Goal: Task Accomplishment & Management: Complete application form

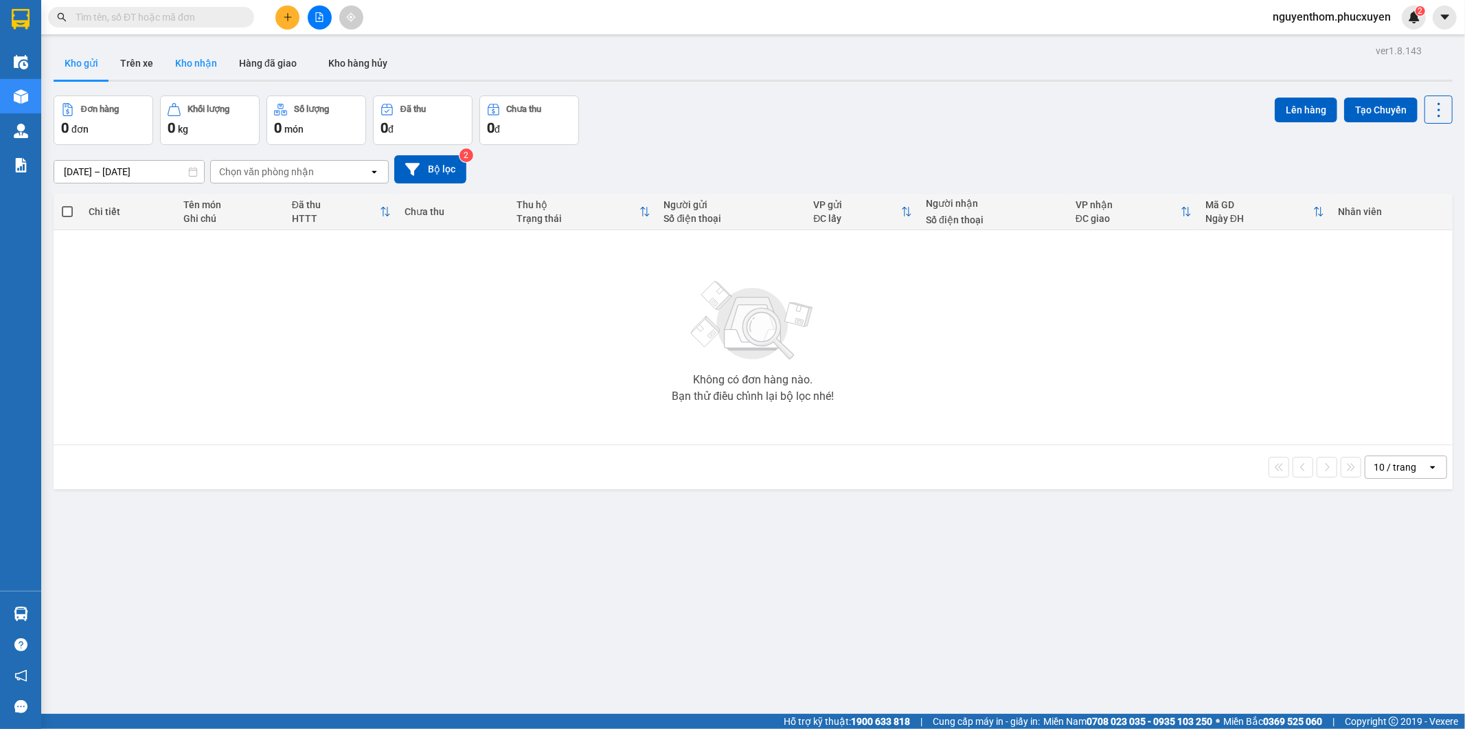
click at [195, 69] on button "Kho nhận" at bounding box center [196, 63] width 64 height 33
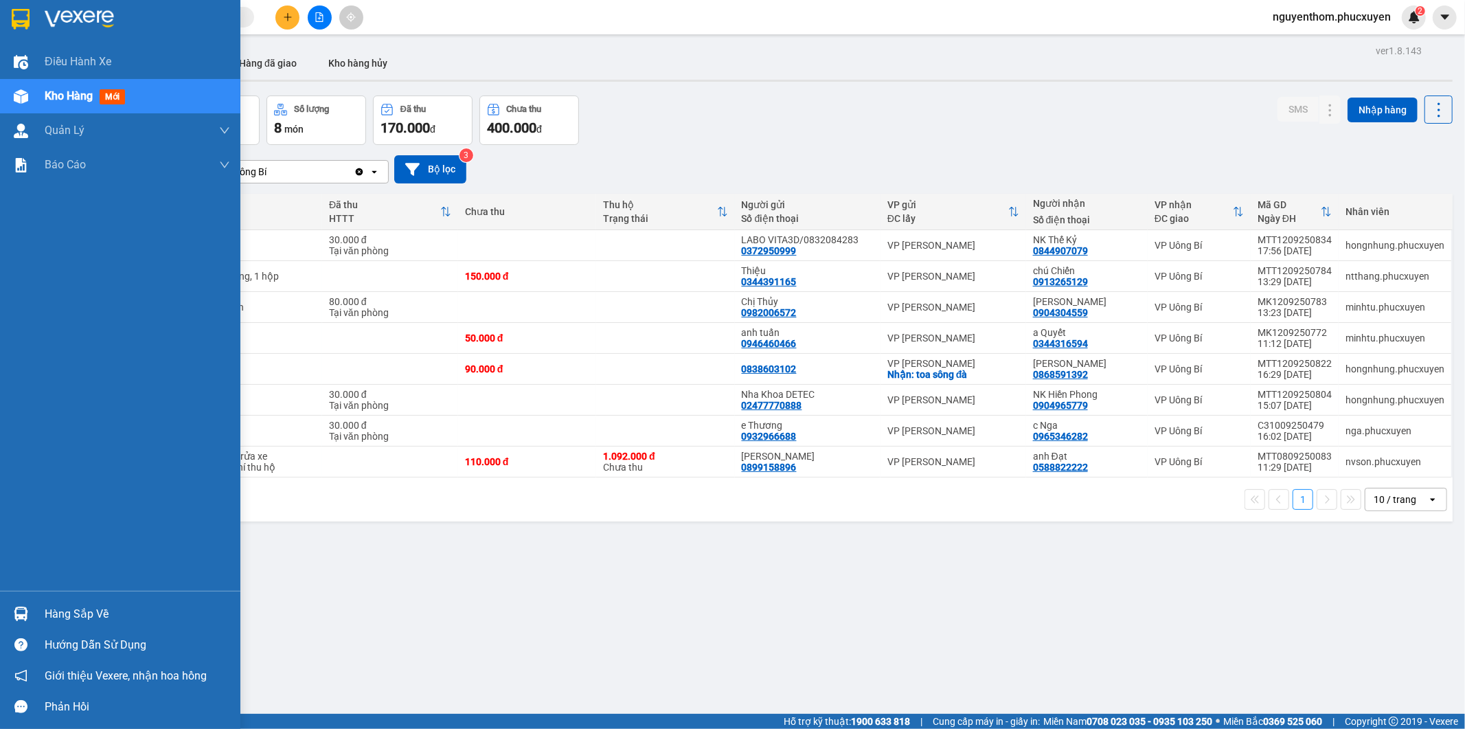
click at [33, 611] on div "Hàng sắp về" at bounding box center [120, 613] width 240 height 31
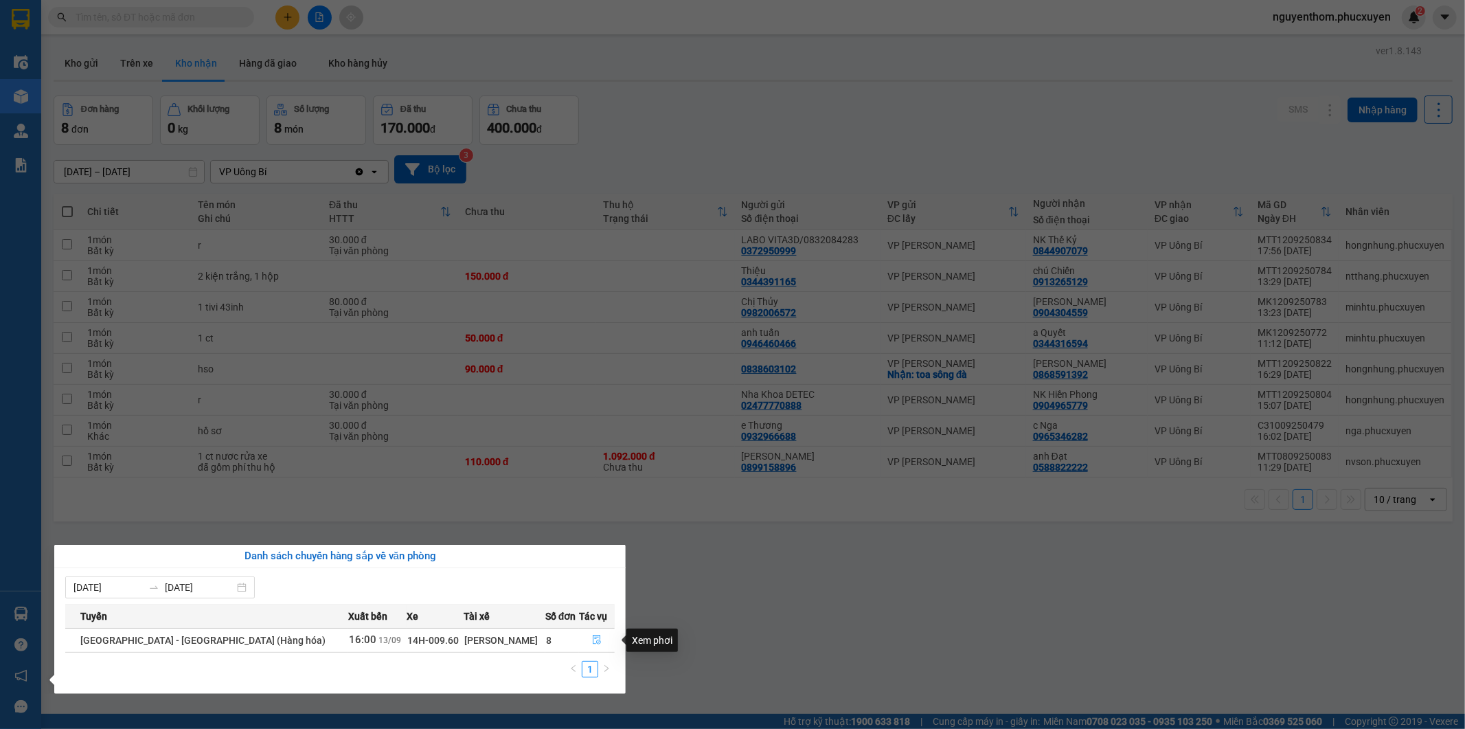
click at [592, 641] on icon "file-done" at bounding box center [597, 640] width 10 height 10
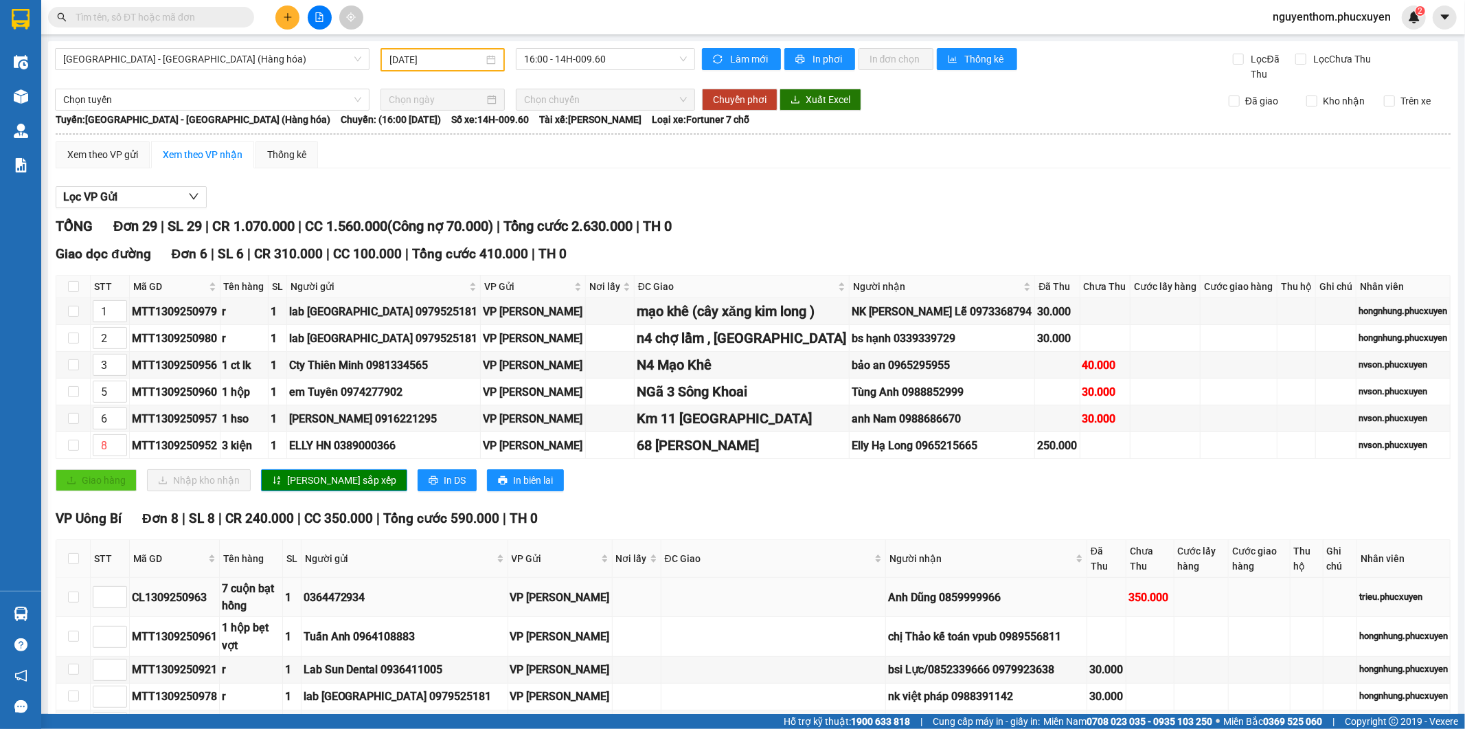
scroll to position [229, 0]
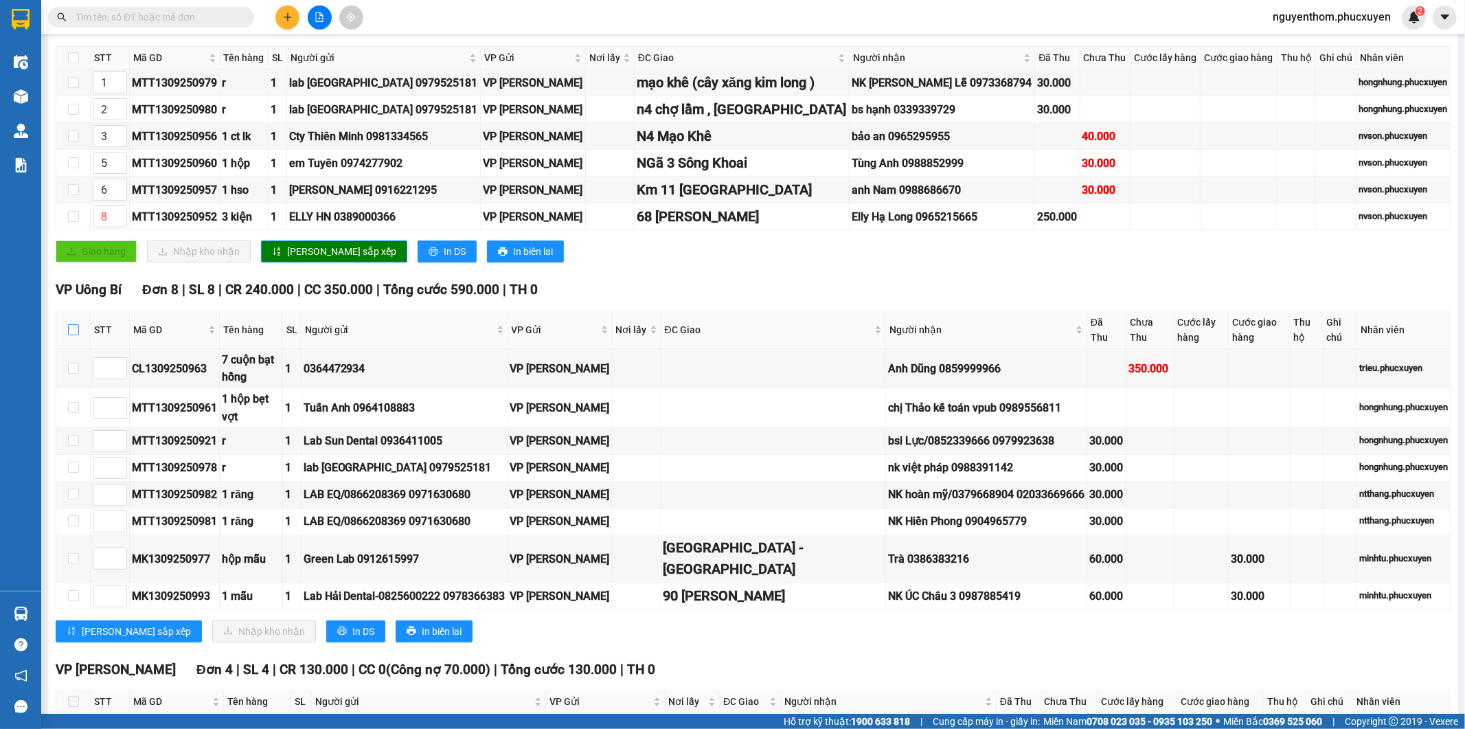
click at [71, 331] on input "checkbox" at bounding box center [73, 329] width 11 height 11
checkbox input "true"
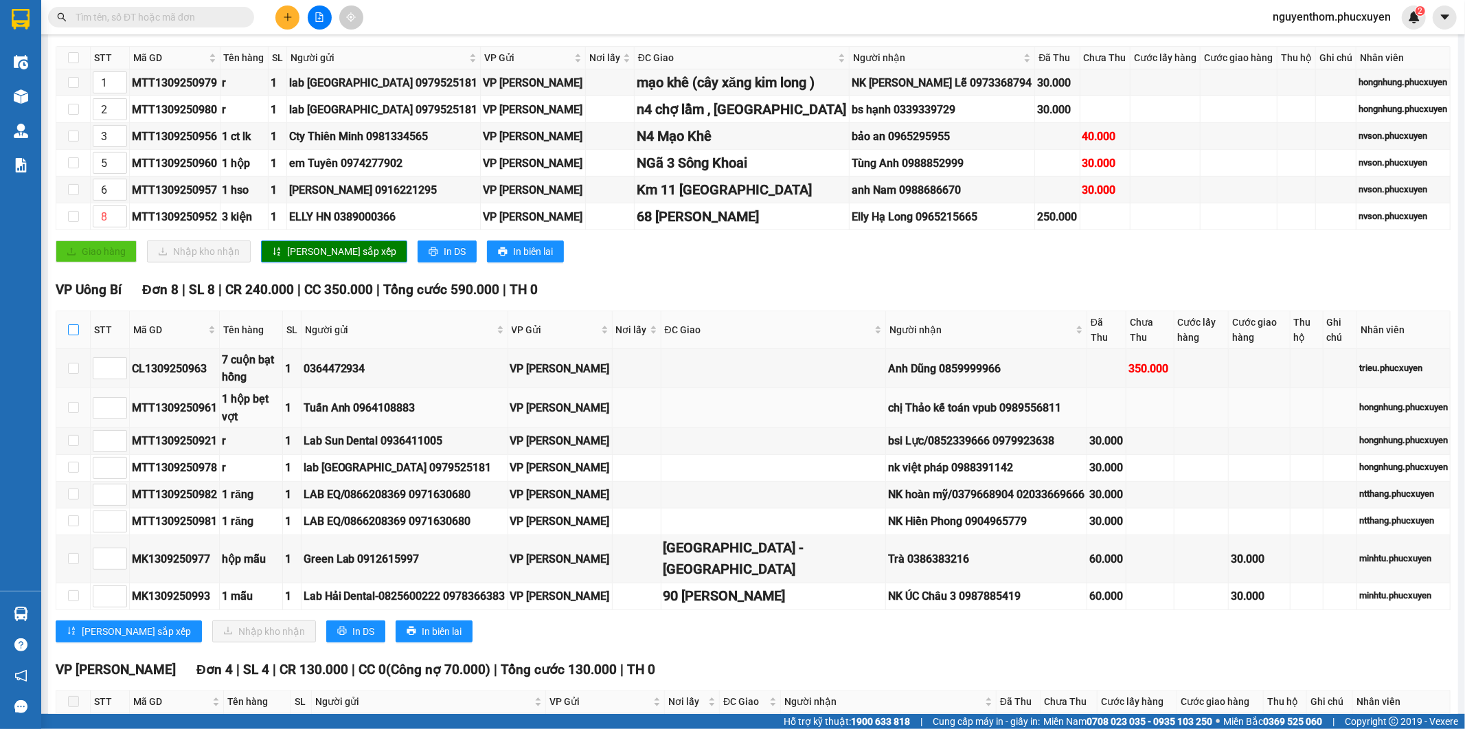
checkbox input "true"
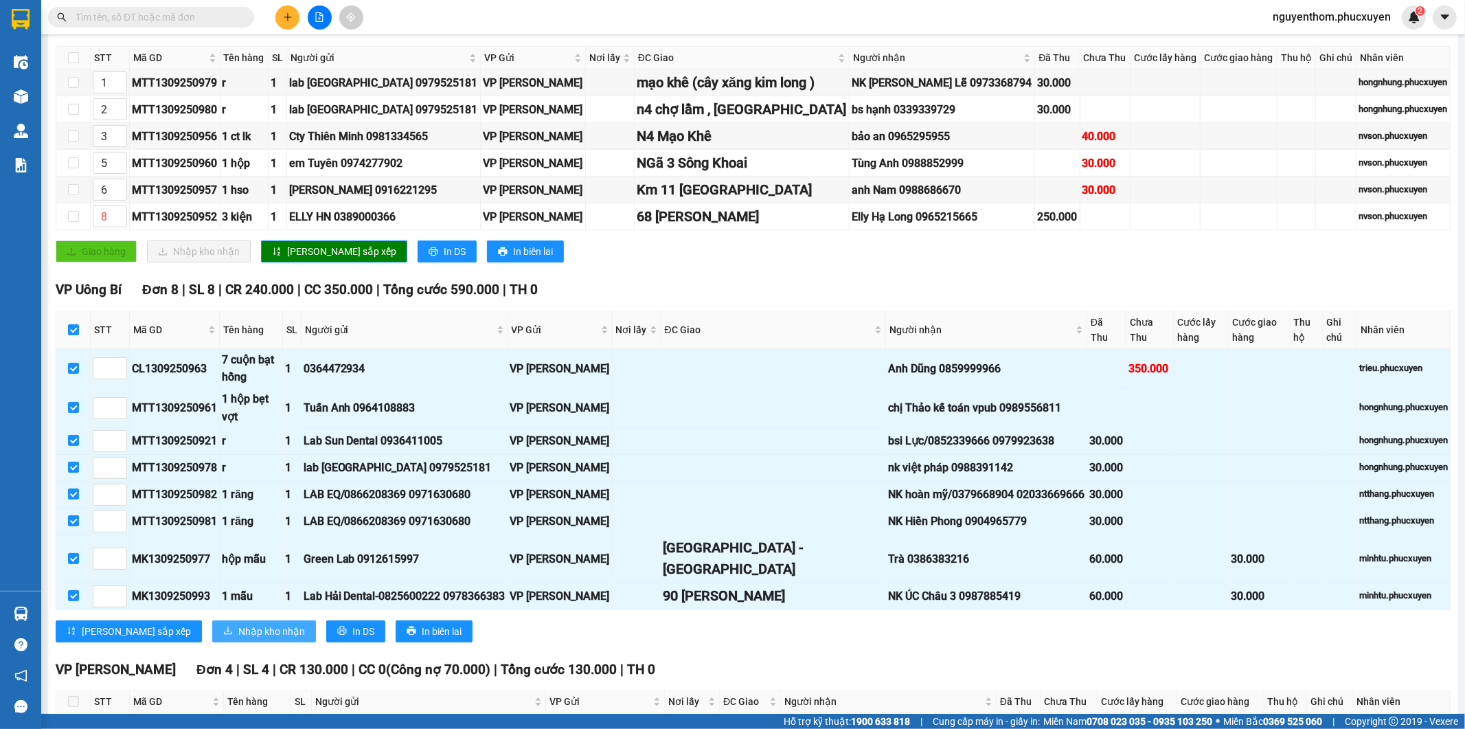
click at [238, 629] on span "Nhập kho nhận" at bounding box center [271, 631] width 67 height 15
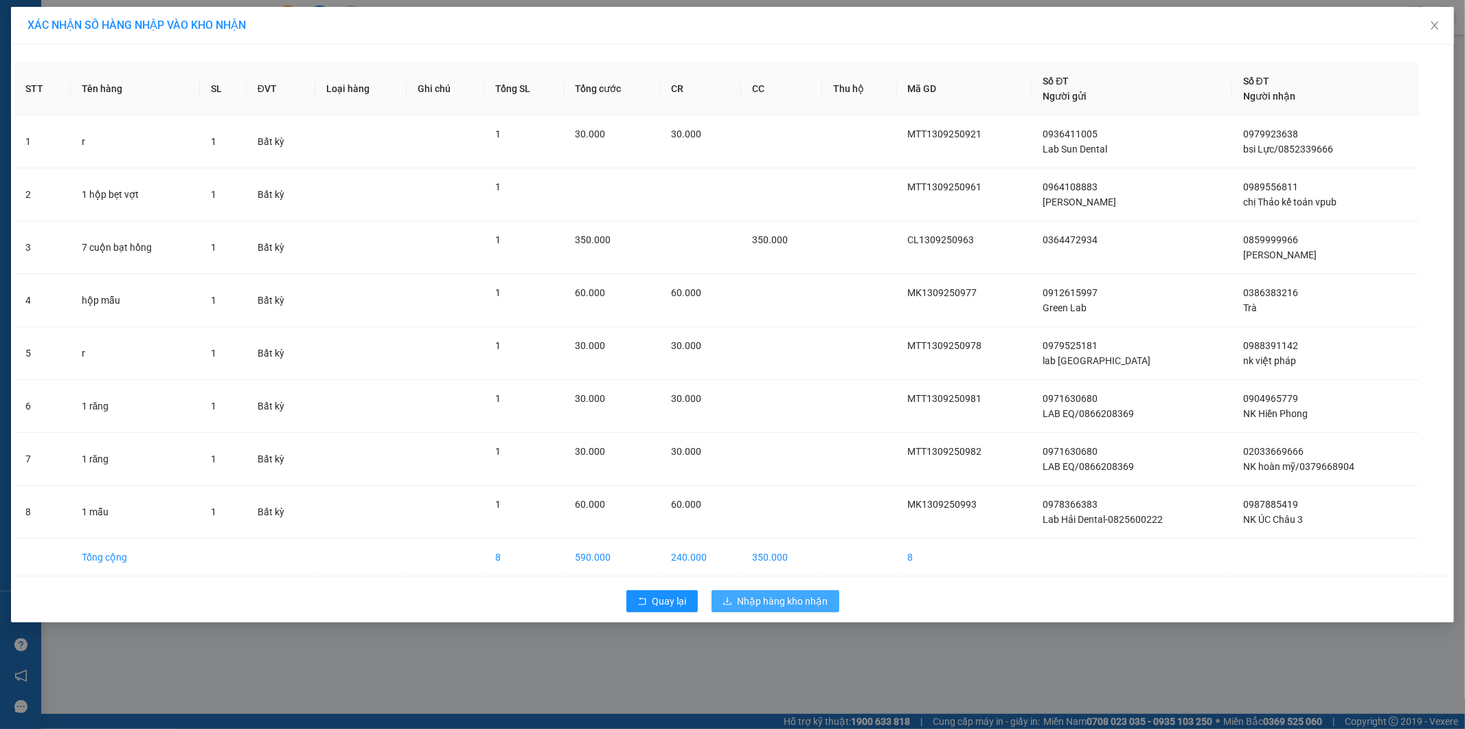
click at [784, 590] on button "Nhập hàng kho nhận" at bounding box center [776, 601] width 128 height 22
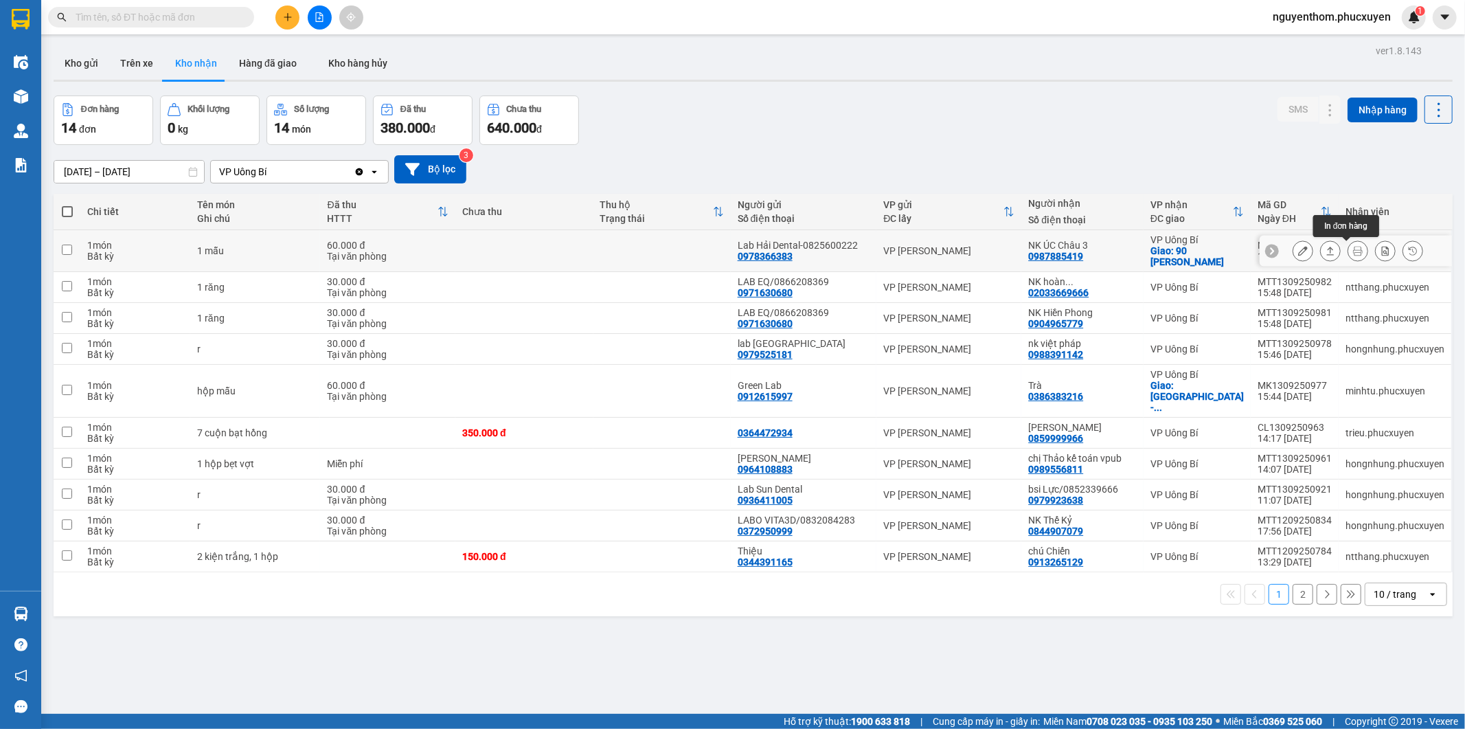
click at [1327, 250] on icon at bounding box center [1331, 251] width 8 height 8
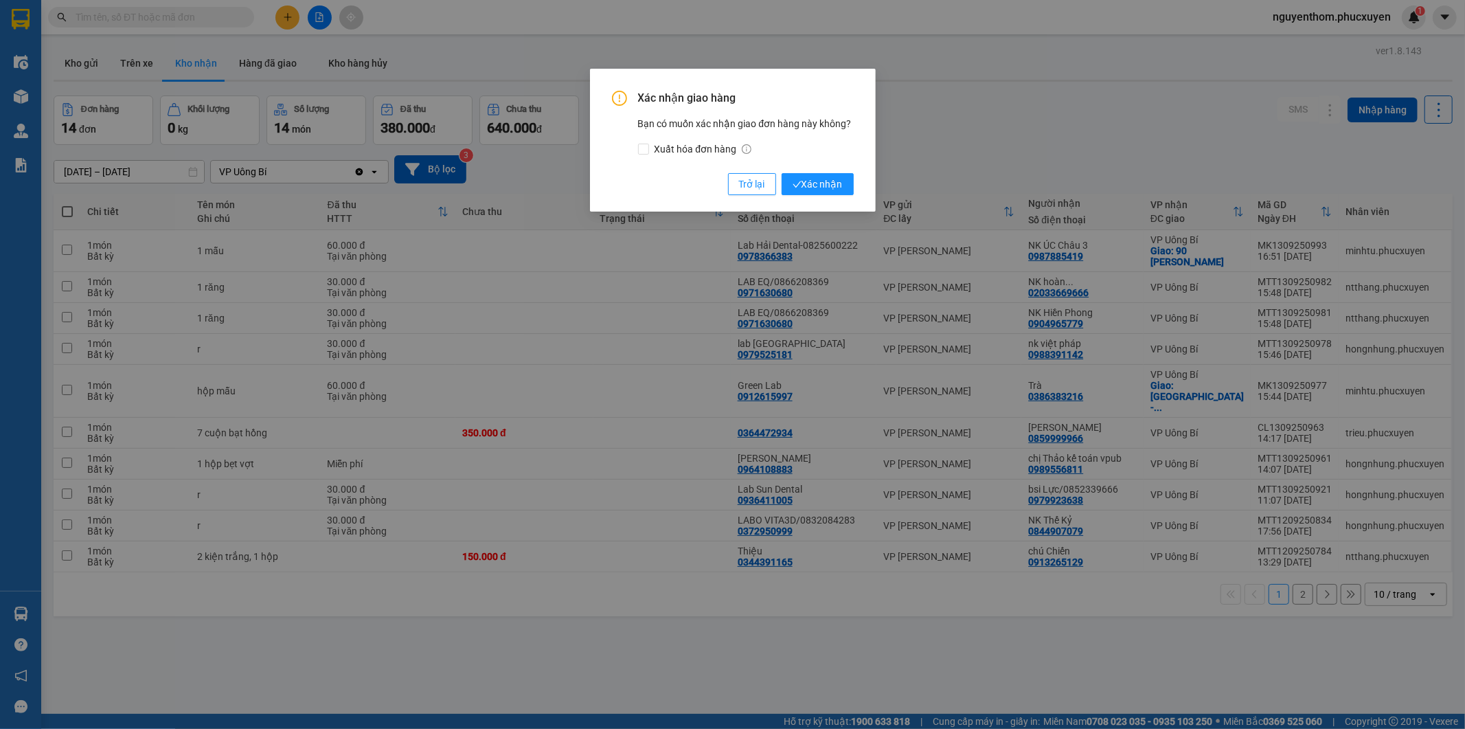
click at [1054, 144] on div "Xác nhận giao hàng Bạn có muốn xác nhận giao đơn hàng này không? Xuất hóa đơn h…" at bounding box center [732, 364] width 1465 height 729
drag, startPoint x: 742, startPoint y: 186, endPoint x: 764, endPoint y: 194, distance: 23.5
click at [747, 185] on span "Trở lại" at bounding box center [752, 184] width 26 height 15
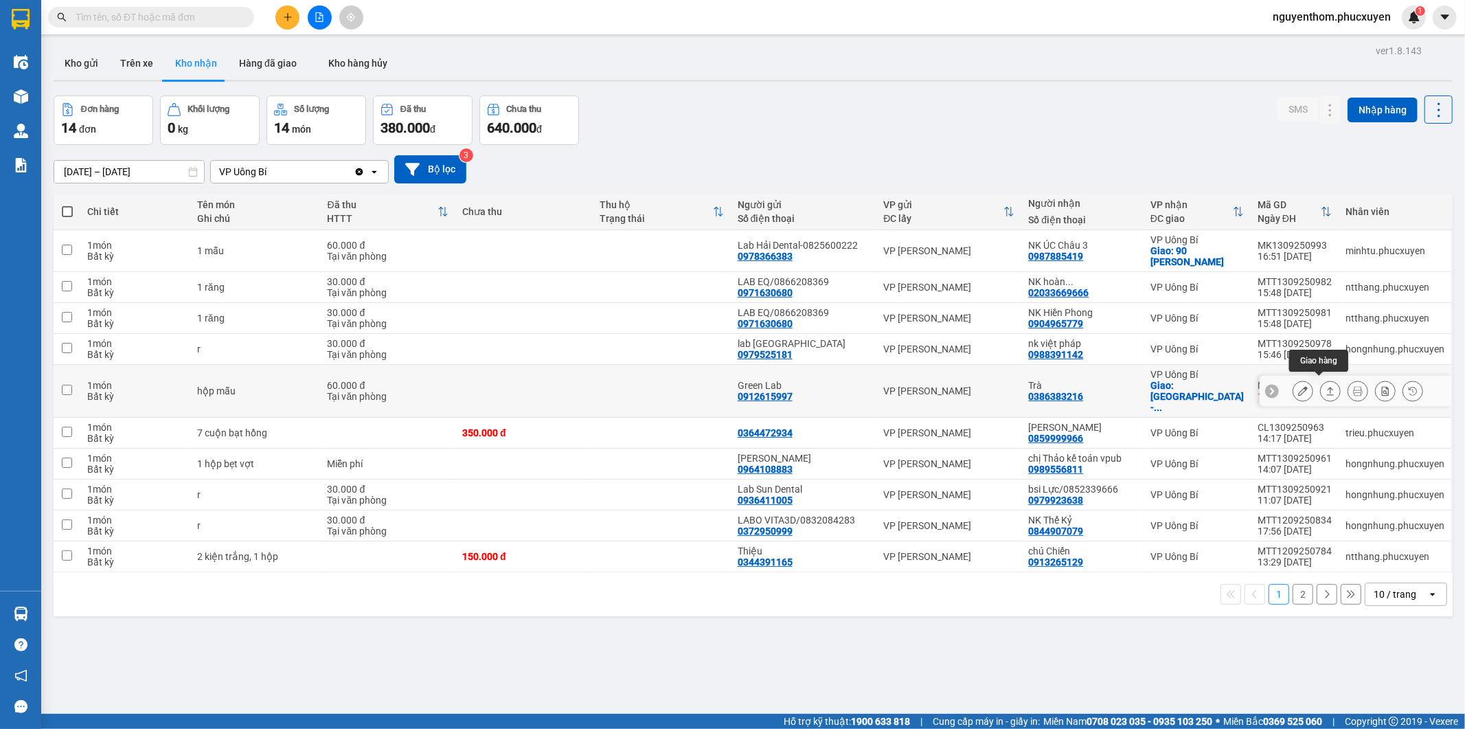
click at [1326, 390] on icon at bounding box center [1331, 391] width 10 height 10
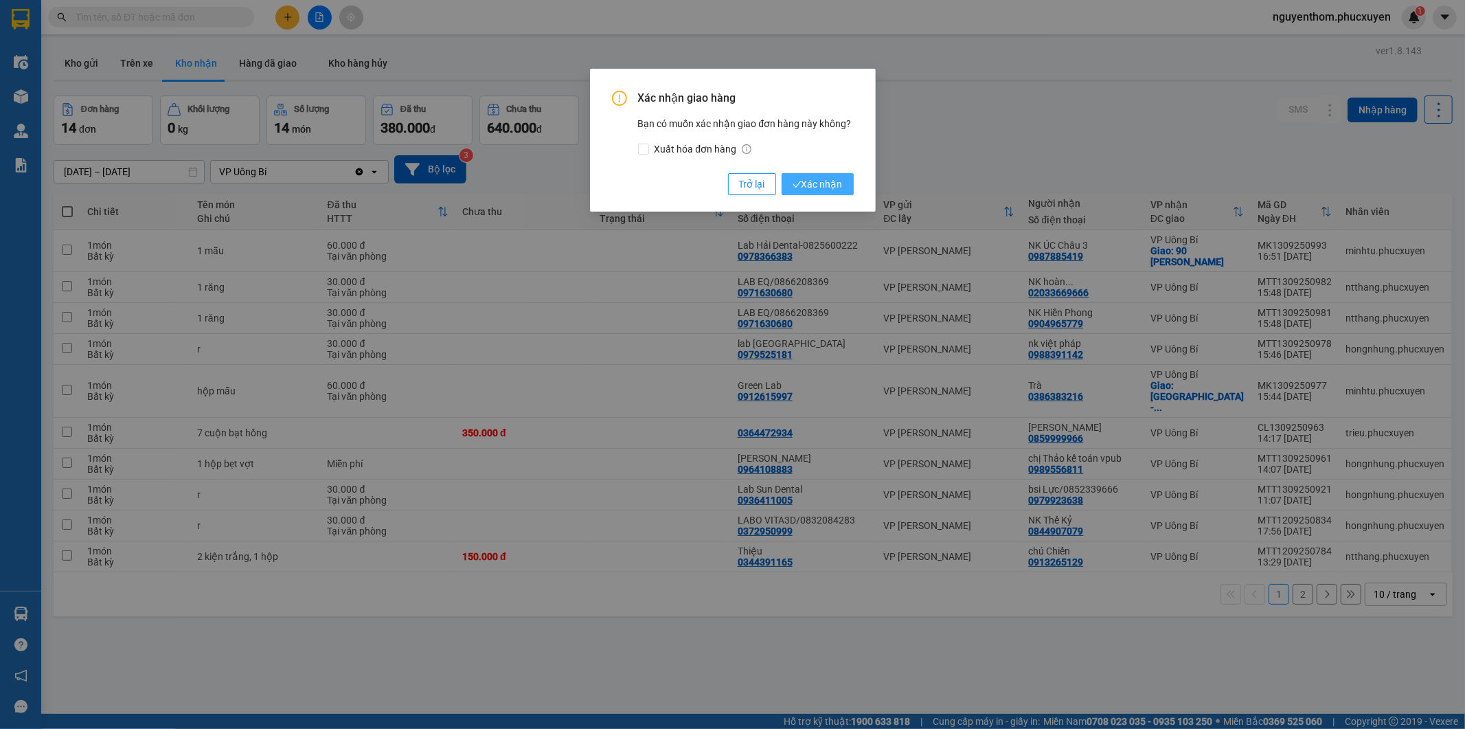
click at [818, 192] on button "Xác nhận" at bounding box center [818, 184] width 72 height 22
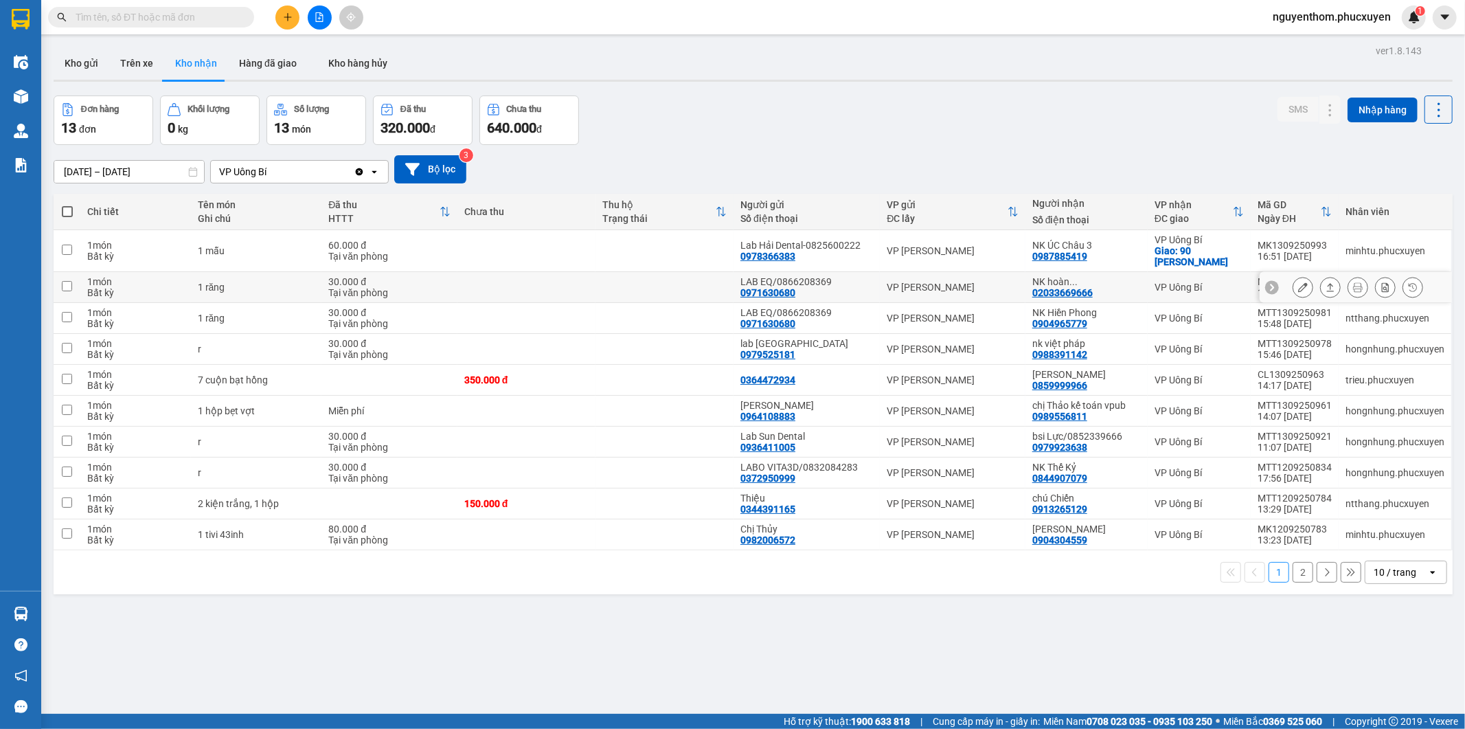
click at [1323, 285] on button at bounding box center [1330, 287] width 19 height 24
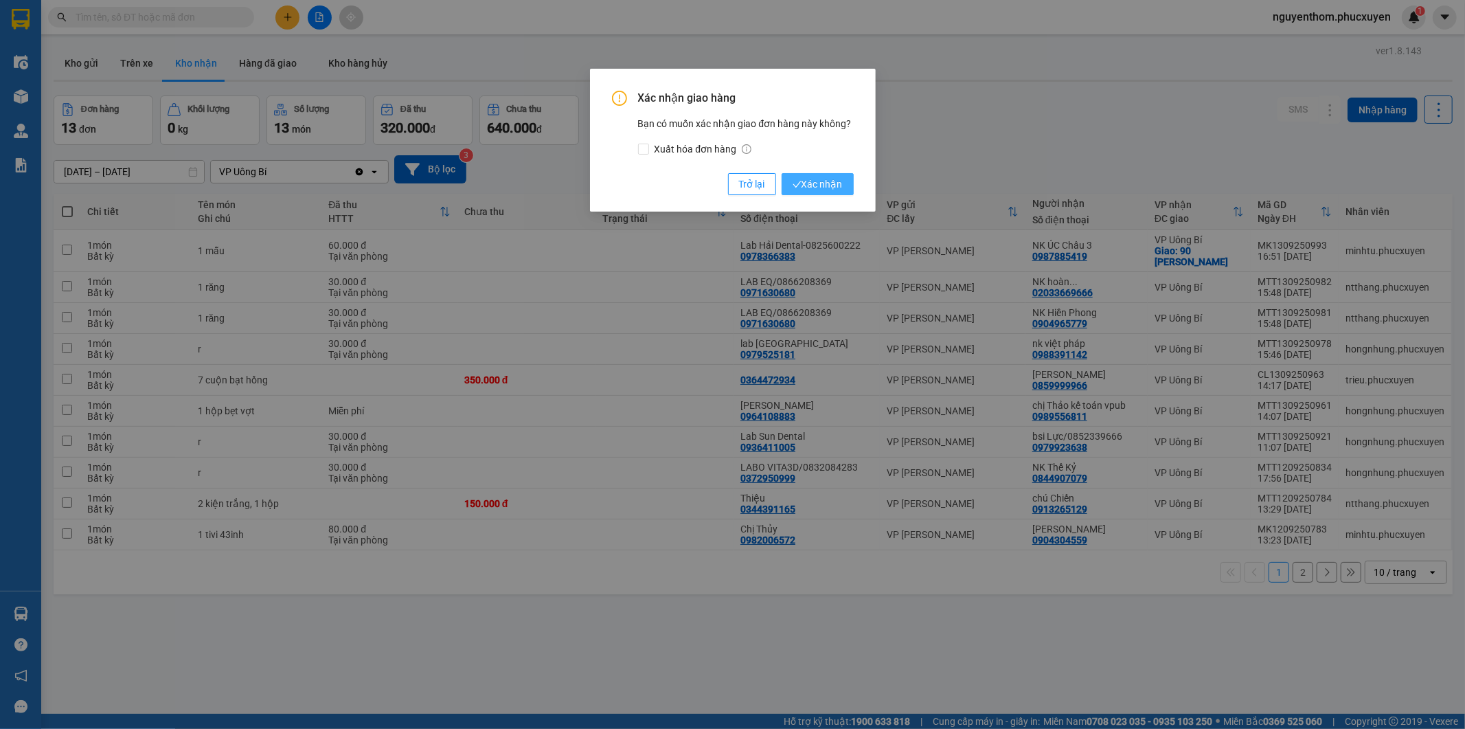
click at [845, 182] on button "Xác nhận" at bounding box center [818, 184] width 72 height 22
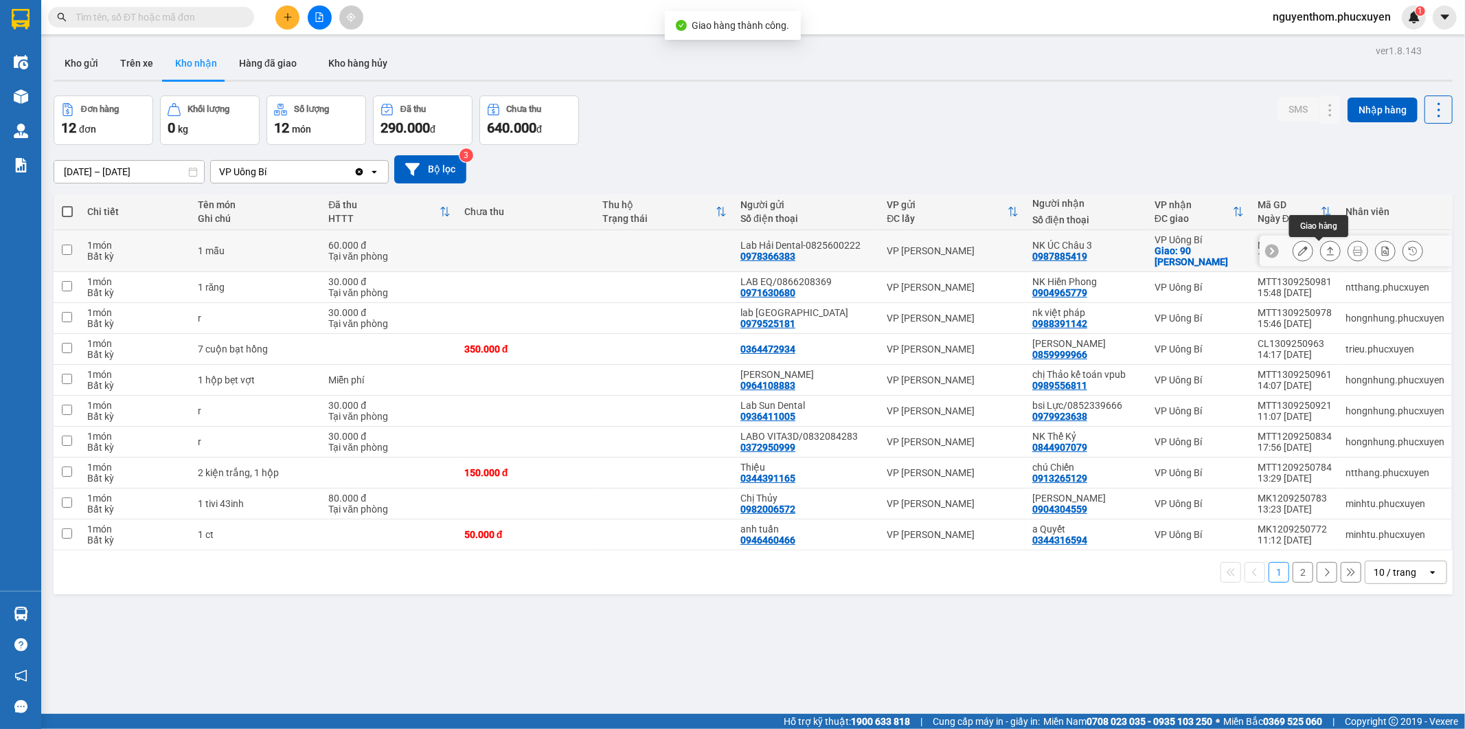
click at [1326, 250] on icon at bounding box center [1331, 251] width 10 height 10
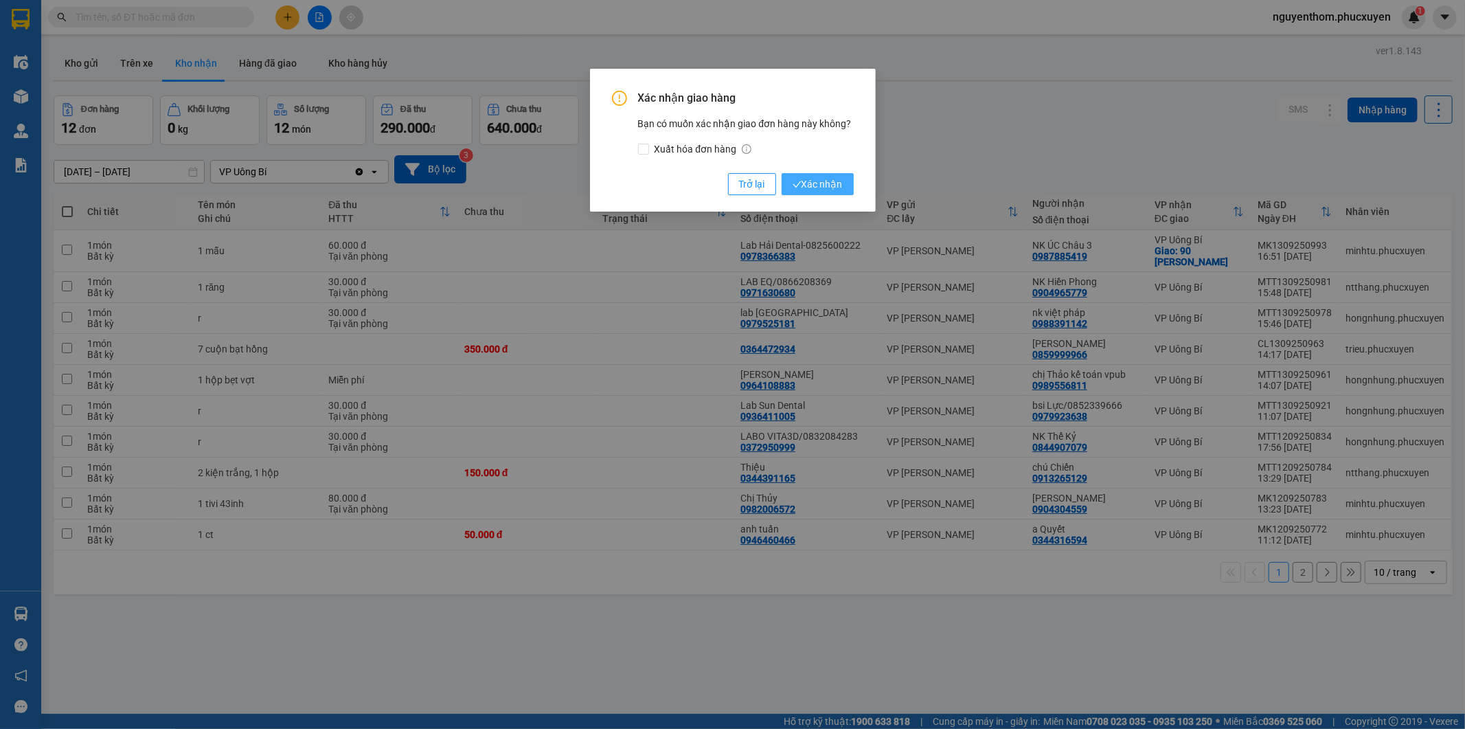
click at [822, 177] on span "Xác nhận" at bounding box center [818, 184] width 50 height 15
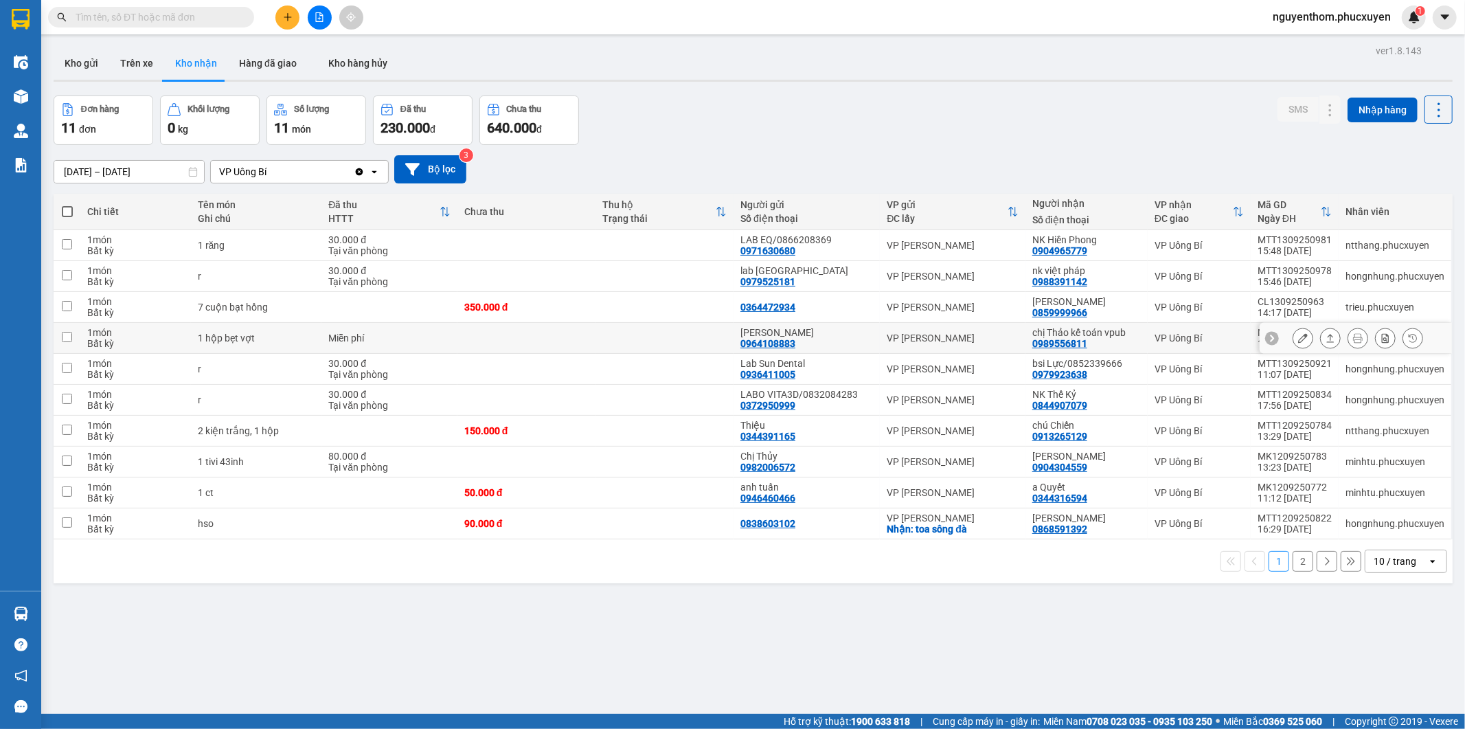
click at [1321, 339] on button at bounding box center [1330, 338] width 19 height 24
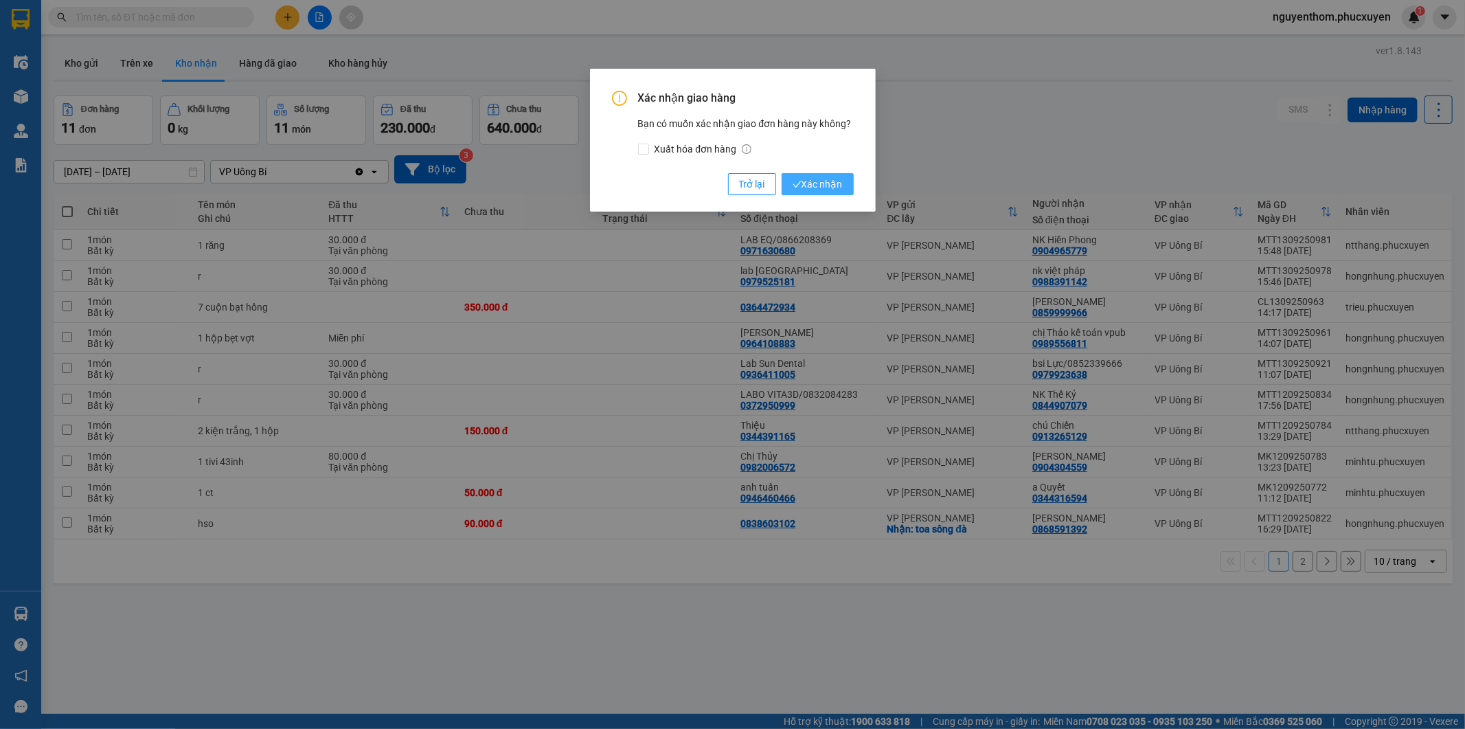
click at [831, 181] on span "Xác nhận" at bounding box center [818, 184] width 50 height 15
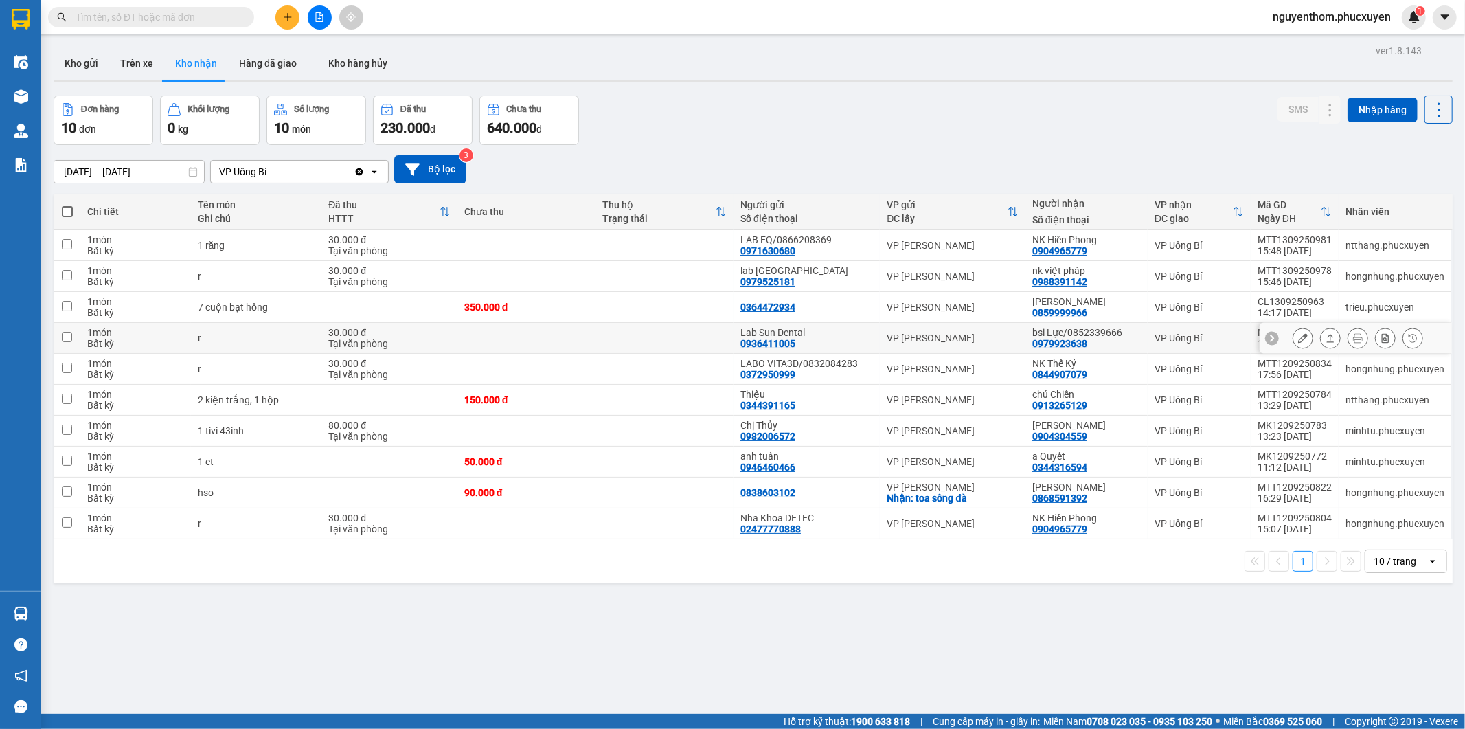
click at [1326, 340] on icon at bounding box center [1331, 338] width 10 height 10
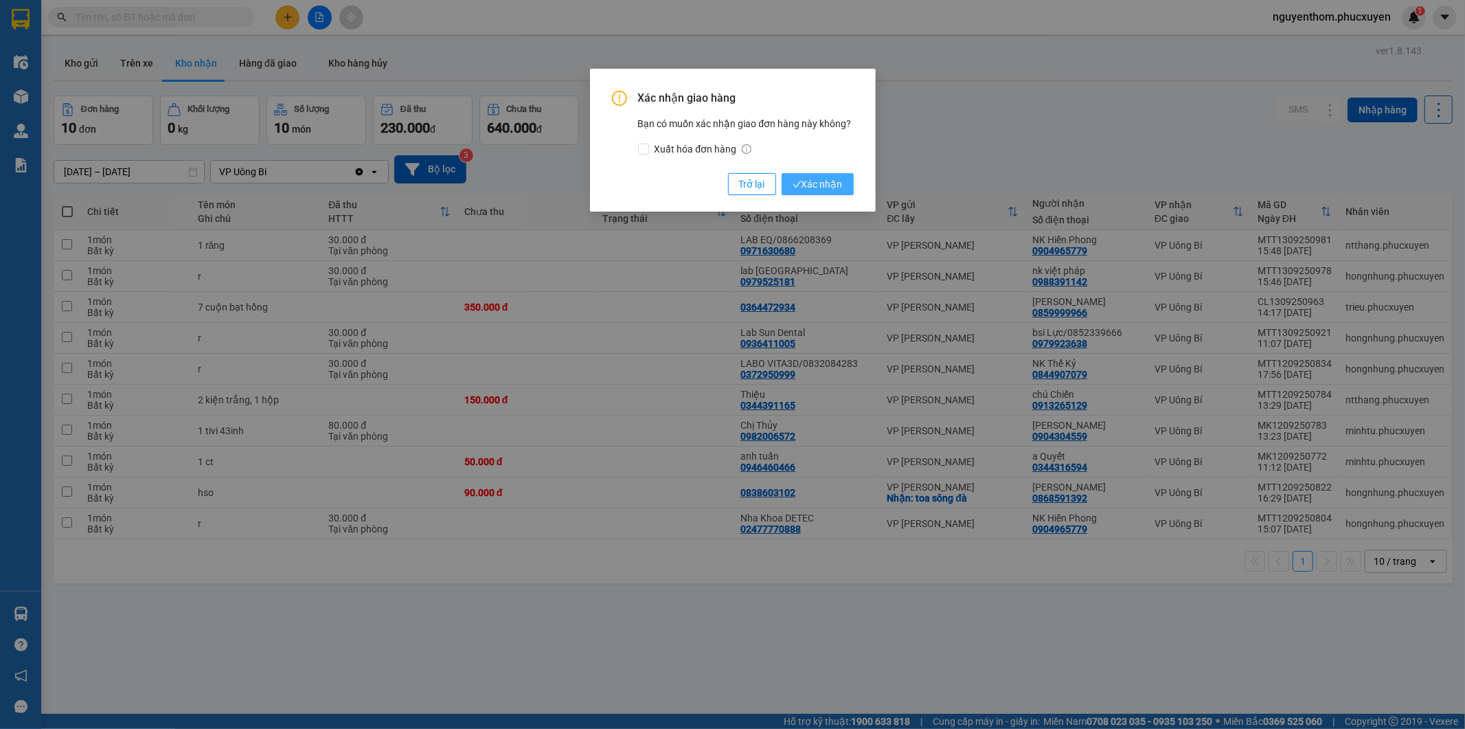
drag, startPoint x: 839, startPoint y: 186, endPoint x: 936, endPoint y: 251, distance: 116.8
click at [840, 186] on span "Xác nhận" at bounding box center [818, 184] width 50 height 15
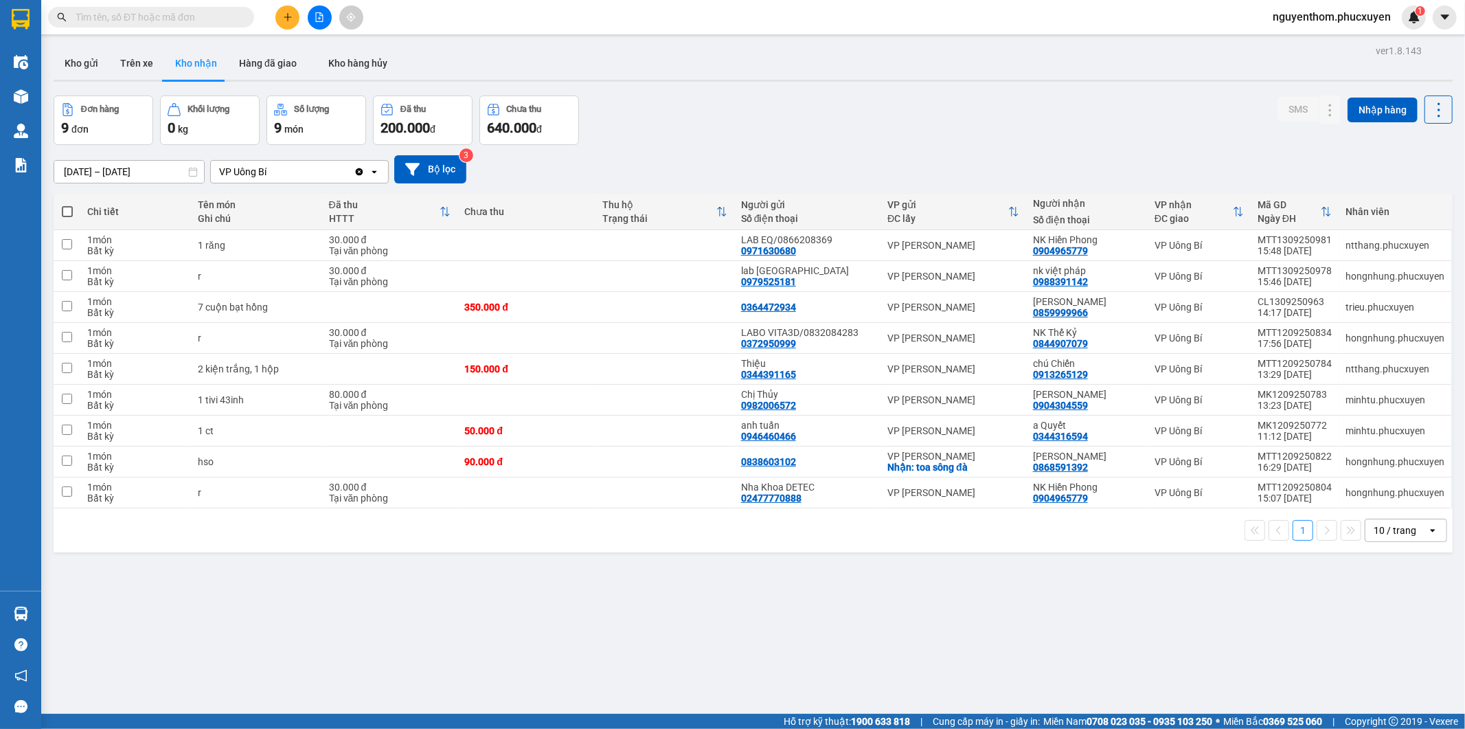
click at [1005, 644] on div "ver 1.8.143 Kho gửi Trên xe Kho nhận Hàng đã giao Kho hàng hủy Đơn hàng 9 đơn K…" at bounding box center [753, 405] width 1410 height 729
click at [92, 172] on input "[DATE] – [DATE]" at bounding box center [129, 172] width 150 height 22
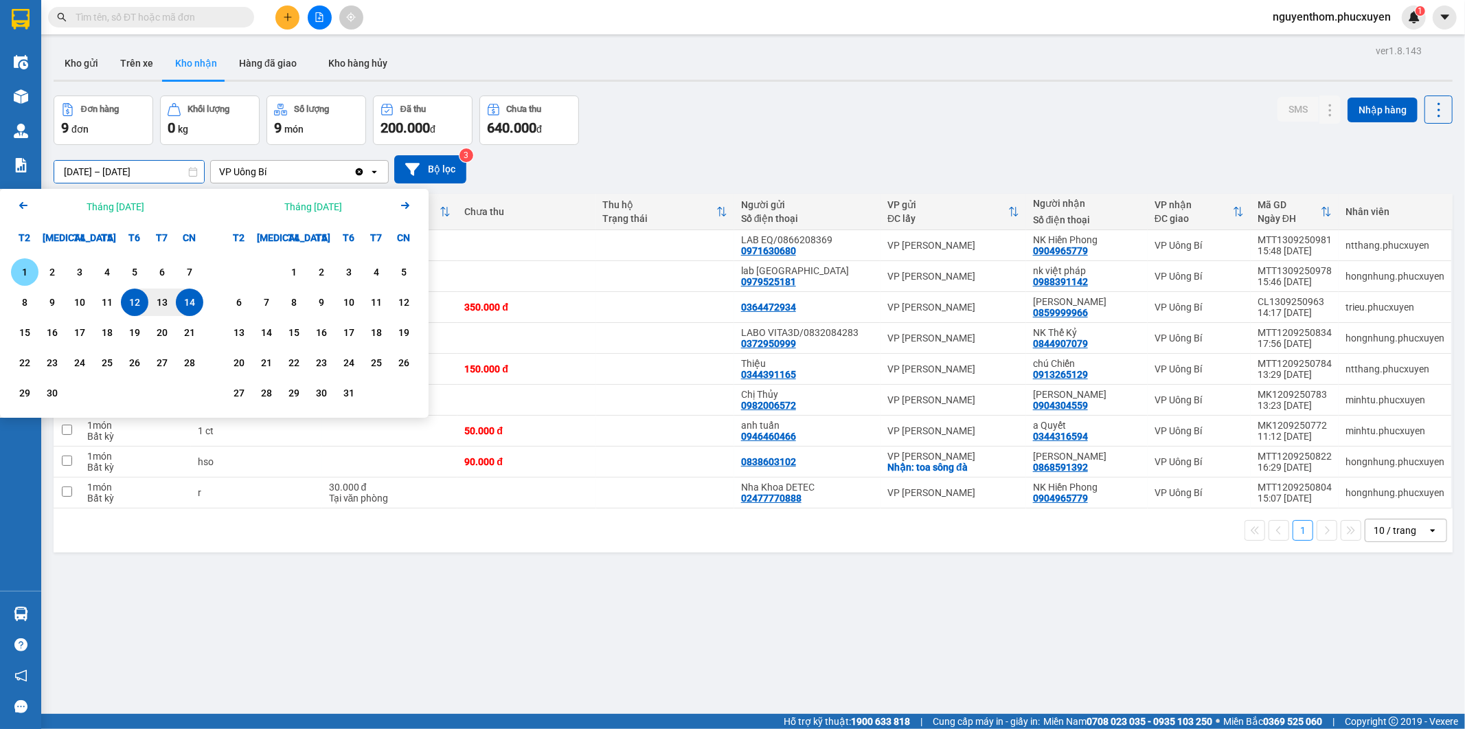
click at [23, 270] on div "1" at bounding box center [24, 272] width 19 height 16
click at [190, 303] on div "14" at bounding box center [189, 302] width 19 height 16
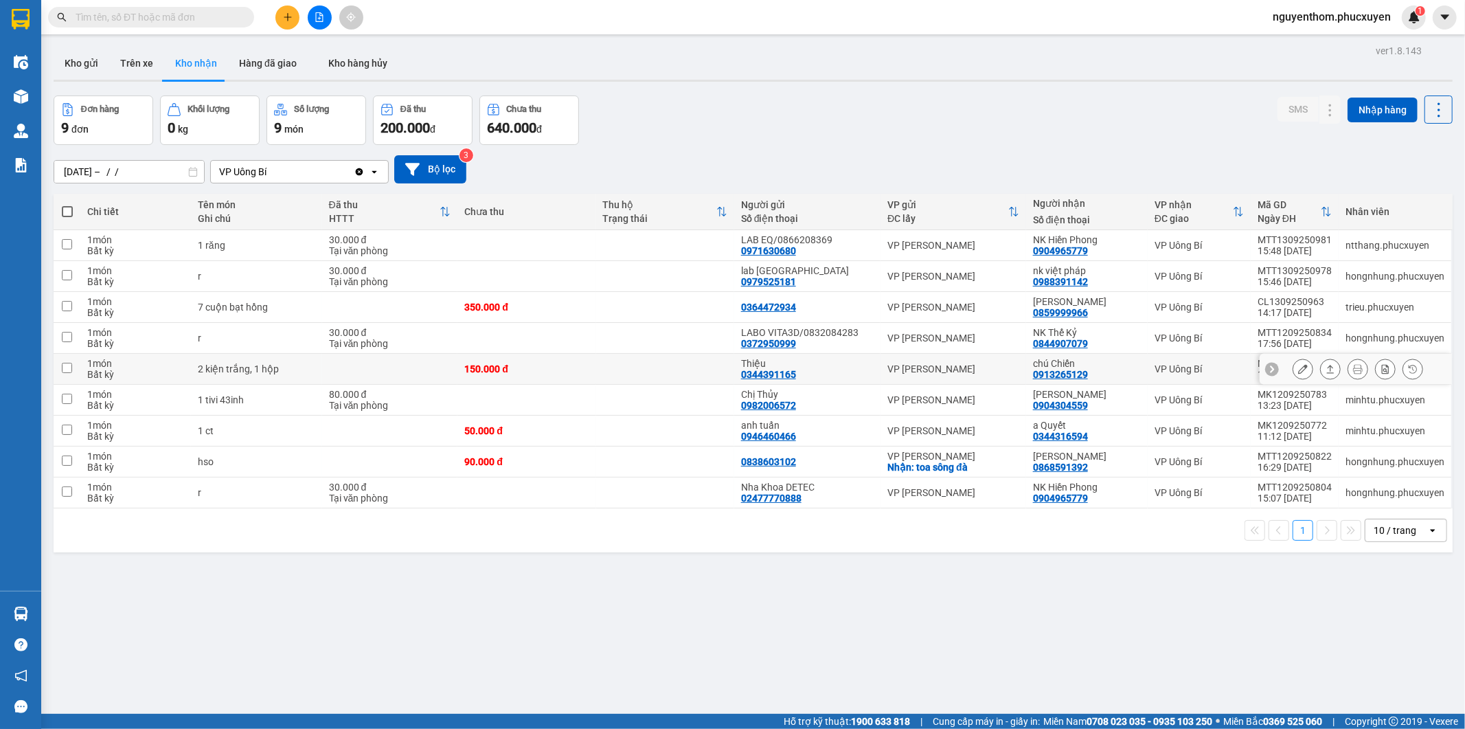
type input "[DATE] – [DATE]"
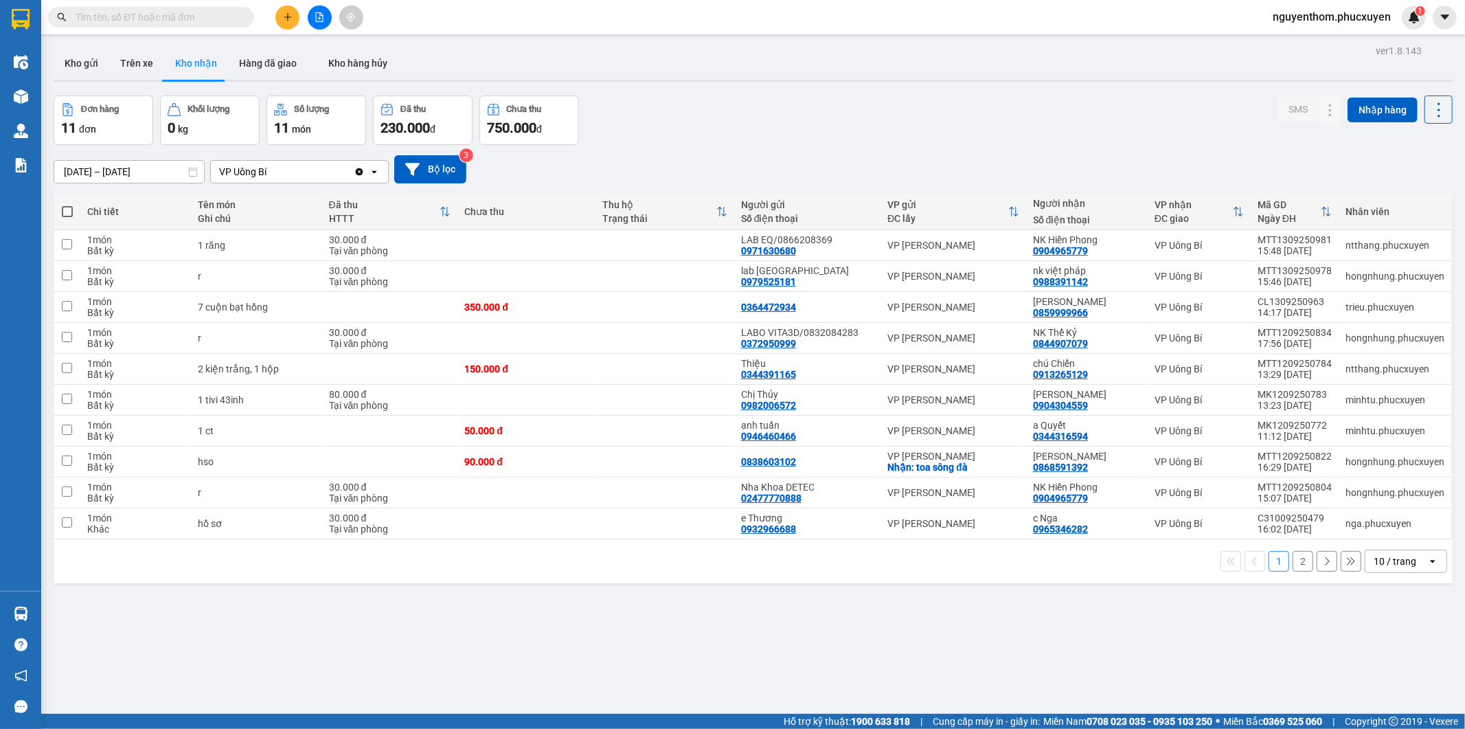
click at [1293, 562] on button "2" at bounding box center [1303, 561] width 21 height 21
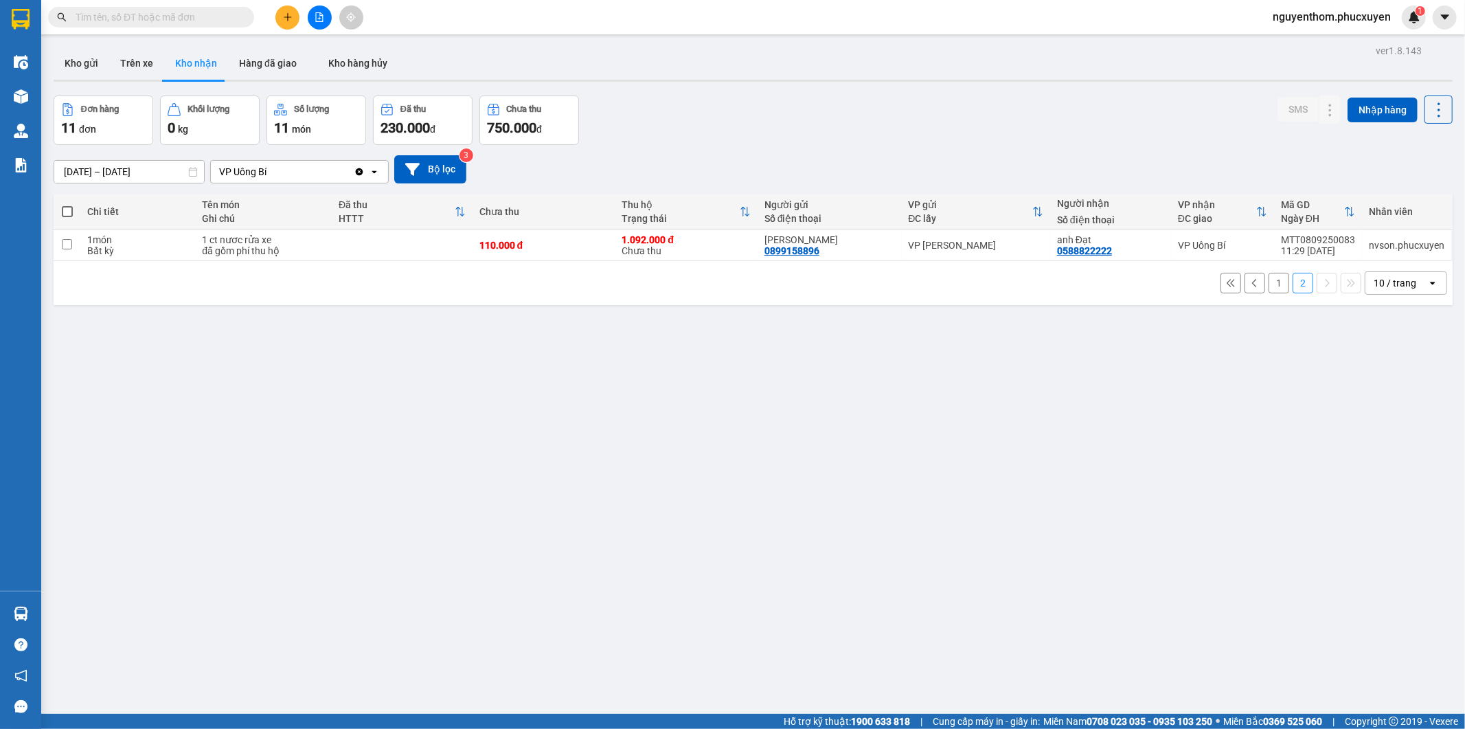
click at [1269, 282] on button "1" at bounding box center [1279, 283] width 21 height 21
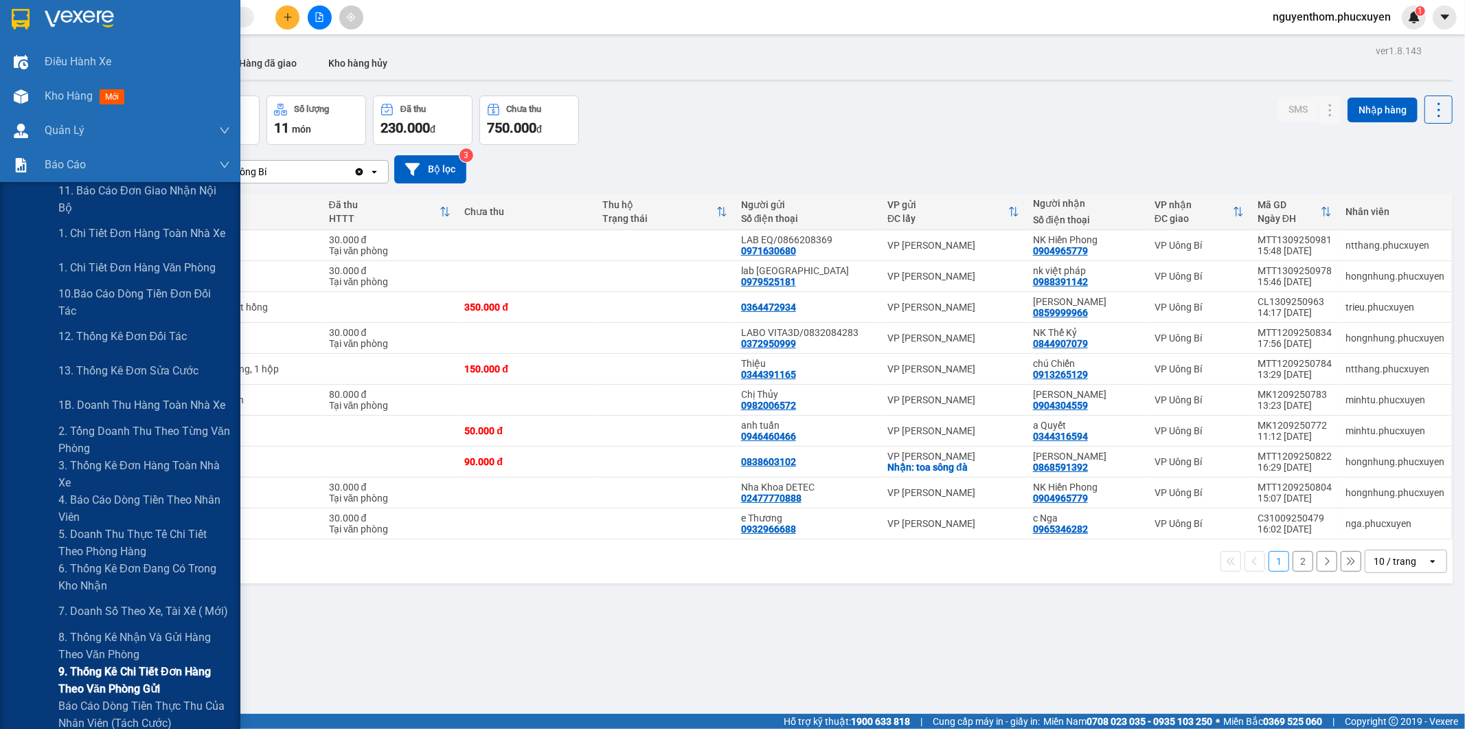
click at [104, 674] on span "9. Thống kê chi tiết đơn hàng theo văn phòng gửi" at bounding box center [144, 680] width 172 height 34
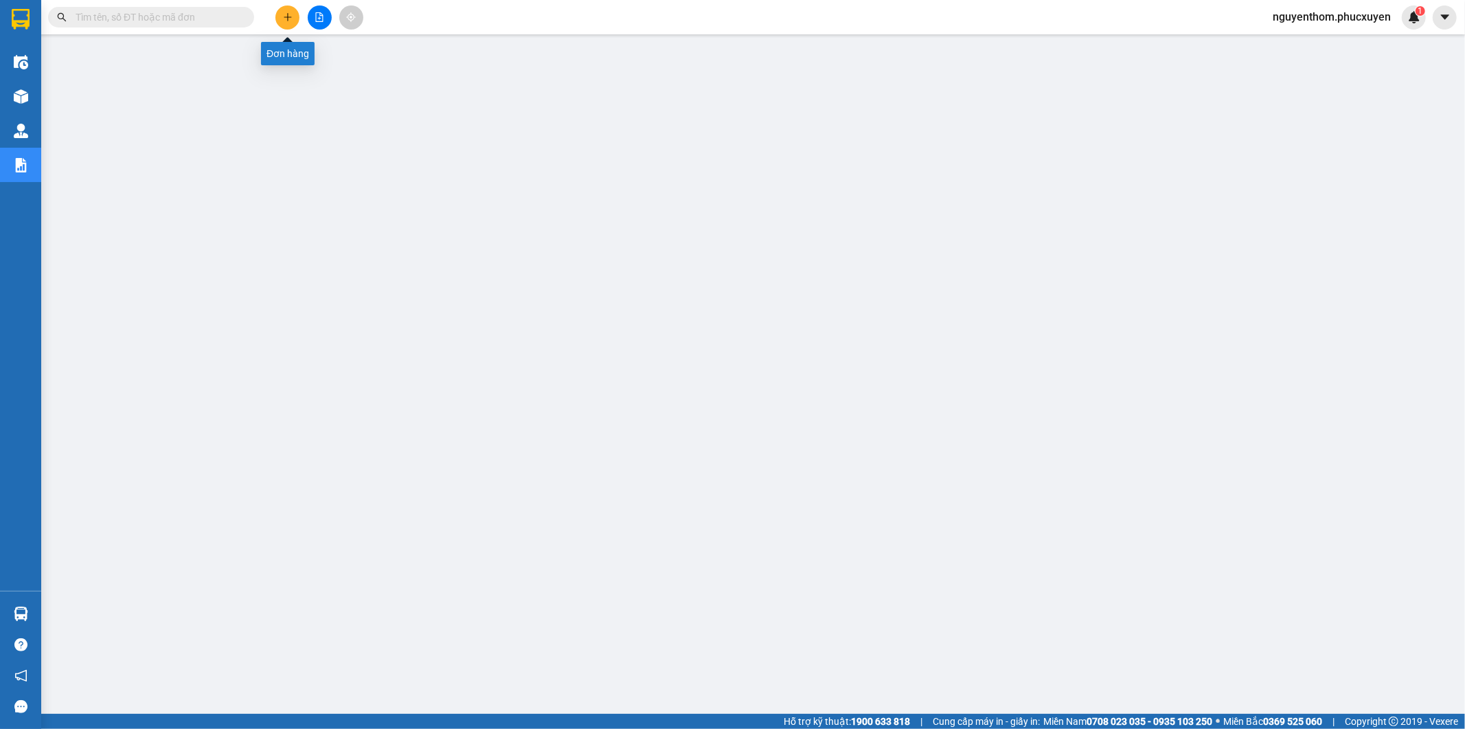
click at [284, 16] on icon "plus" at bounding box center [288, 16] width 8 height 1
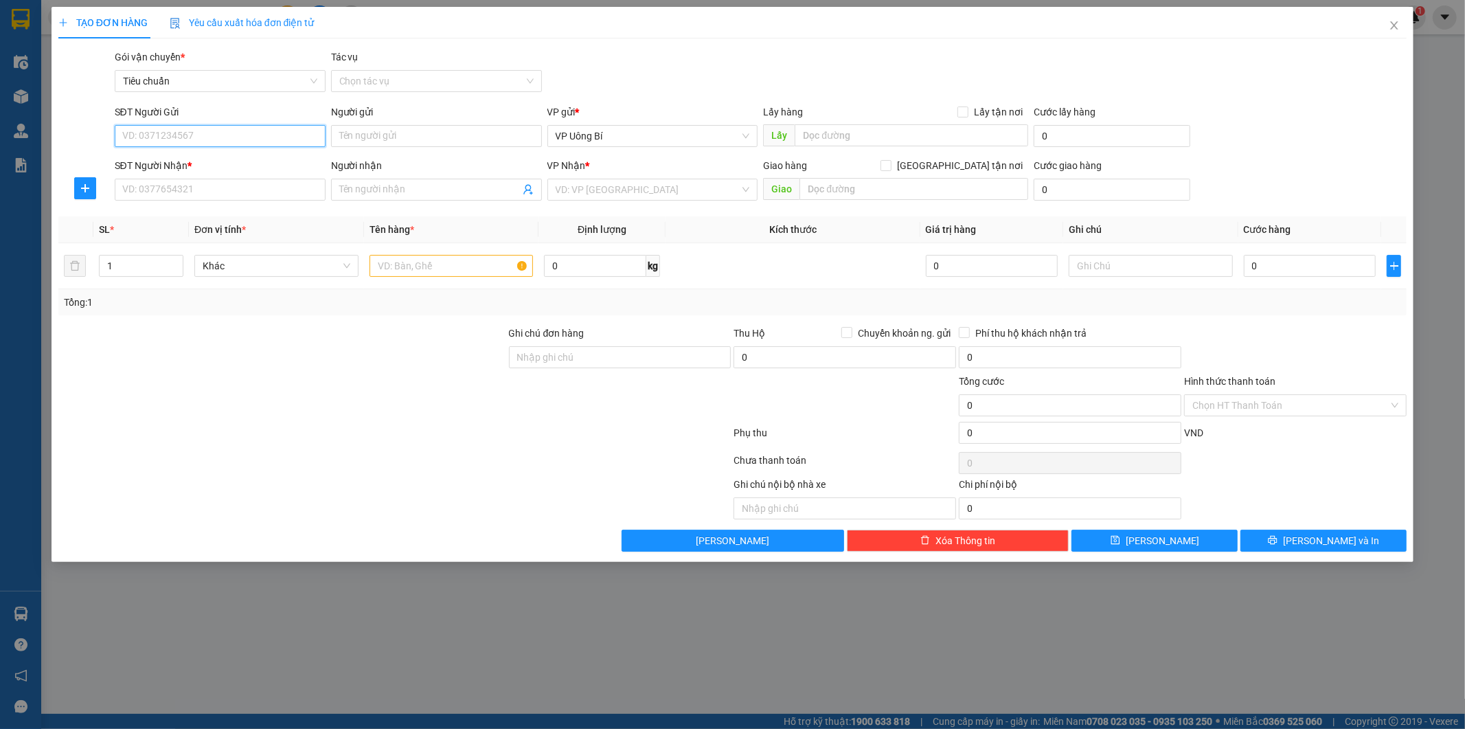
click at [255, 134] on input "SĐT Người Gửi" at bounding box center [220, 136] width 211 height 22
type input "0986324272"
click at [395, 133] on input "Người gửi" at bounding box center [436, 136] width 211 height 22
type input "[PERSON_NAME]"
click at [277, 191] on input "SĐT Người Nhận *" at bounding box center [220, 190] width 211 height 22
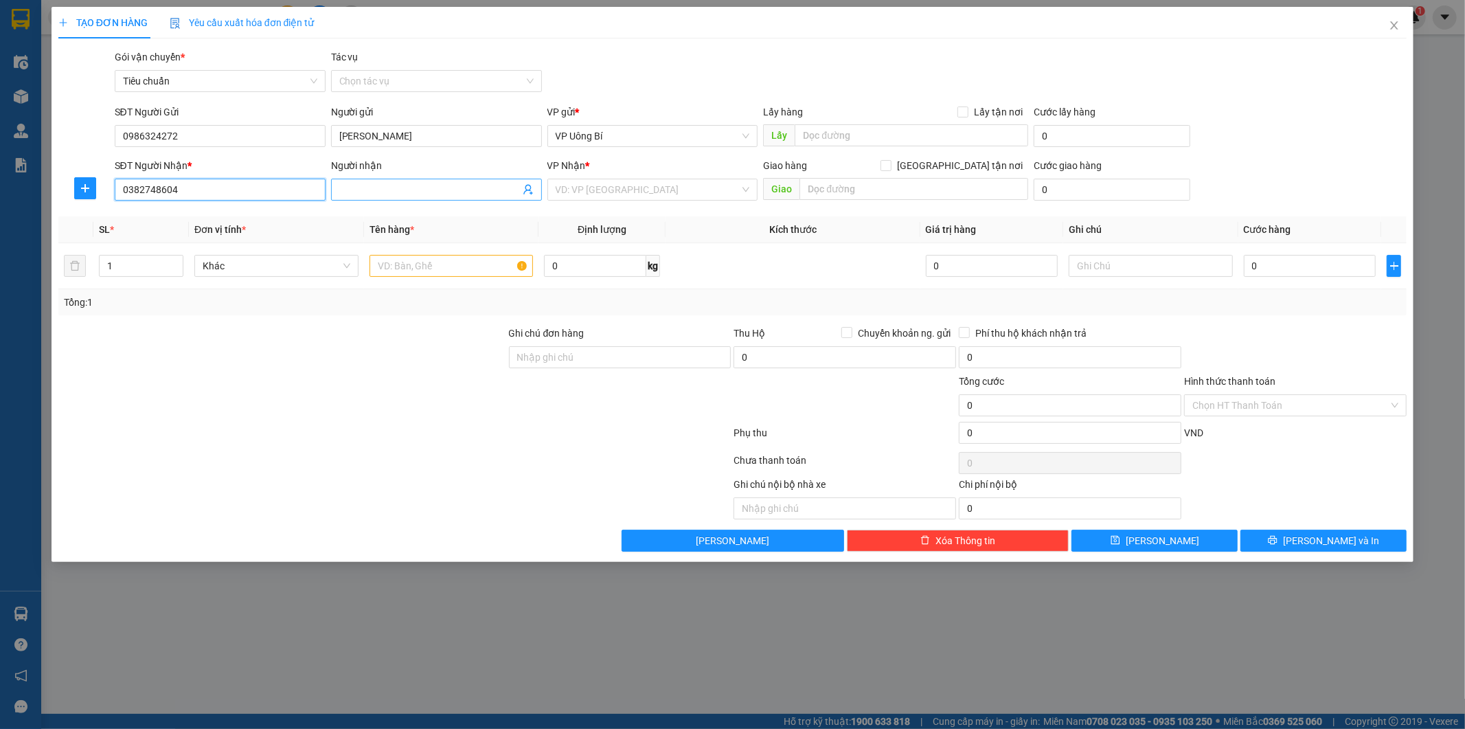
type input "0382748604"
click at [469, 186] on input "Người nhận" at bounding box center [429, 189] width 181 height 15
type input "[PERSON_NAME]"
click at [705, 191] on input "search" at bounding box center [648, 189] width 185 height 21
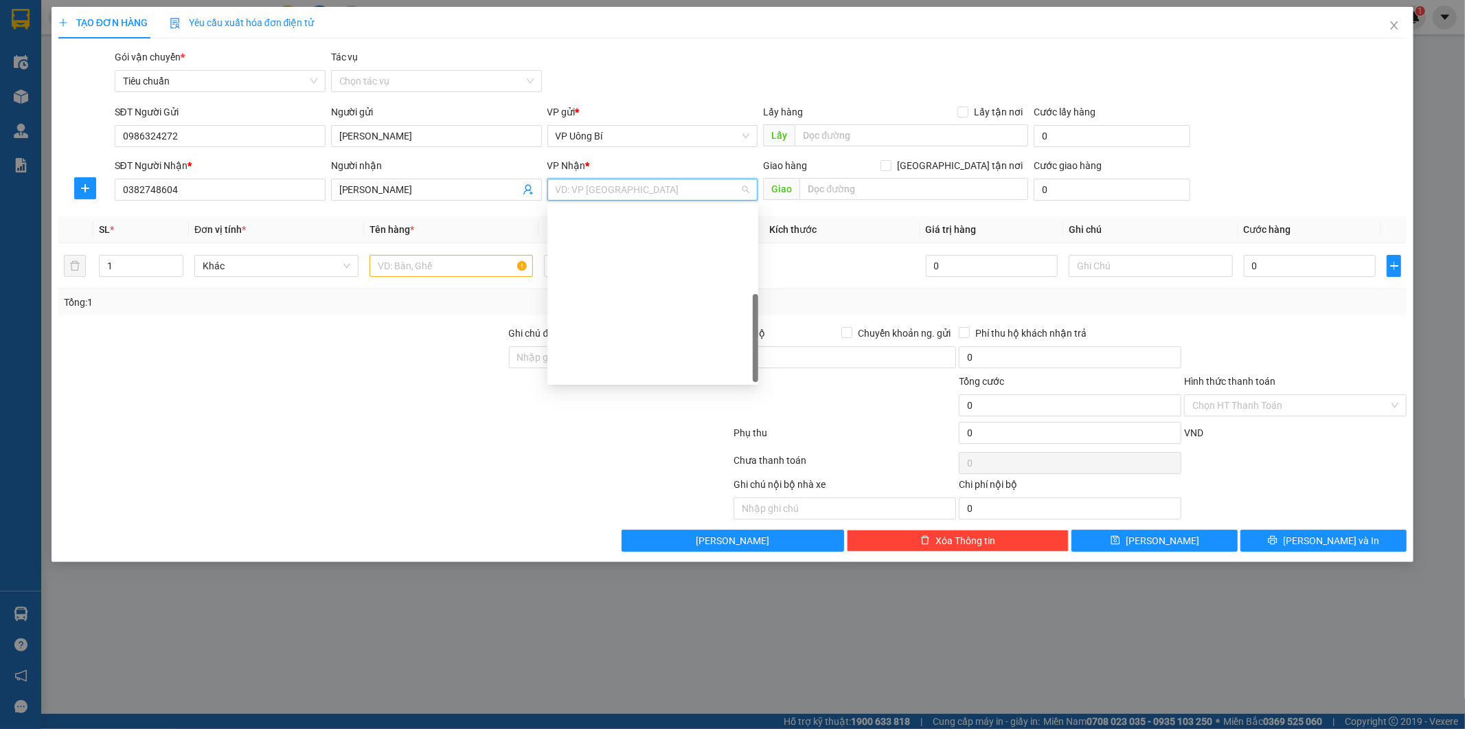
scroll to position [220, 0]
click at [649, 346] on div "VP [PERSON_NAME]" at bounding box center [653, 348] width 194 height 15
click at [890, 166] on input "[GEOGRAPHIC_DATA] tận nơi" at bounding box center [885, 165] width 10 height 10
checkbox input "true"
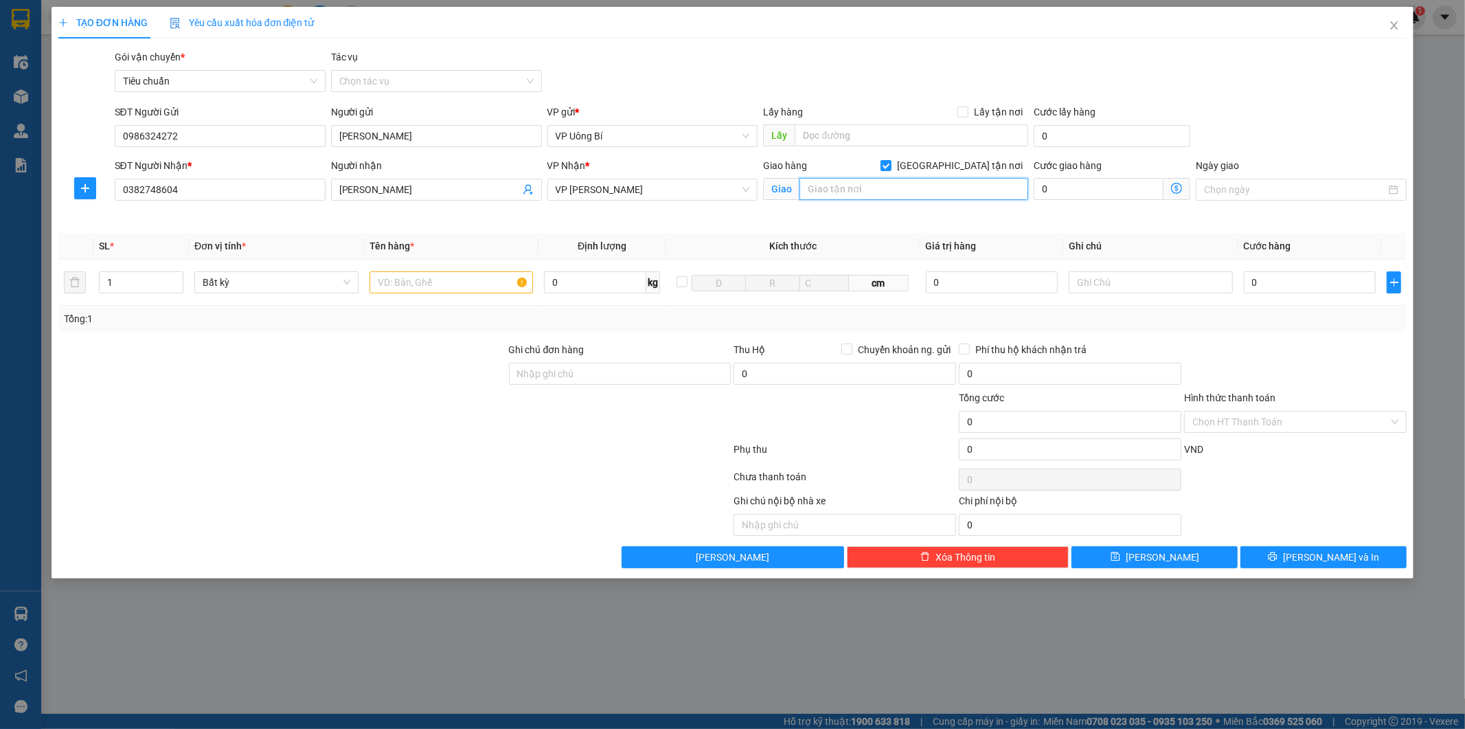
click at [957, 186] on input "text" at bounding box center [913, 189] width 229 height 22
type input "Ngõ 63 Đường Lê Đức Thọ, Từ Liêm."
click at [476, 285] on input "text" at bounding box center [451, 282] width 164 height 22
type input "1 xe"
drag, startPoint x: 1396, startPoint y: 24, endPoint x: 1395, endPoint y: 3, distance: 21.3
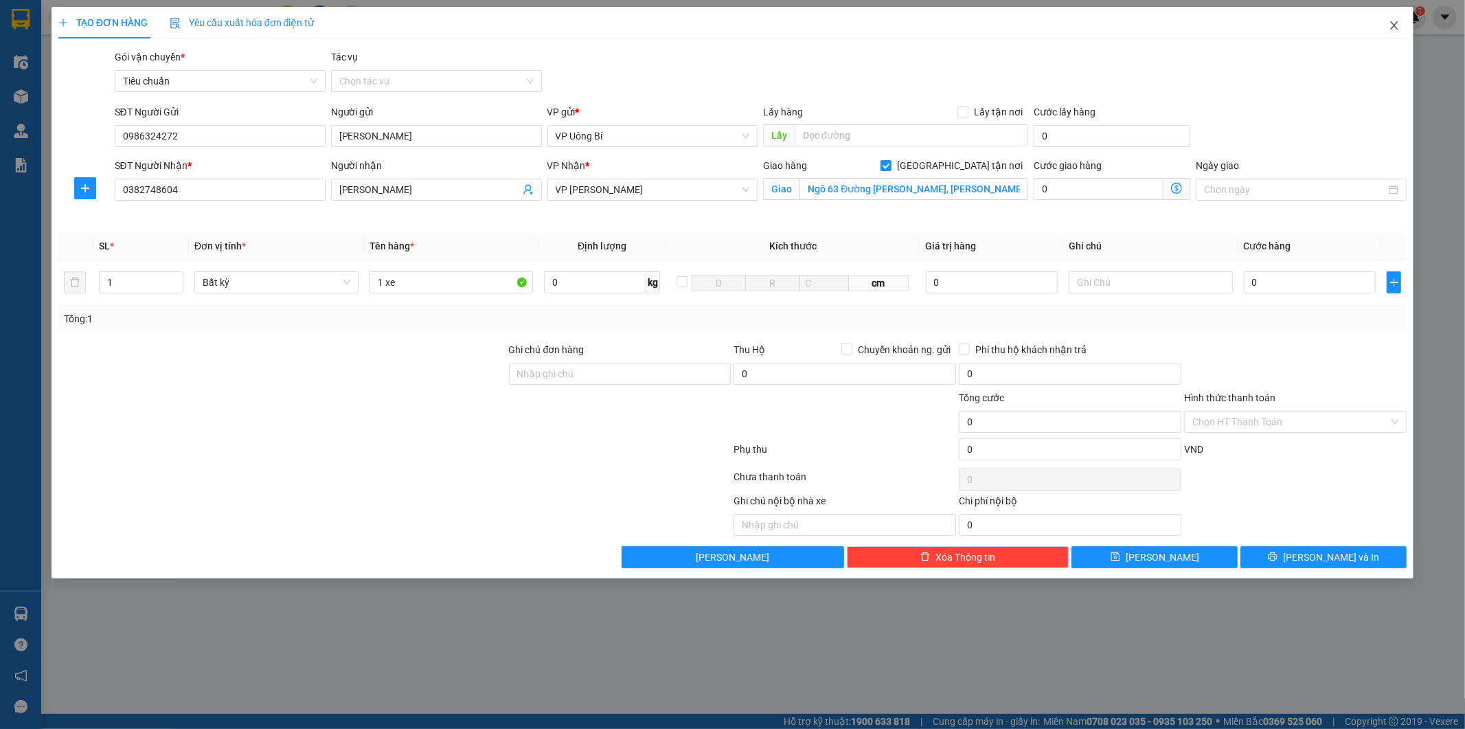
click at [1396, 24] on icon "close" at bounding box center [1395, 25] width 8 height 8
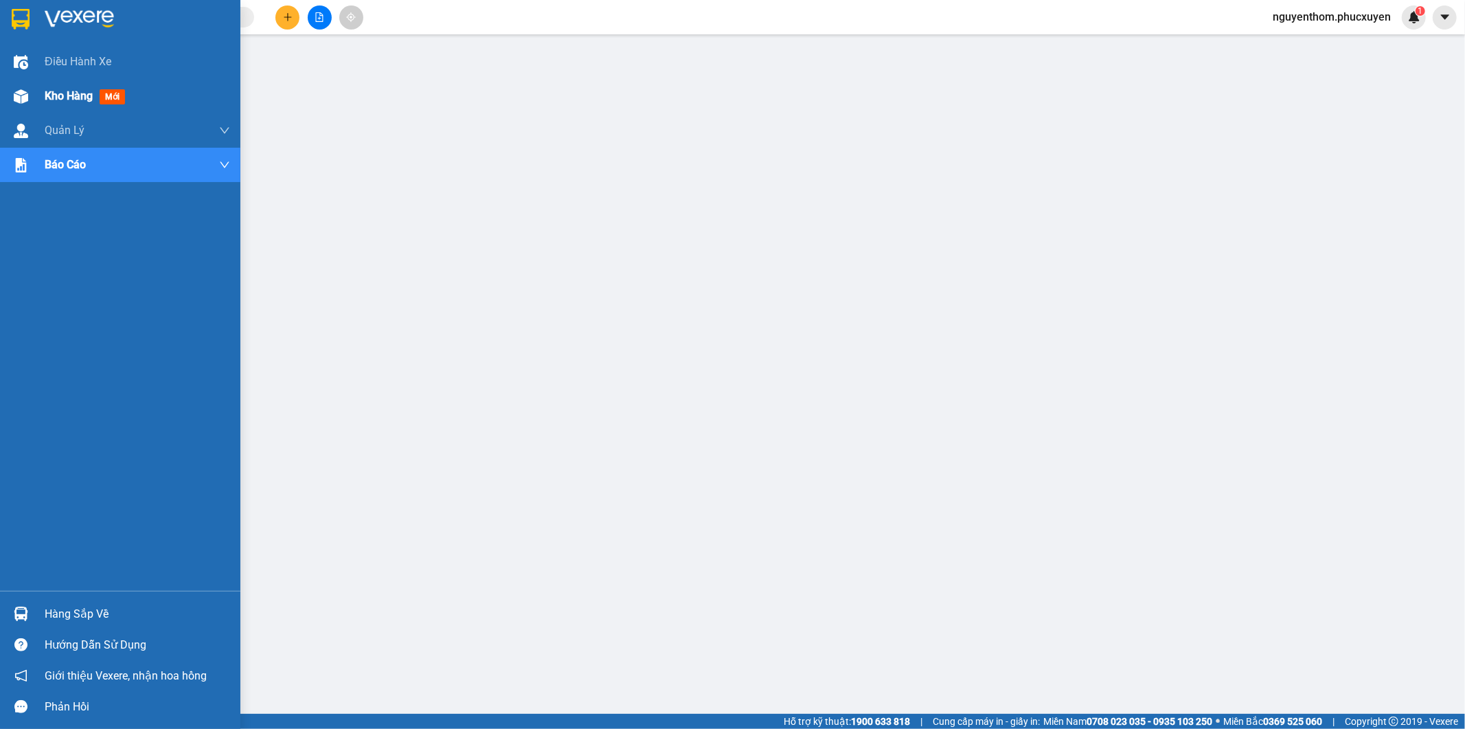
click at [72, 92] on span "Kho hàng" at bounding box center [69, 95] width 48 height 13
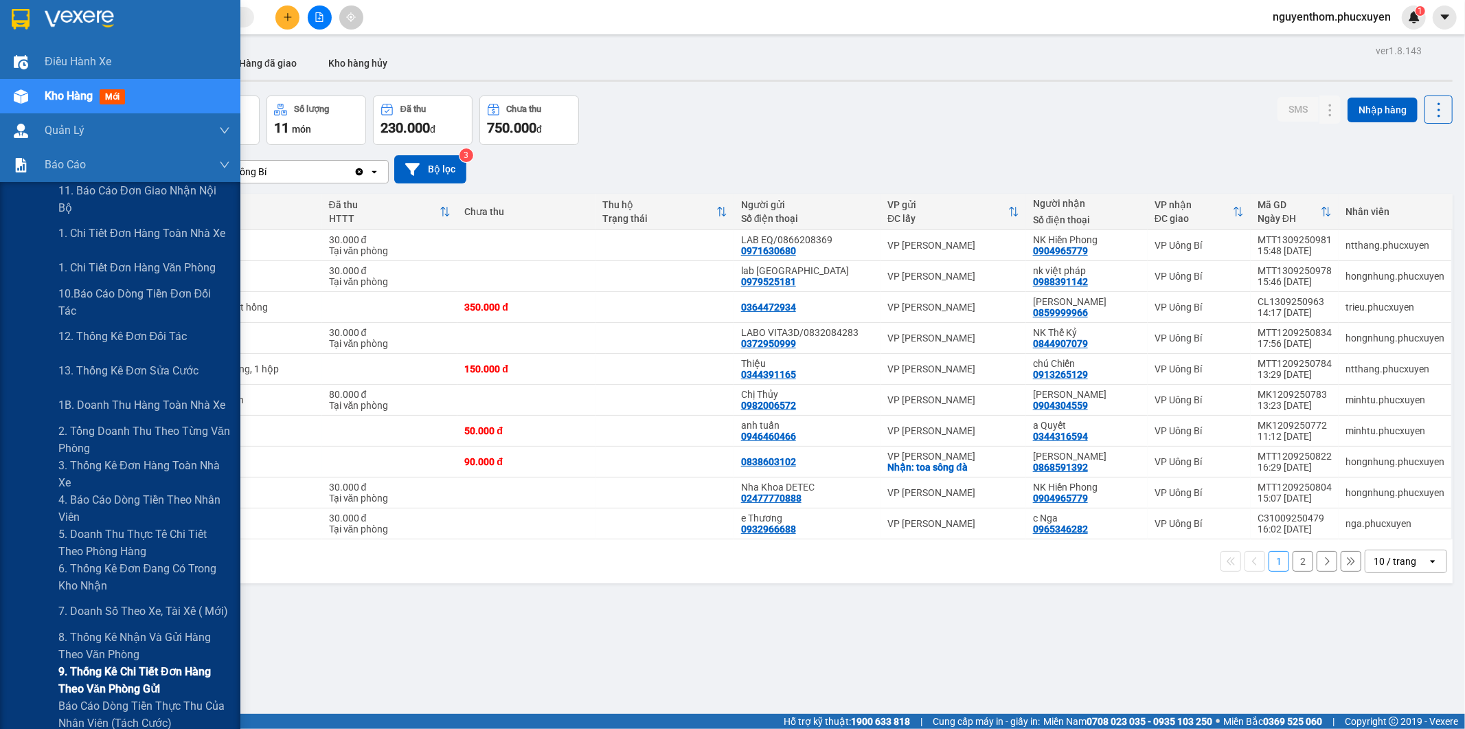
click at [111, 676] on span "9. Thống kê chi tiết đơn hàng theo văn phòng gửi" at bounding box center [144, 680] width 172 height 34
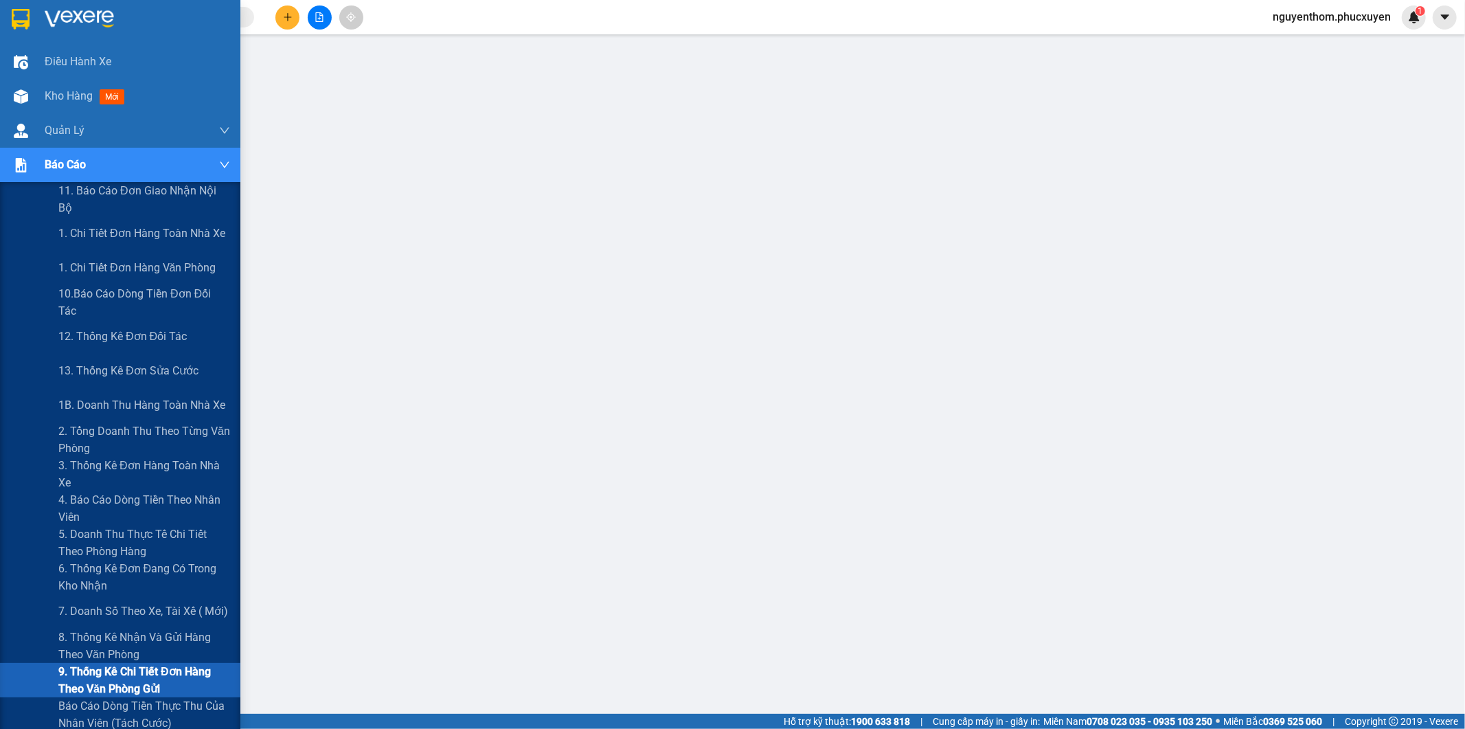
click at [122, 680] on span "9. Thống kê chi tiết đơn hàng theo văn phòng gửi" at bounding box center [144, 680] width 172 height 34
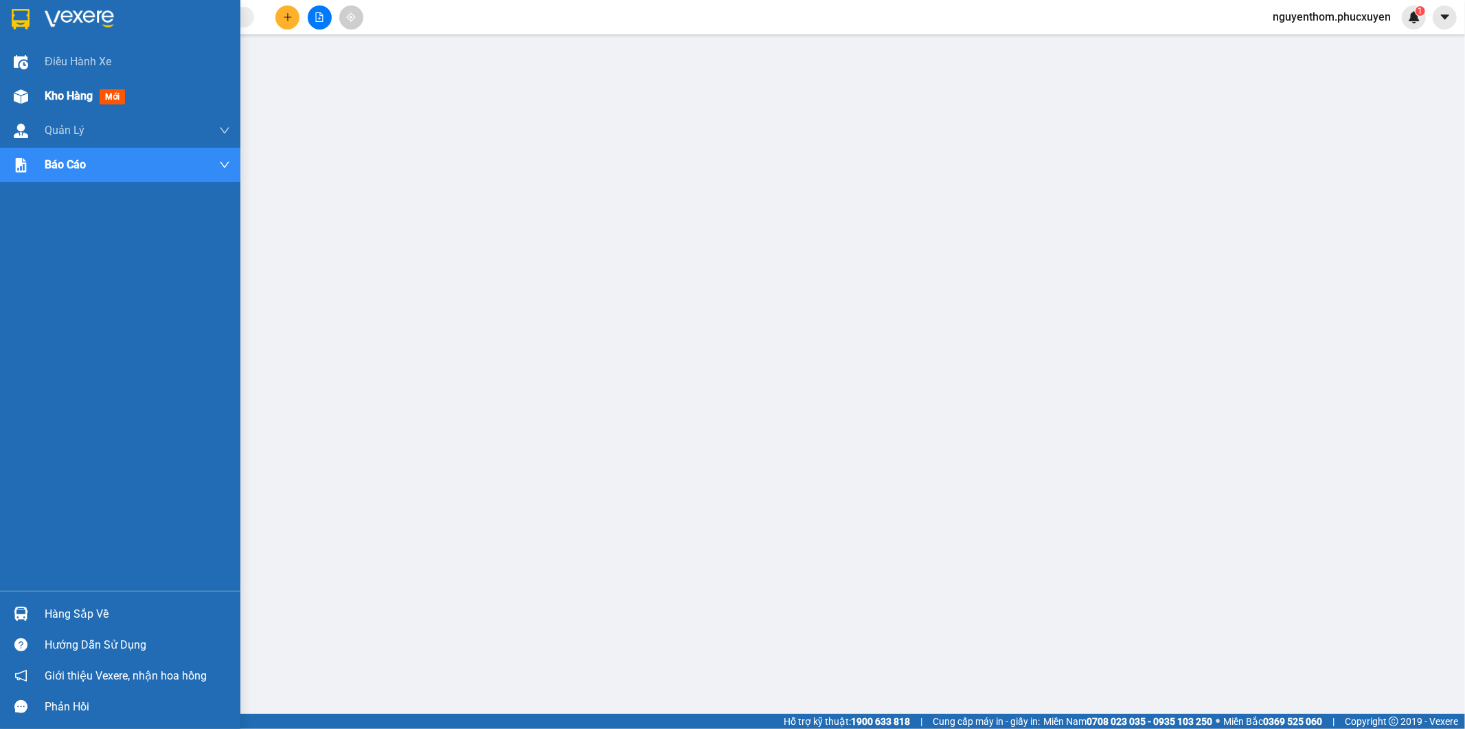
click at [62, 95] on span "Kho hàng" at bounding box center [69, 95] width 48 height 13
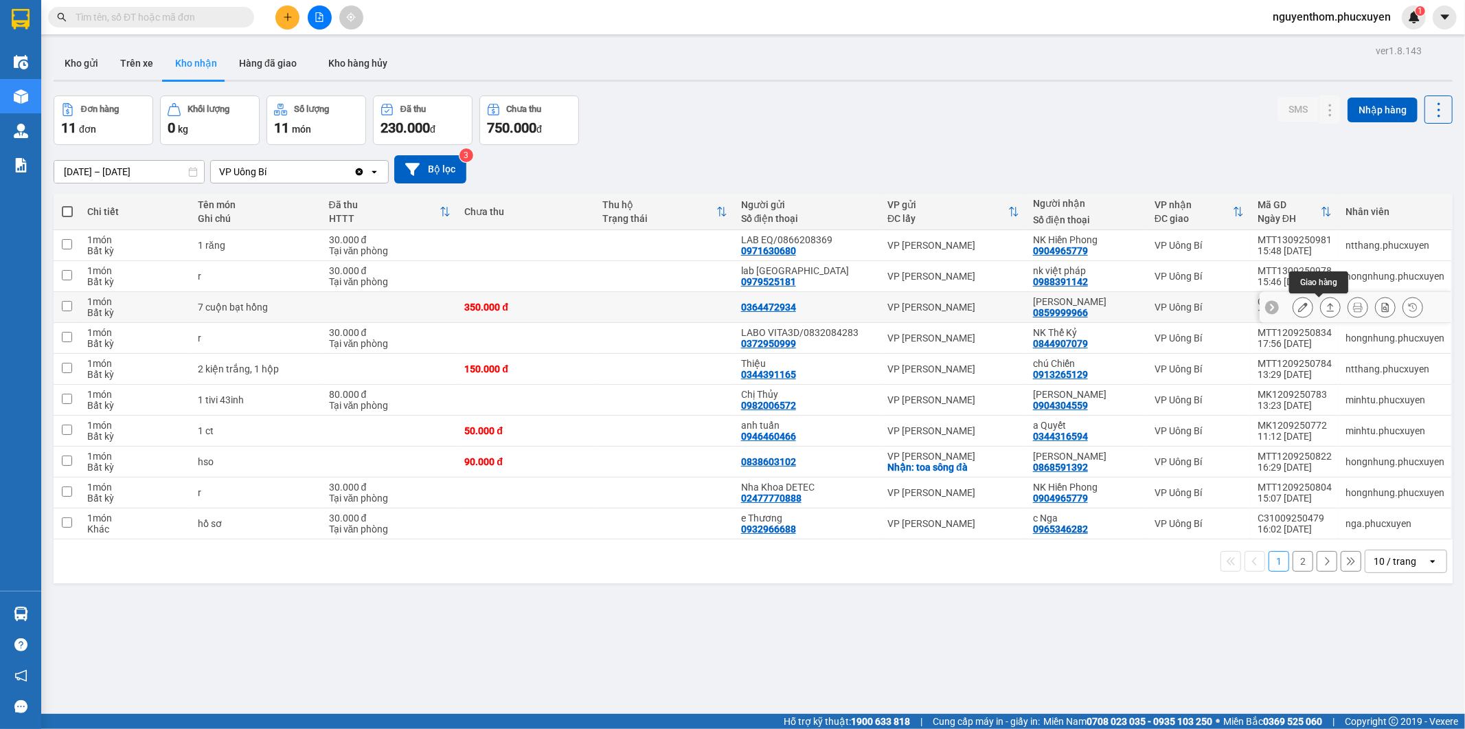
click at [1326, 306] on icon at bounding box center [1331, 307] width 10 height 10
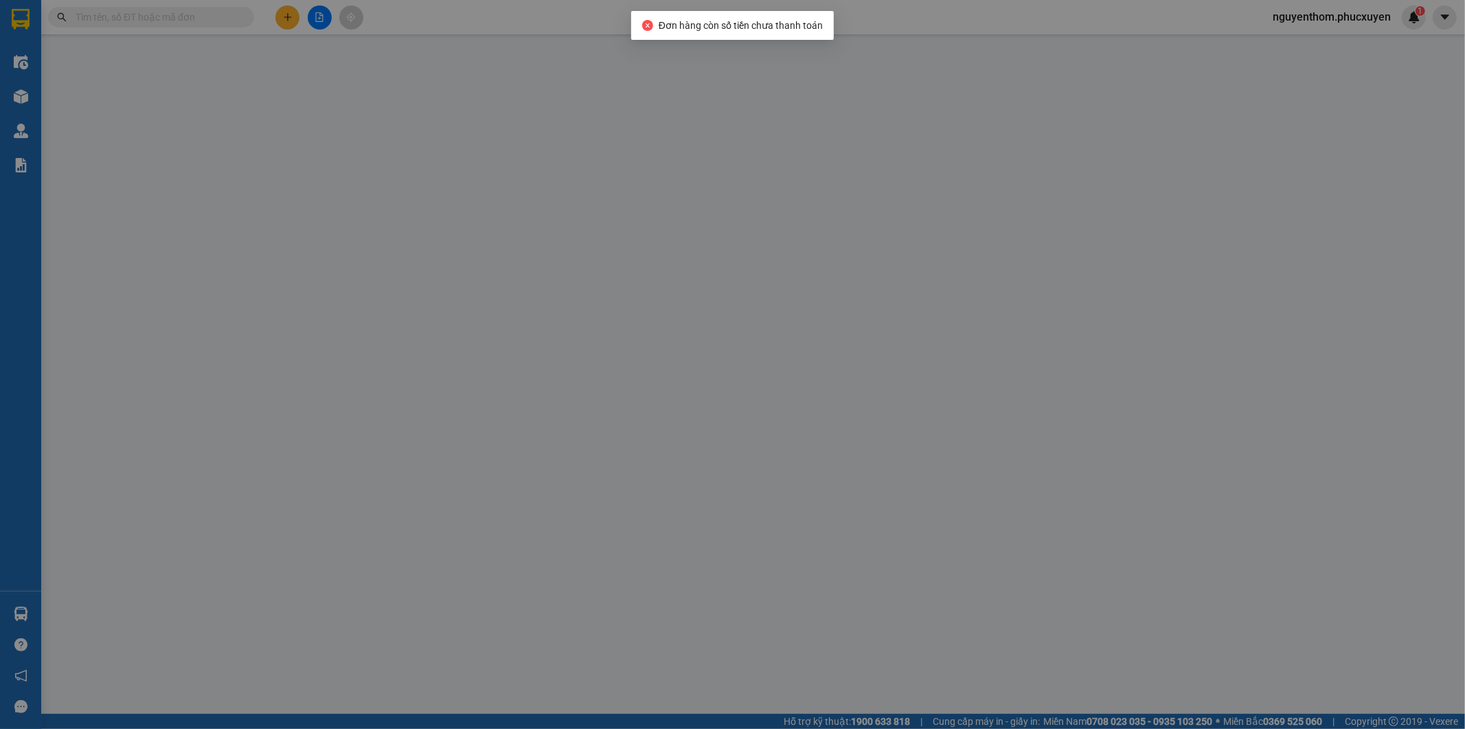
type input "0364472934"
type input "0859999966"
type input "Anh Dũng"
type input "350.000"
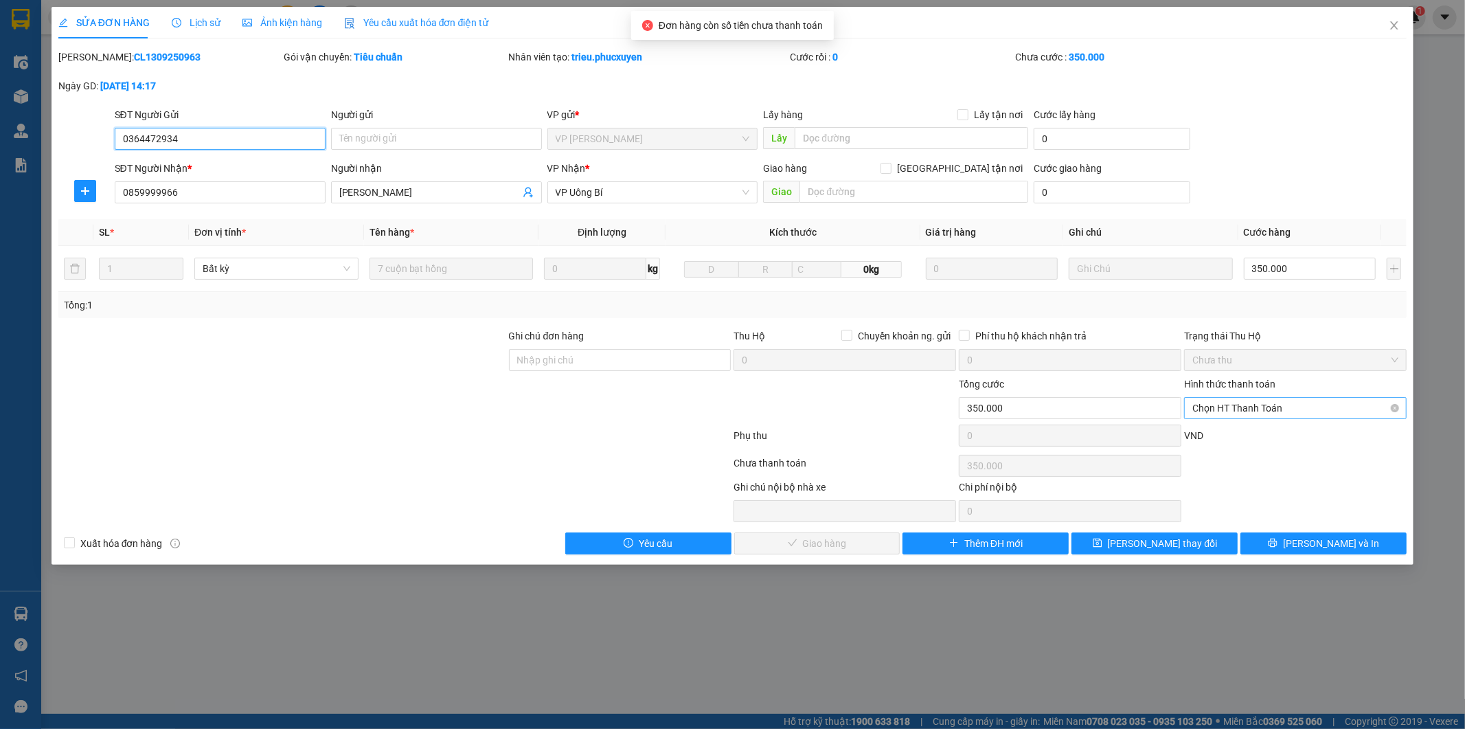
click at [1220, 407] on span "Chọn HT Thanh Toán" at bounding box center [1295, 408] width 206 height 21
click at [1213, 433] on div "Tại văn phòng" at bounding box center [1296, 435] width 206 height 15
type input "0"
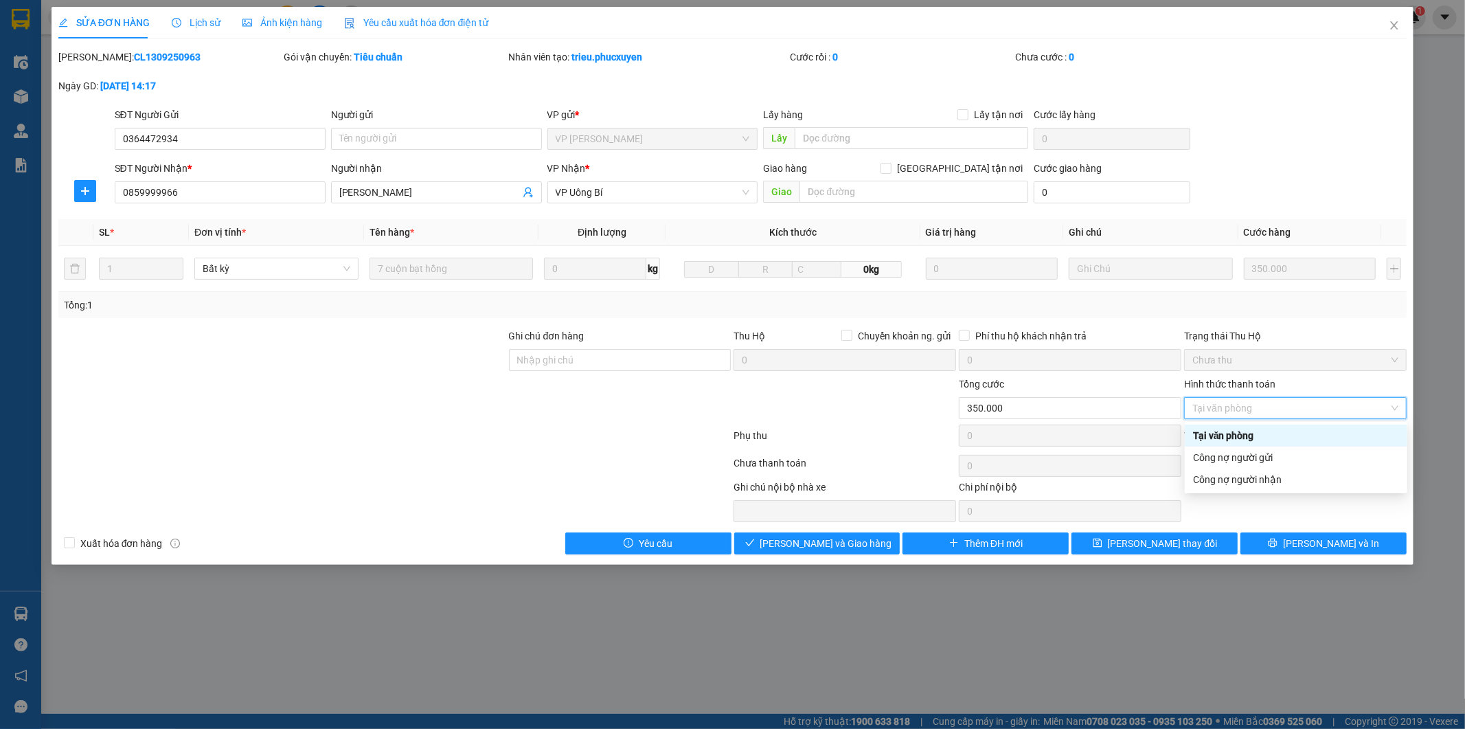
click at [1249, 434] on div "Tại văn phòng" at bounding box center [1296, 435] width 206 height 15
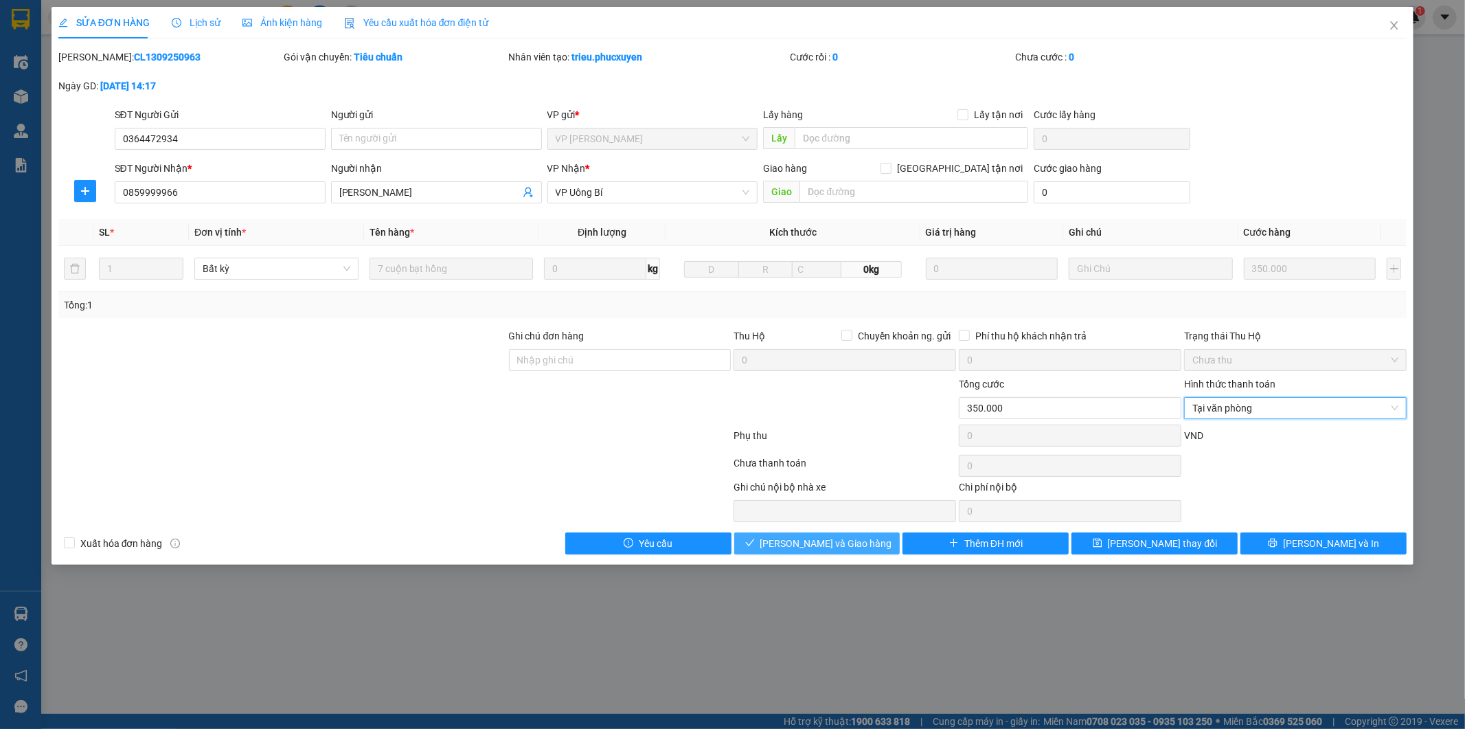
click at [827, 543] on span "Lưu và Giao hàng" at bounding box center [826, 543] width 132 height 15
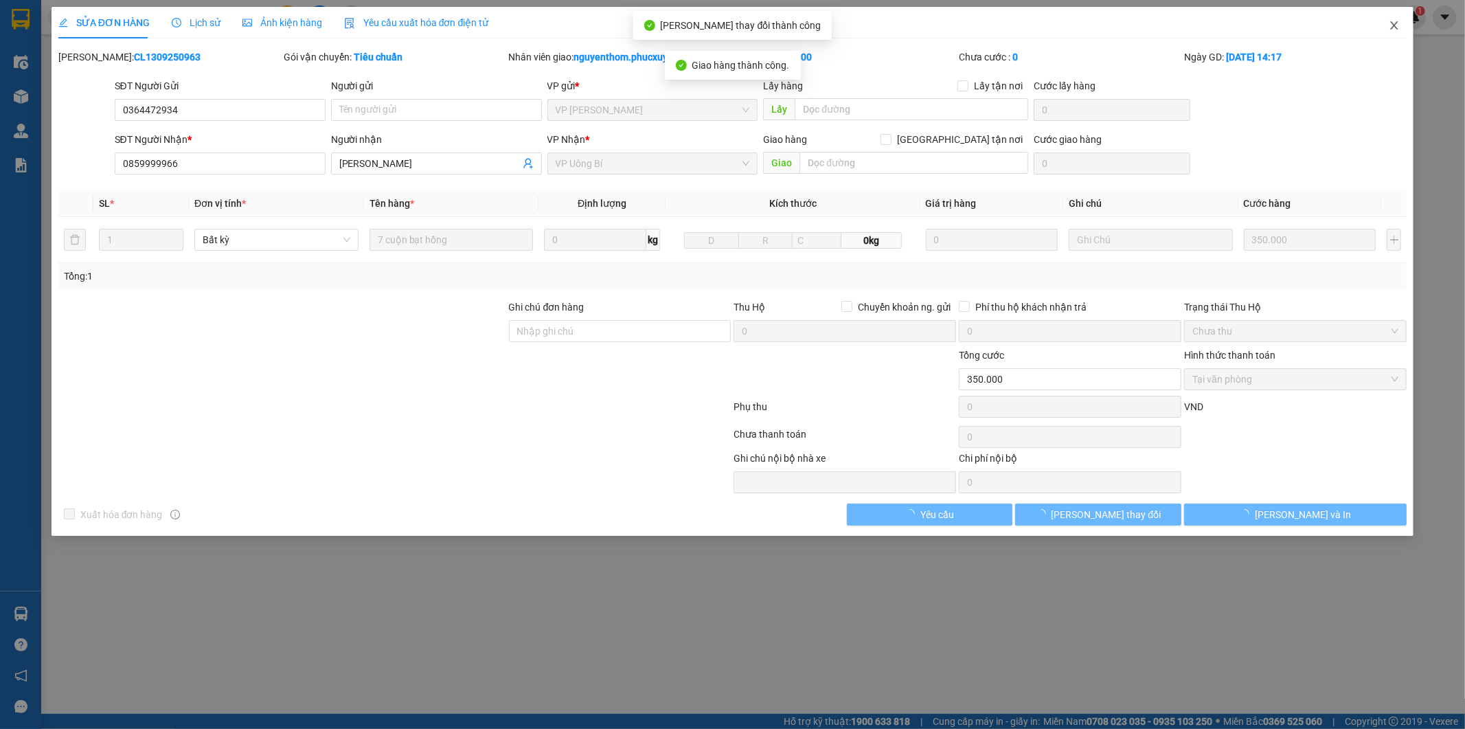
click at [1392, 24] on icon "close" at bounding box center [1395, 25] width 8 height 8
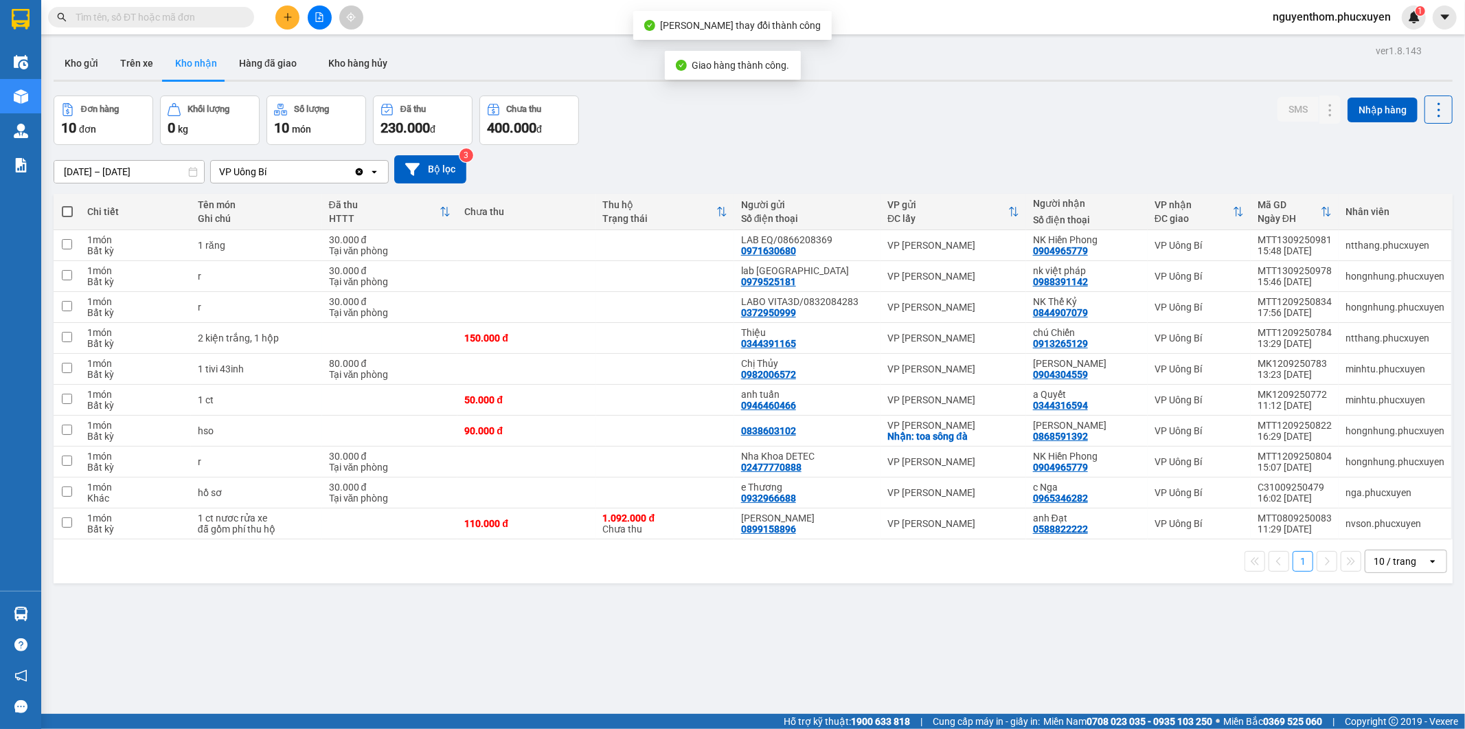
click at [878, 147] on div "01/09/2025 – 14/09/2025 Press the down arrow key to interact with the calendar …" at bounding box center [753, 169] width 1399 height 49
click at [265, 58] on button "Hàng đã giao" at bounding box center [268, 63] width 80 height 33
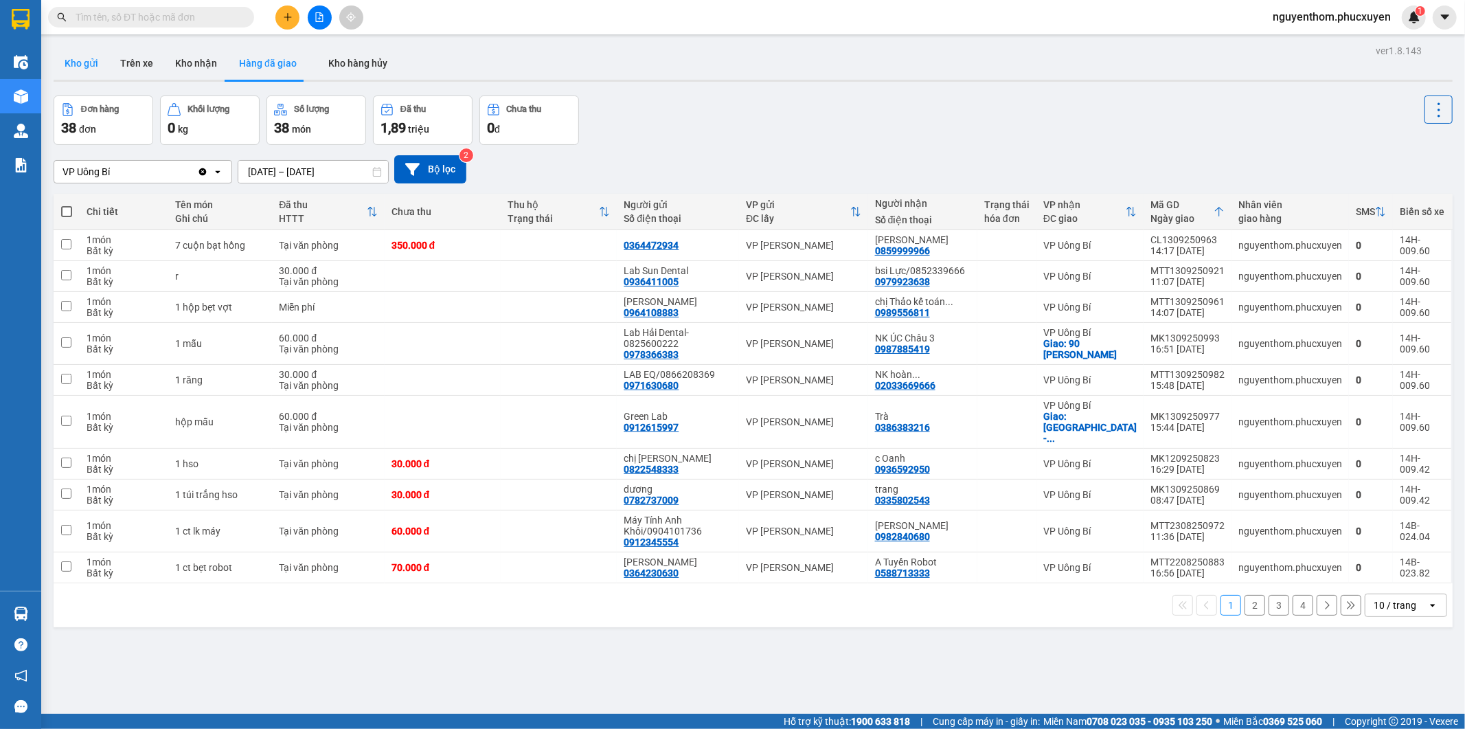
click at [77, 57] on button "Kho gửi" at bounding box center [82, 63] width 56 height 33
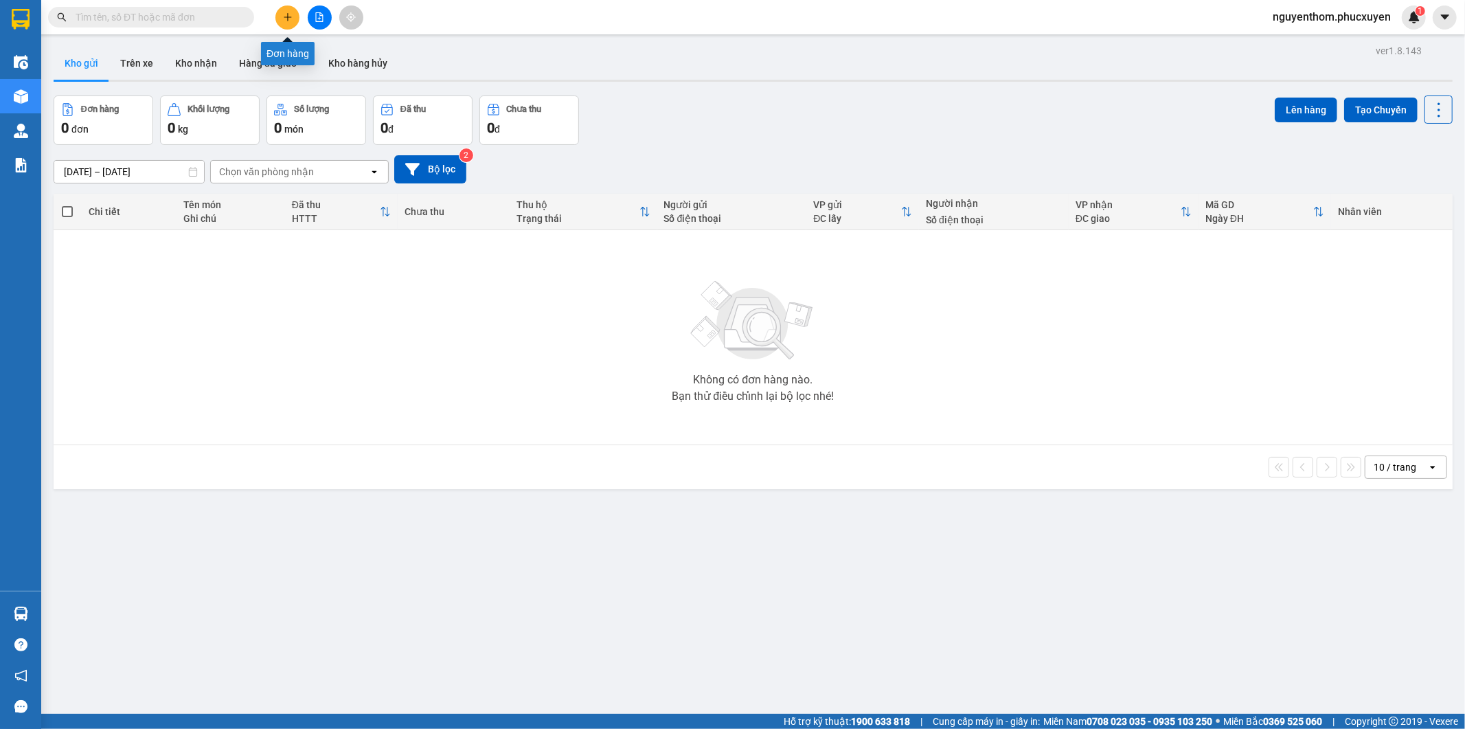
click at [286, 15] on icon "plus" at bounding box center [288, 17] width 10 height 10
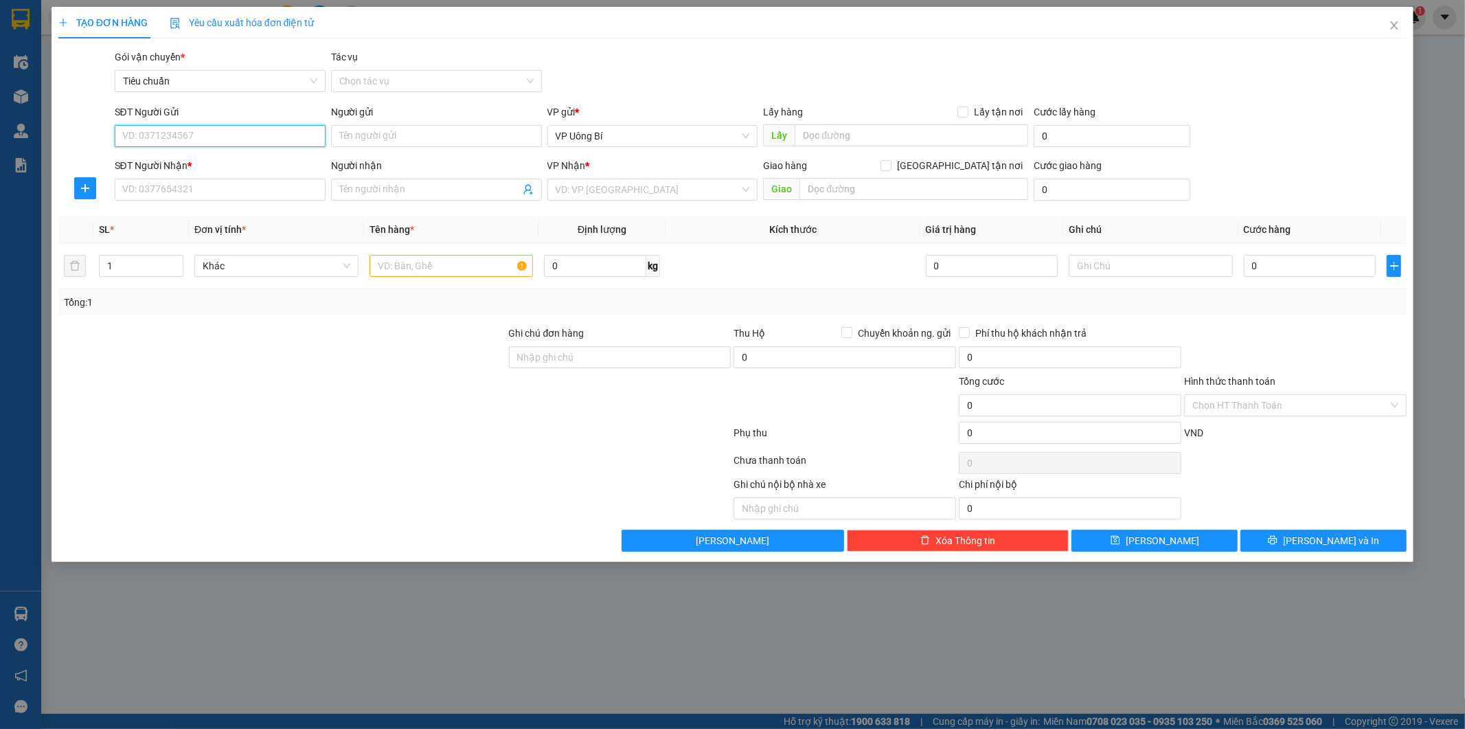
click at [269, 142] on input "SĐT Người Gửi" at bounding box center [220, 136] width 211 height 22
click at [216, 161] on div "0379668904 - Nk Hoàn Mỹ" at bounding box center [220, 163] width 194 height 15
type input "0379668904"
type input "Nk Hoàn Mỹ"
type input "0379668904"
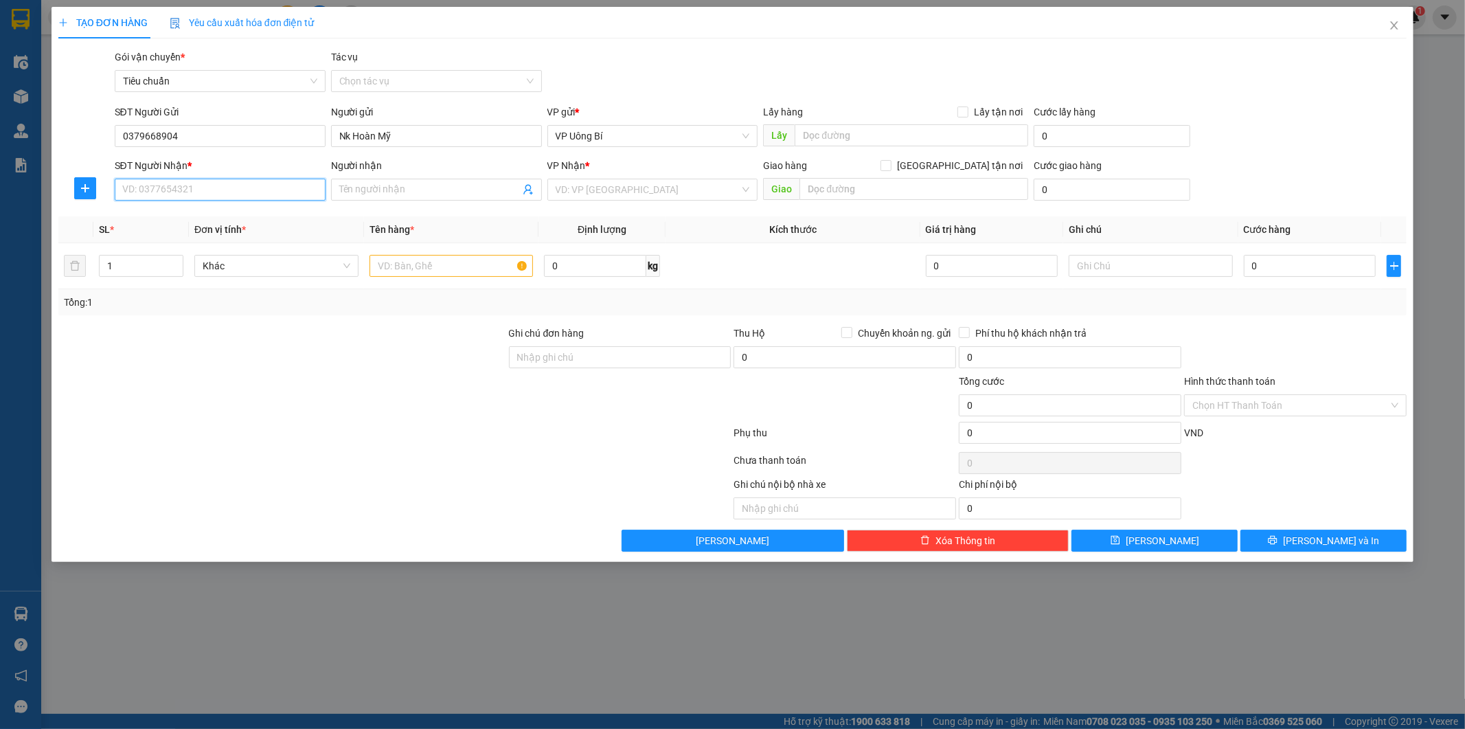
click at [258, 190] on input "SĐT Người Nhận *" at bounding box center [220, 190] width 211 height 22
click at [248, 188] on input "SĐT Người Nhận *" at bounding box center [220, 190] width 211 height 22
click at [207, 214] on div "0866208369 - EQ Lab" at bounding box center [220, 216] width 194 height 15
type input "0866208369"
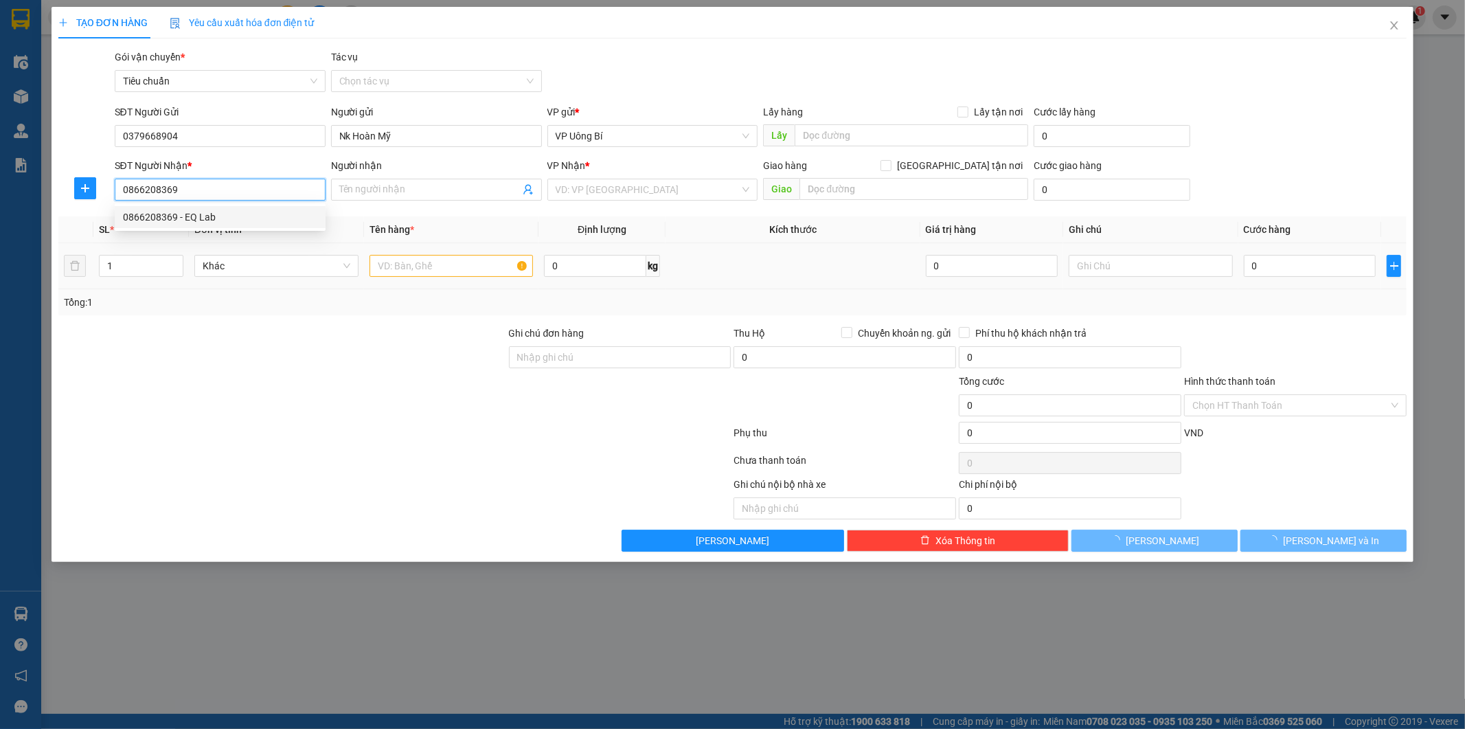
type input "EQ Lab"
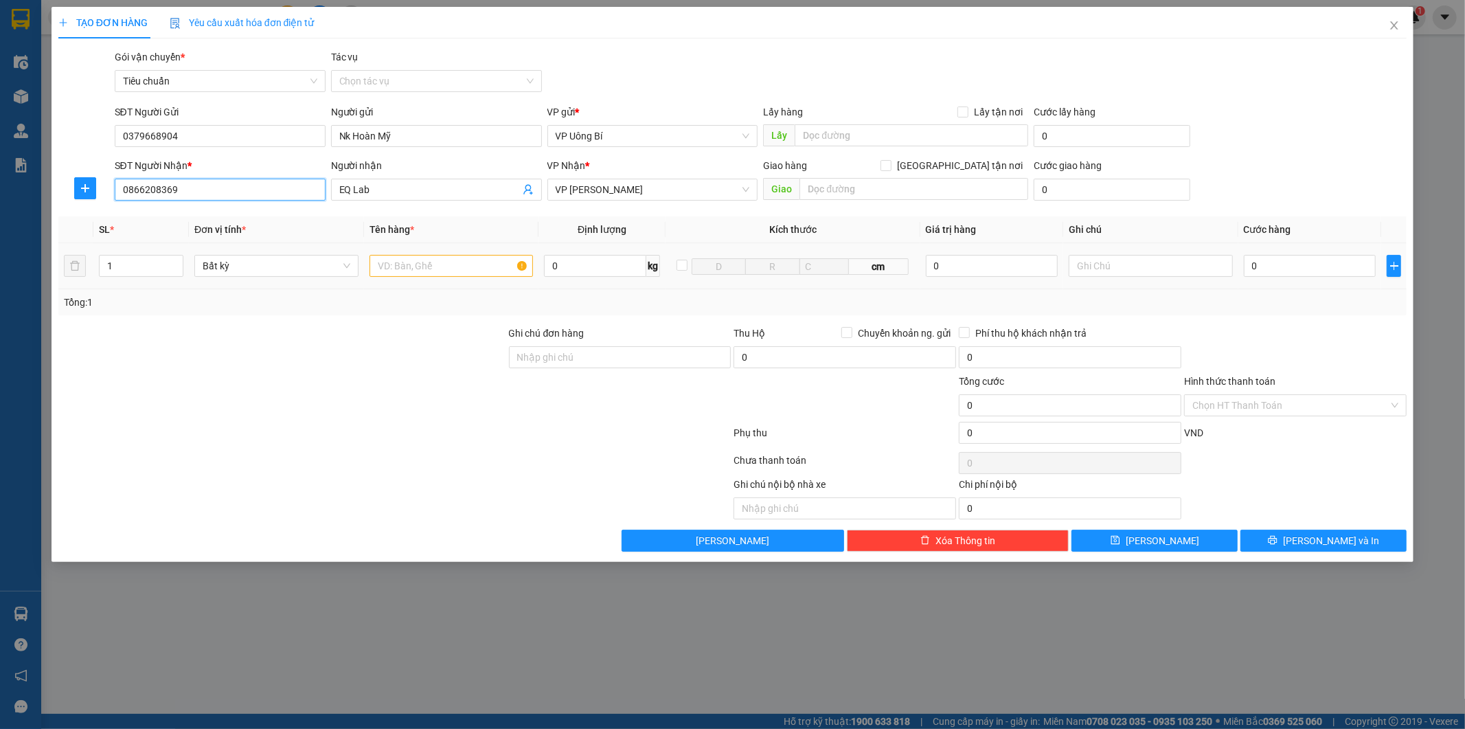
type input "0866208369"
click at [437, 271] on input "text" at bounding box center [451, 266] width 164 height 22
type input "mẫu r"
click at [1328, 266] on input "0" at bounding box center [1310, 266] width 132 height 22
type input "3"
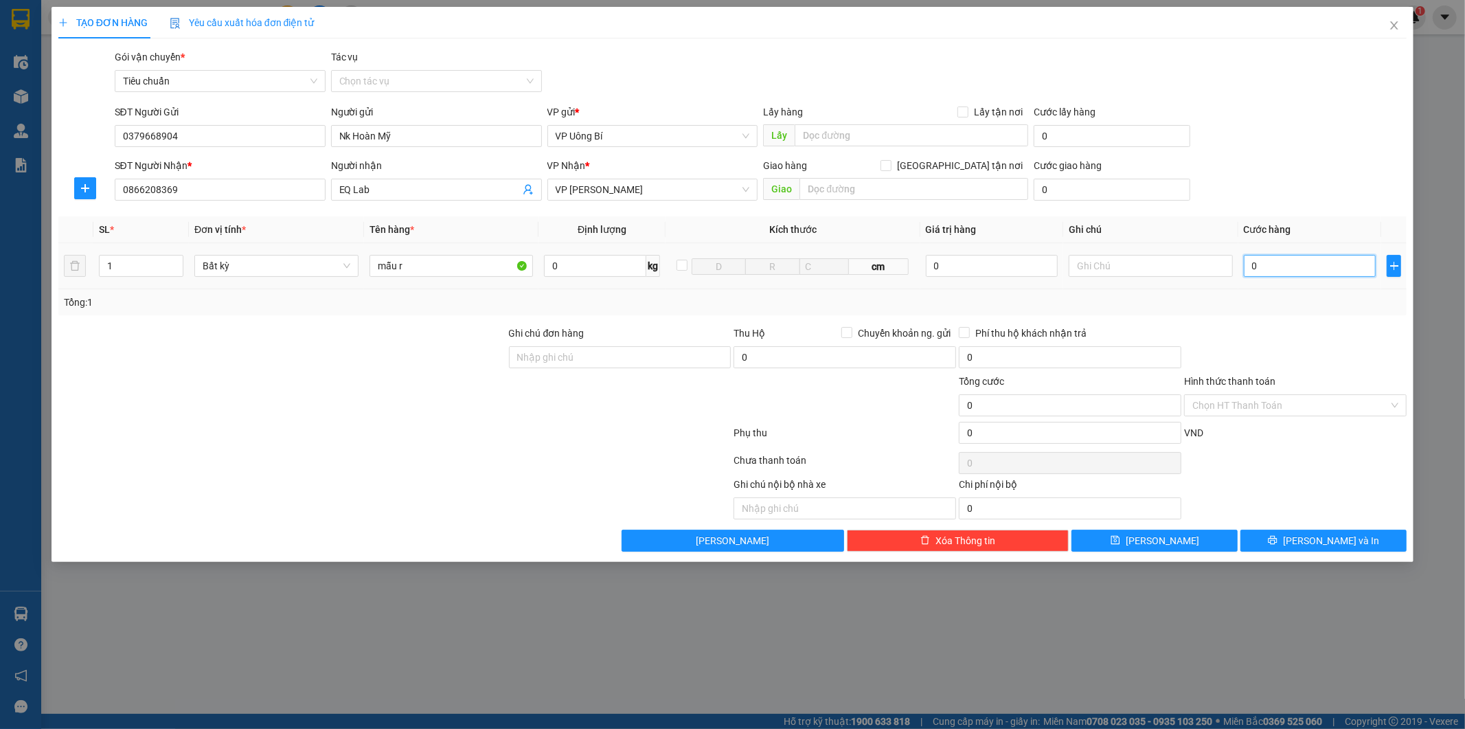
type input "3"
type input "30"
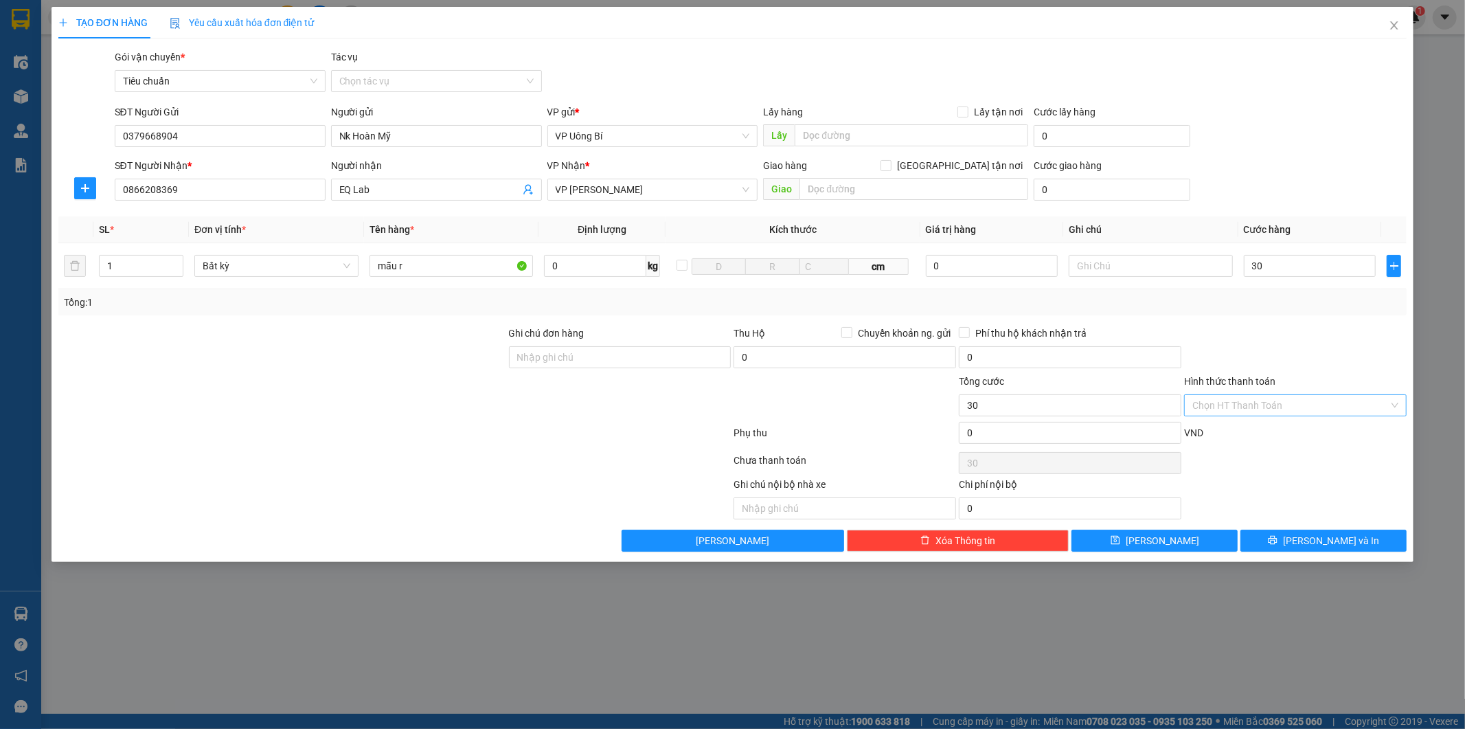
type input "30.000"
click at [1290, 405] on input "Hình thức thanh toán" at bounding box center [1290, 405] width 196 height 21
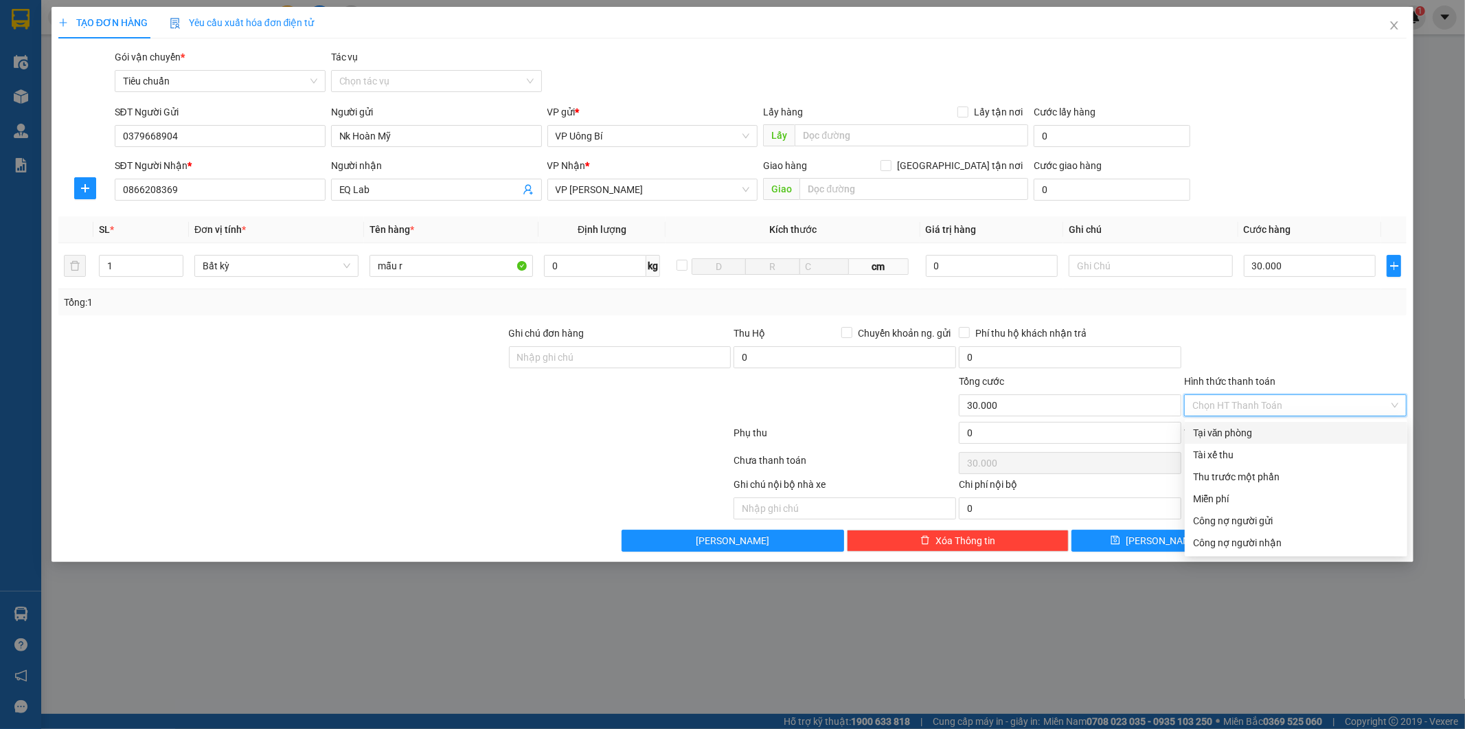
click at [1269, 430] on div "Tại văn phòng" at bounding box center [1296, 432] width 206 height 15
type input "0"
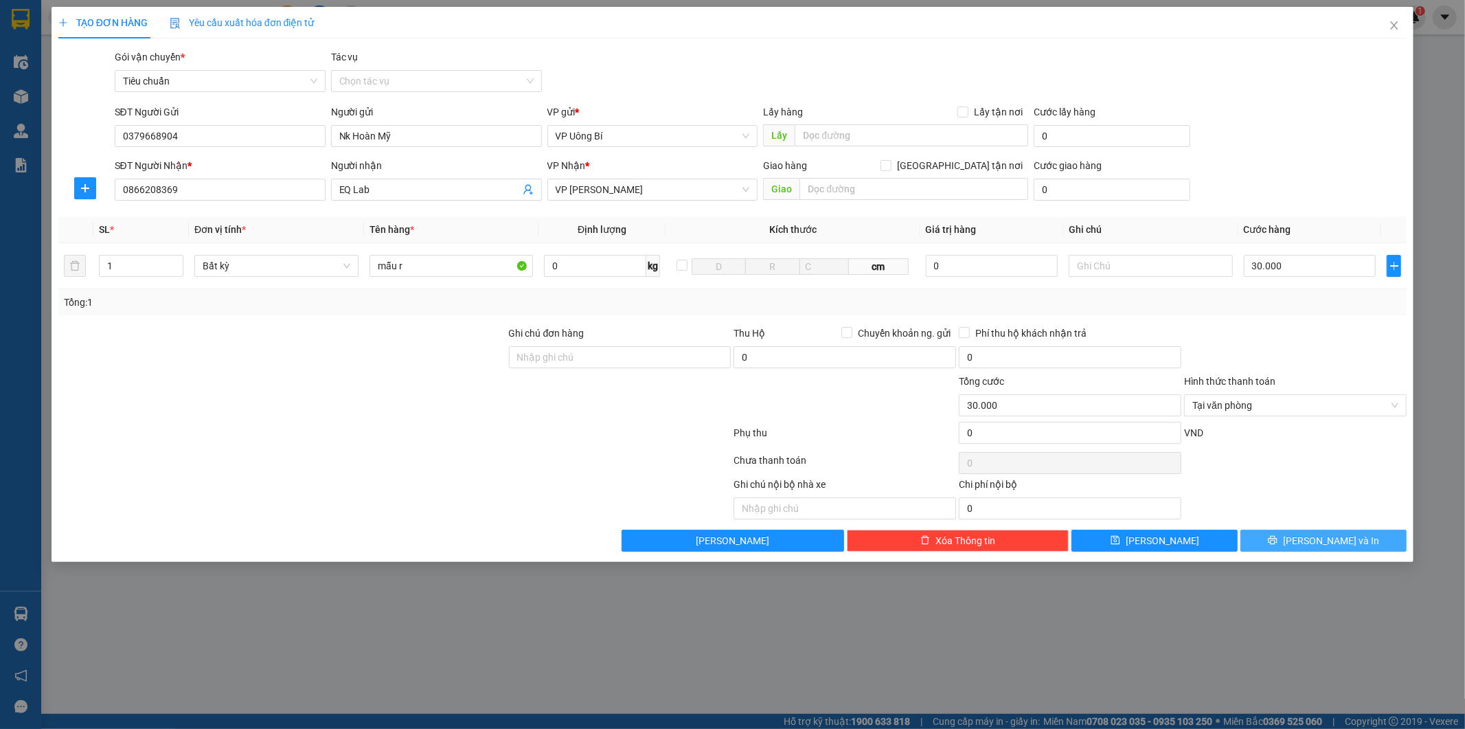
click at [1327, 536] on span "[PERSON_NAME] và In" at bounding box center [1331, 540] width 96 height 15
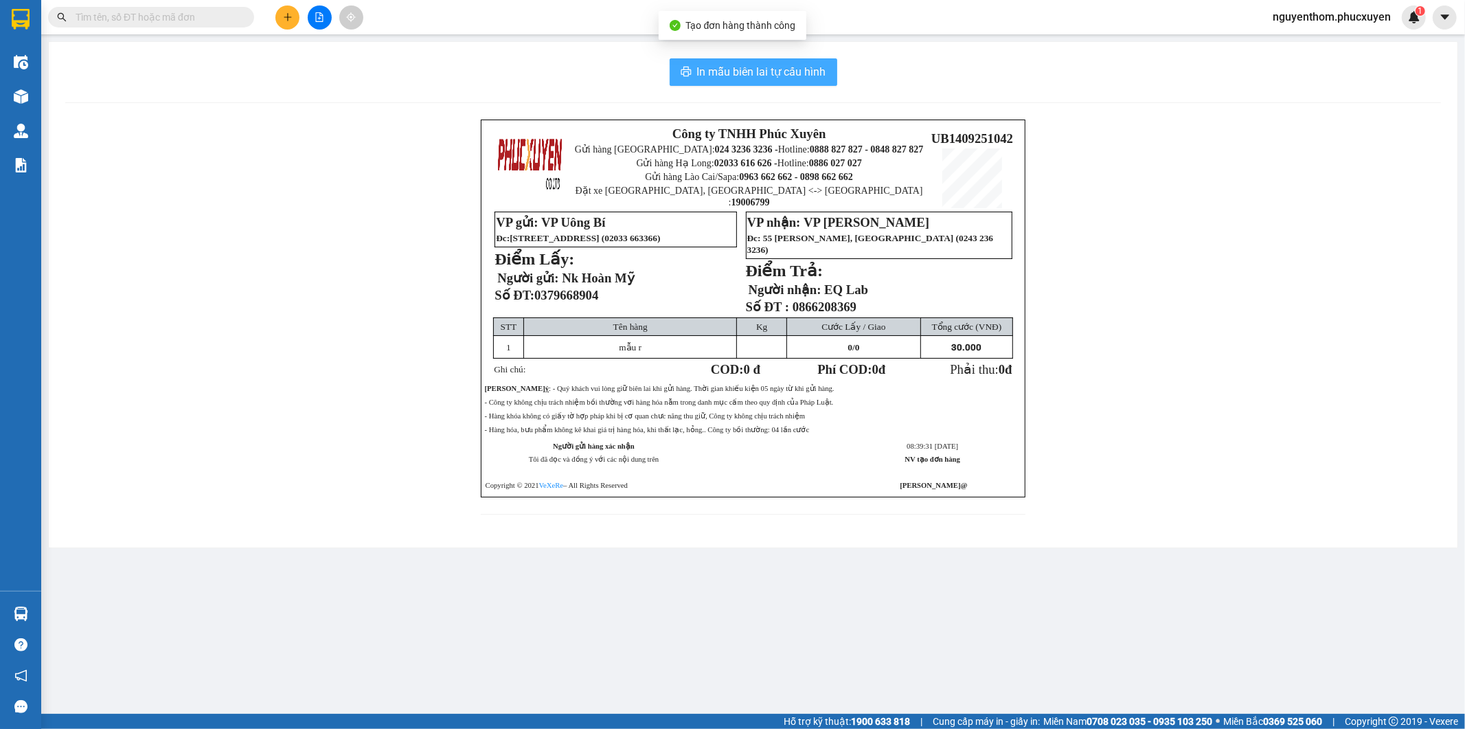
click at [753, 73] on span "In mẫu biên lai tự cấu hình" at bounding box center [761, 71] width 129 height 17
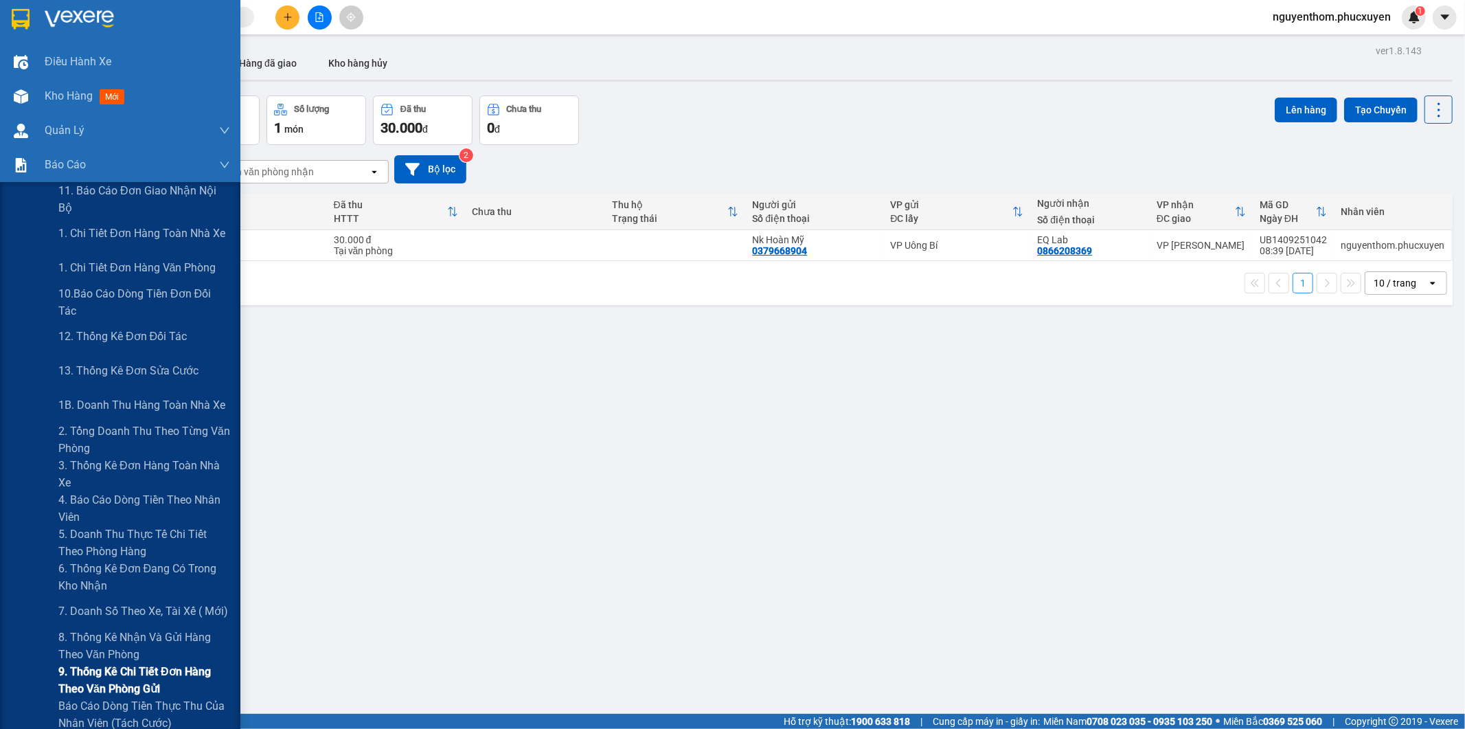
drag, startPoint x: 122, startPoint y: 673, endPoint x: 126, endPoint y: 666, distance: 7.7
click at [124, 673] on span "9. Thống kê chi tiết đơn hàng theo văn phòng gửi" at bounding box center [144, 680] width 172 height 34
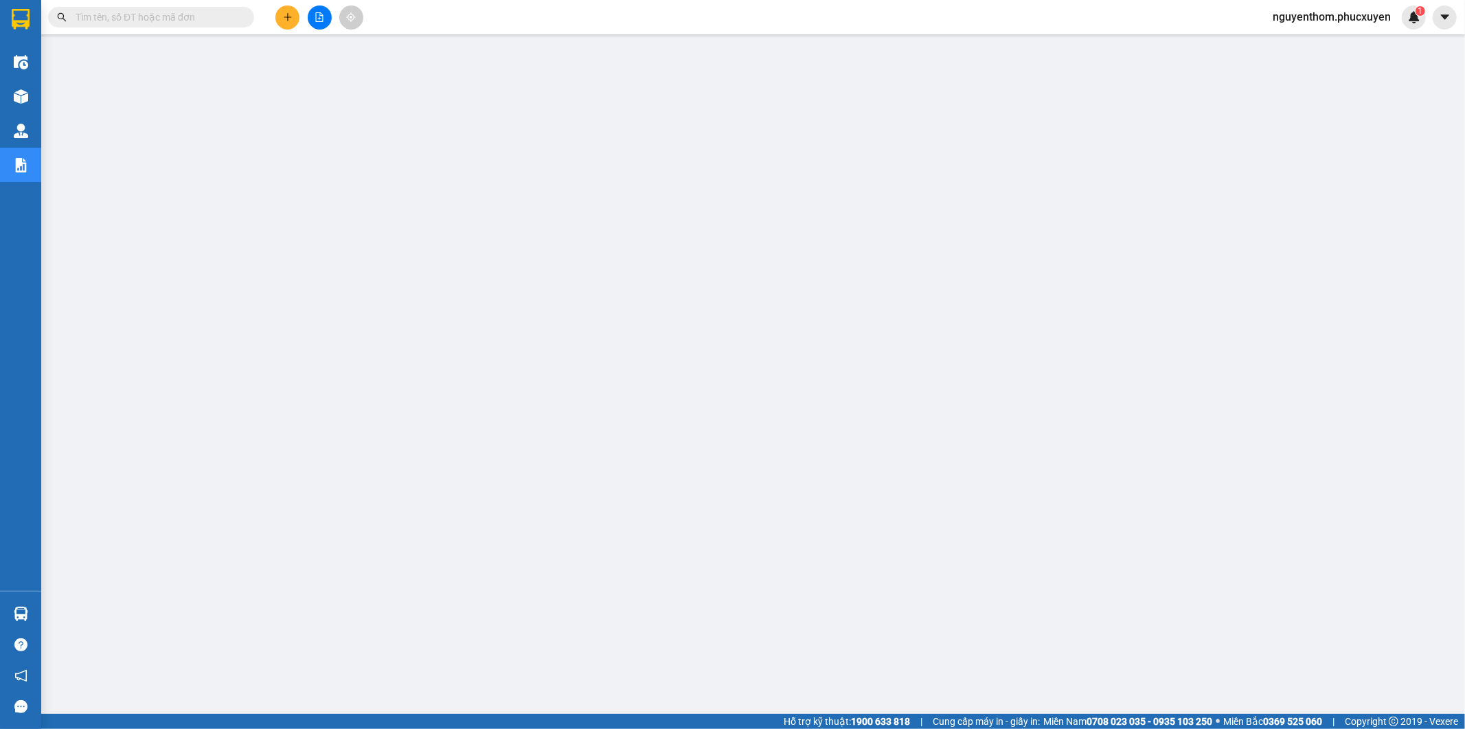
click at [285, 16] on icon "plus" at bounding box center [288, 16] width 8 height 1
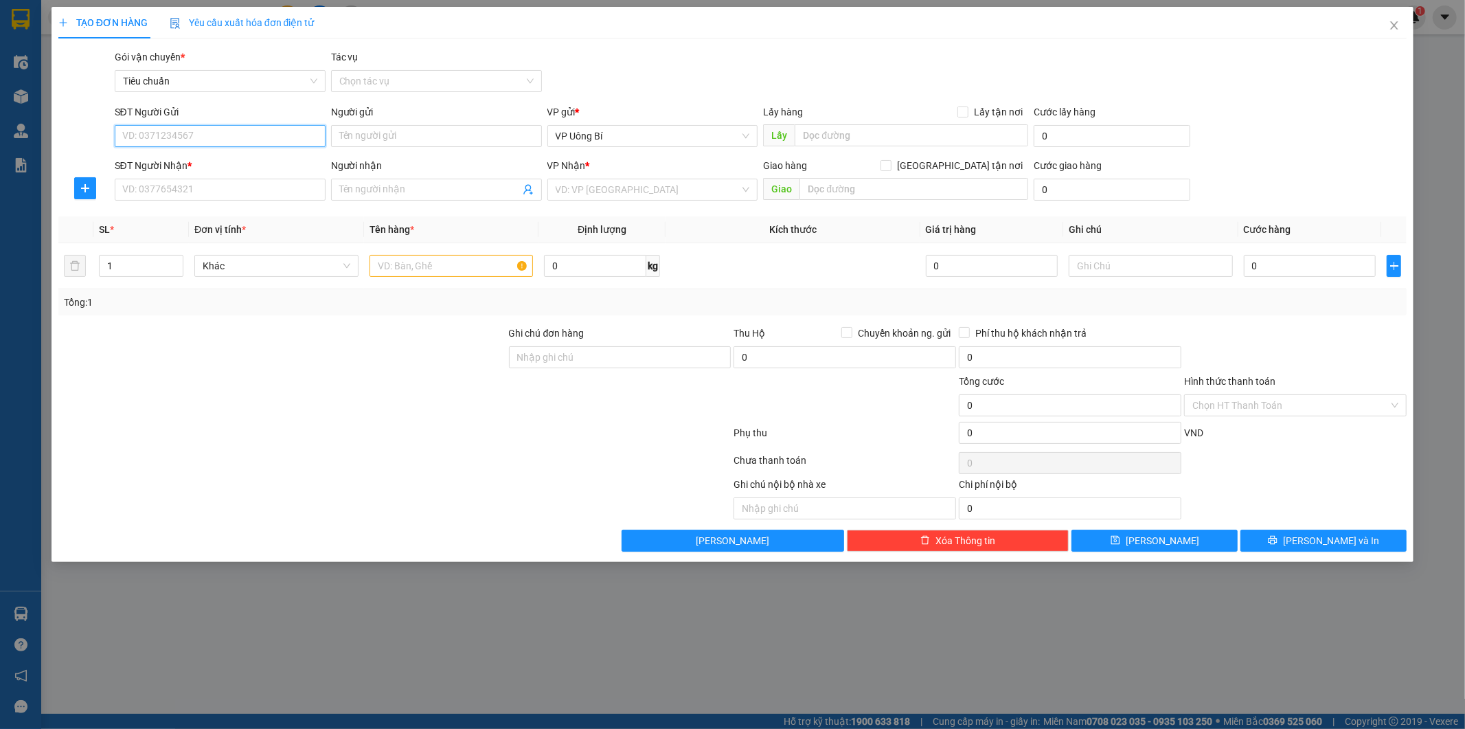
click at [289, 135] on input "SĐT Người Gửi" at bounding box center [220, 136] width 211 height 22
click at [218, 162] on div "0379668904 - Nk Hoàn Mỹ" at bounding box center [220, 163] width 194 height 15
type input "0379668904"
type input "Nk Hoàn Mỹ"
type input "0379668904"
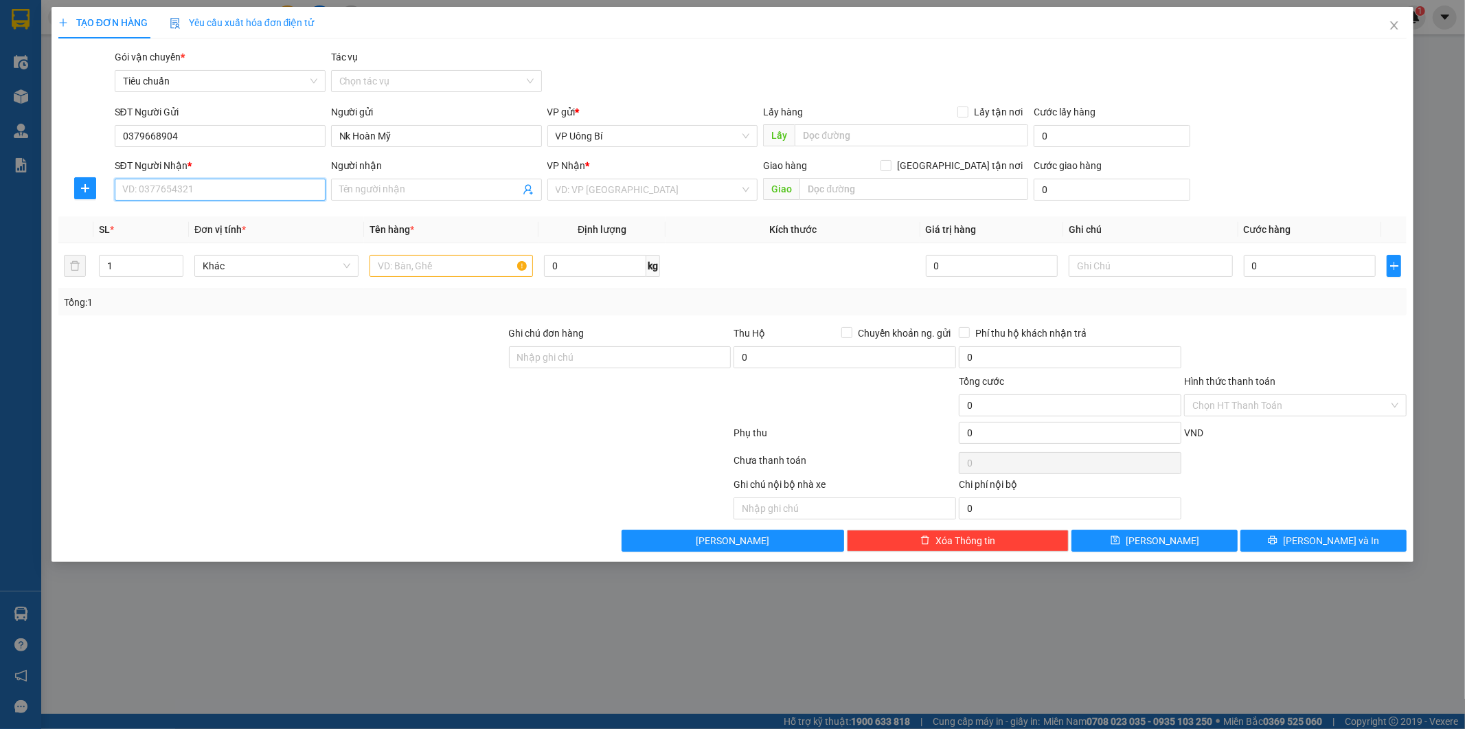
click at [220, 183] on input "SĐT Người Nhận *" at bounding box center [220, 190] width 211 height 22
click at [180, 259] on div "0976230074 - LAB MINH VIỆT" at bounding box center [220, 260] width 194 height 15
type input "0976230074"
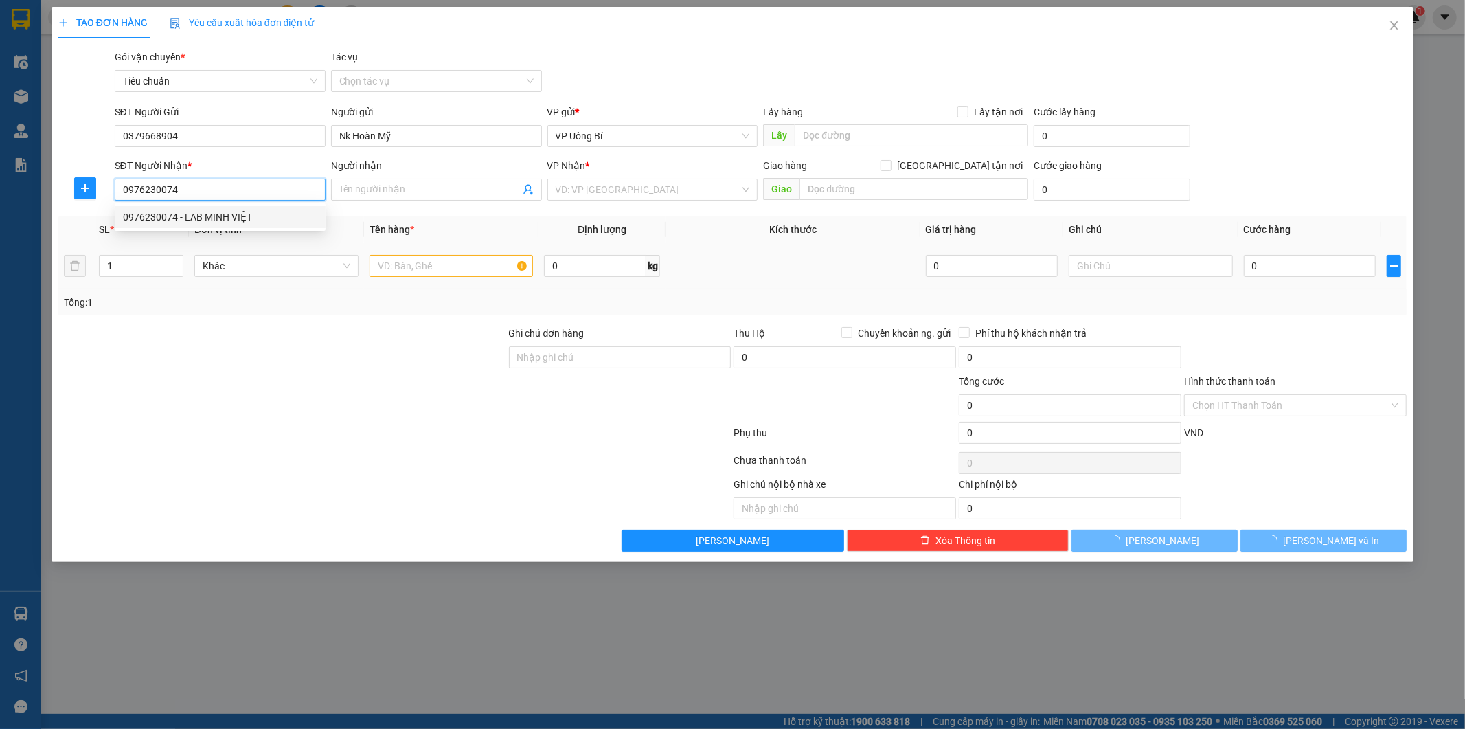
type input "LAB MINH VIỆT"
click at [444, 266] on input "text" at bounding box center [451, 266] width 164 height 22
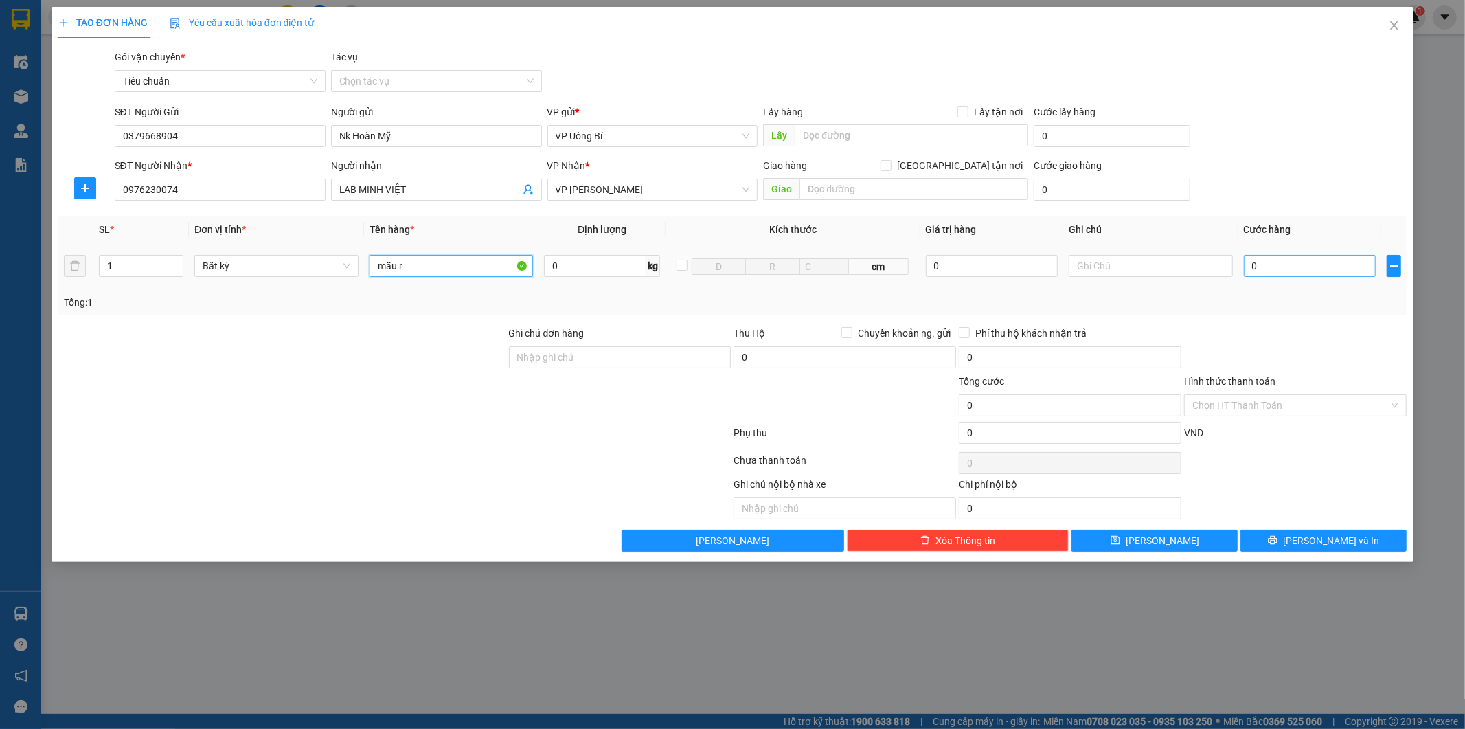
type input "mẫu r"
click at [1338, 258] on input "0" at bounding box center [1310, 266] width 132 height 22
type input "3"
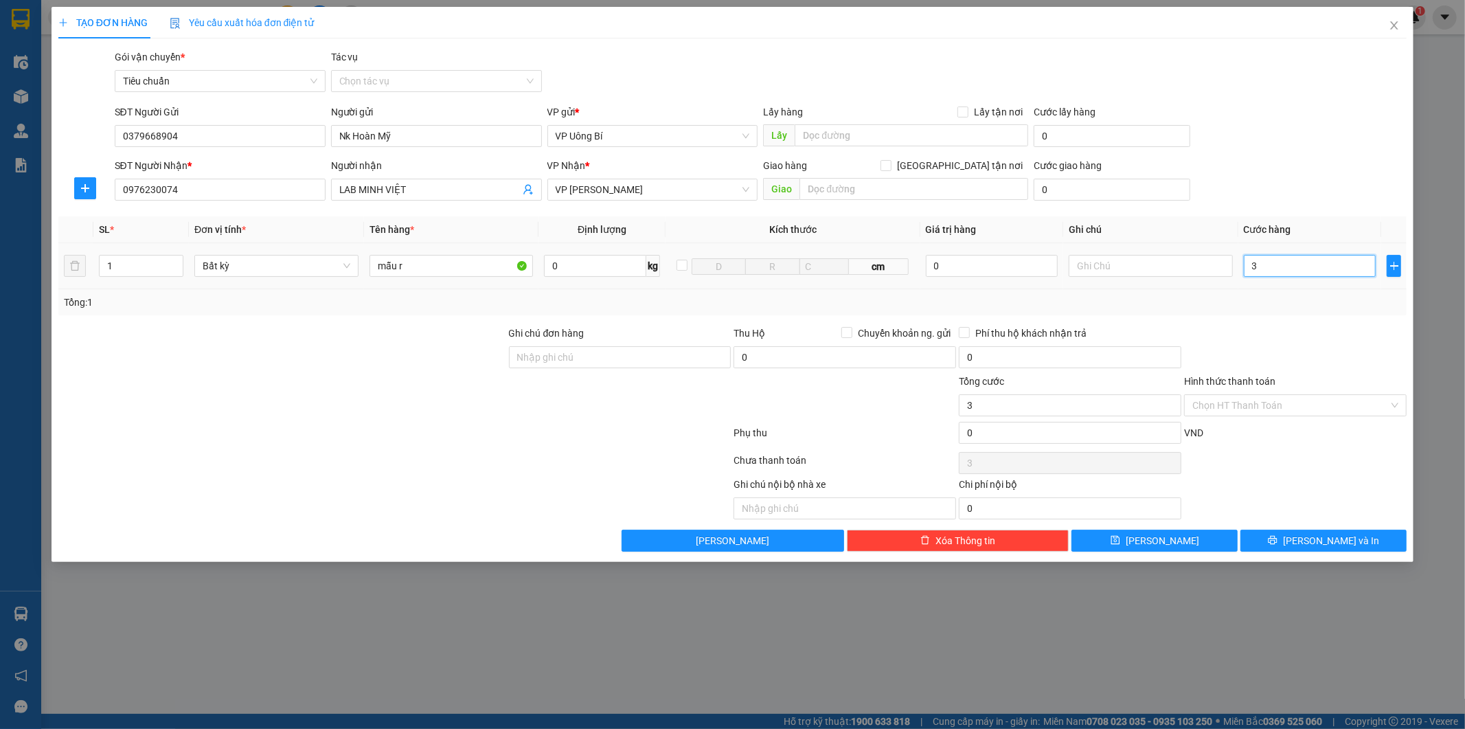
type input "30"
type input "30.000"
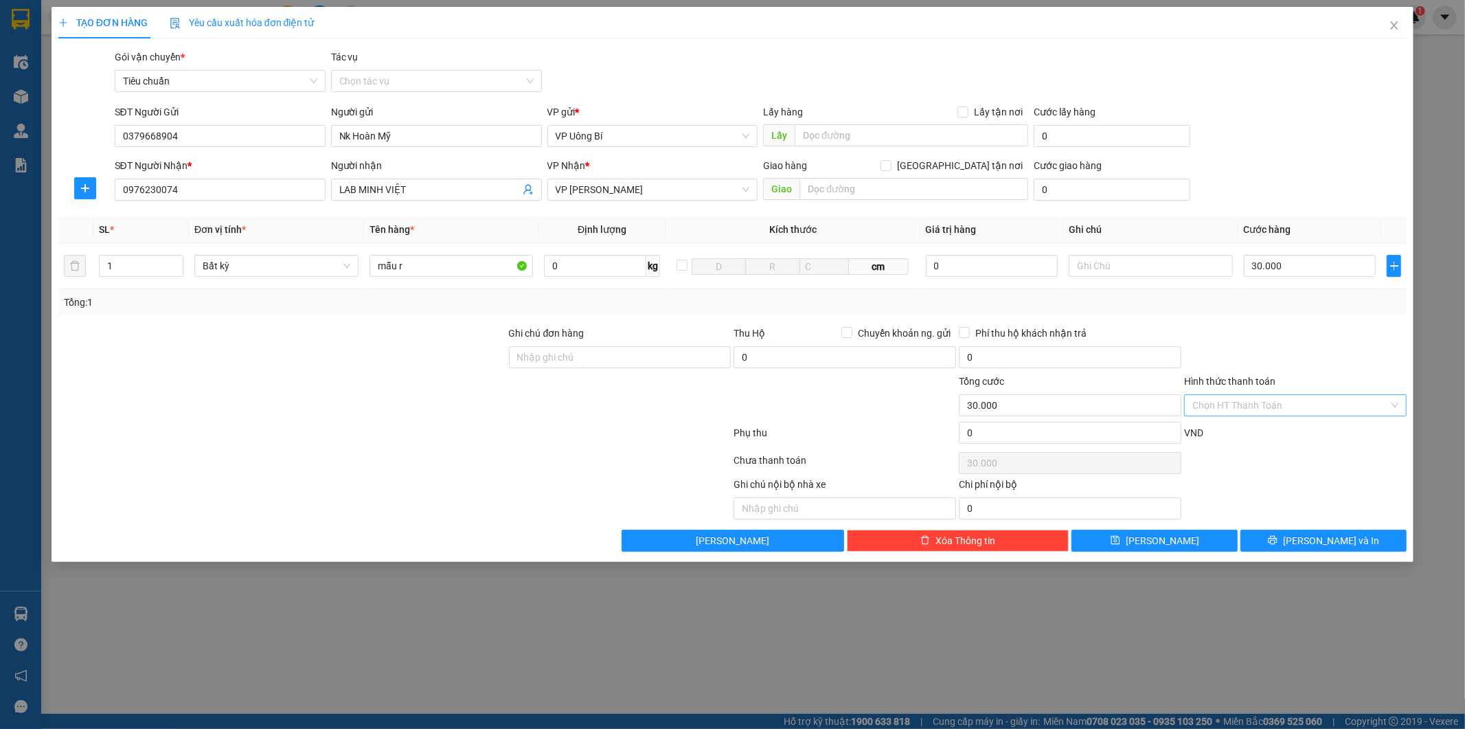
click at [1273, 402] on input "Hình thức thanh toán" at bounding box center [1290, 405] width 196 height 21
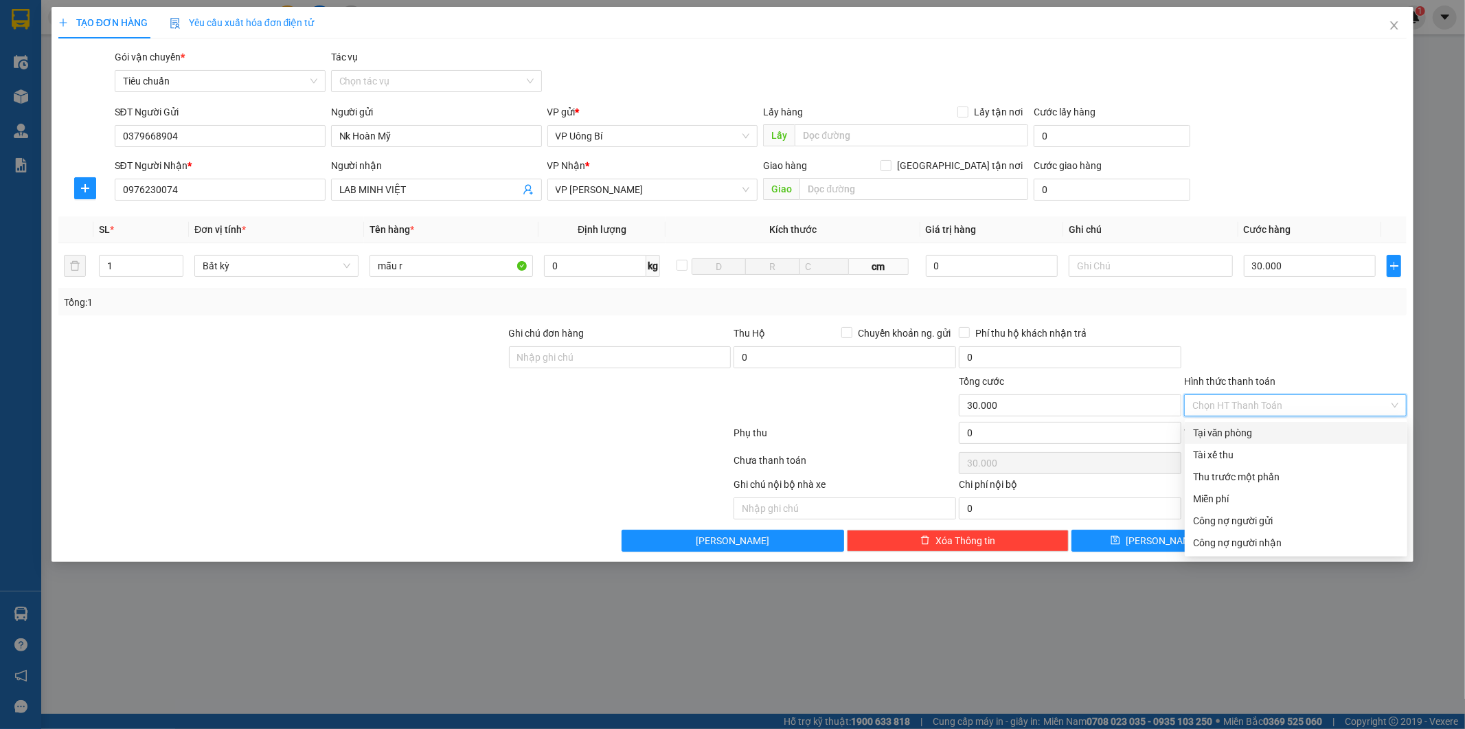
click at [1251, 427] on div "Tại văn phòng" at bounding box center [1296, 432] width 206 height 15
type input "0"
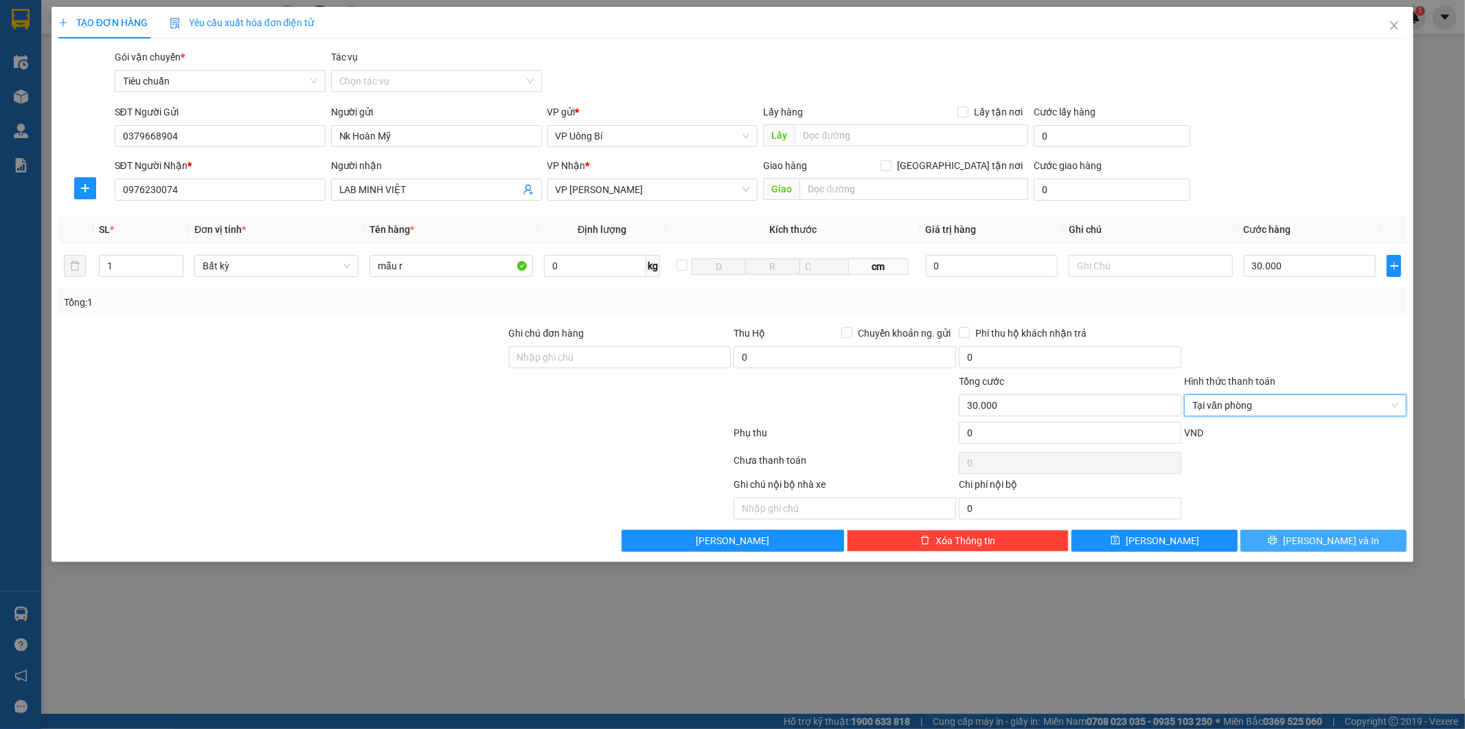
click at [1310, 538] on button "[PERSON_NAME] và In" at bounding box center [1323, 541] width 166 height 22
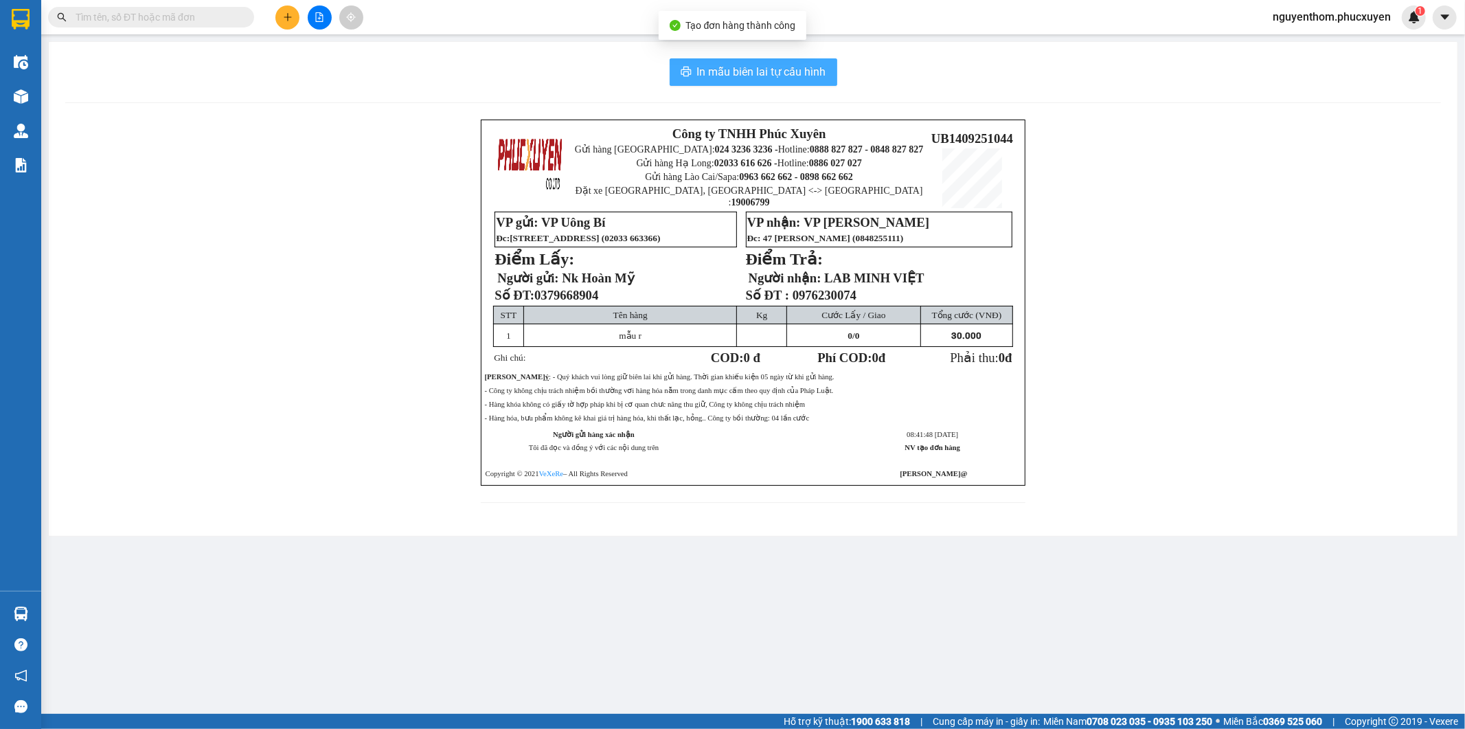
click at [749, 67] on span "In mẫu biên lai tự cấu hình" at bounding box center [761, 71] width 129 height 17
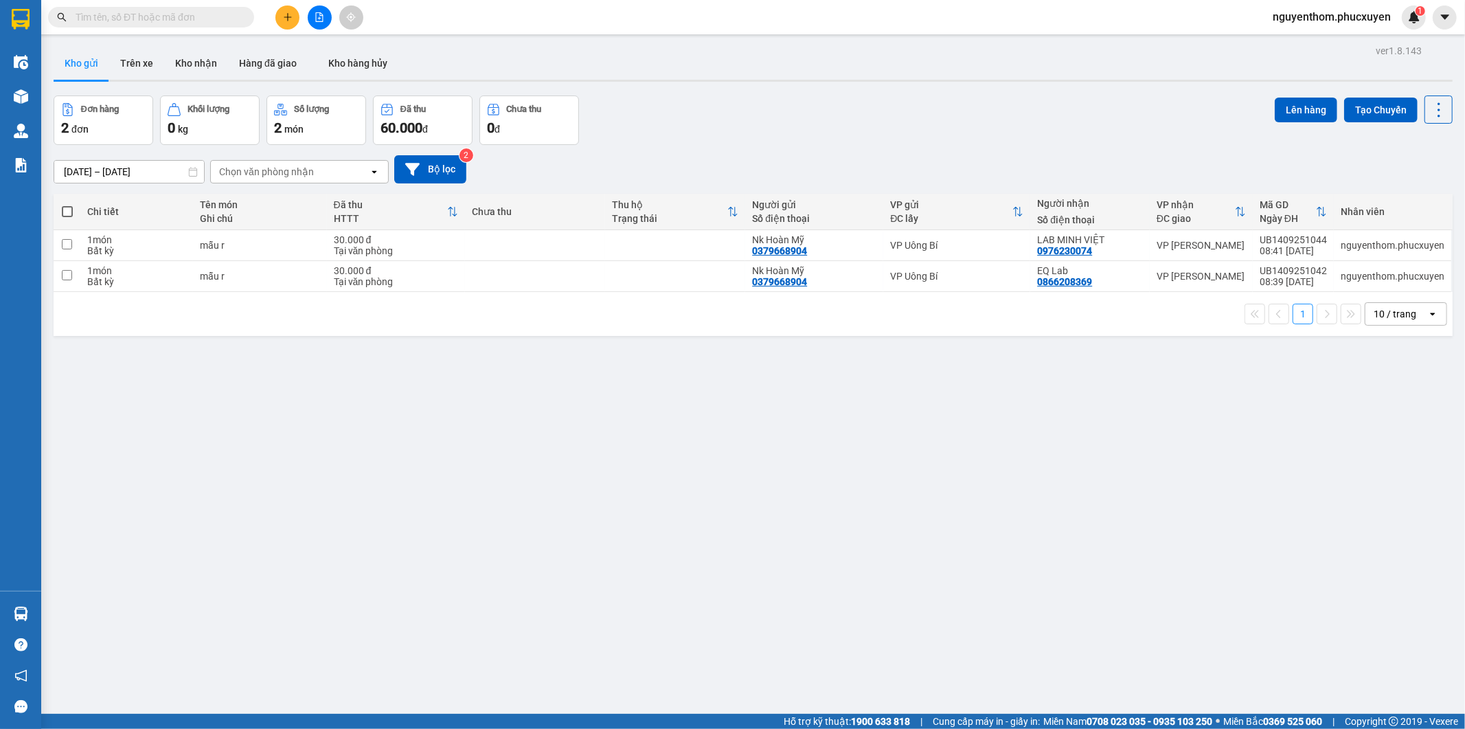
drag, startPoint x: 881, startPoint y: 117, endPoint x: 579, endPoint y: 22, distance: 316.7
click at [876, 117] on div "Đơn hàng 2 đơn Khối lượng 0 kg Số lượng 2 món Đã thu 60.000 đ Chưa thu 0 đ Lên …" at bounding box center [753, 119] width 1399 height 49
drag, startPoint x: 1390, startPoint y: 240, endPoint x: 1310, endPoint y: 236, distance: 79.8
click at [1388, 236] on div at bounding box center [1376, 245] width 151 height 31
click at [1317, 236] on div at bounding box center [1376, 245] width 151 height 31
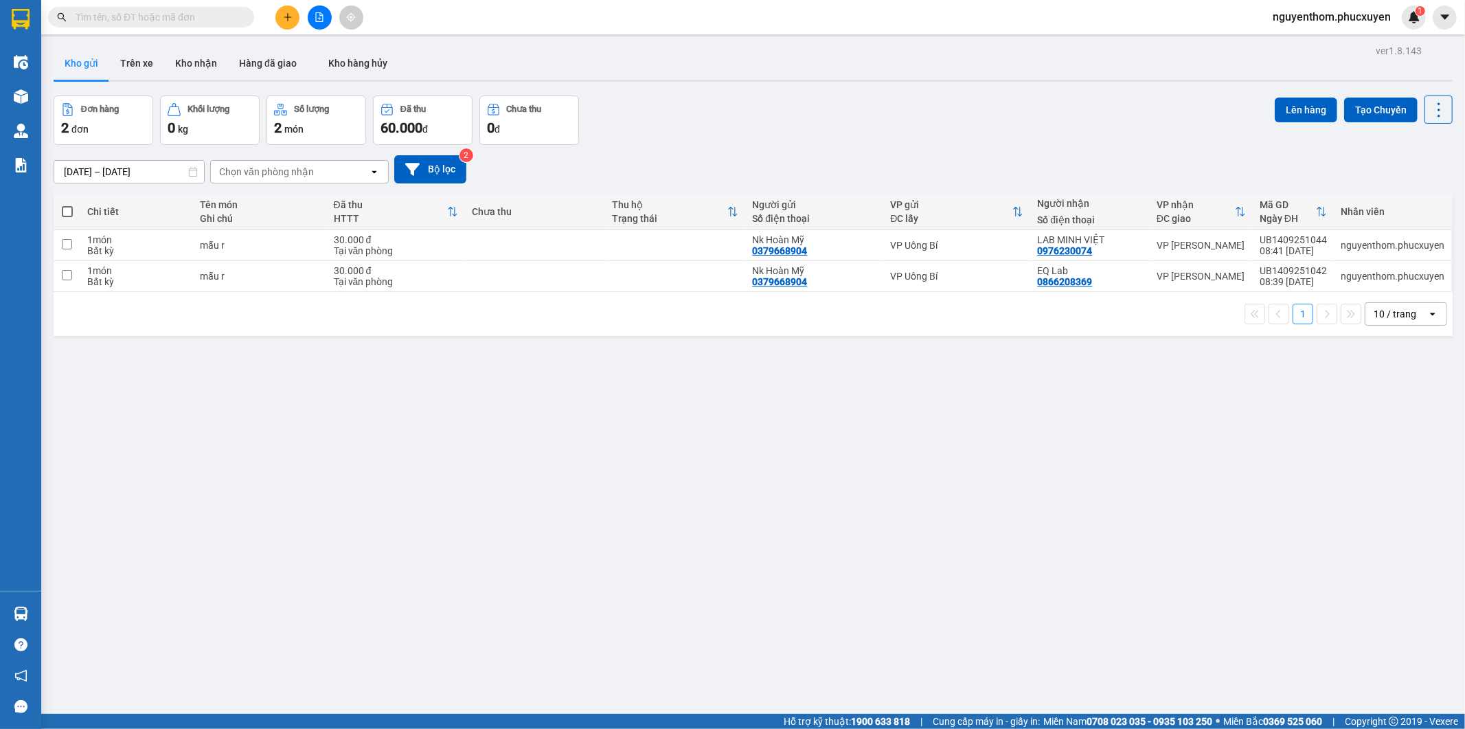
click at [478, 610] on div "ver 1.8.143 Kho gửi Trên xe Kho nhận Hàng đã giao Kho hàng hủy Đơn hàng 2 đơn K…" at bounding box center [753, 405] width 1410 height 729
click at [478, 609] on div "ver 1.8.143 Kho gửi Trên xe Kho nhận Hàng đã giao Kho hàng hủy Đơn hàng 2 đơn K…" at bounding box center [753, 405] width 1410 height 729
click at [474, 605] on div "ver 1.8.143 Kho gửi Trên xe Kho nhận Hàng đã giao Kho hàng hủy Đơn hàng 2 đơn K…" at bounding box center [753, 405] width 1410 height 729
click at [286, 16] on icon "plus" at bounding box center [288, 17] width 10 height 10
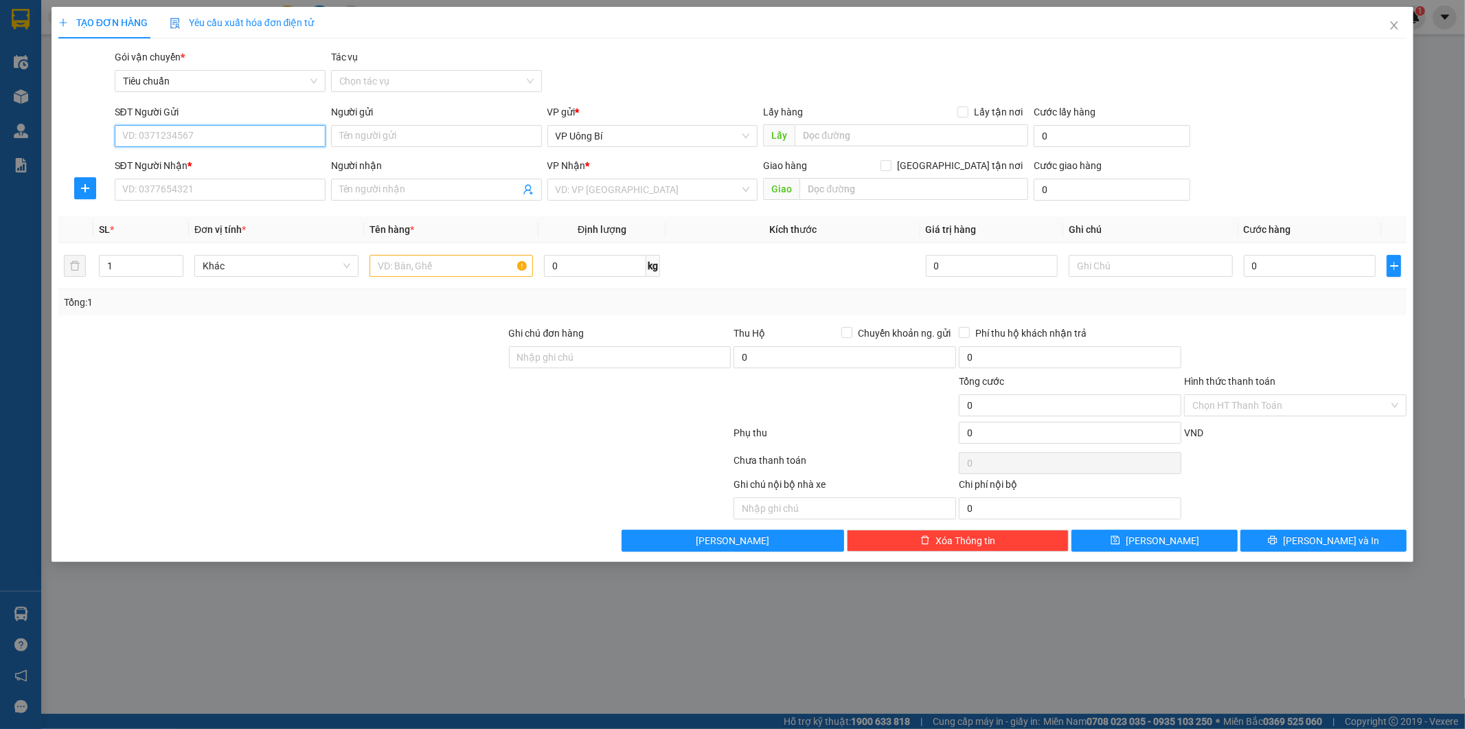
click at [271, 138] on input "SĐT Người Gửi" at bounding box center [220, 136] width 211 height 22
click at [208, 133] on input "SĐT Người Gửi" at bounding box center [220, 136] width 211 height 22
type input "0986324272"
click at [415, 135] on input "Người gửi" at bounding box center [436, 136] width 211 height 22
type input "[PERSON_NAME]"
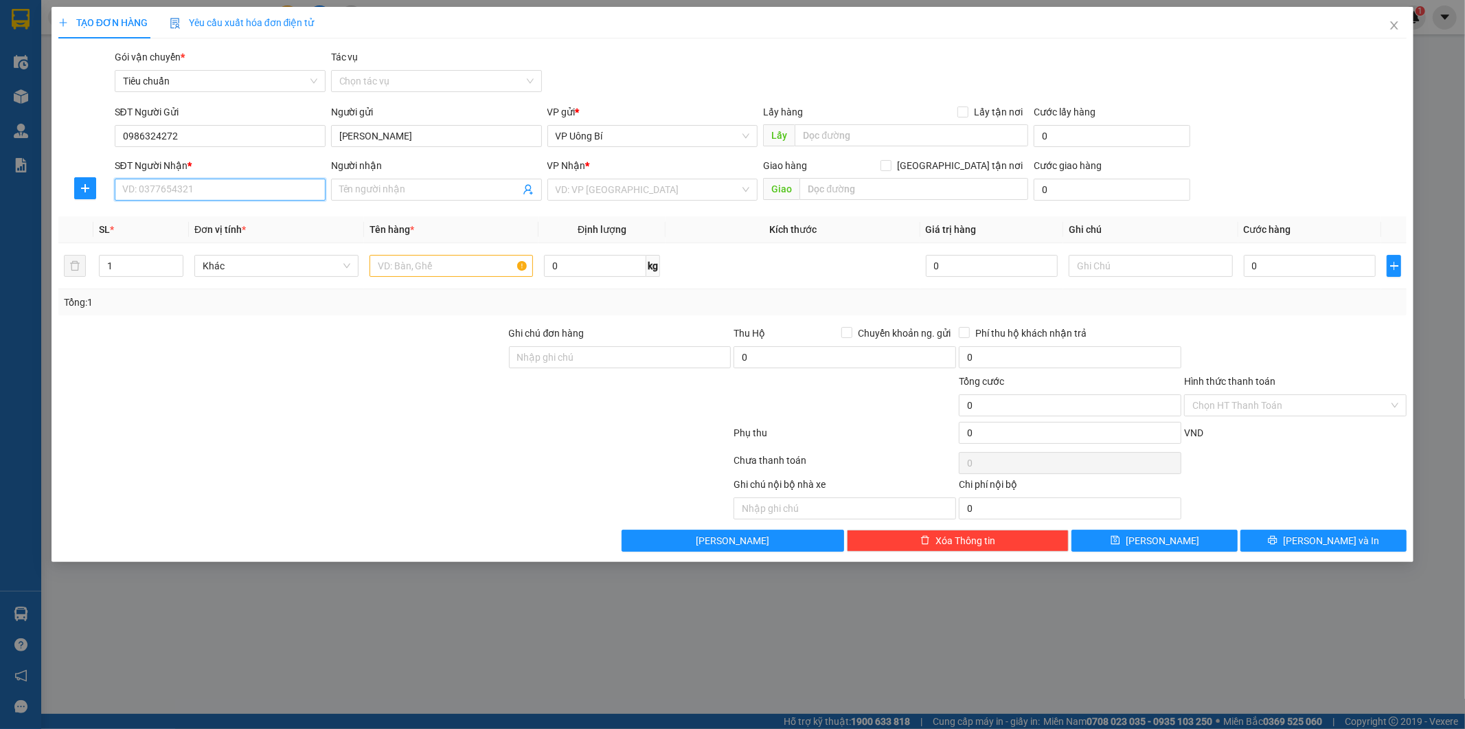
click at [290, 195] on input "SĐT Người Nhận *" at bounding box center [220, 190] width 211 height 22
type input "0382748604"
click at [398, 193] on input "Người nhận" at bounding box center [429, 189] width 181 height 15
click at [399, 192] on input "Nguyễn Vũ" at bounding box center [429, 189] width 181 height 15
type input "[PERSON_NAME]"
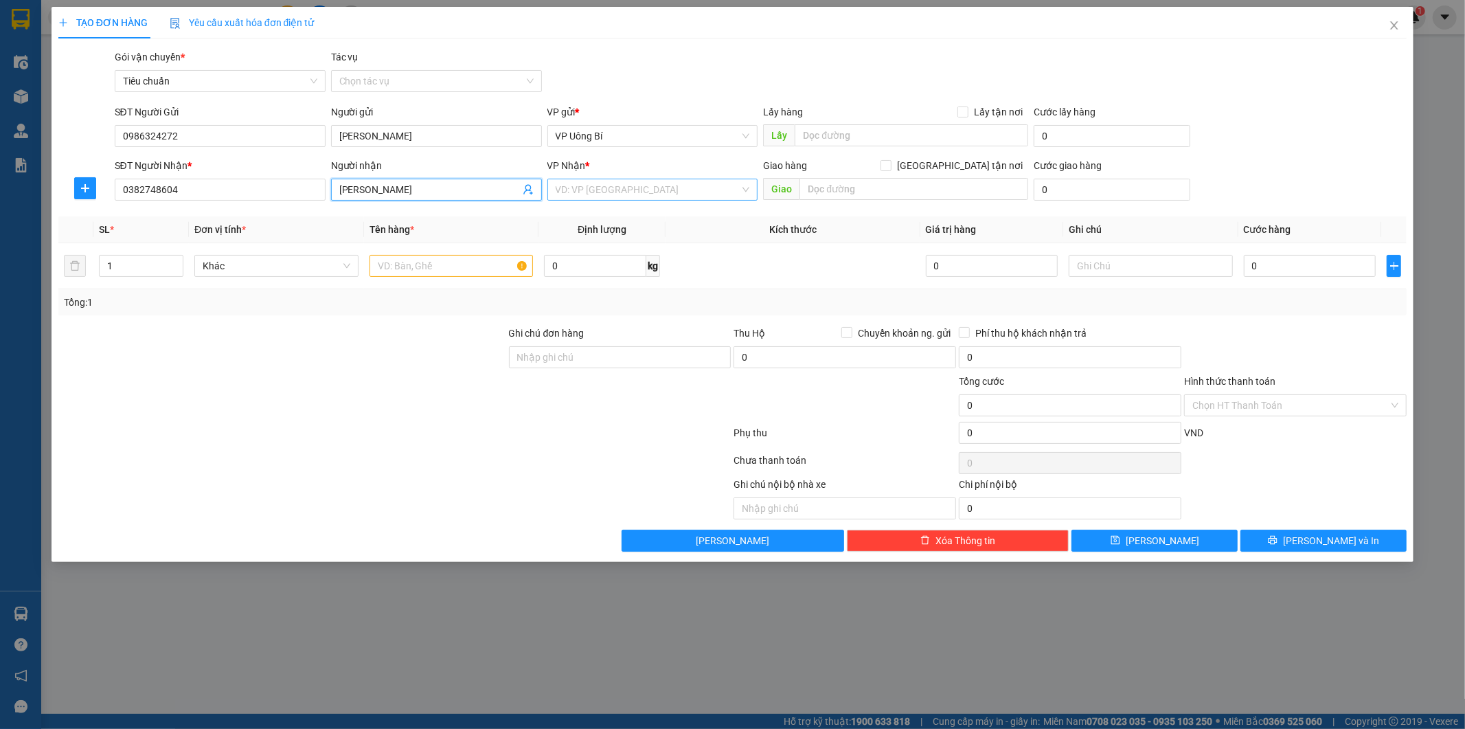
click at [688, 189] on input "search" at bounding box center [648, 189] width 185 height 21
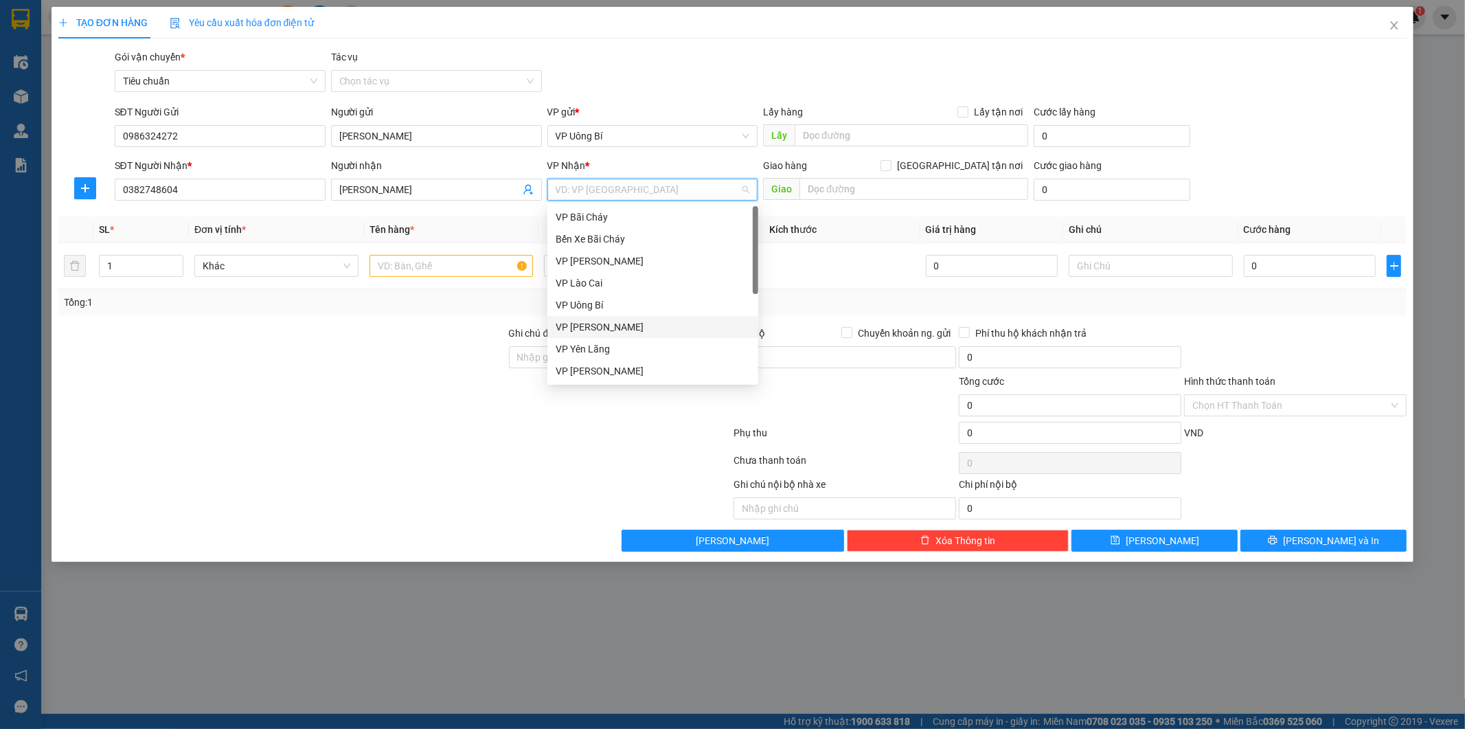
scroll to position [220, 0]
click at [634, 364] on div "VP Dọc đường" at bounding box center [653, 370] width 194 height 15
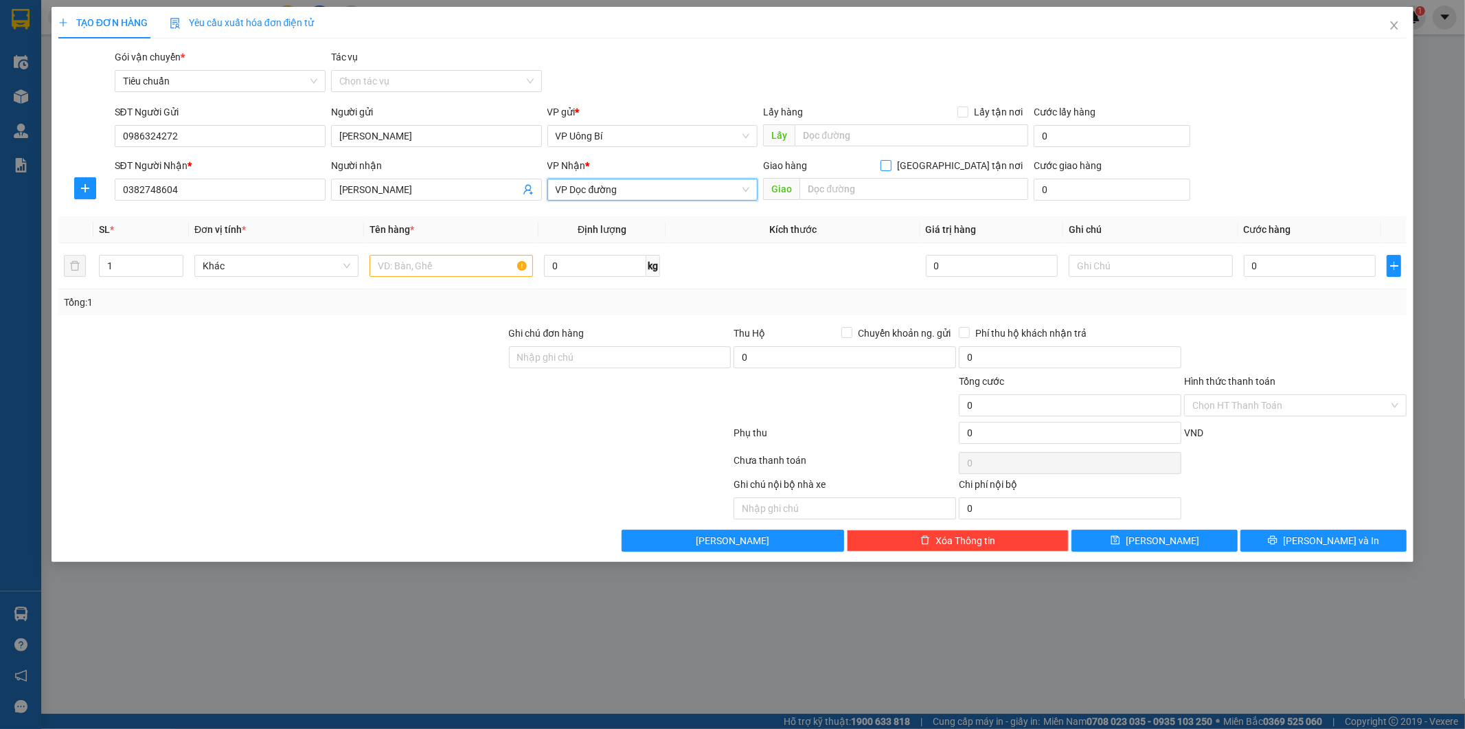
click at [890, 165] on input "[GEOGRAPHIC_DATA] tận nơi" at bounding box center [885, 165] width 10 height 10
checkbox input "true"
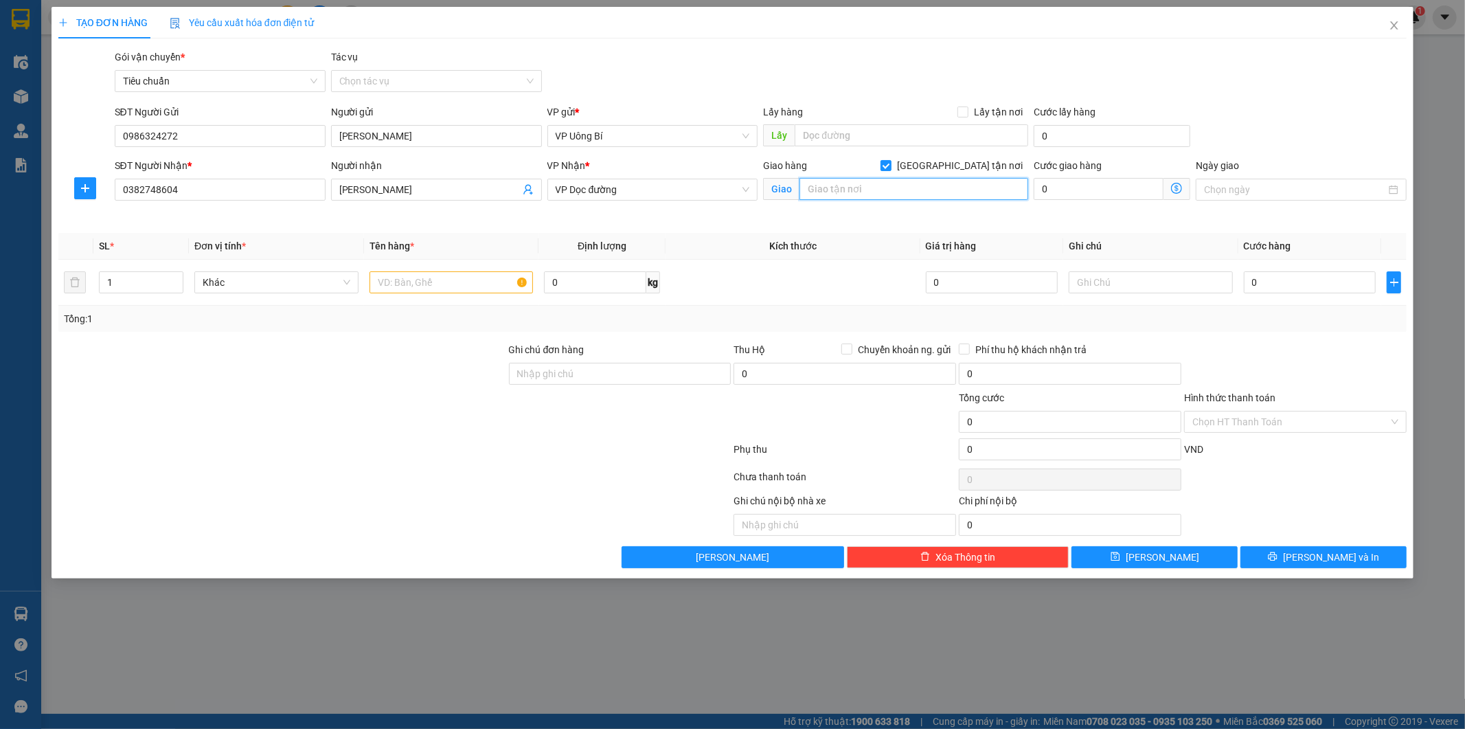
click at [948, 186] on input "text" at bounding box center [913, 189] width 229 height 22
type input "Ngõ 63 Đường Lê Đức Thọ"
click at [484, 282] on input "text" at bounding box center [451, 282] width 164 height 22
type input "1 xe máy yamaha (14Y1-246.28) kèm đk xe , mũ bảo hiểm"
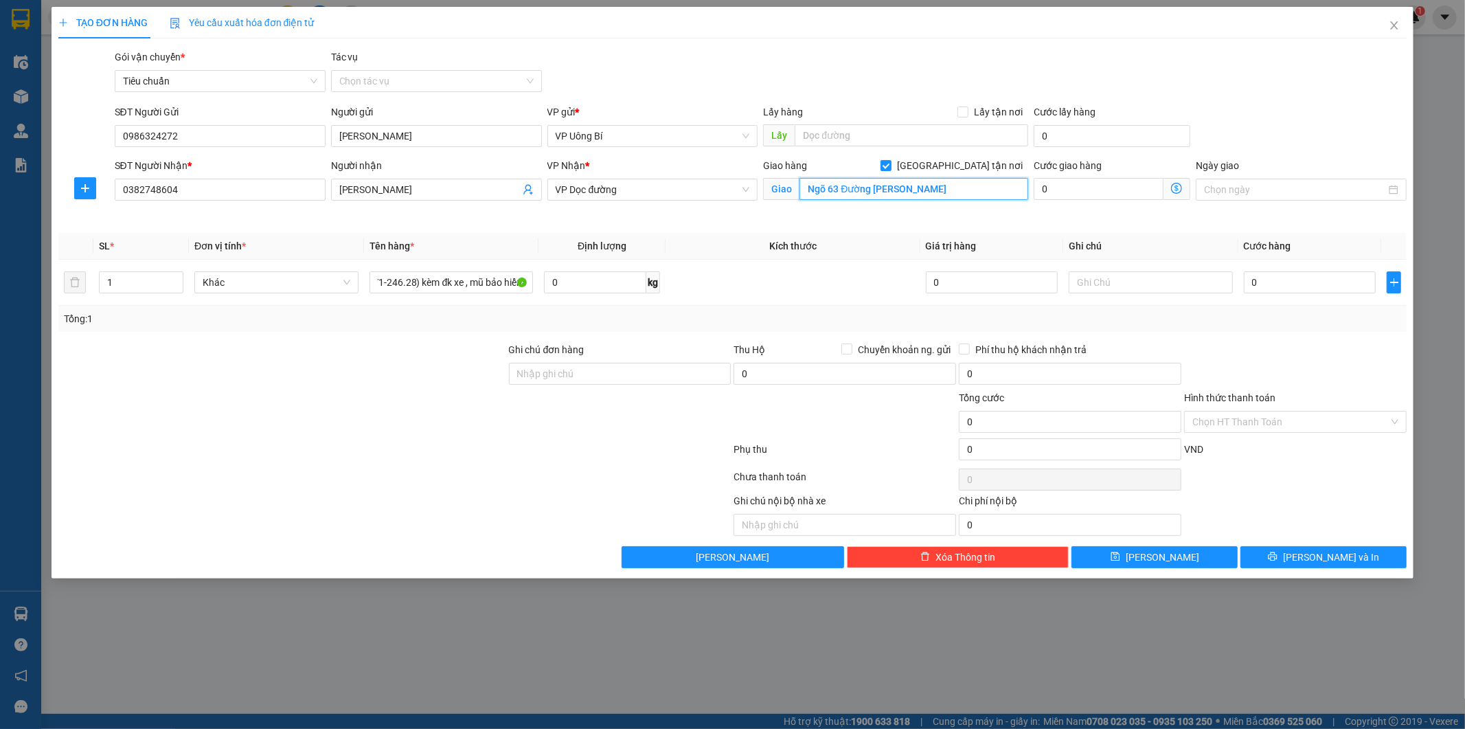
click at [936, 190] on input "Ngõ 63 Đường Lê Đức Thọ" at bounding box center [913, 189] width 229 height 22
click at [937, 195] on input "Ngõ 63 Đường Lê Đức Thọ" at bounding box center [913, 189] width 229 height 22
click at [951, 213] on div "Giao hàng Giao tận nơi Giao Ngõ 63 Đường Lê Đức Thọ" at bounding box center [895, 190] width 271 height 65
click at [1067, 182] on input "0" at bounding box center [1099, 189] width 130 height 22
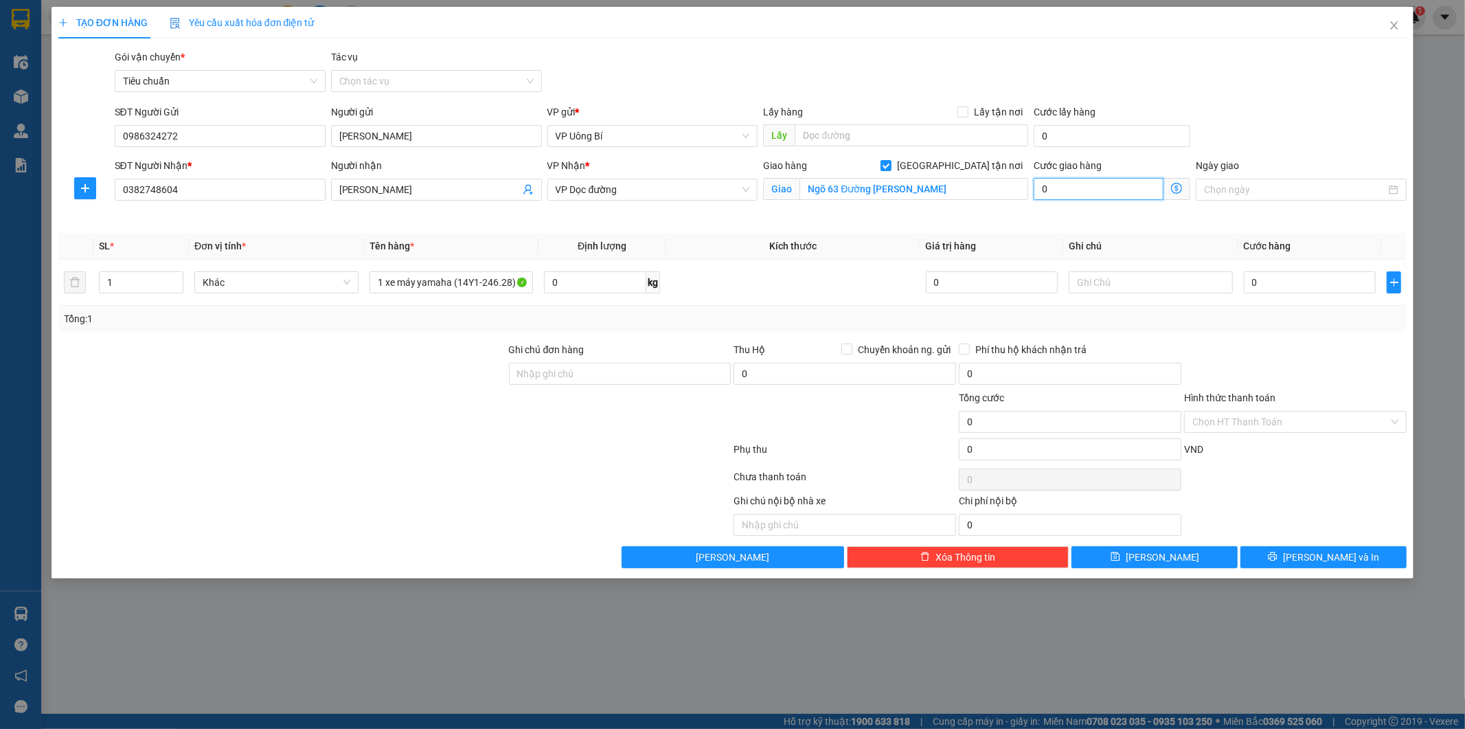
type input "5"
type input "50"
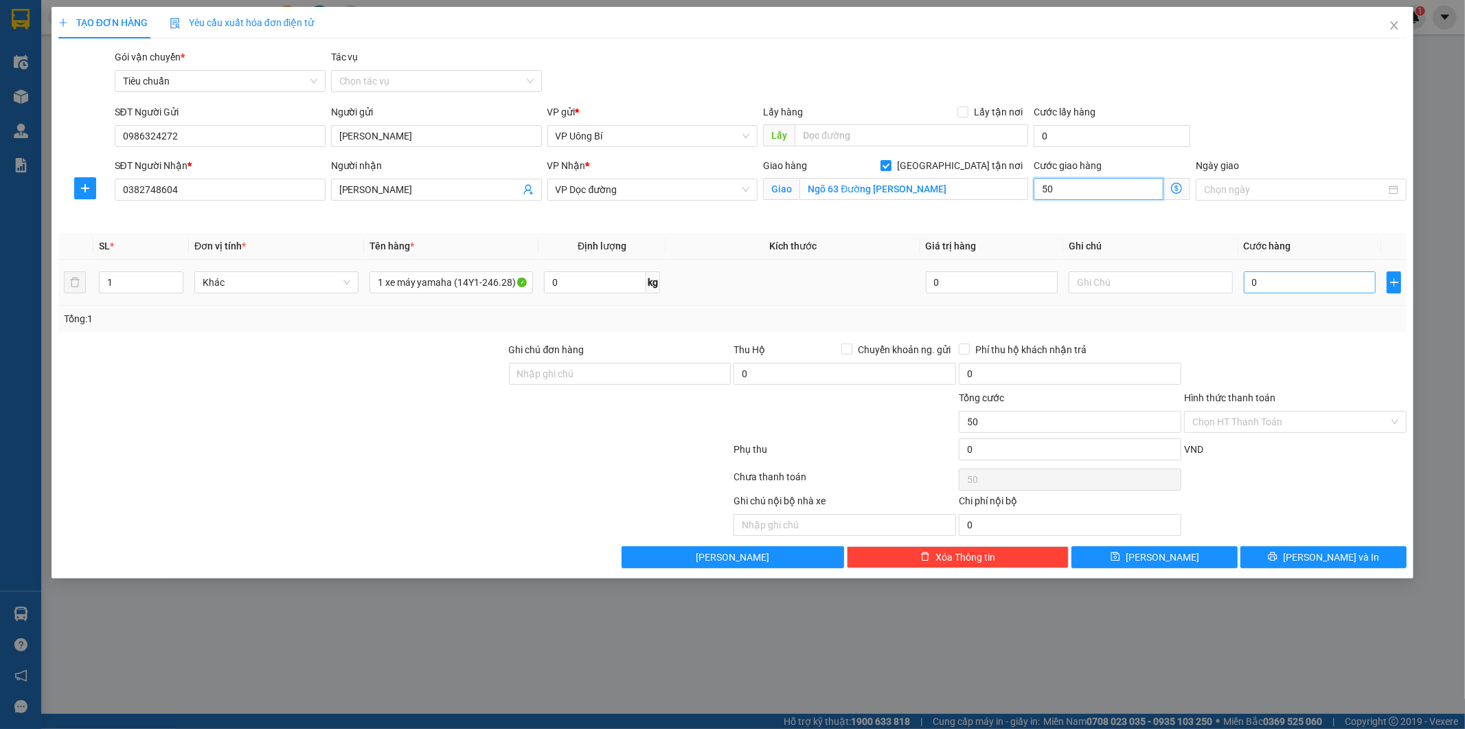
type input "50"
type input "50.000"
click at [1297, 283] on input "0" at bounding box center [1310, 282] width 132 height 22
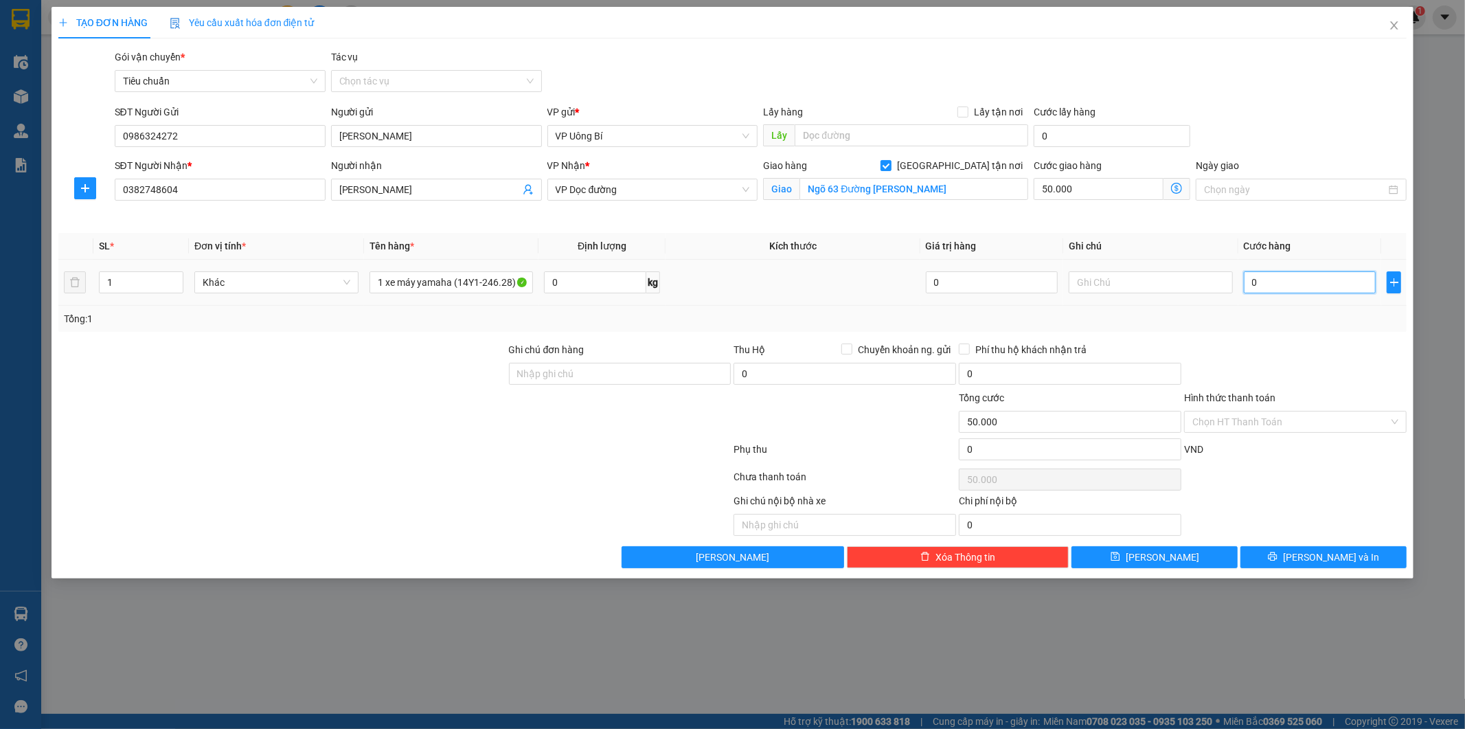
type input "5"
type input "50.005"
type input "50"
type input "50.050"
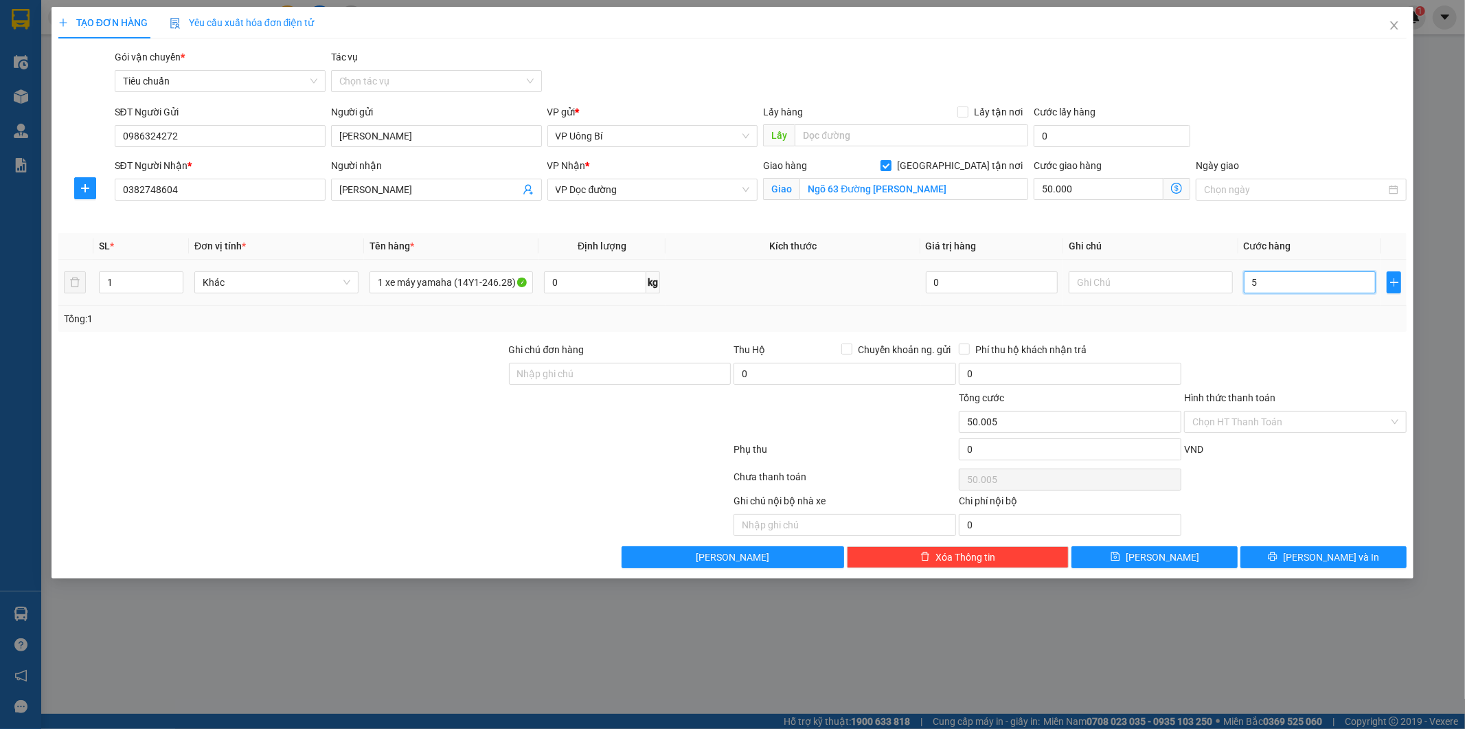
type input "50.050"
type input "500"
type input "50.500"
type input "500.000"
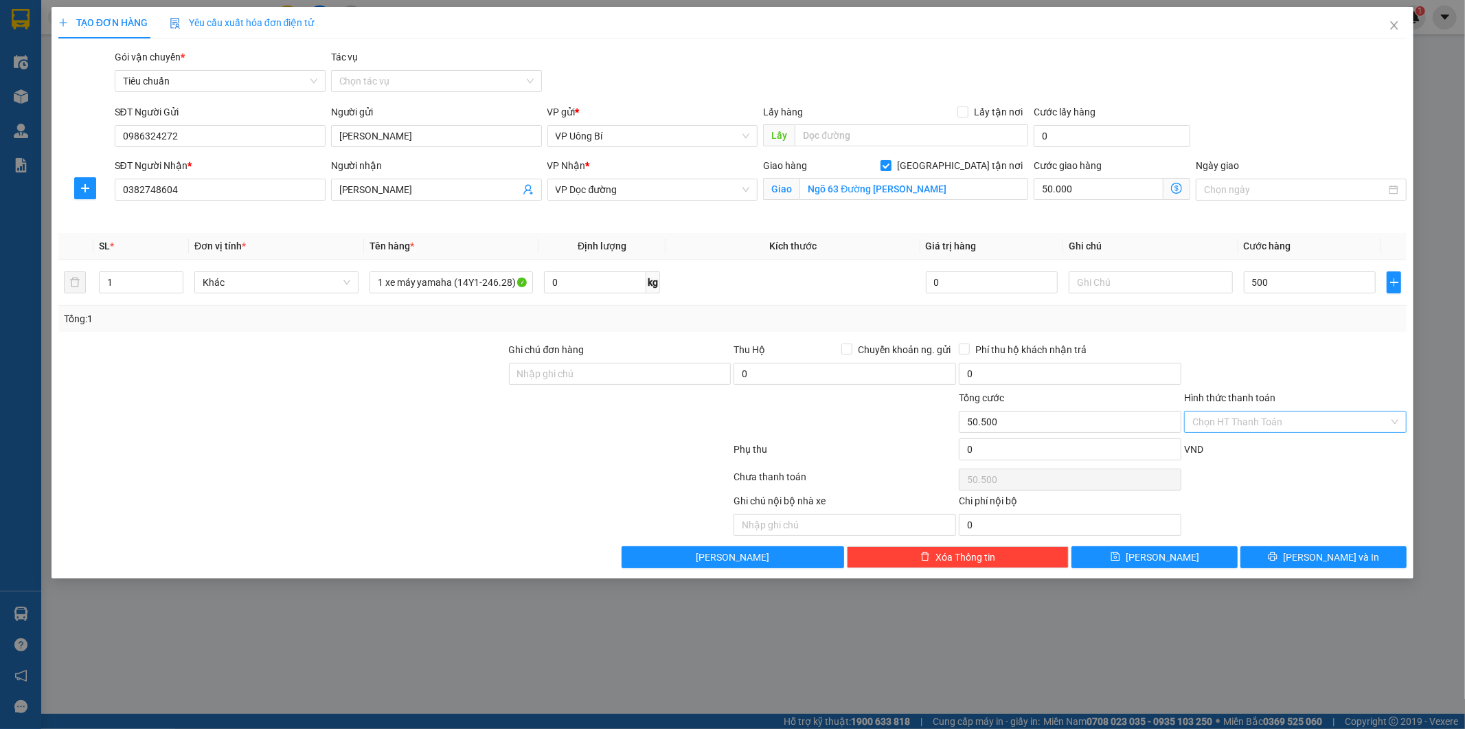
type input "550.000"
click at [1262, 421] on input "Hình thức thanh toán" at bounding box center [1290, 421] width 196 height 21
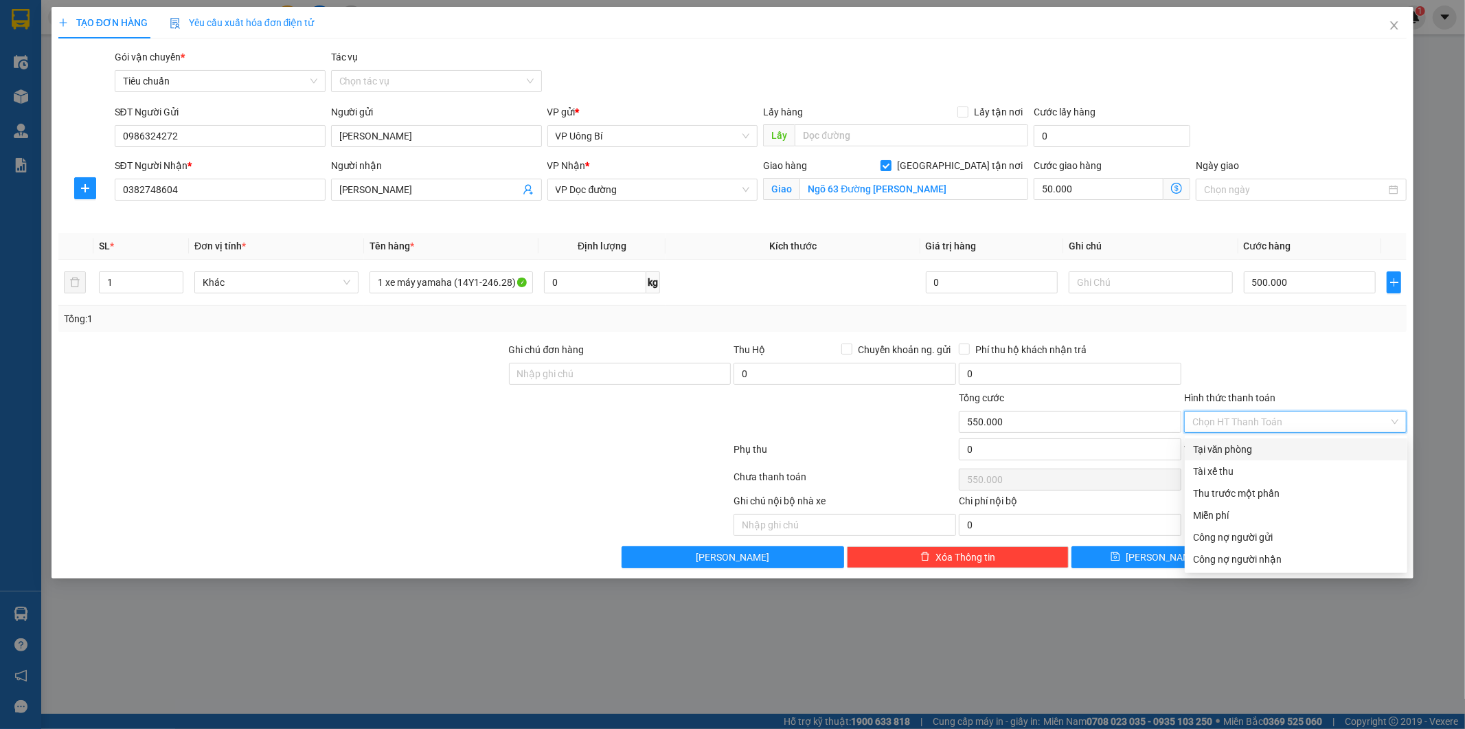
click at [1245, 443] on div "Tại văn phòng" at bounding box center [1296, 449] width 206 height 15
type input "0"
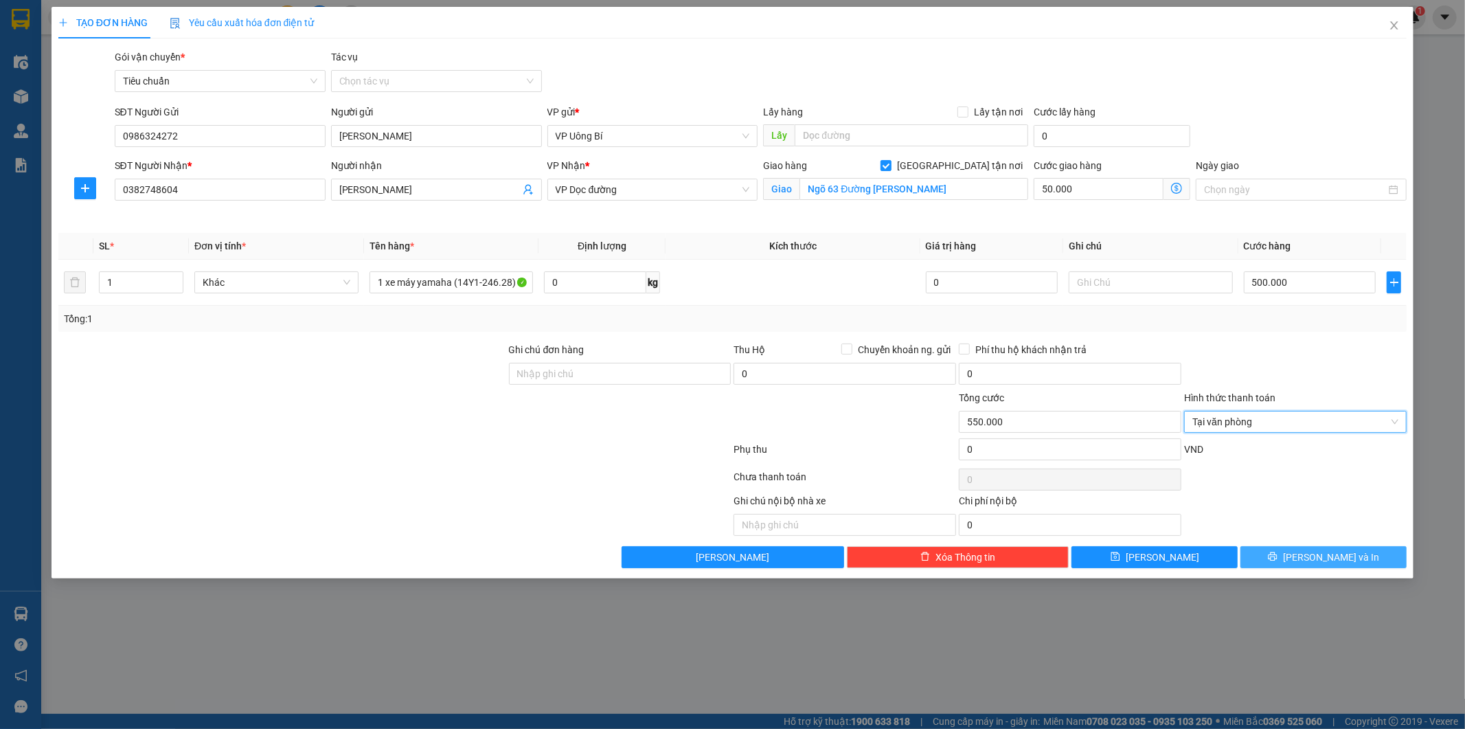
click at [1290, 554] on button "[PERSON_NAME] và In" at bounding box center [1323, 557] width 166 height 22
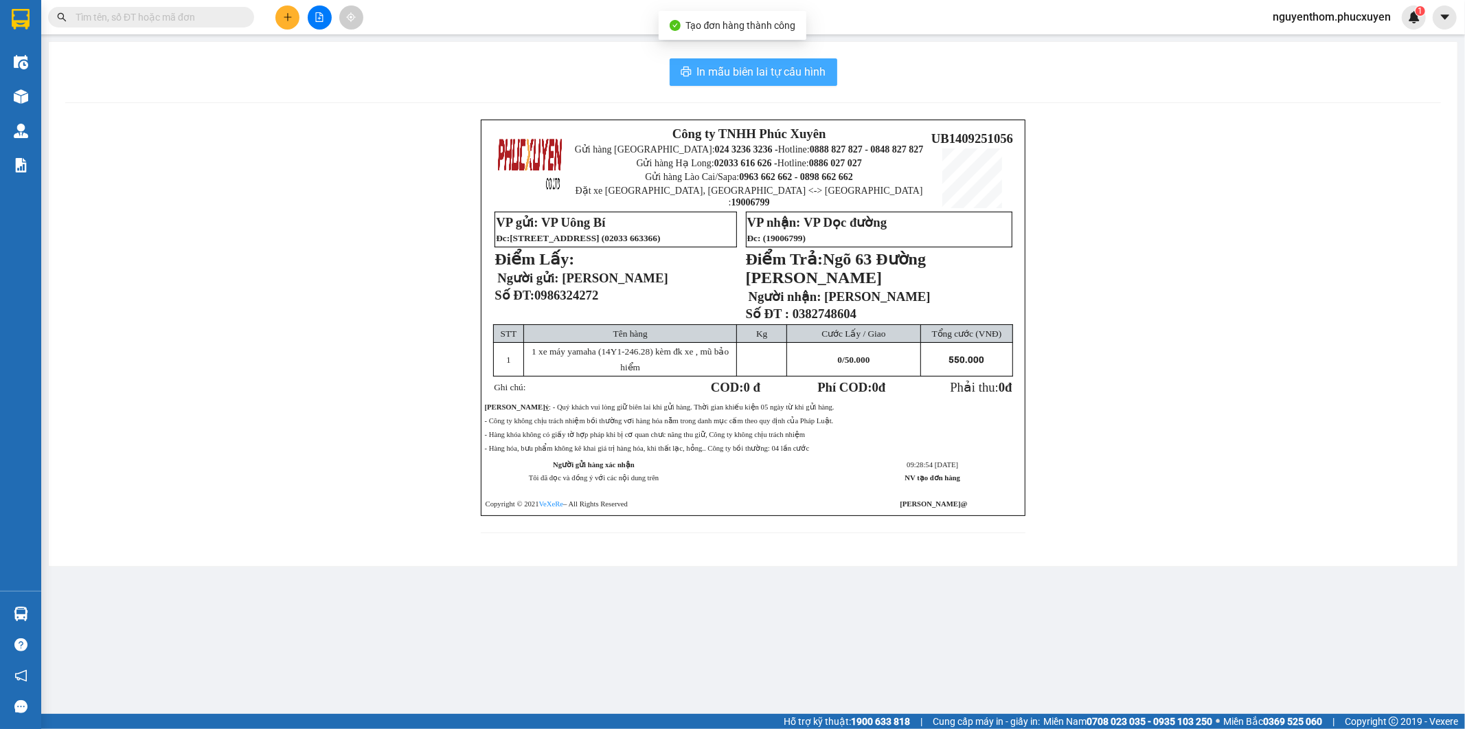
click at [766, 67] on span "In mẫu biên lai tự cấu hình" at bounding box center [761, 71] width 129 height 17
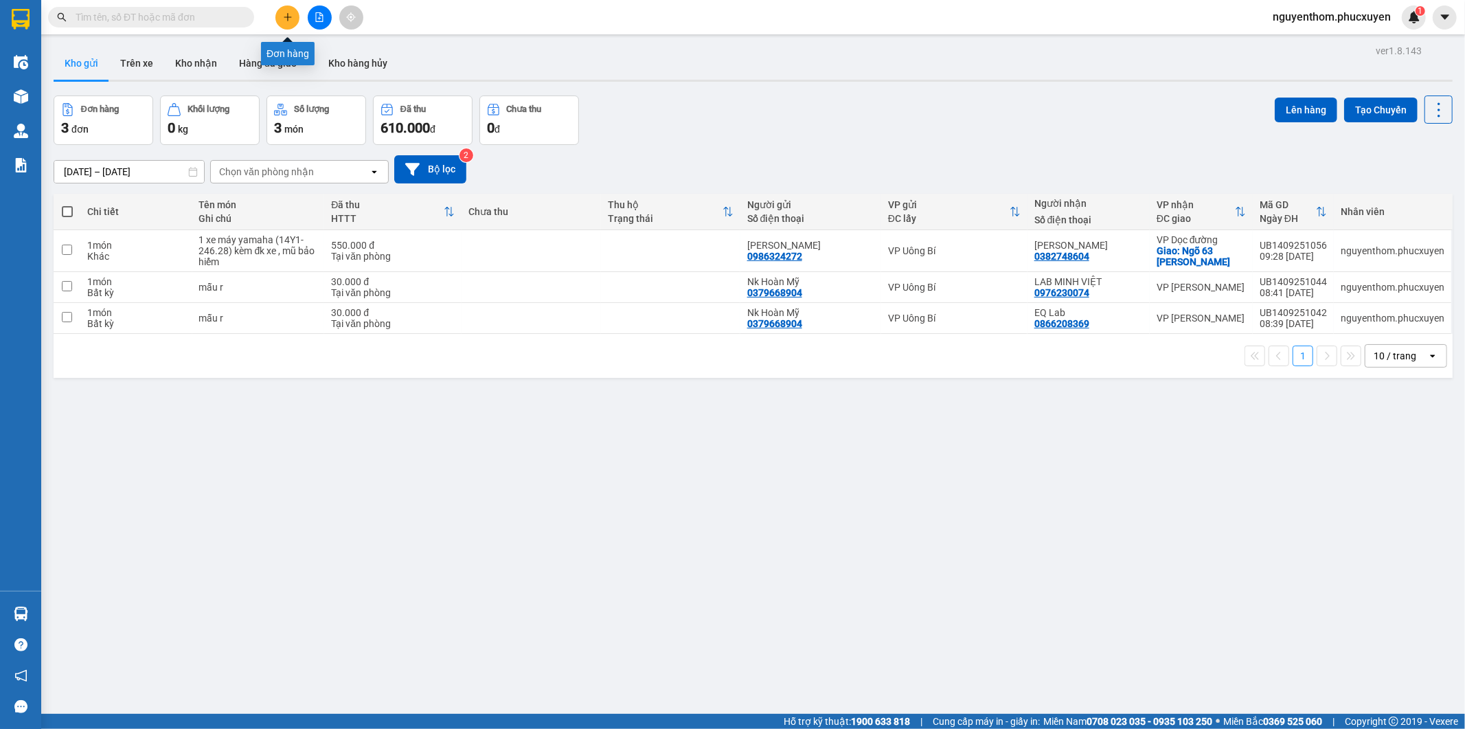
click at [291, 15] on icon "plus" at bounding box center [288, 17] width 10 height 10
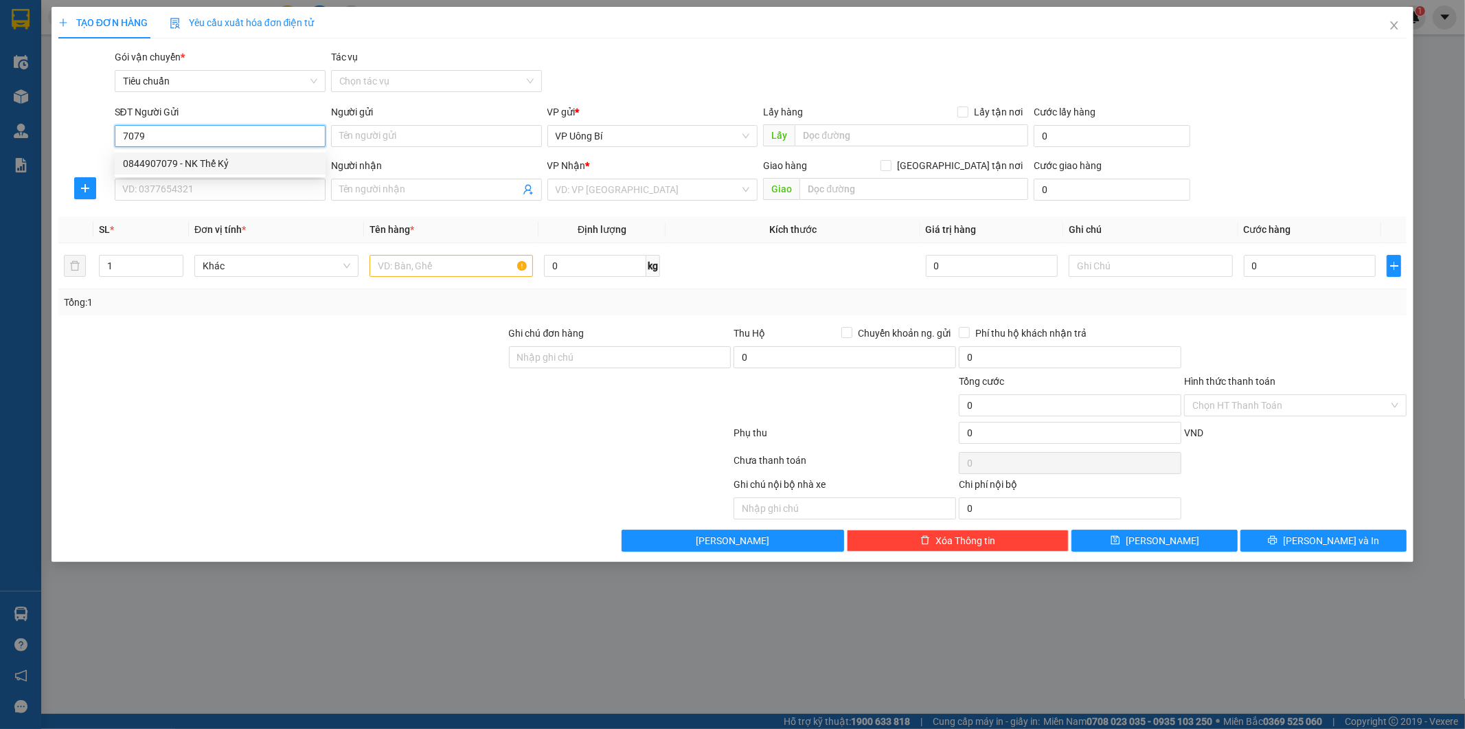
click at [206, 163] on div "0844907079 - NK Thế Kỷ" at bounding box center [220, 163] width 194 height 15
type input "0844907079"
type input "NK Thế Kỷ"
type input "0844907079"
click at [220, 188] on input "SĐT Người Nhận *" at bounding box center [220, 190] width 211 height 22
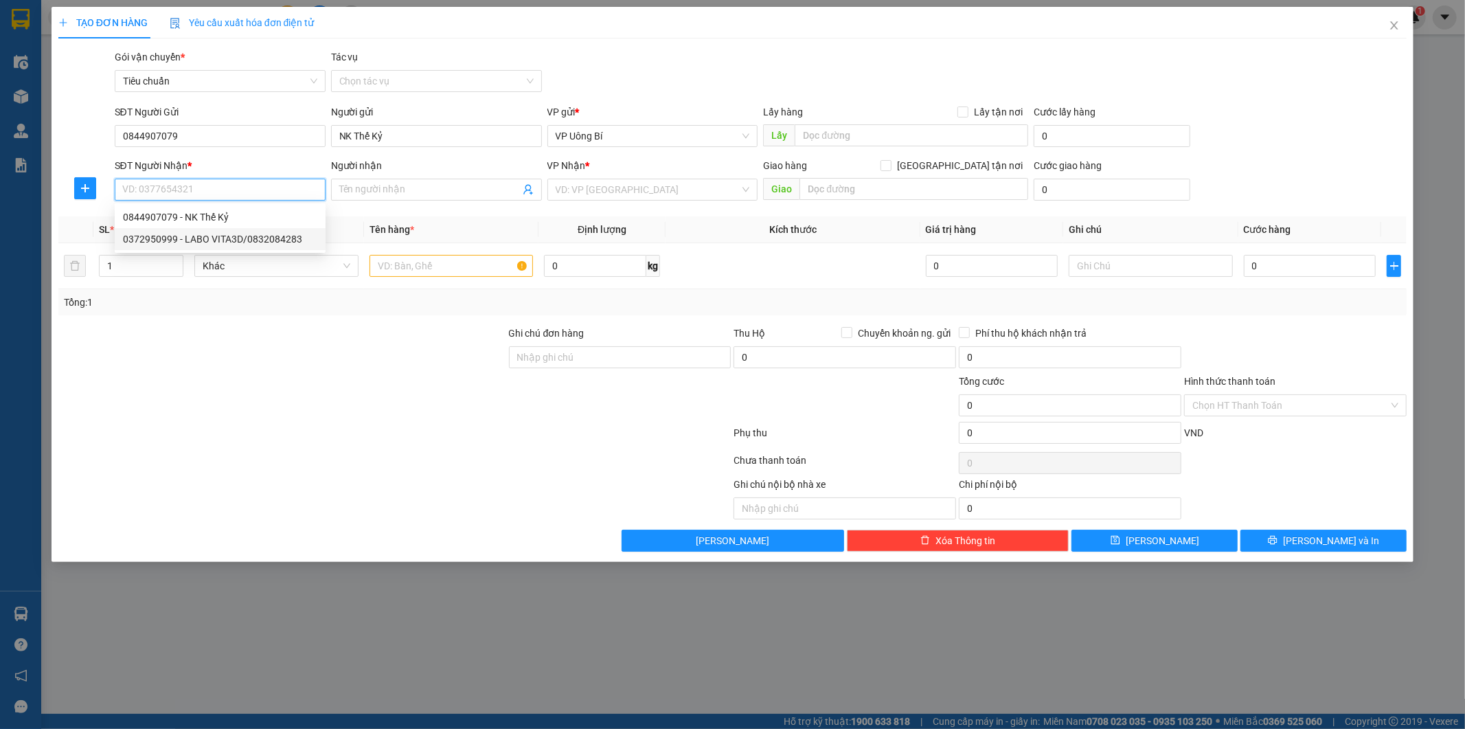
click at [220, 239] on div "0372950999 - LABO VITA3D/0832084283" at bounding box center [220, 238] width 194 height 15
type input "0372950999"
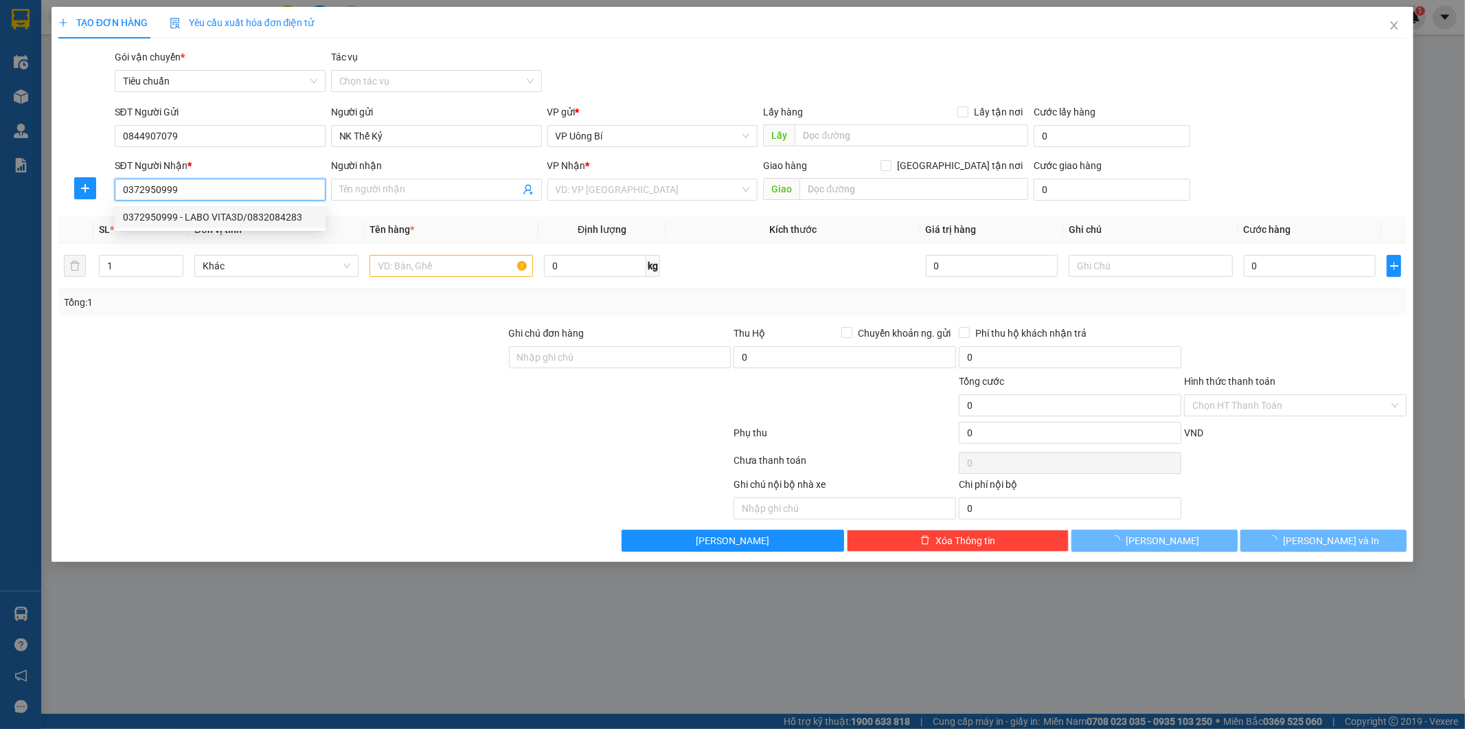
type input "LABO VITA3D/0832084283"
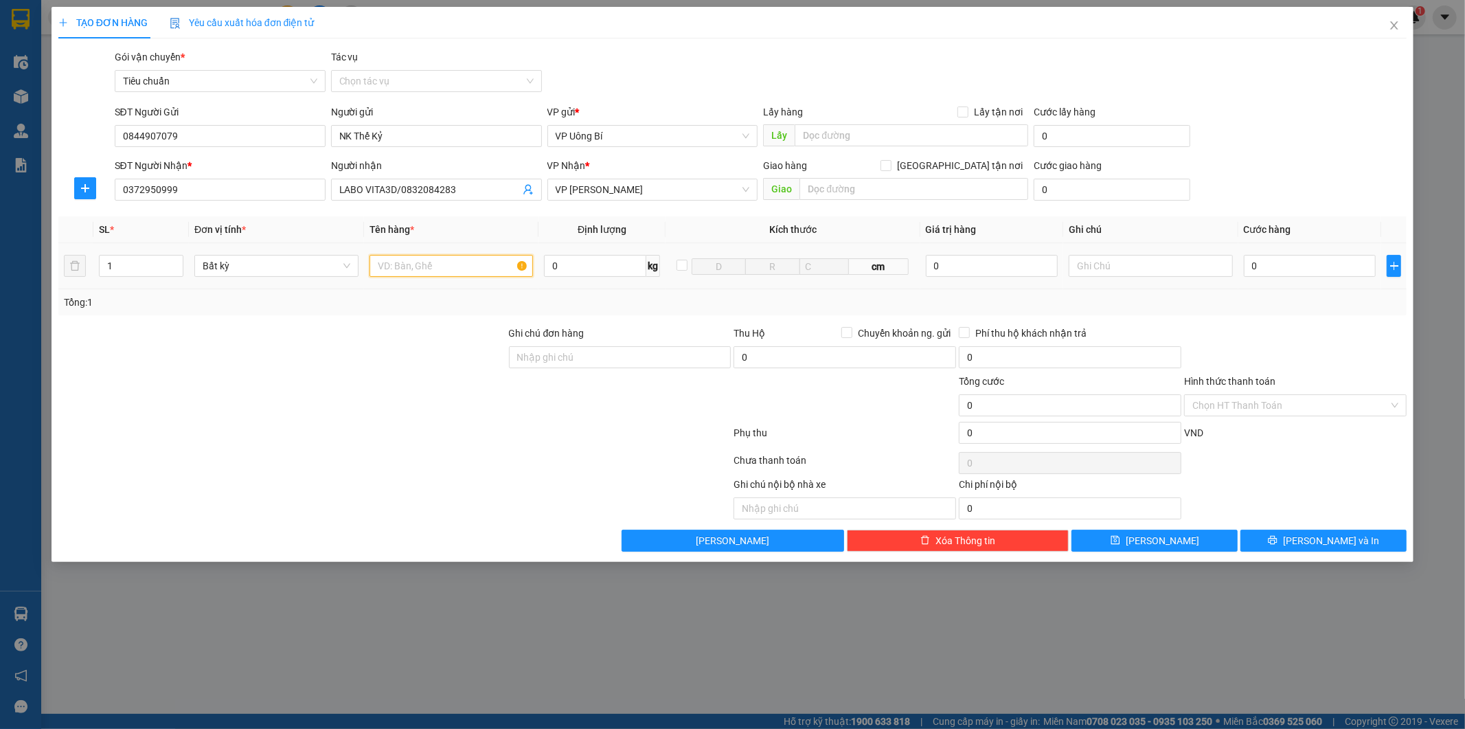
click at [498, 262] on input "text" at bounding box center [451, 266] width 164 height 22
type input "mẫu r"
click at [1337, 268] on input "0" at bounding box center [1310, 266] width 132 height 22
type input "3"
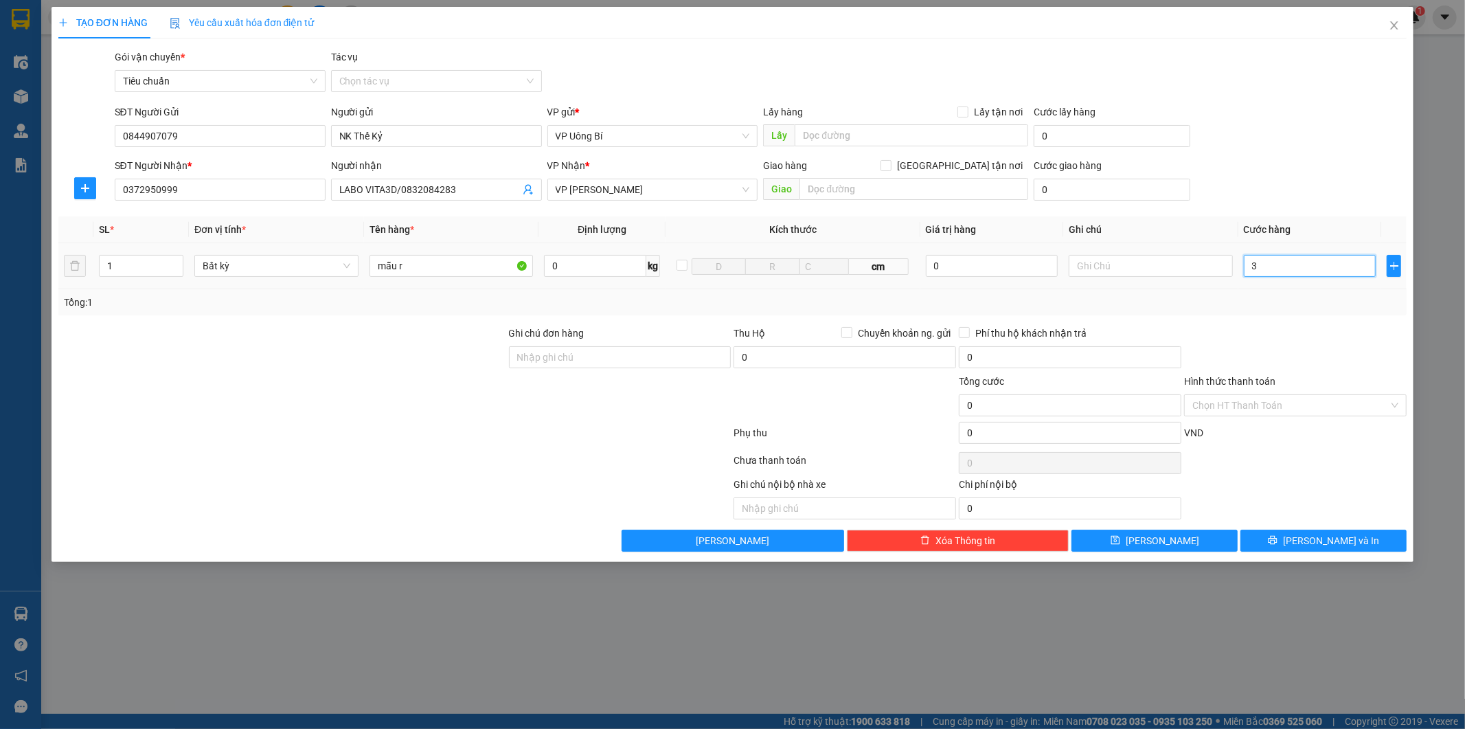
type input "3"
type input "30"
type input "30.000"
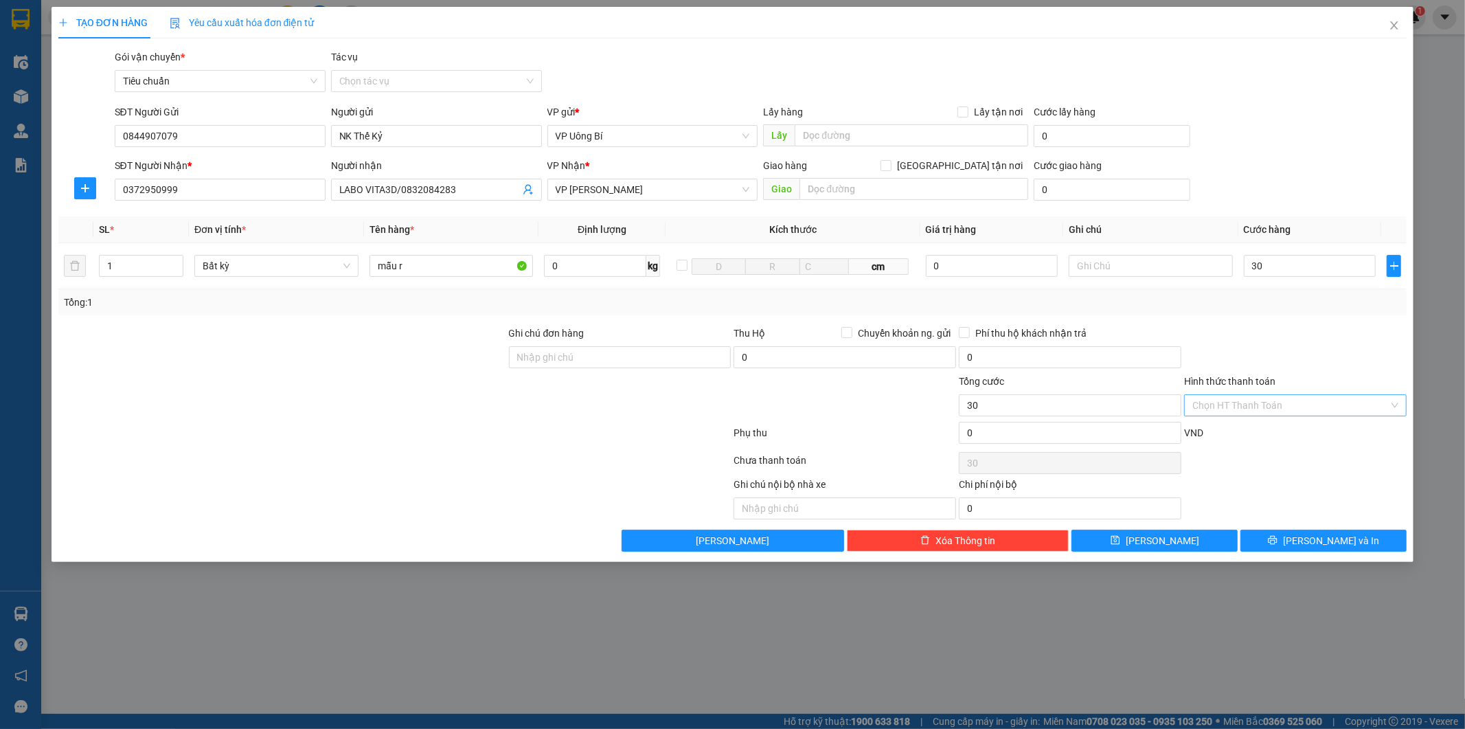
type input "30.000"
click at [1287, 407] on input "Hình thức thanh toán" at bounding box center [1290, 405] width 196 height 21
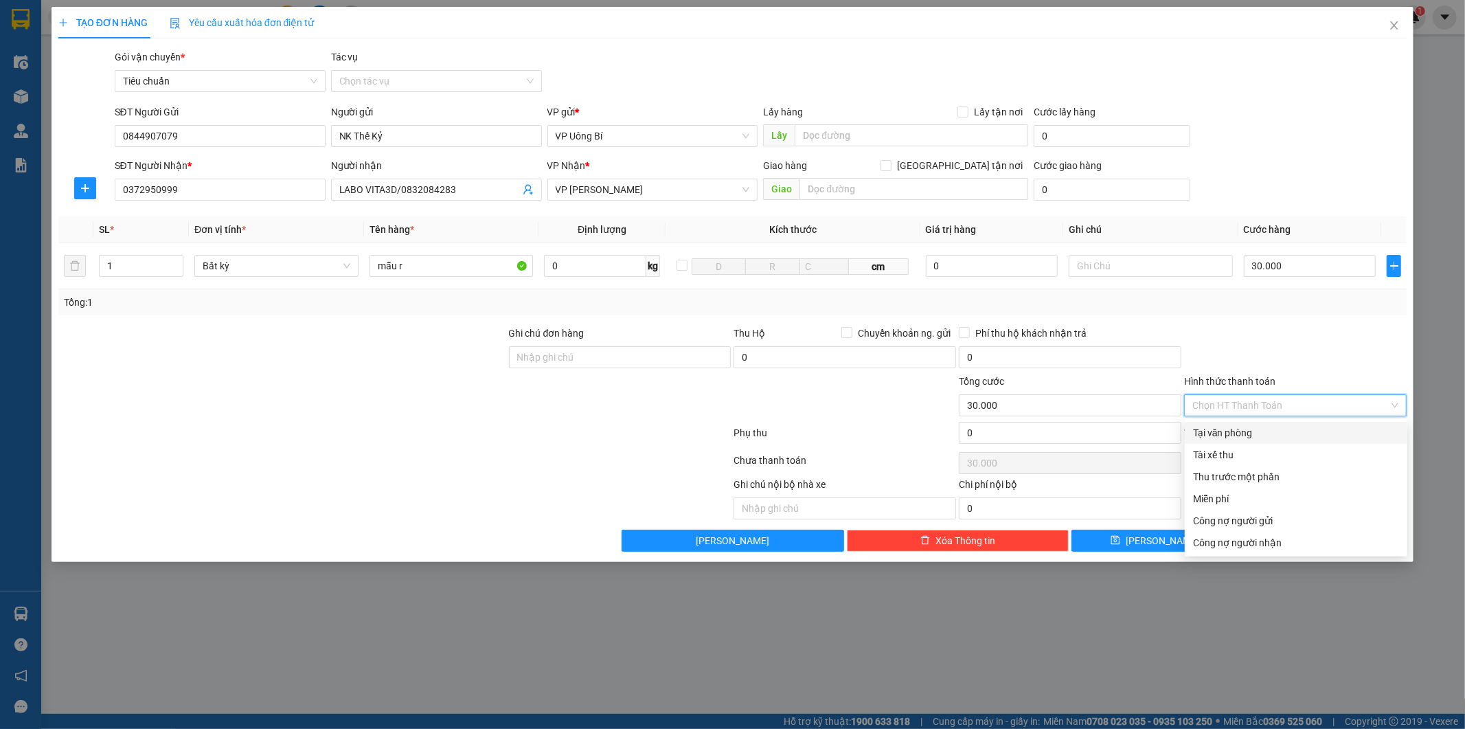
click at [1275, 431] on div "Tại văn phòng" at bounding box center [1296, 432] width 206 height 15
type input "0"
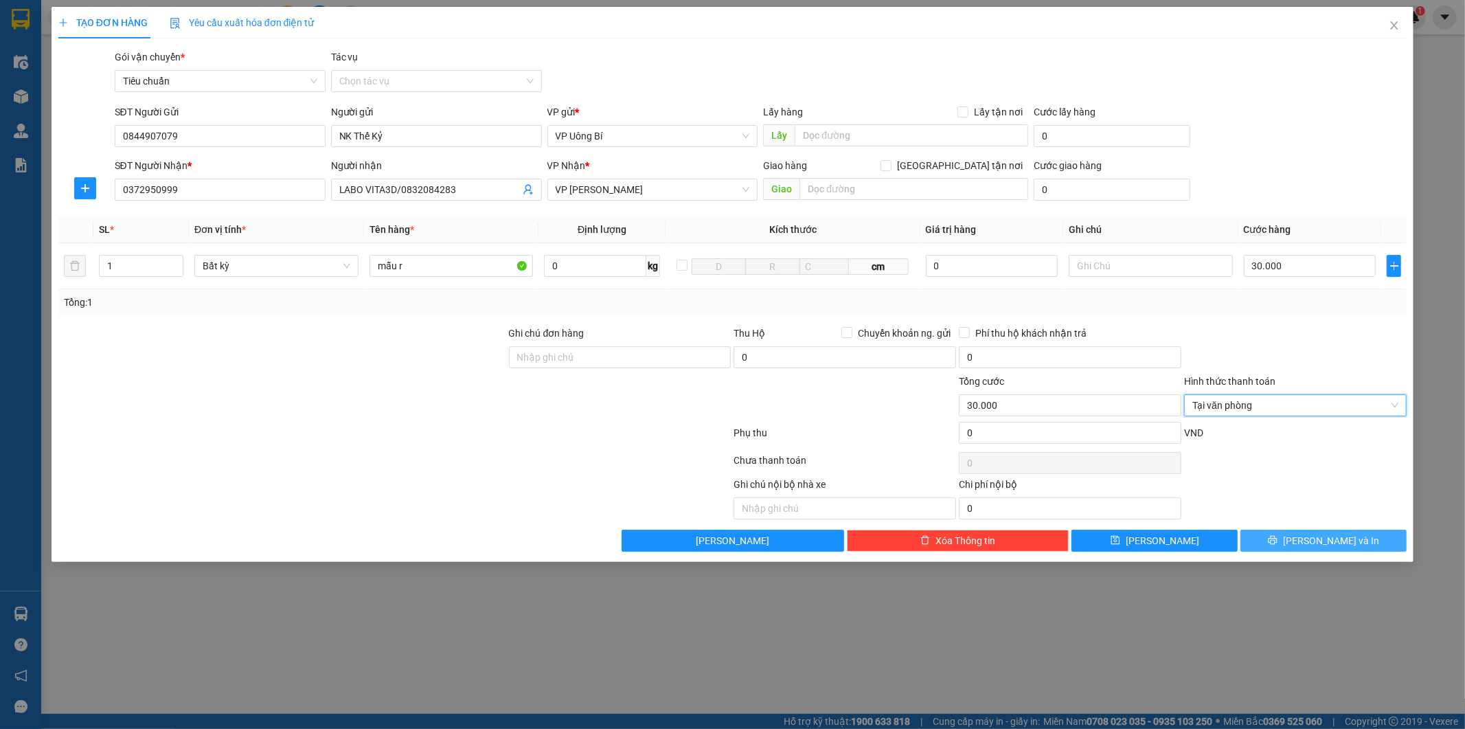
click at [1330, 543] on span "[PERSON_NAME] và In" at bounding box center [1331, 540] width 96 height 15
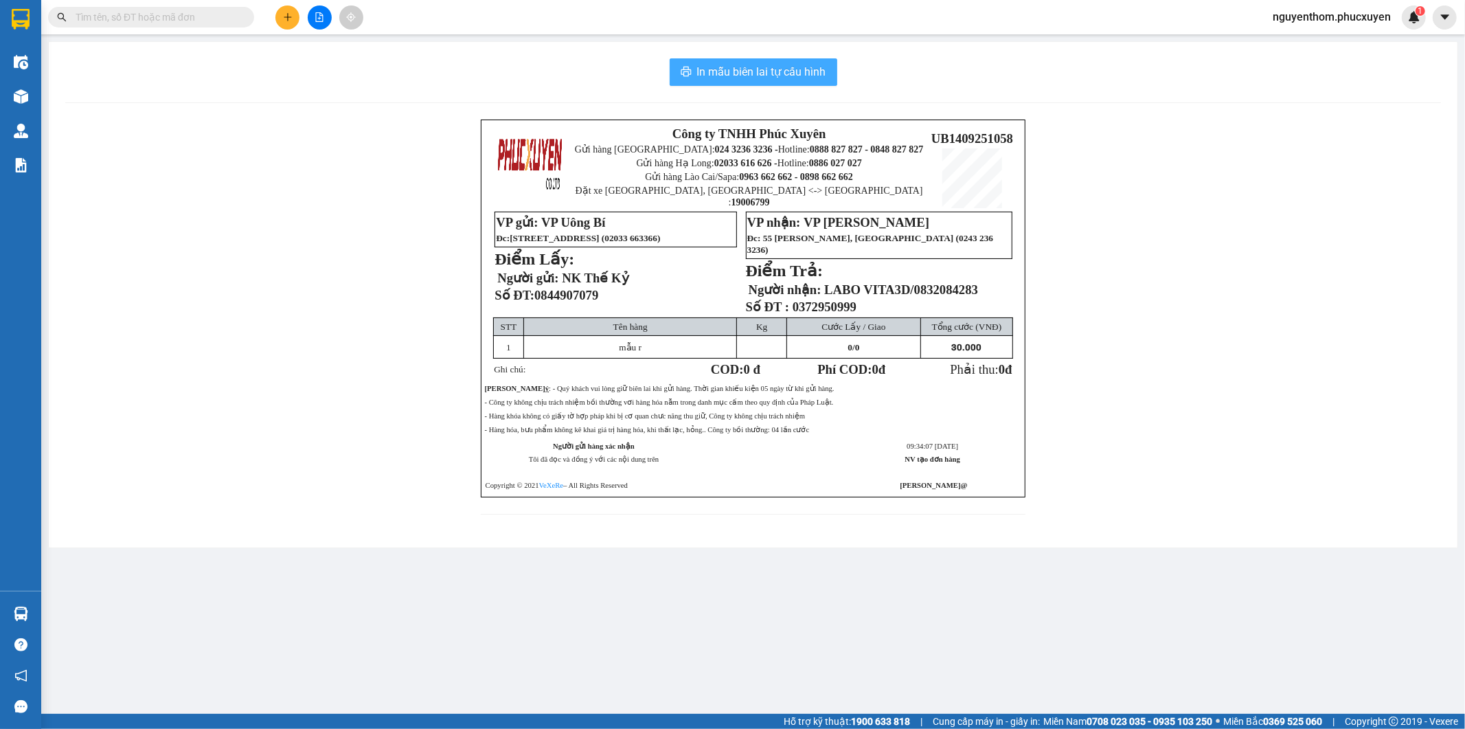
click at [770, 76] on span "In mẫu biên lai tự cấu hình" at bounding box center [761, 71] width 129 height 17
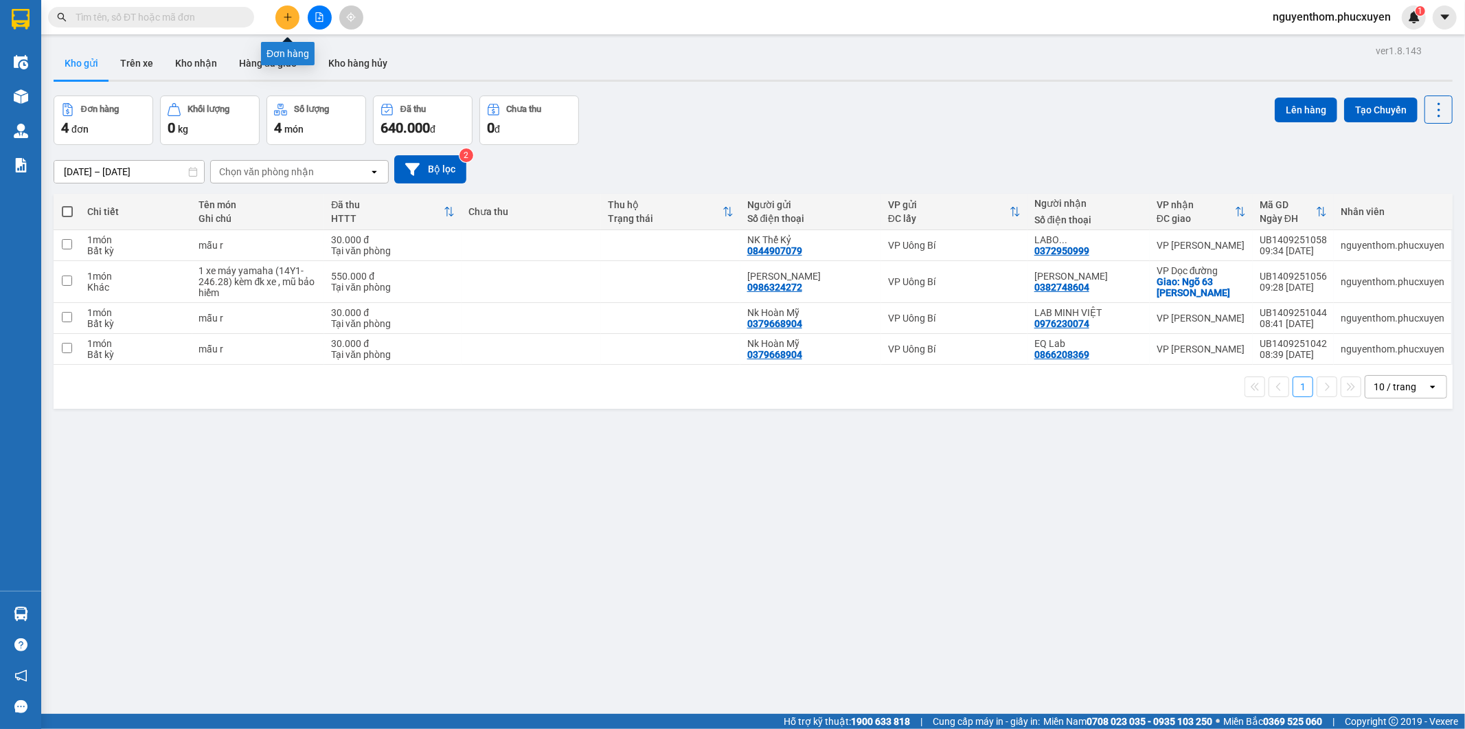
click at [285, 16] on icon "plus" at bounding box center [288, 17] width 10 height 10
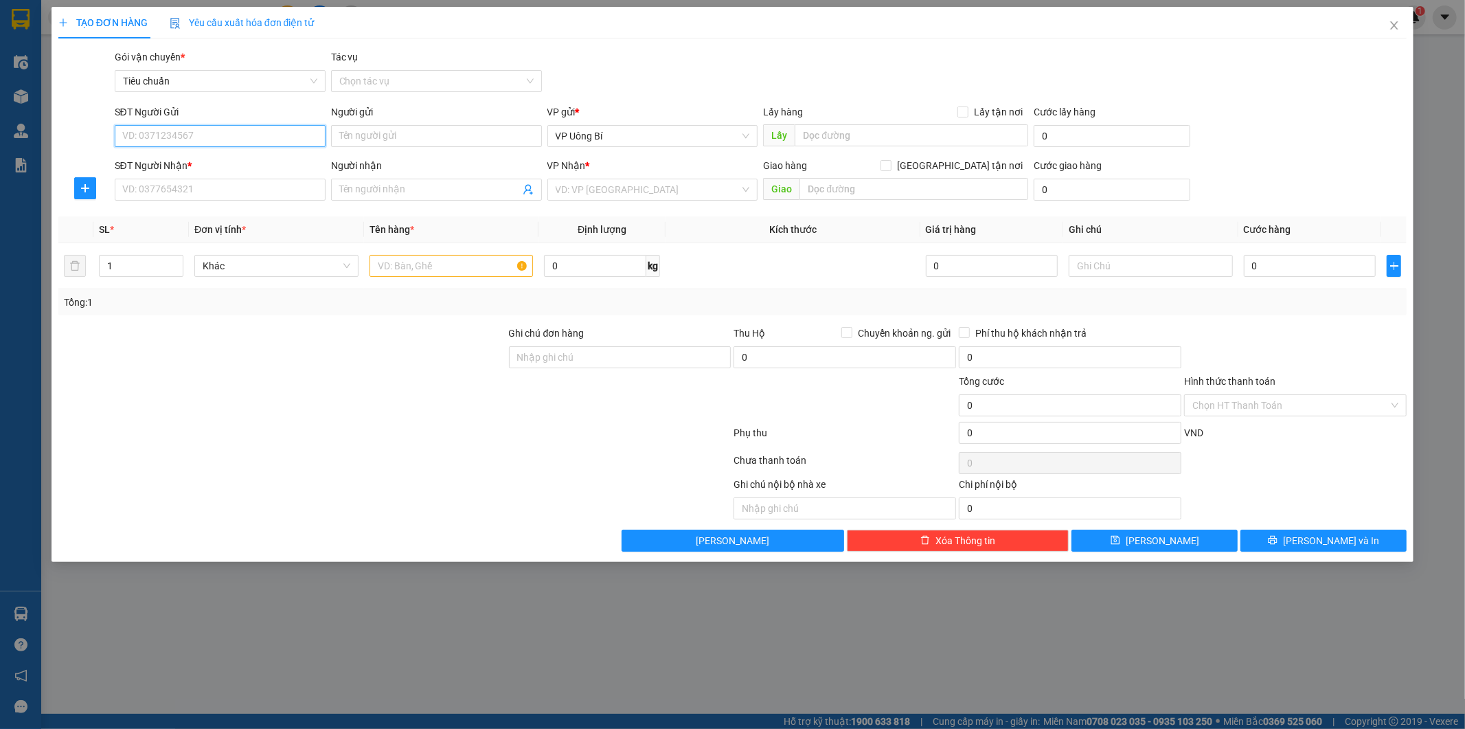
click at [261, 135] on input "SĐT Người Gửi" at bounding box center [220, 136] width 211 height 22
click at [176, 158] on div "0386383216 - Trà" at bounding box center [220, 163] width 194 height 15
type input "0386383216"
type input "Trà"
type input "ub"
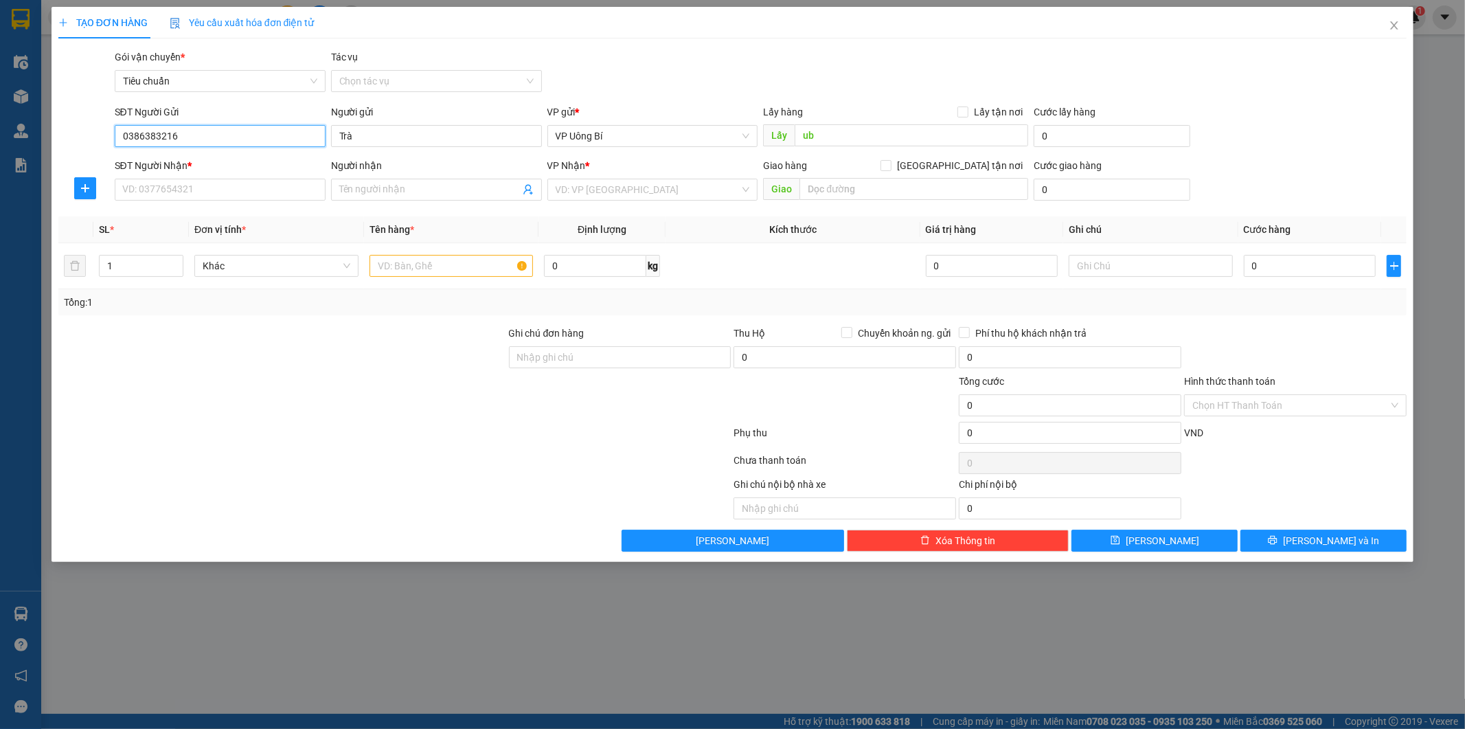
type input "0386383216"
click at [258, 194] on input "SĐT Người Nhận *" at bounding box center [220, 190] width 211 height 22
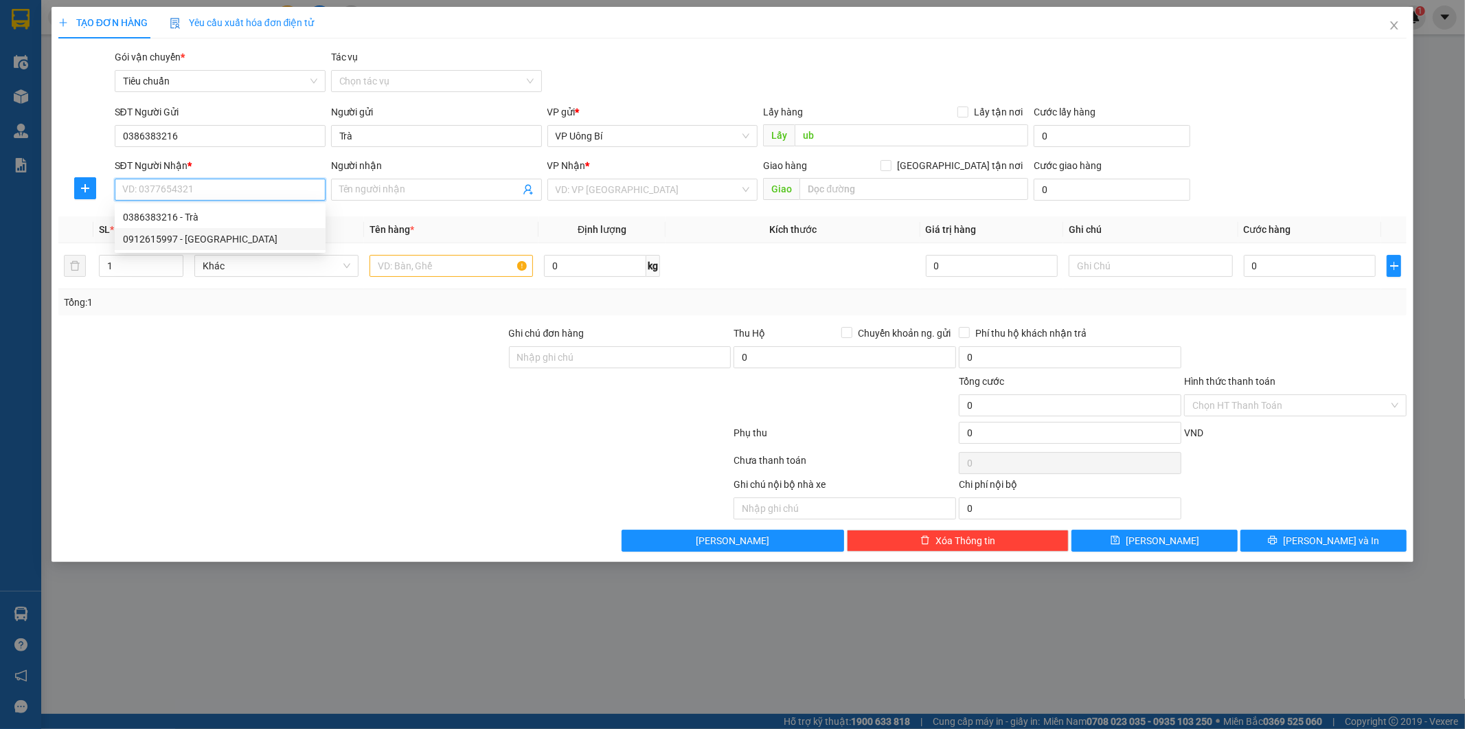
click at [212, 236] on div "0912615997 - Green Lab" at bounding box center [220, 238] width 194 height 15
type input "0912615997"
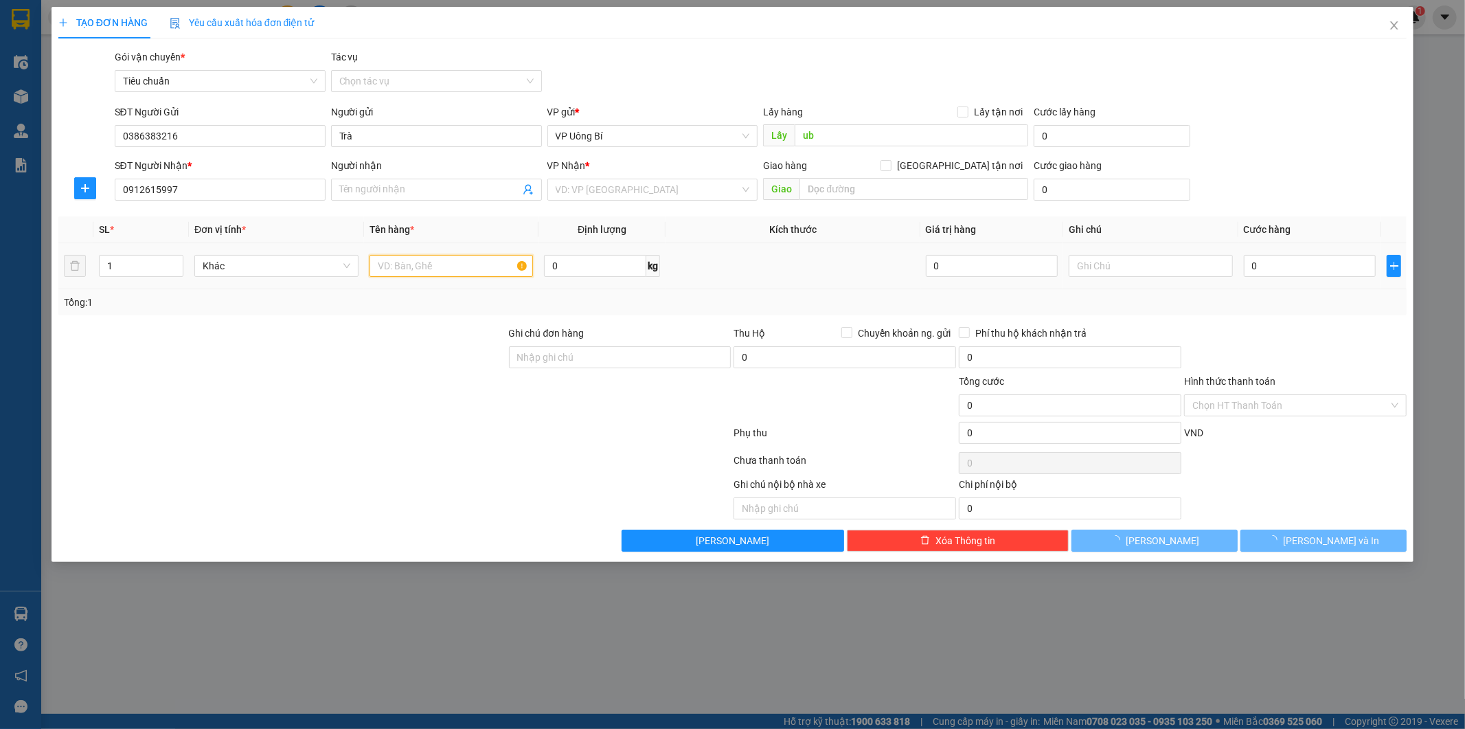
click at [465, 271] on input "text" at bounding box center [451, 266] width 164 height 22
type input "Green Lab"
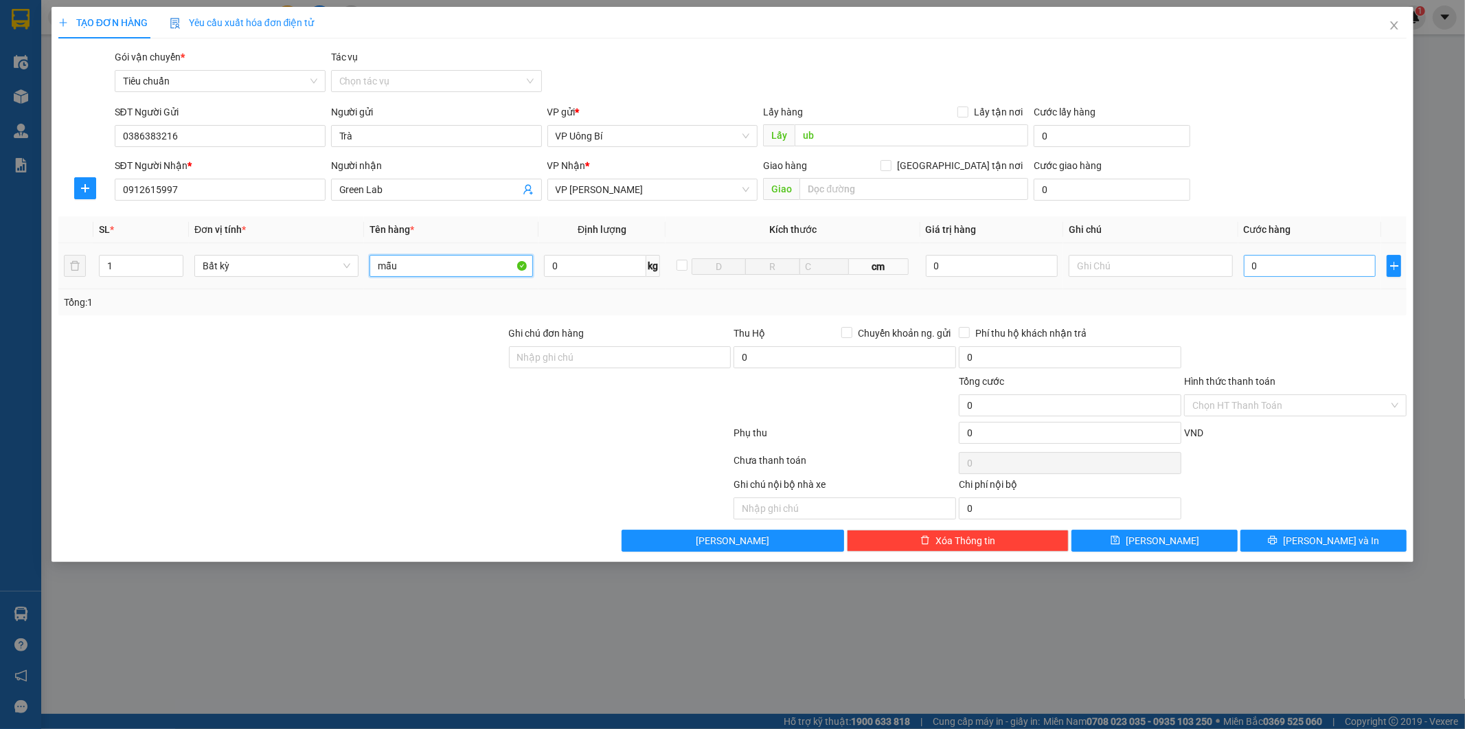
type input "mẫu"
click at [1299, 275] on input "0" at bounding box center [1310, 266] width 132 height 22
type input "3"
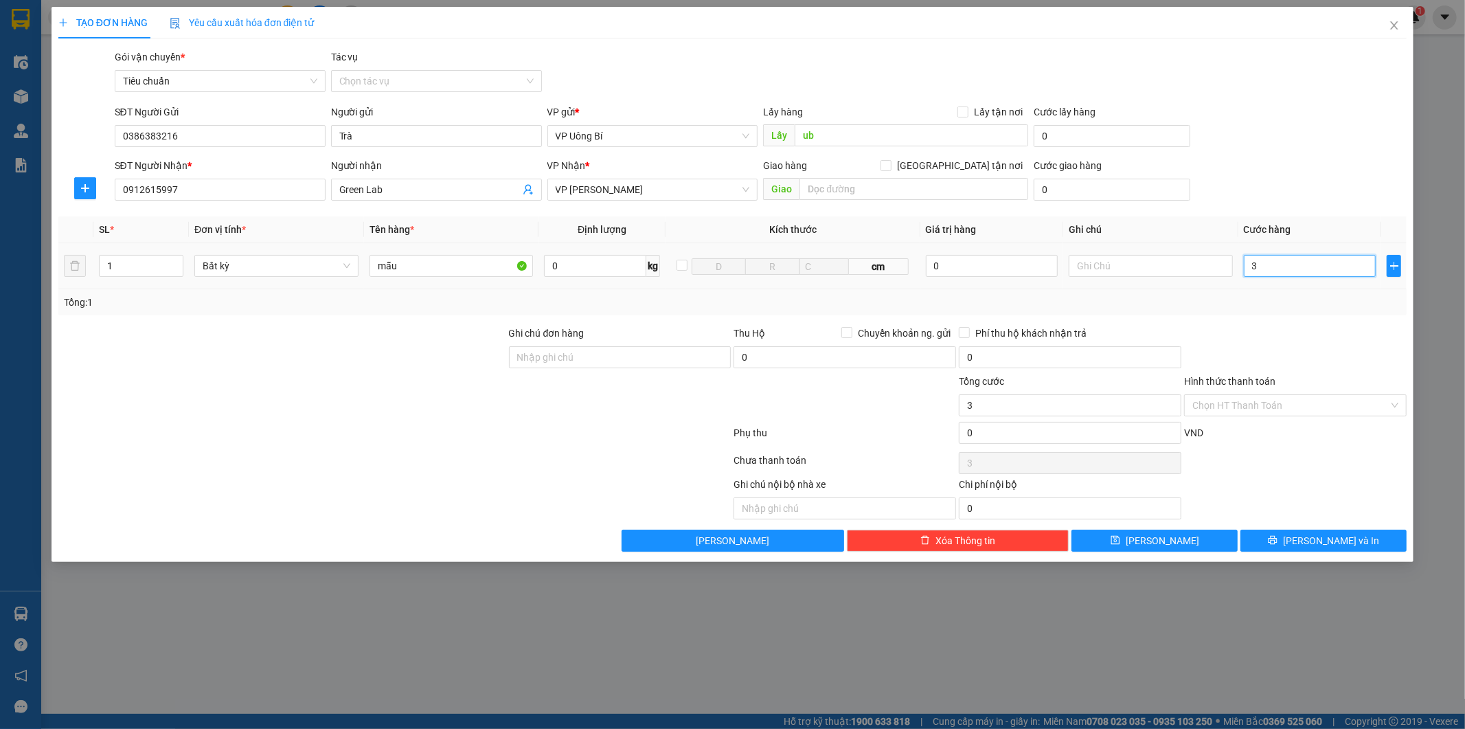
type input "30"
type input "30.000"
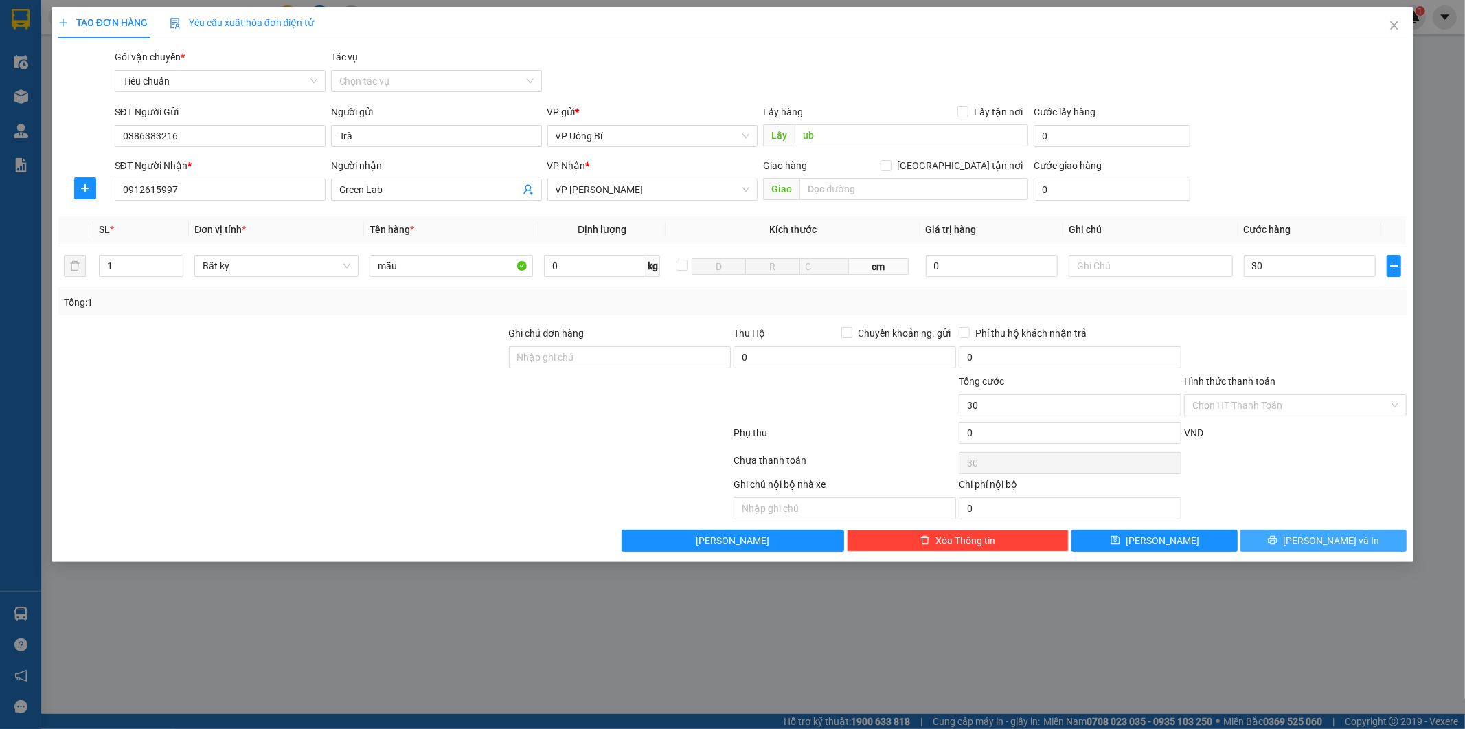
type input "30.000"
click at [1304, 534] on button "[PERSON_NAME] và In" at bounding box center [1323, 541] width 166 height 22
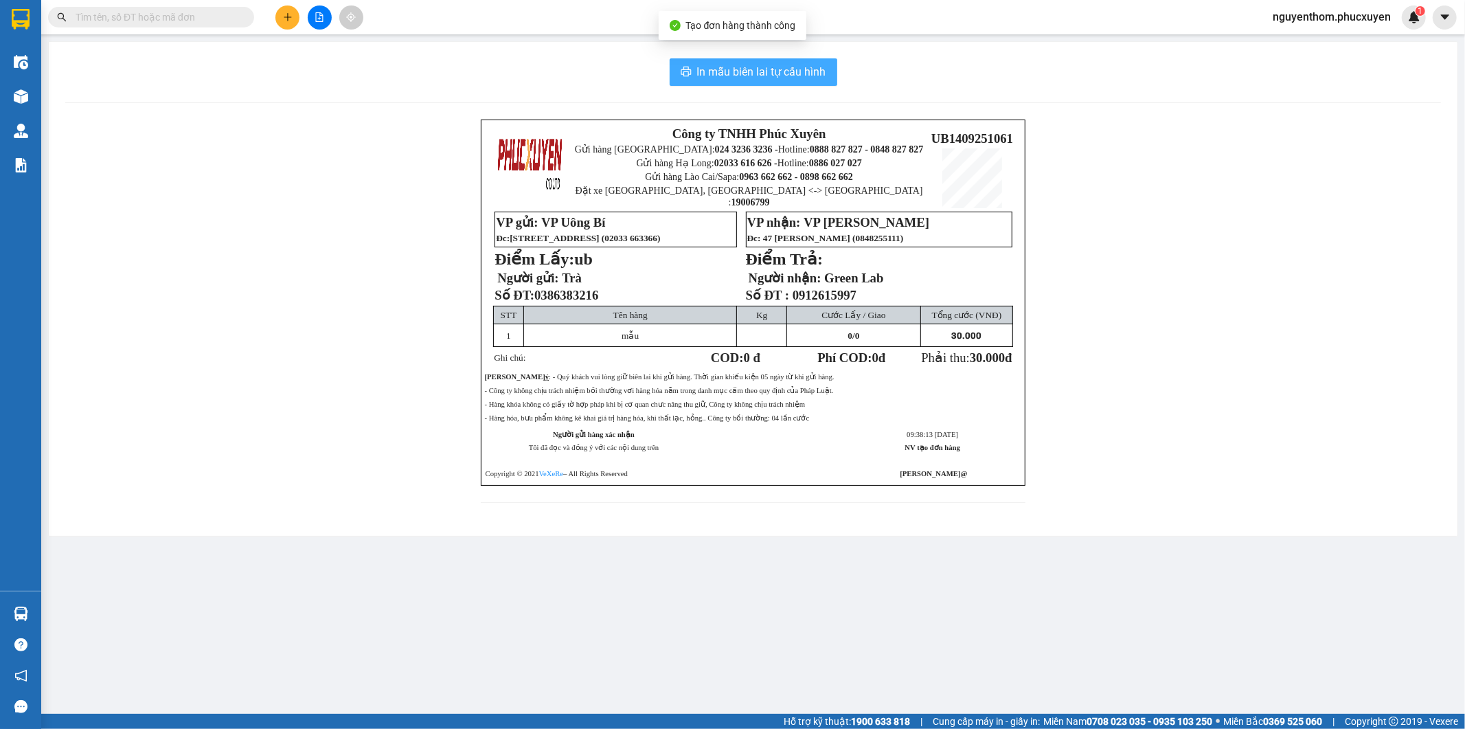
click at [771, 73] on span "In mẫu biên lai tự cấu hình" at bounding box center [761, 71] width 129 height 17
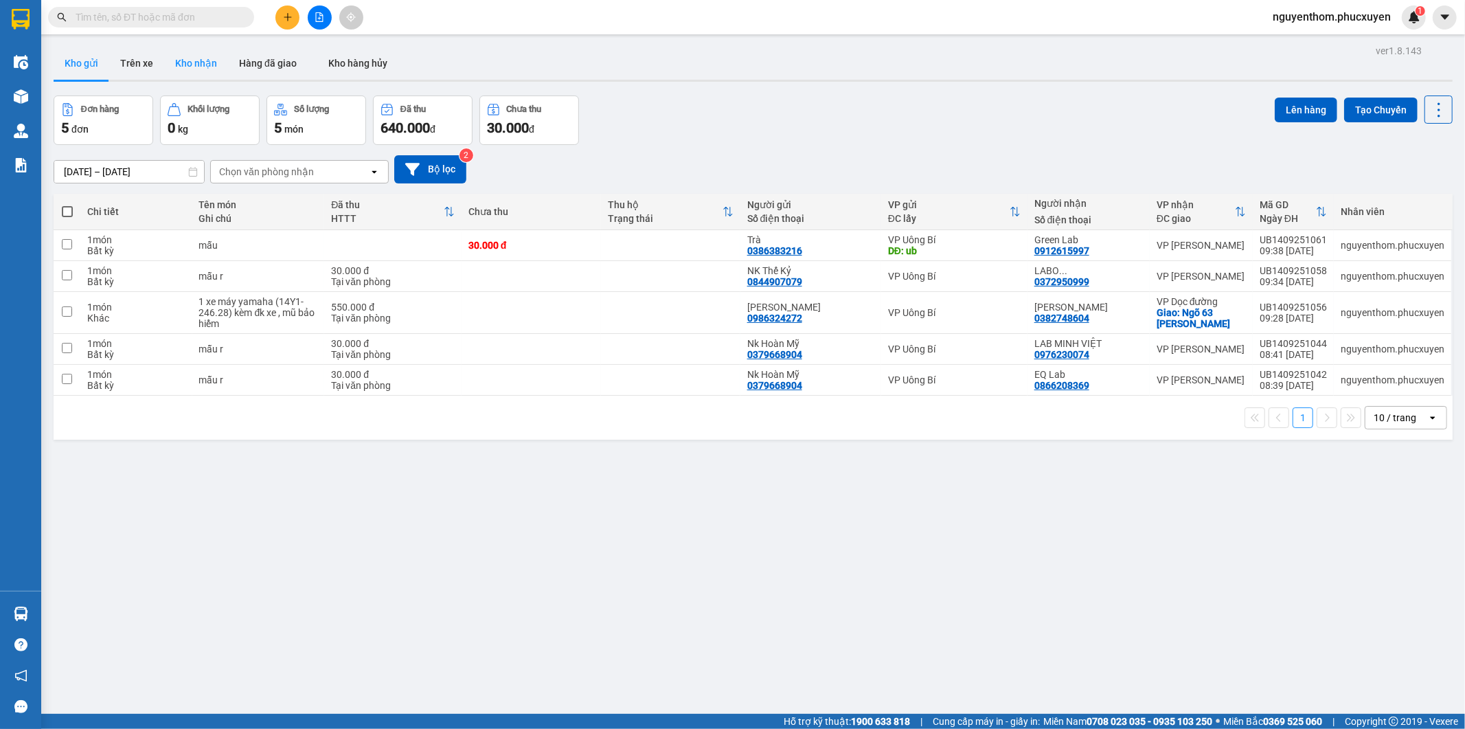
click at [194, 59] on button "Kho nhận" at bounding box center [196, 63] width 64 height 33
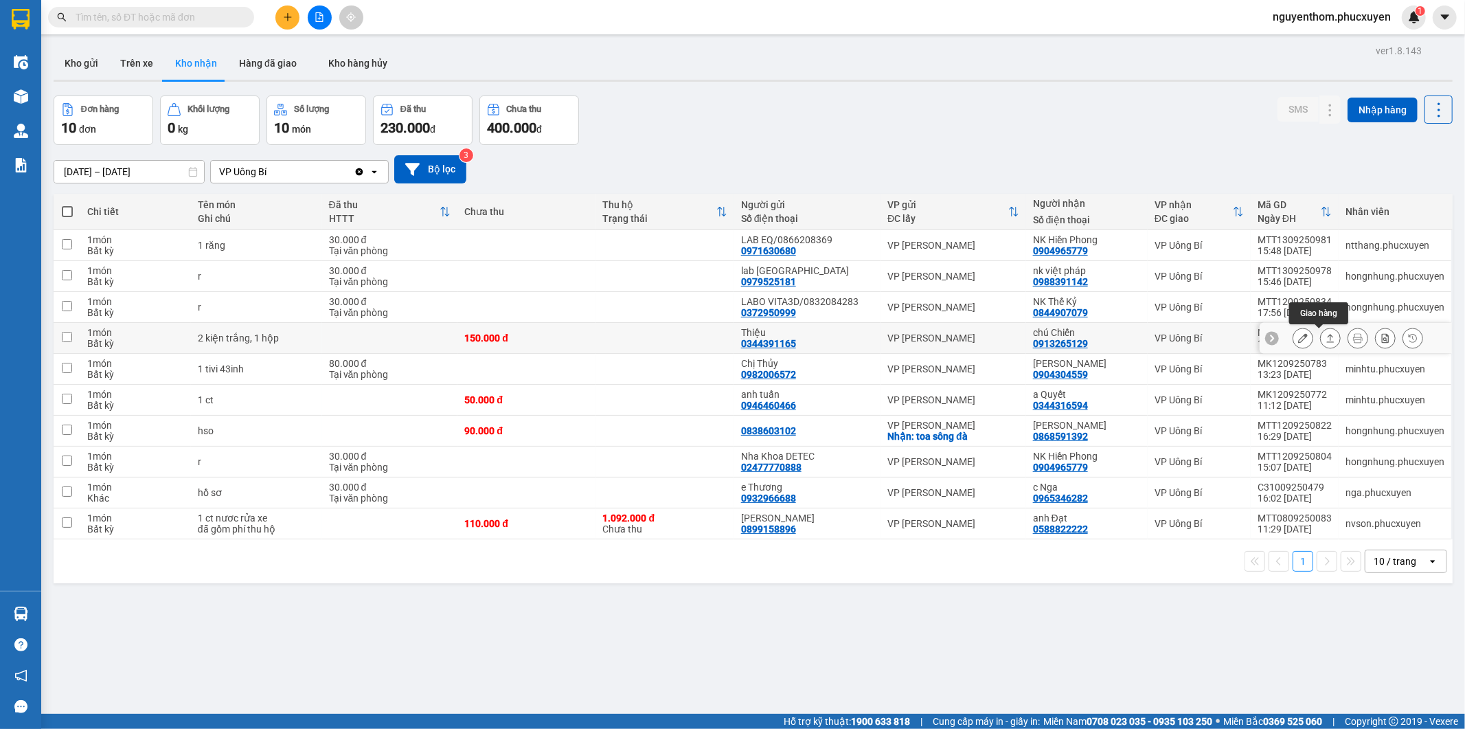
click at [1326, 337] on icon at bounding box center [1331, 338] width 10 height 10
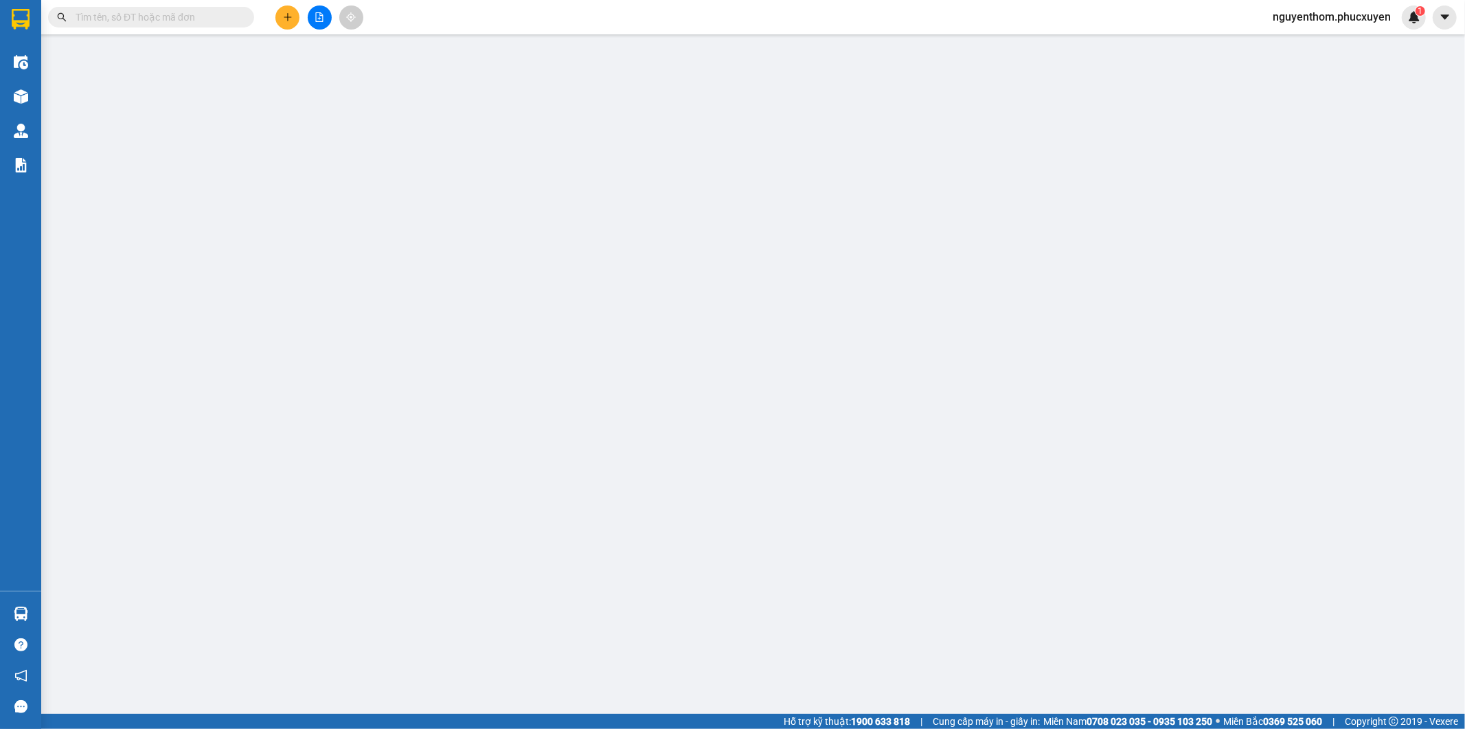
type input "0344391165"
type input "Thiệu"
type input "0913265129"
type input "chú Chiến"
type input "150.000"
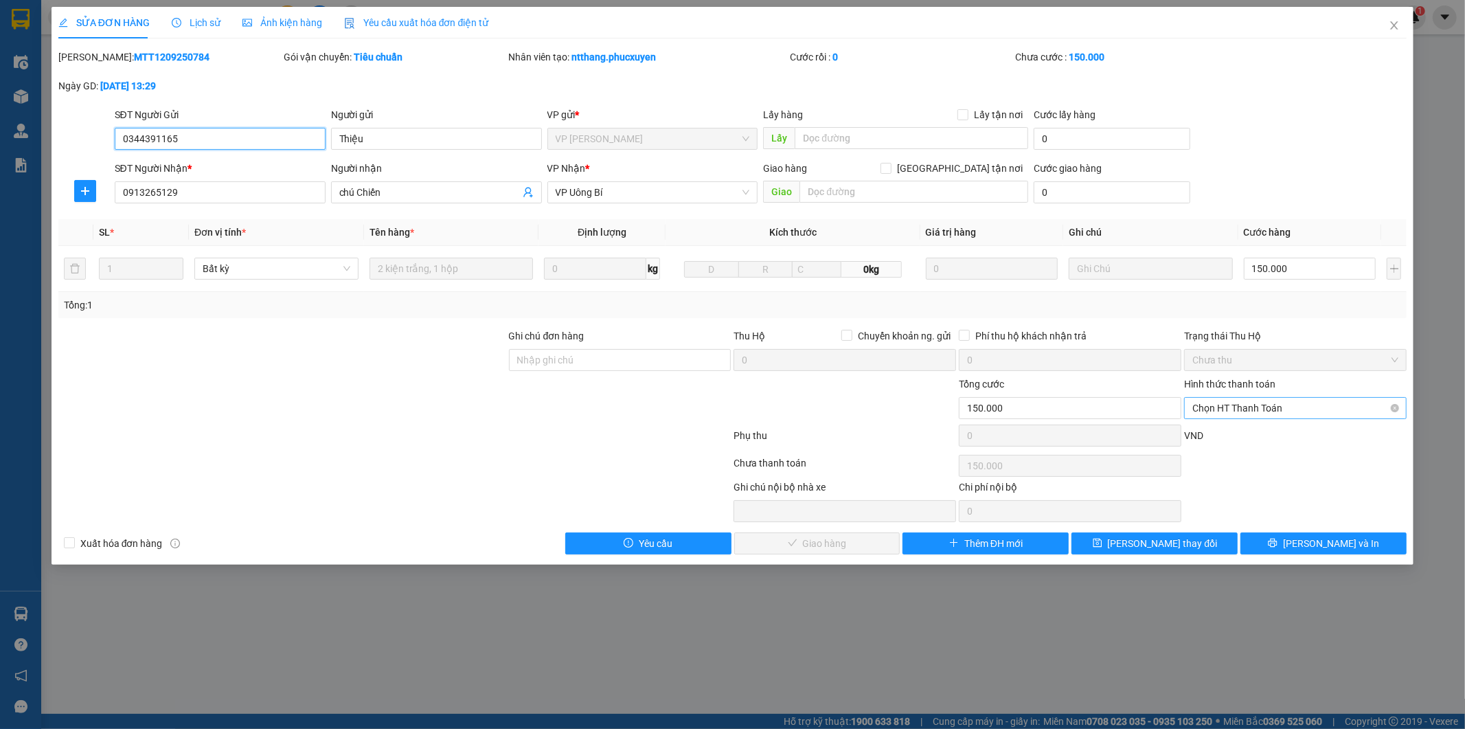
click at [1240, 406] on span "Chọn HT Thanh Toán" at bounding box center [1295, 408] width 206 height 21
click at [1221, 435] on div "Tại văn phòng" at bounding box center [1296, 435] width 206 height 15
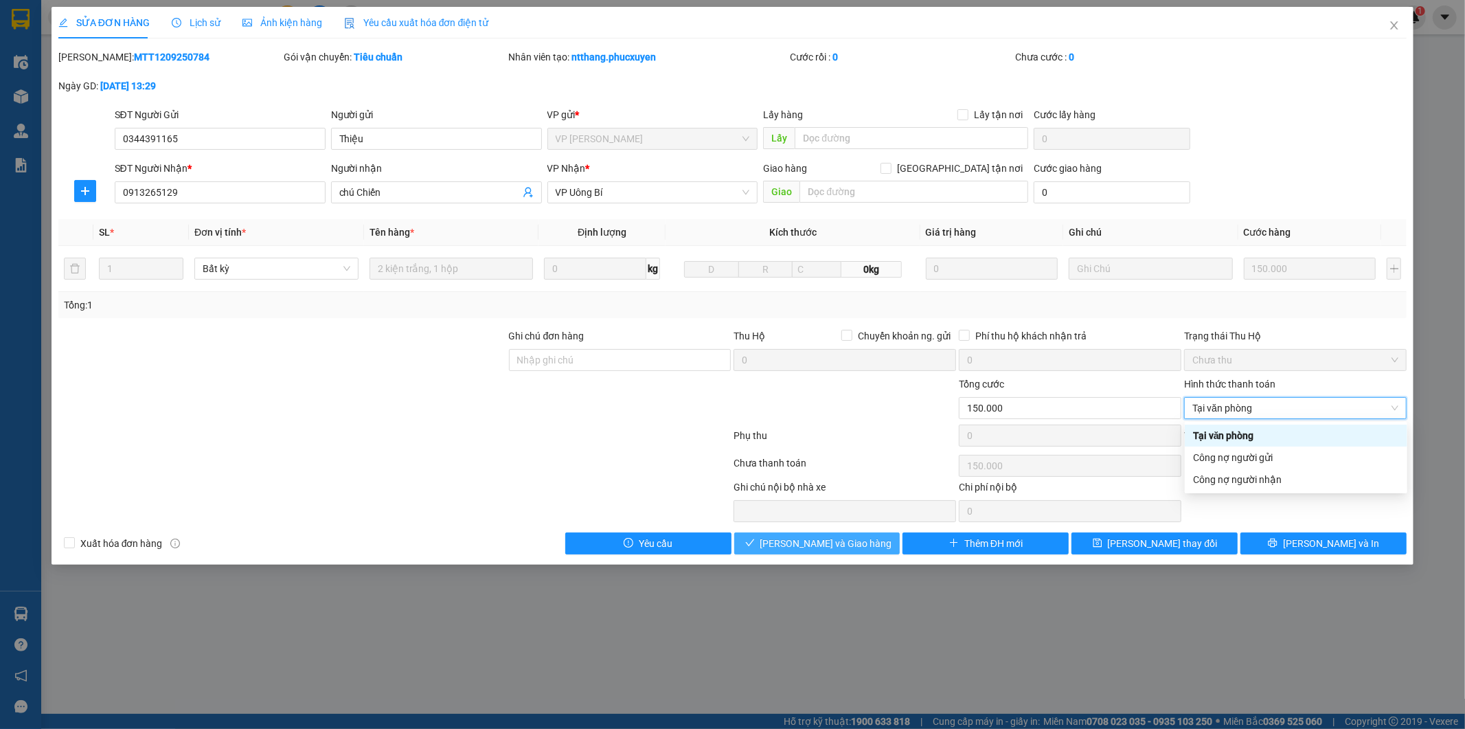
type input "0"
click at [832, 543] on span "Lưu và Giao hàng" at bounding box center [826, 543] width 132 height 15
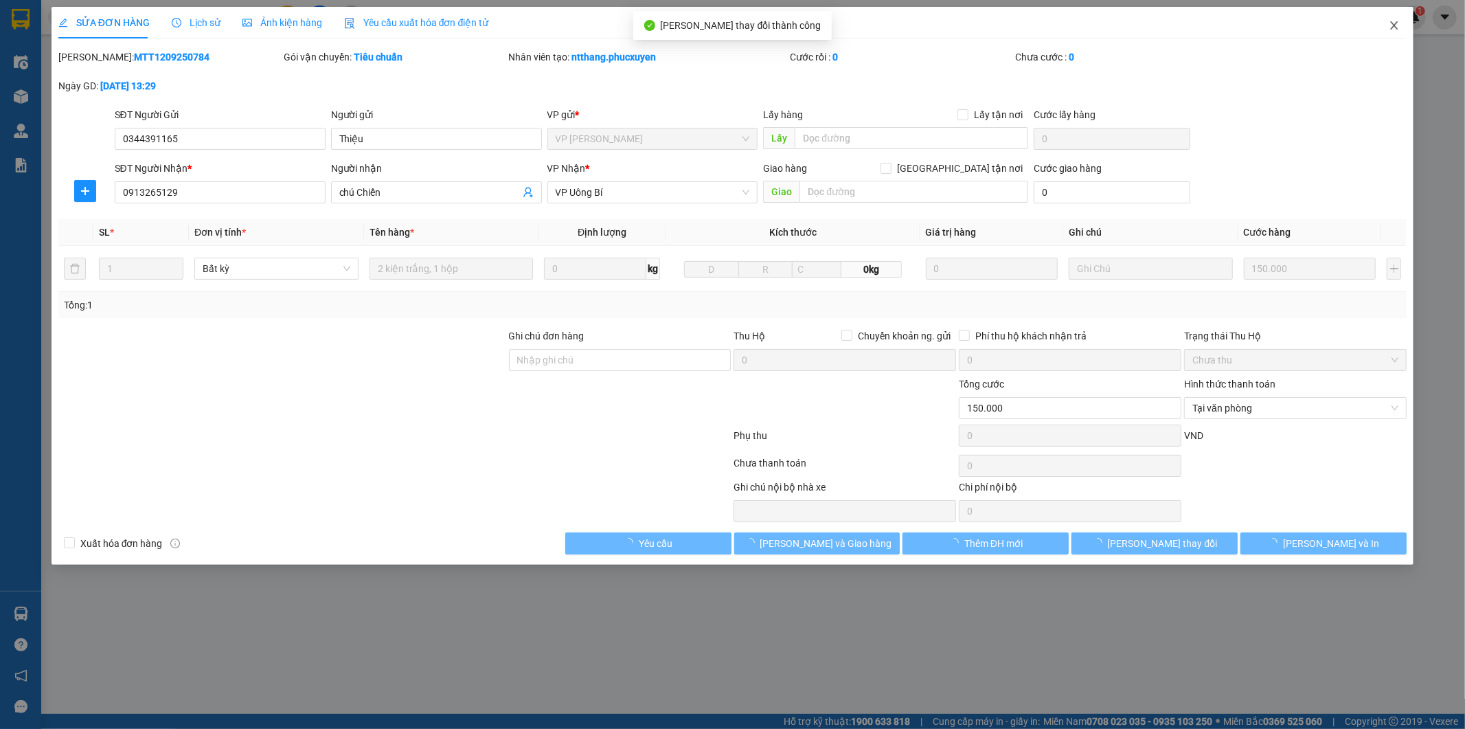
click at [1391, 23] on icon "close" at bounding box center [1394, 25] width 11 height 11
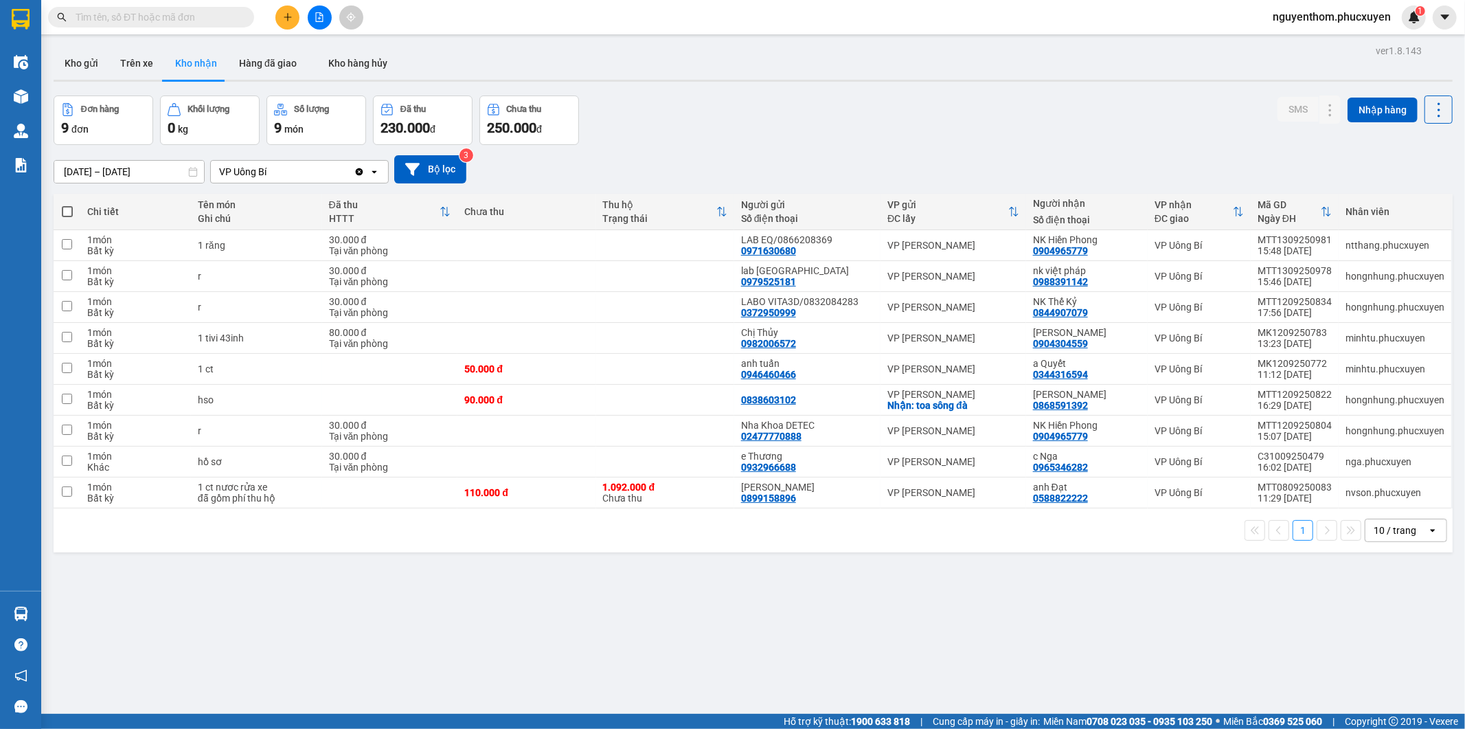
click at [283, 10] on button at bounding box center [287, 17] width 24 height 24
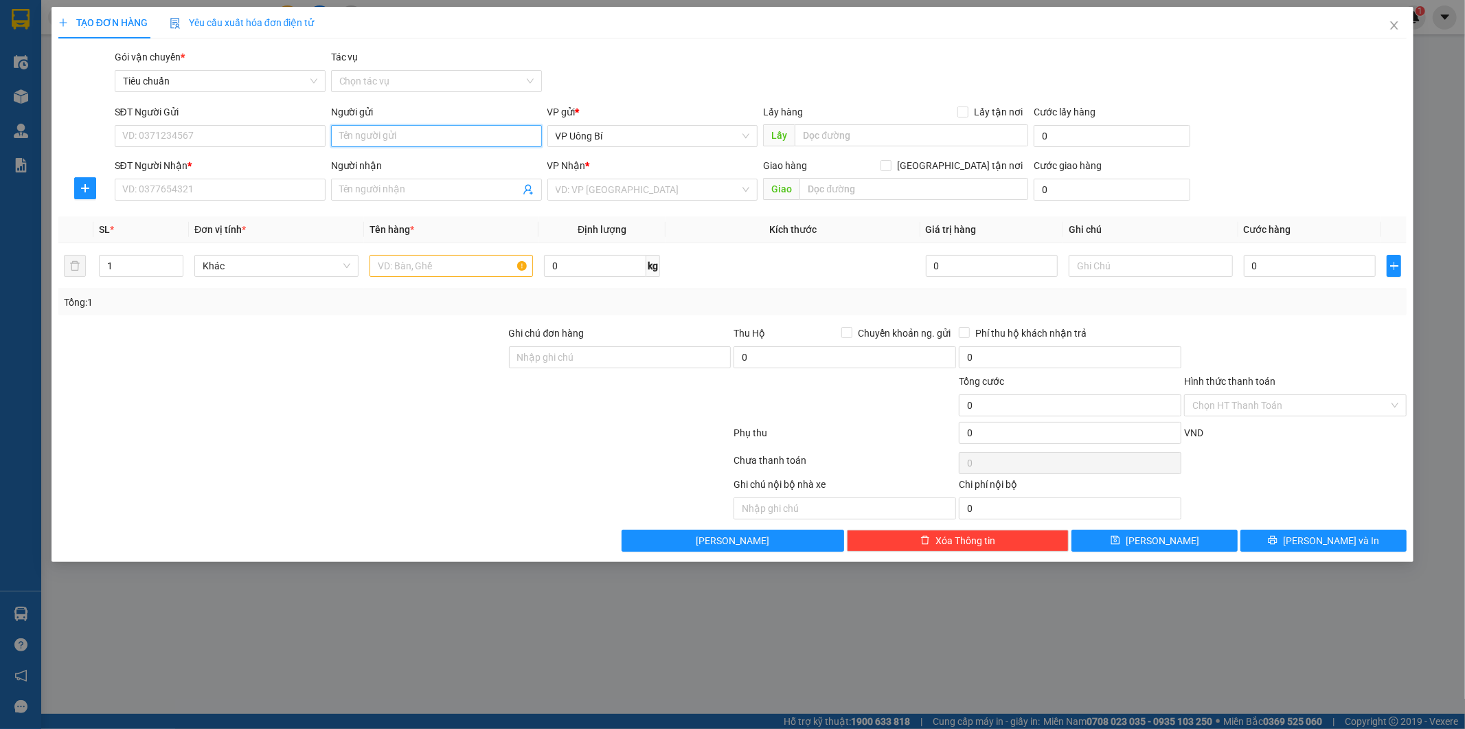
click at [367, 133] on input "Người gửi" at bounding box center [436, 136] width 211 height 22
type input "B"
type input "Bệnh viện"
click at [481, 205] on div "Uyên Bệnh viện Qte HN - QN - 0978804089" at bounding box center [436, 207] width 194 height 15
type input "0978804089"
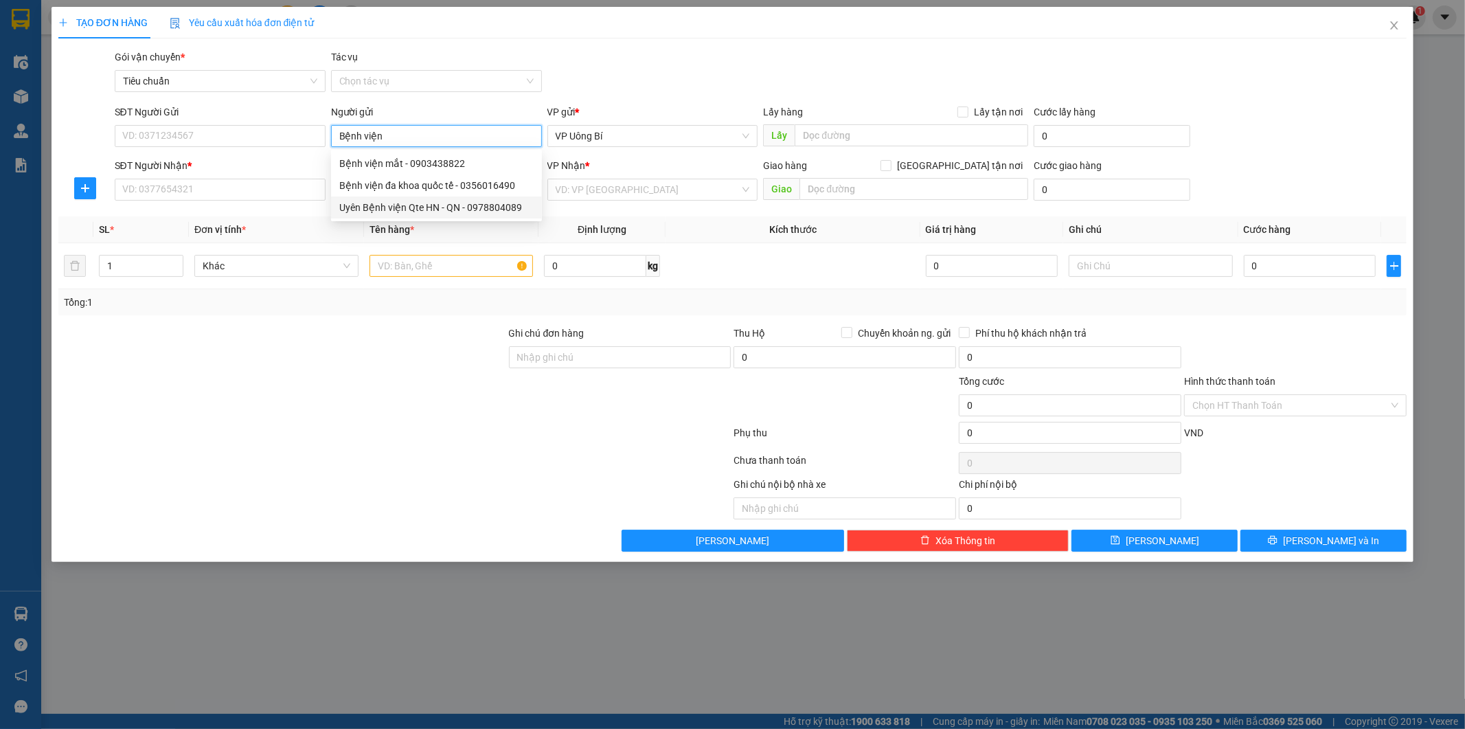
type input "Uyên Bệnh viện Qte HN - QN"
drag, startPoint x: 472, startPoint y: 133, endPoint x: 341, endPoint y: 141, distance: 131.4
click at [341, 141] on input "Uyên Bệnh viện Qte HN - QN" at bounding box center [436, 136] width 211 height 22
type input "BV Quốc tế"
drag, startPoint x: 392, startPoint y: 133, endPoint x: 325, endPoint y: 138, distance: 67.5
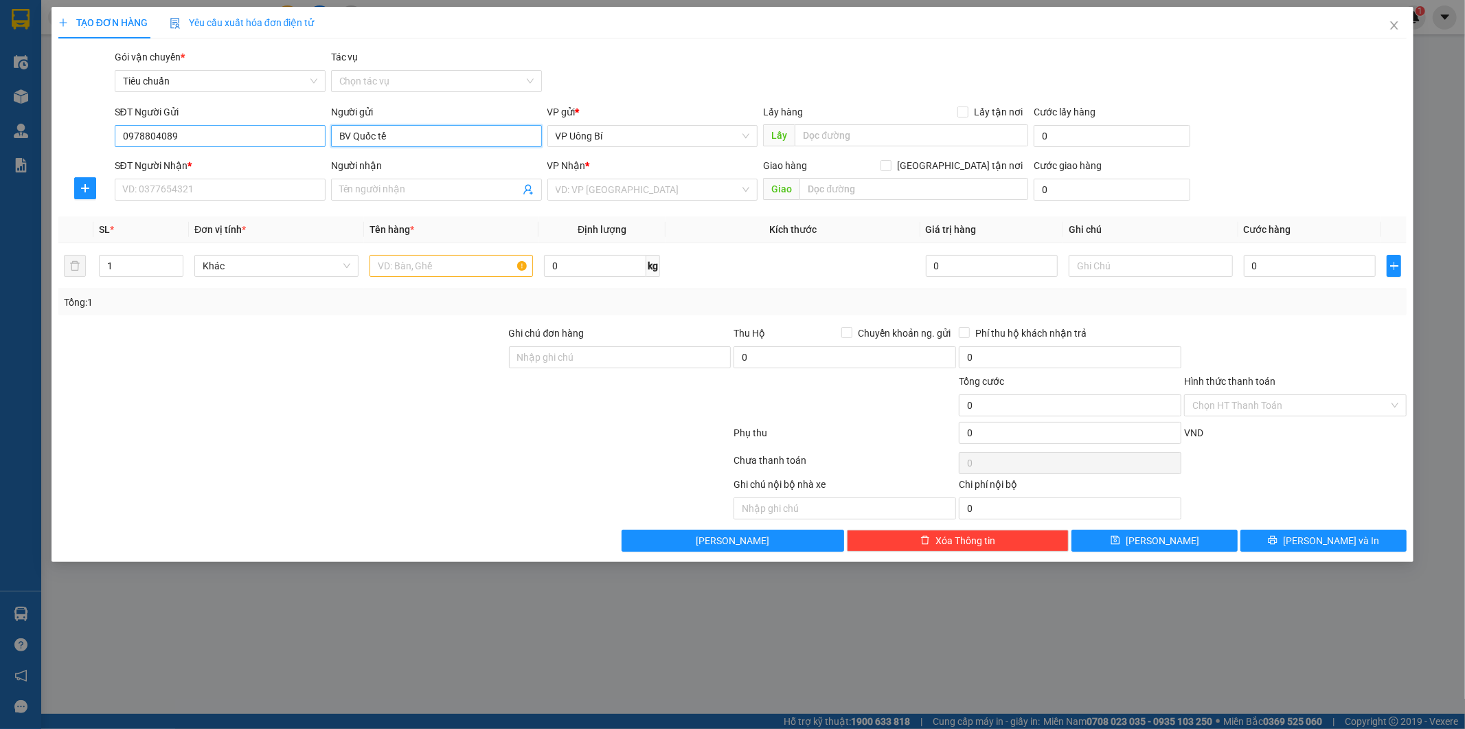
click at [325, 138] on div "SĐT Người Gửi 0978804089 Người gửi BV Quốc tế BV Quốc tế VP gửi * VP Uông Bí Lấ…" at bounding box center [761, 128] width 1298 height 48
click at [115, 134] on input "0978804089" at bounding box center [220, 136] width 211 height 22
click at [1394, 21] on icon "close" at bounding box center [1394, 25] width 11 height 11
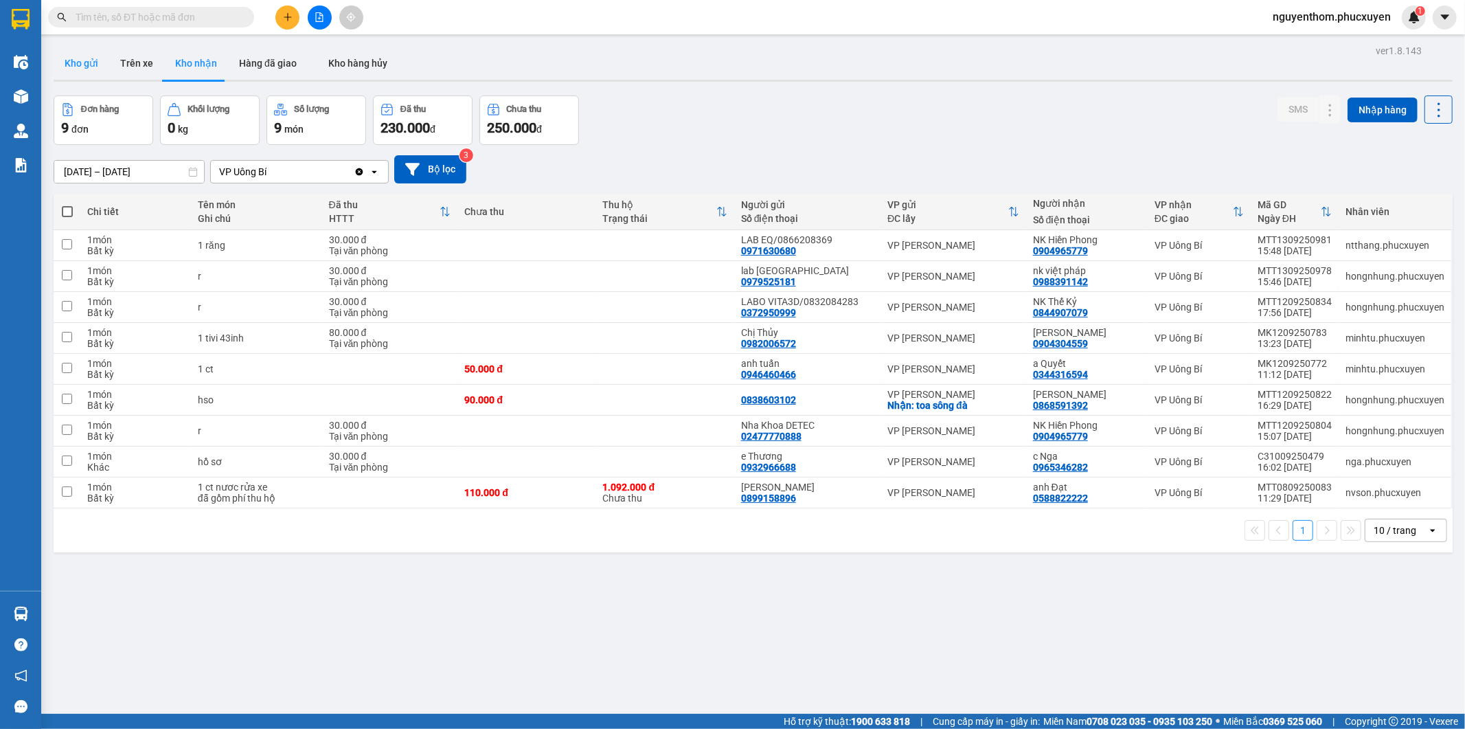
click at [73, 59] on button "Kho gửi" at bounding box center [82, 63] width 56 height 33
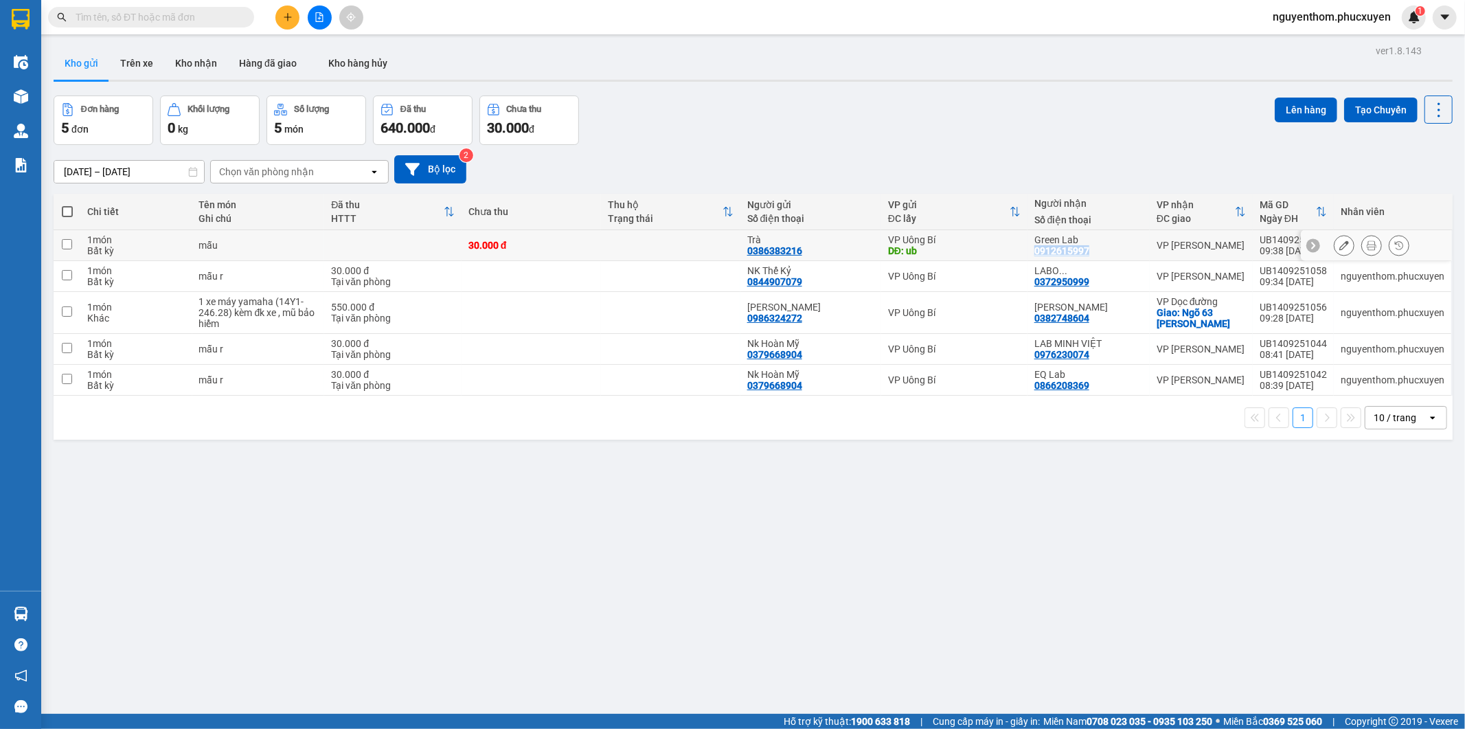
drag, startPoint x: 1089, startPoint y: 252, endPoint x: 1033, endPoint y: 251, distance: 56.3
click at [1034, 251] on div "Green Lab 0912615997" at bounding box center [1088, 245] width 109 height 22
checkbox input "true"
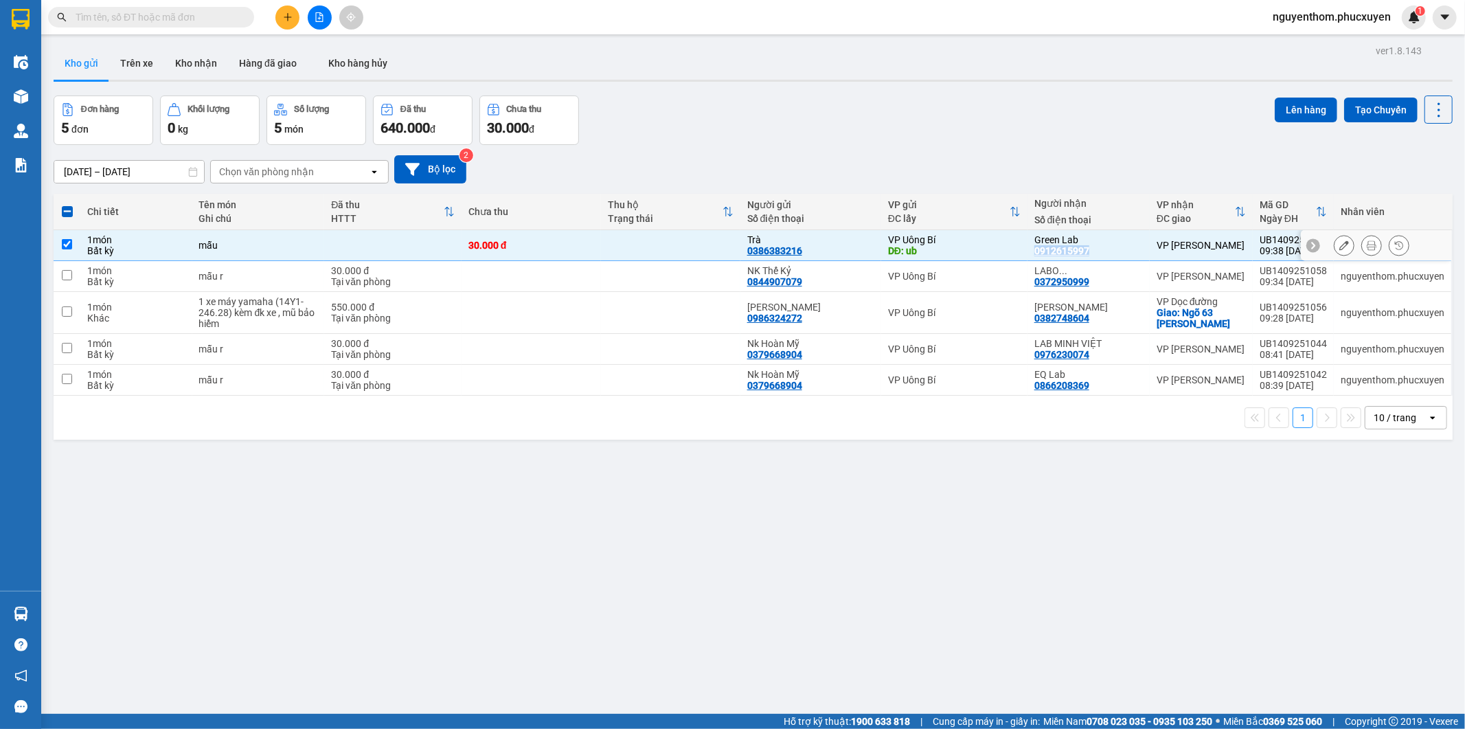
copy div "0912615997"
click at [207, 15] on input "text" at bounding box center [157, 17] width 162 height 15
paste input "0912615997"
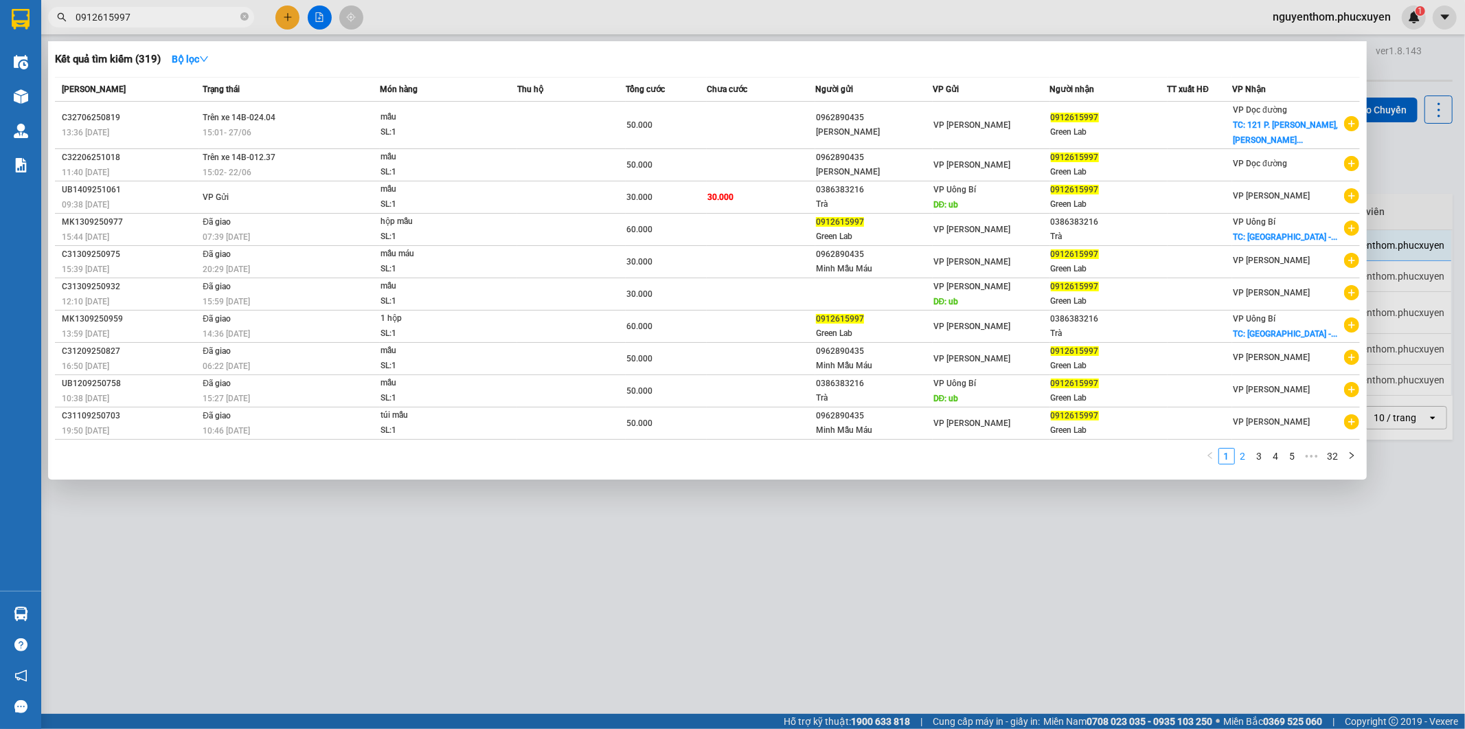
type input "0912615997"
click at [1244, 464] on link "2" at bounding box center [1243, 455] width 15 height 15
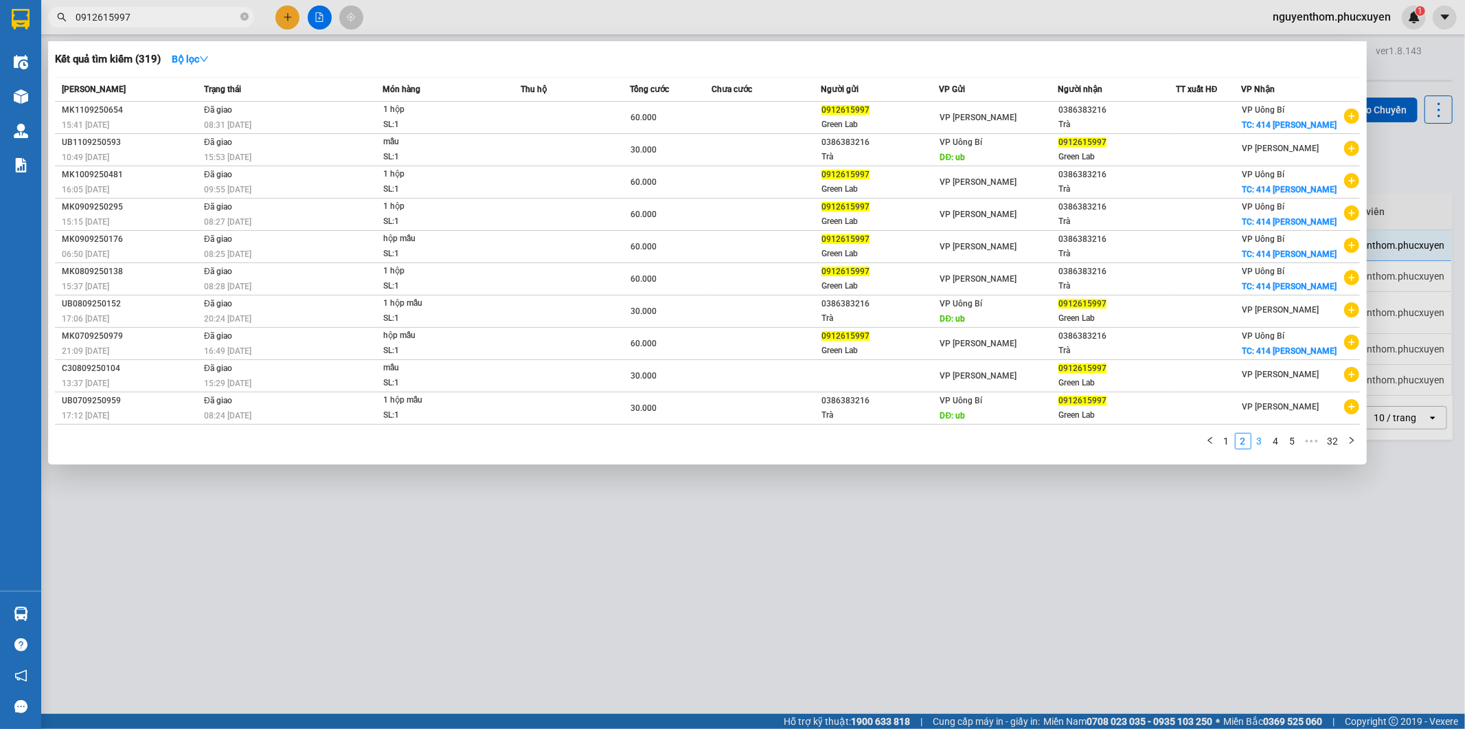
click at [1260, 443] on link "3" at bounding box center [1259, 440] width 15 height 15
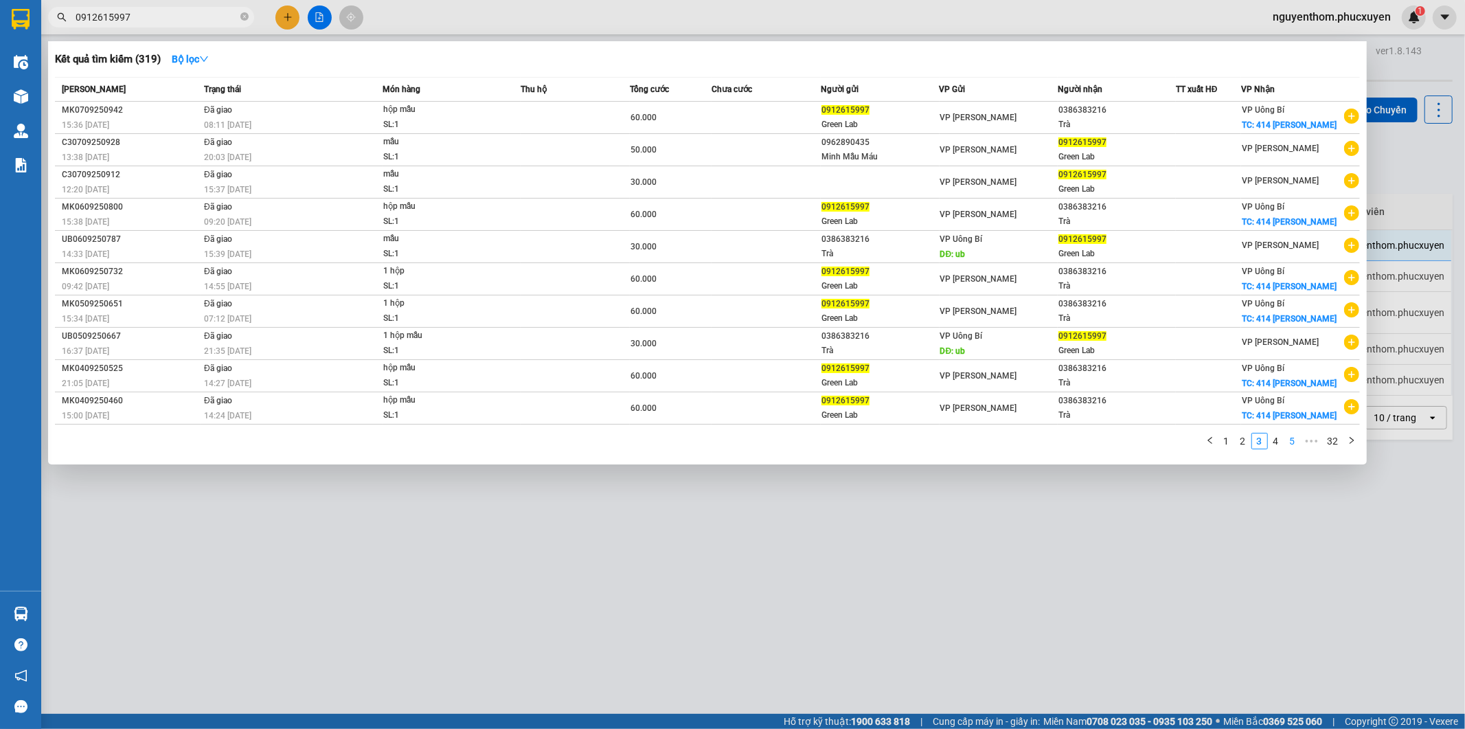
click at [1291, 444] on link "5" at bounding box center [1292, 440] width 15 height 15
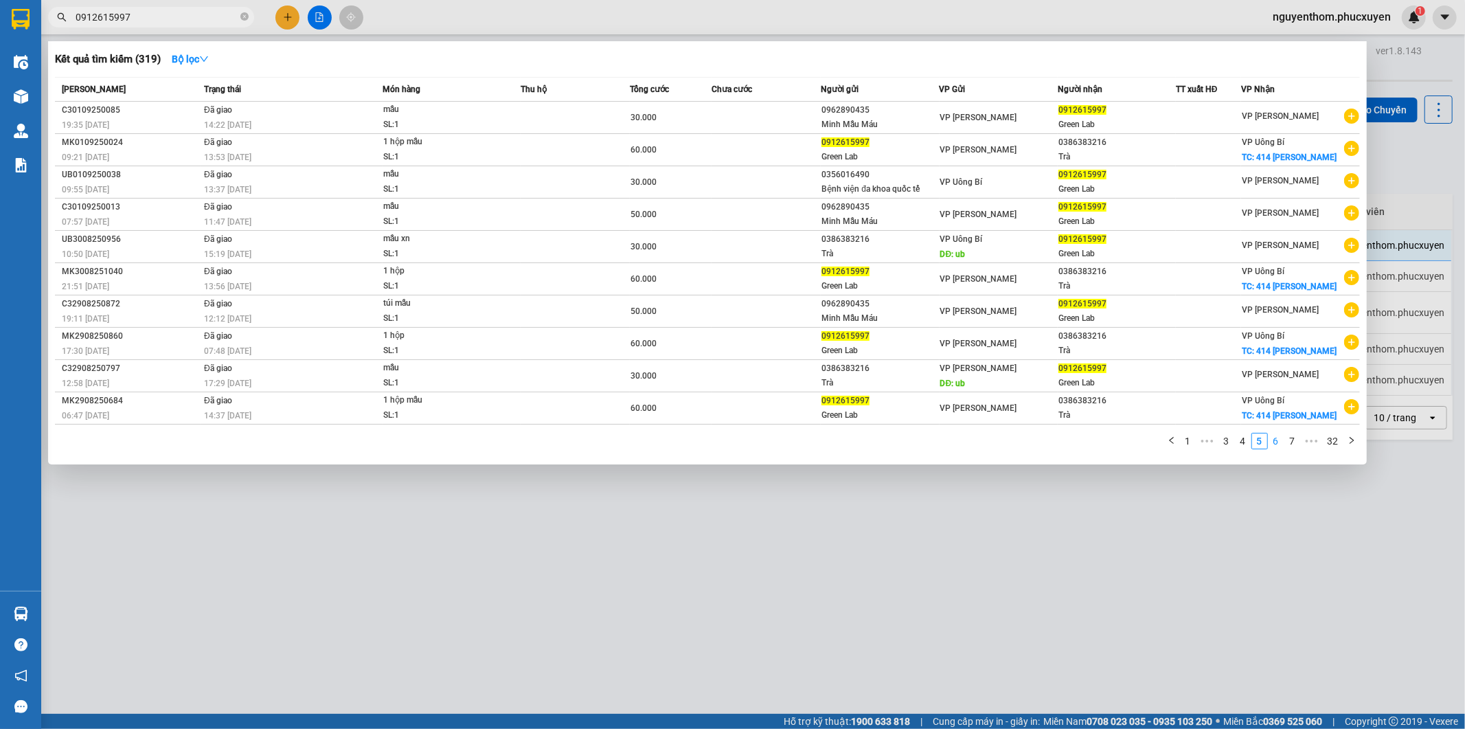
click at [1279, 444] on link "6" at bounding box center [1276, 440] width 15 height 15
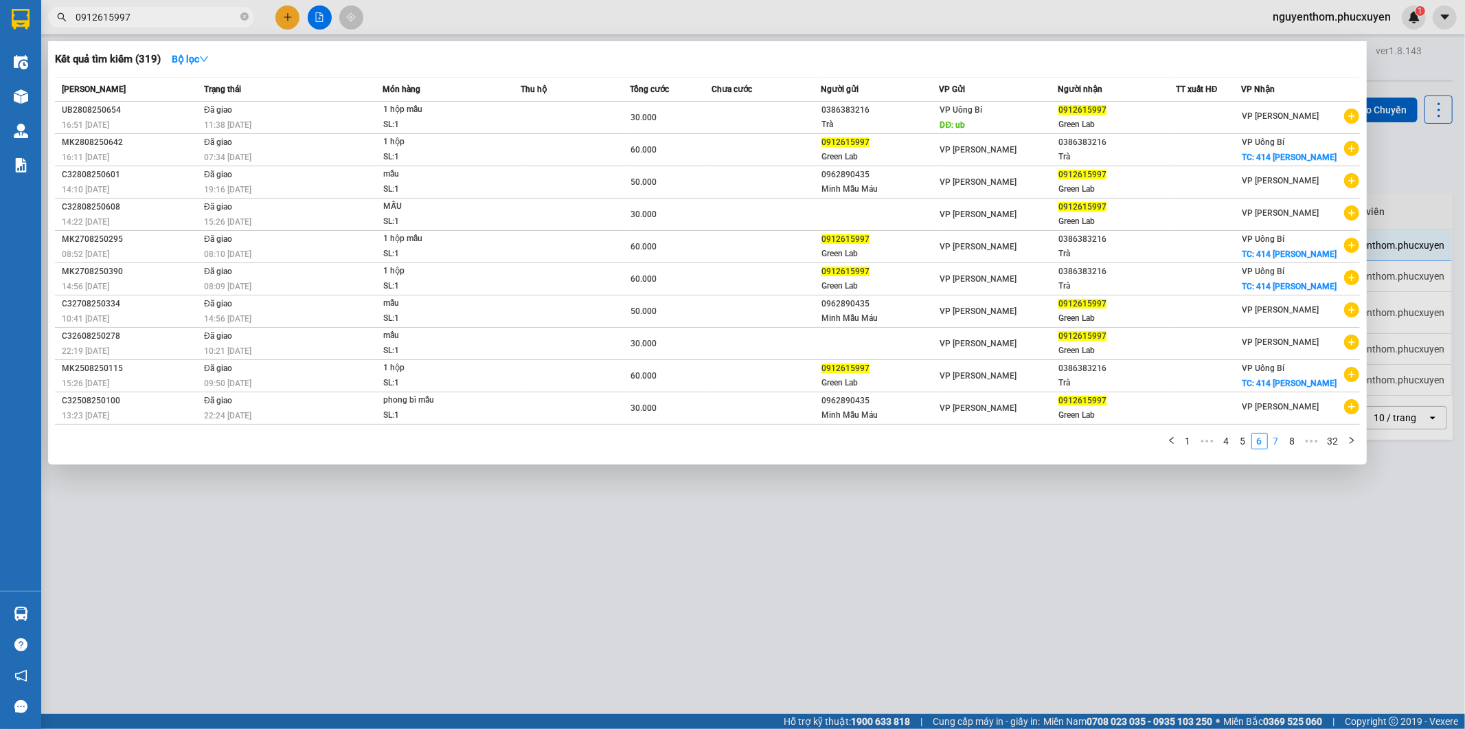
click at [1280, 443] on link "7" at bounding box center [1276, 440] width 15 height 15
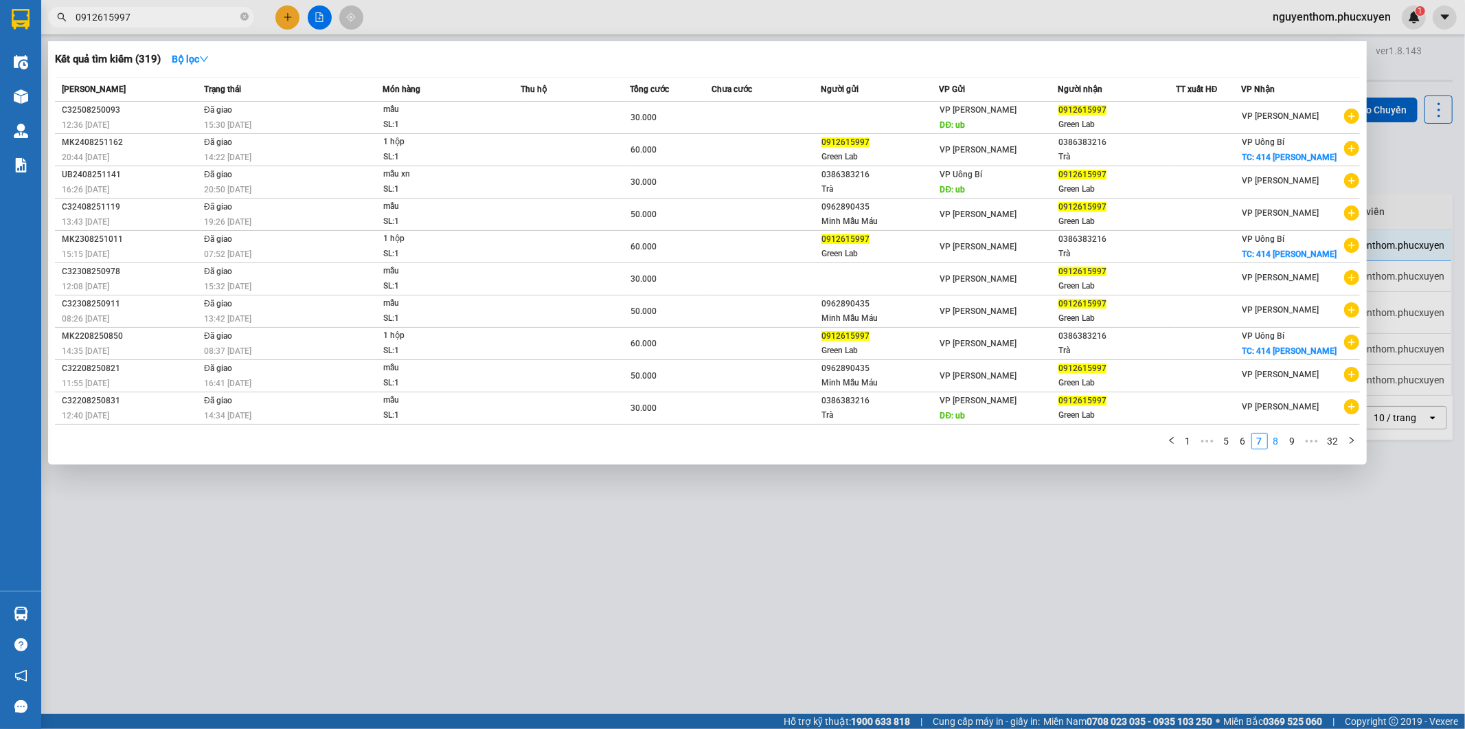
click at [1278, 445] on link "8" at bounding box center [1276, 440] width 15 height 15
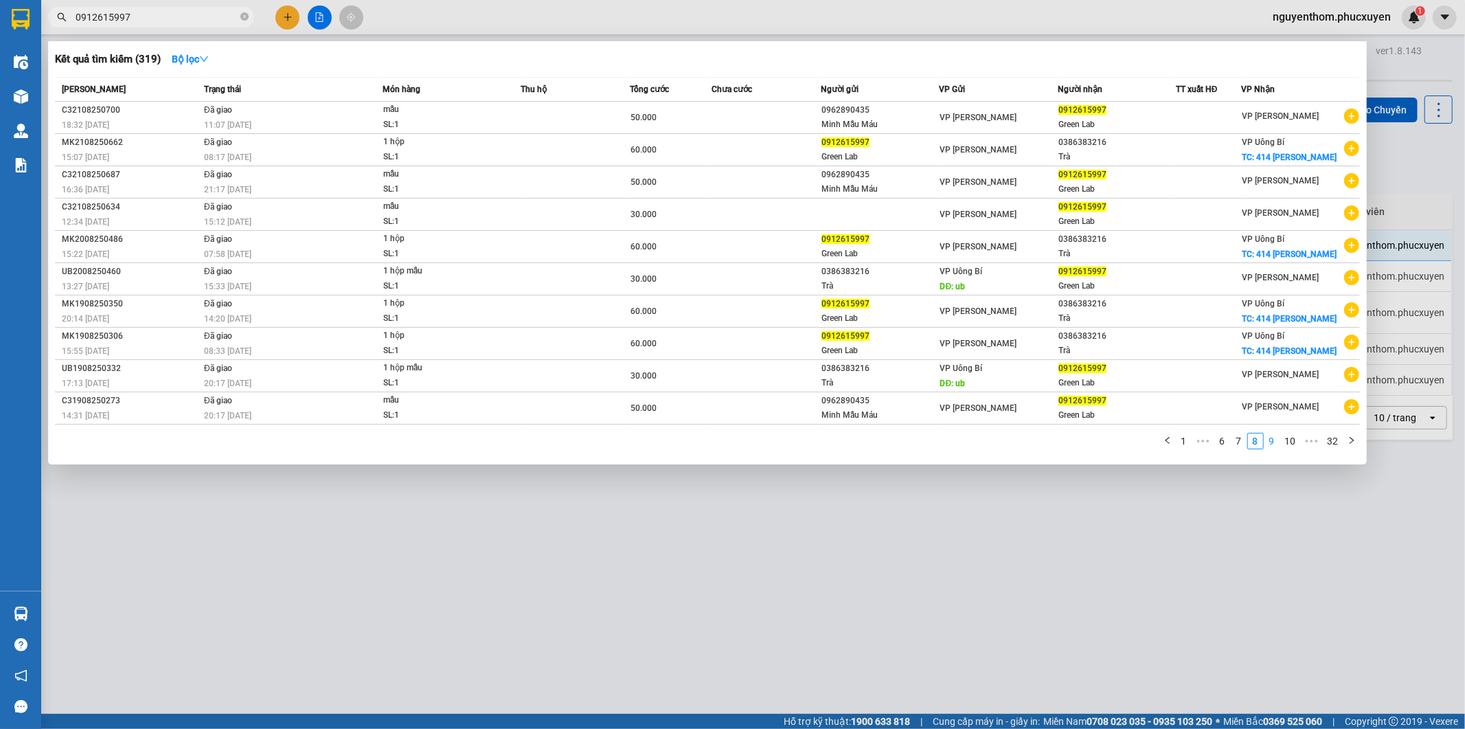
click at [1273, 445] on link "9" at bounding box center [1271, 440] width 15 height 15
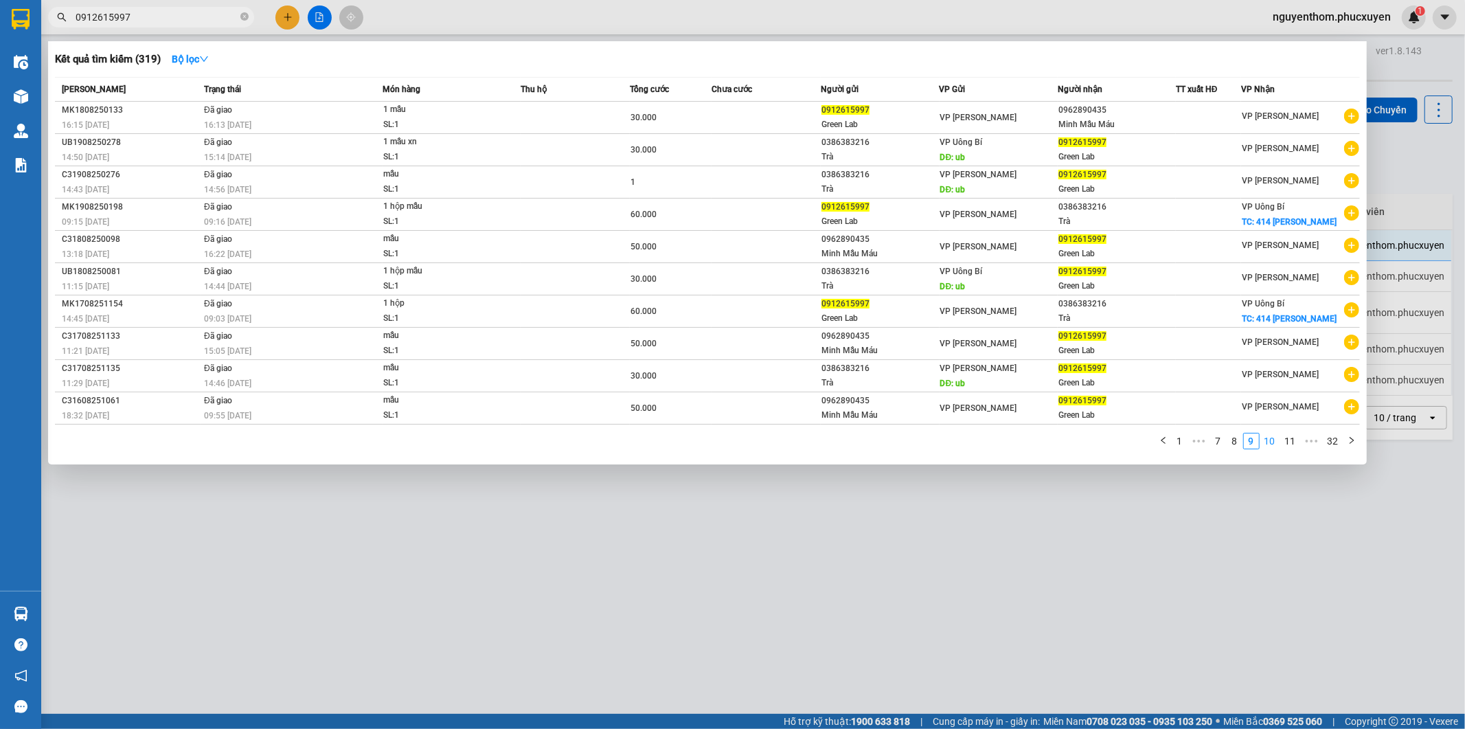
click at [1273, 444] on link "10" at bounding box center [1269, 440] width 19 height 15
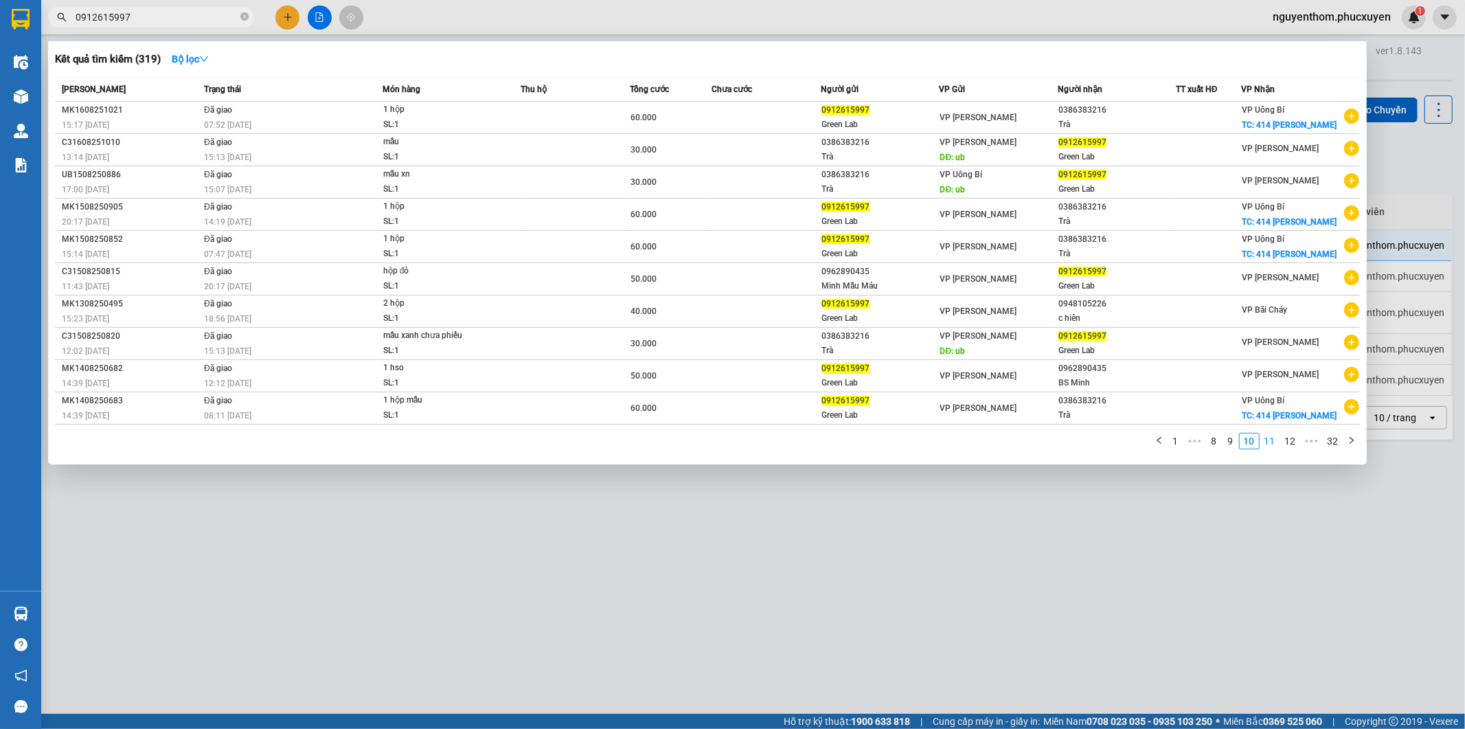
click at [1273, 444] on link "11" at bounding box center [1269, 440] width 19 height 15
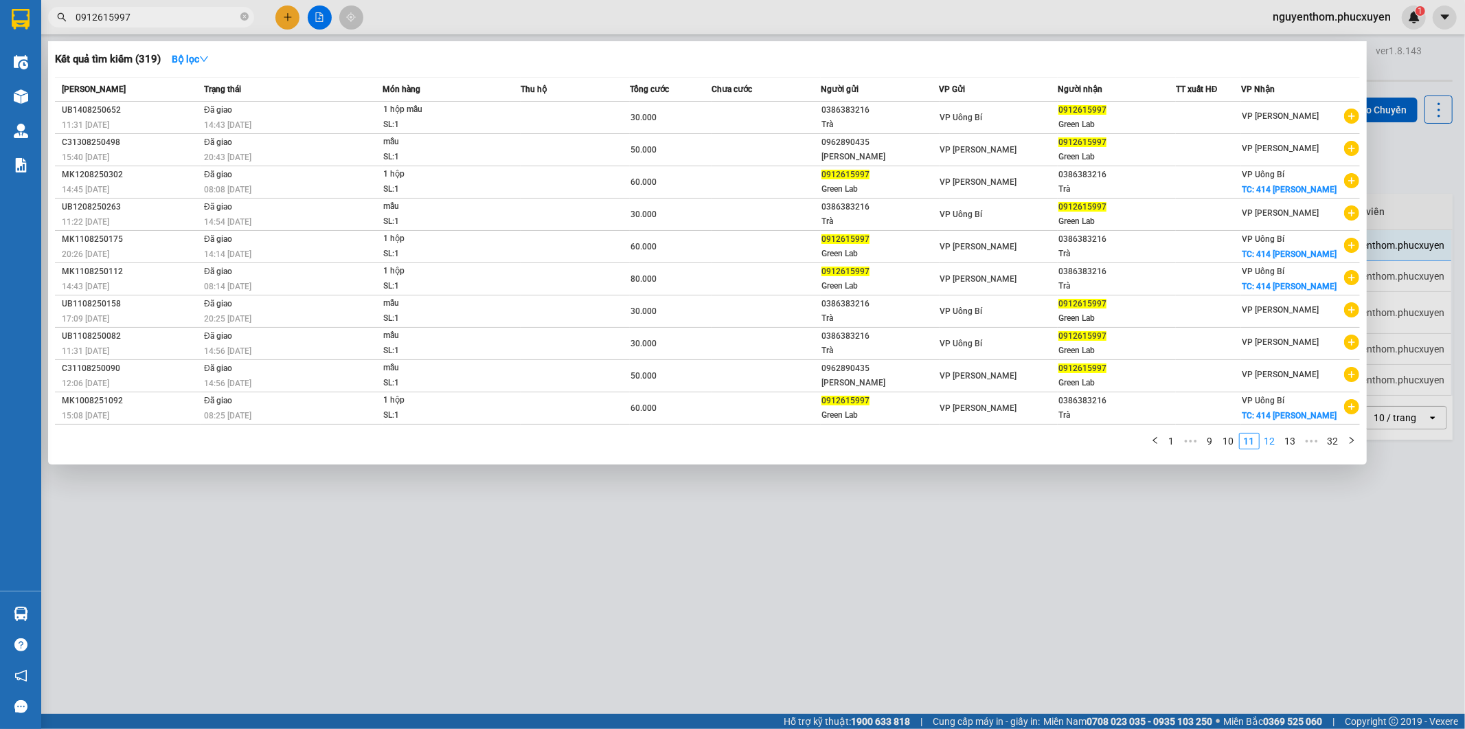
click at [1273, 444] on link "12" at bounding box center [1269, 440] width 19 height 15
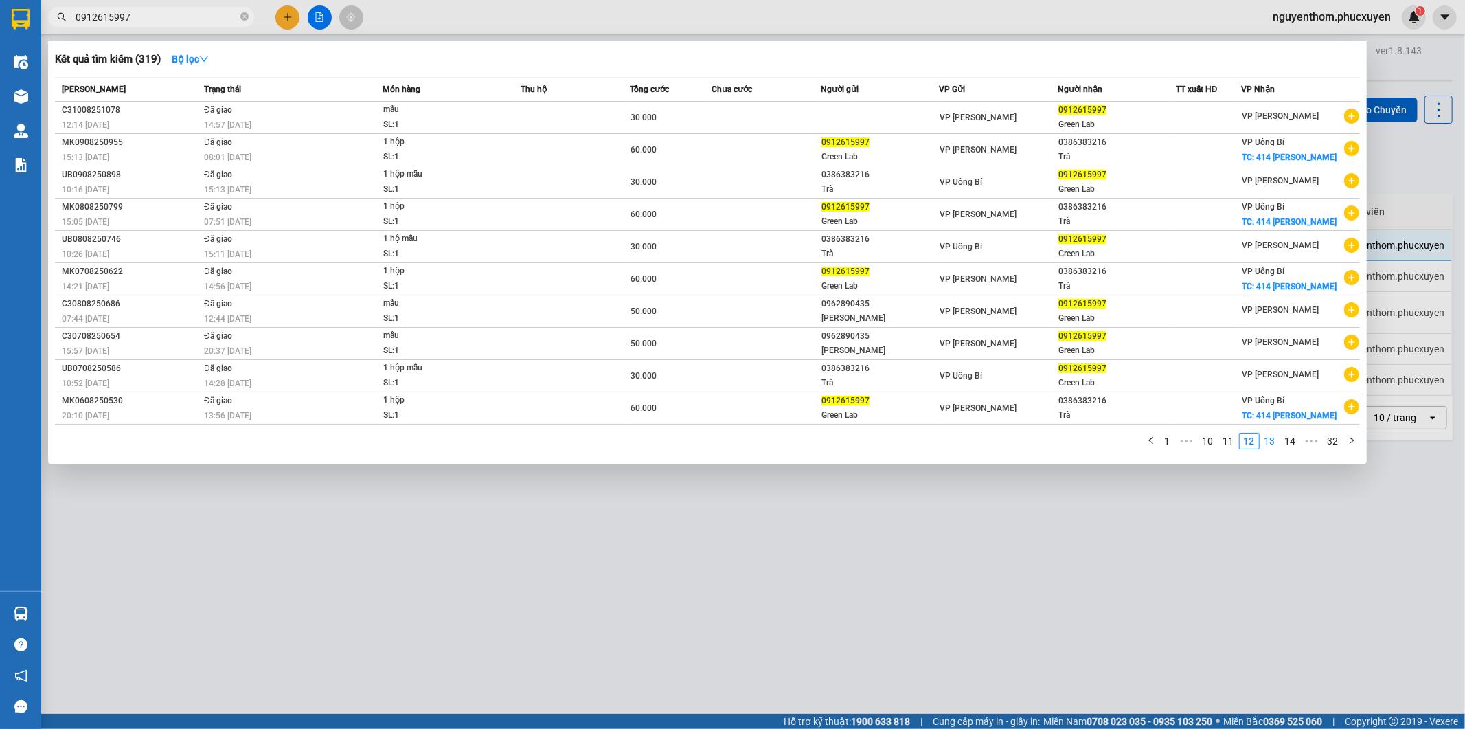
click at [1273, 444] on link "13" at bounding box center [1269, 440] width 19 height 15
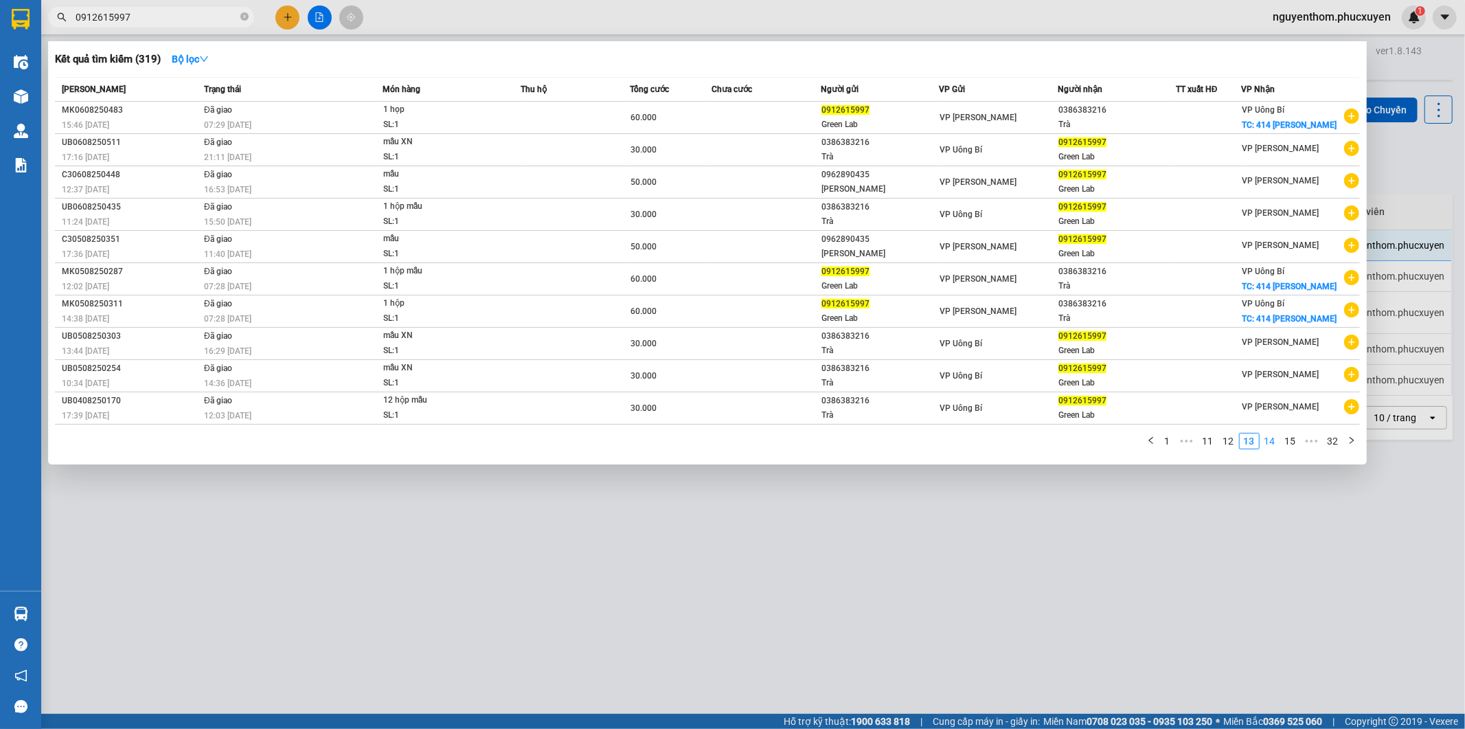
click at [1273, 444] on link "14" at bounding box center [1269, 440] width 19 height 15
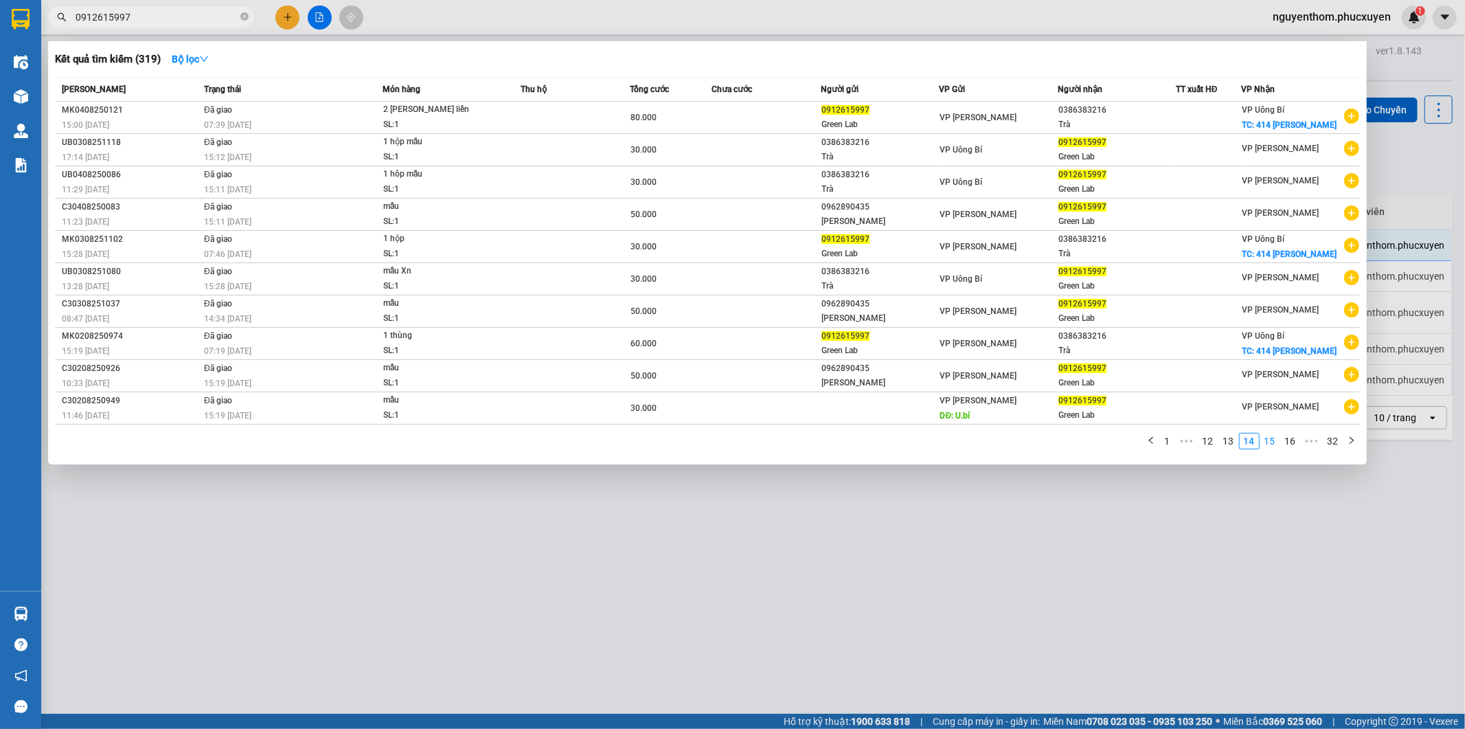
click at [1273, 444] on link "15" at bounding box center [1269, 440] width 19 height 15
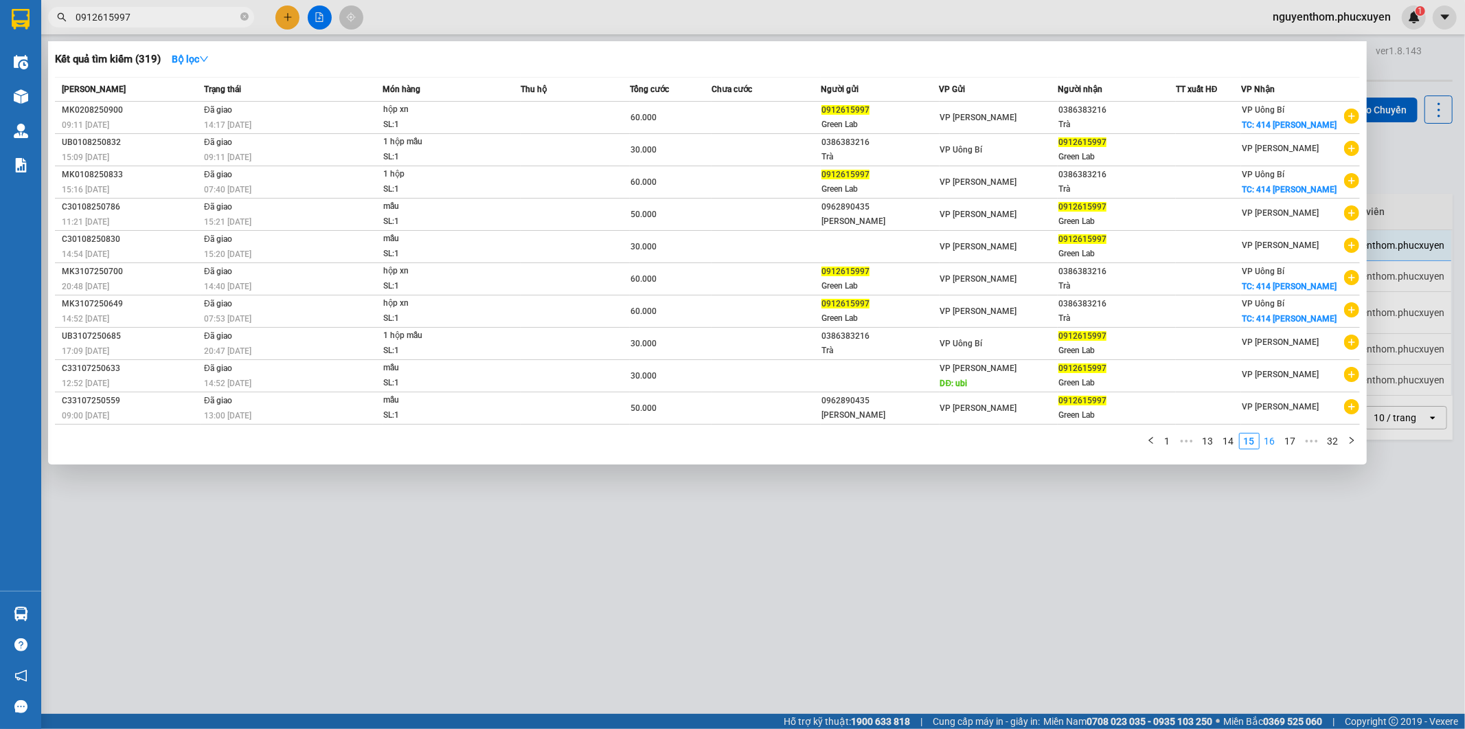
click at [1273, 444] on link "16" at bounding box center [1269, 440] width 19 height 15
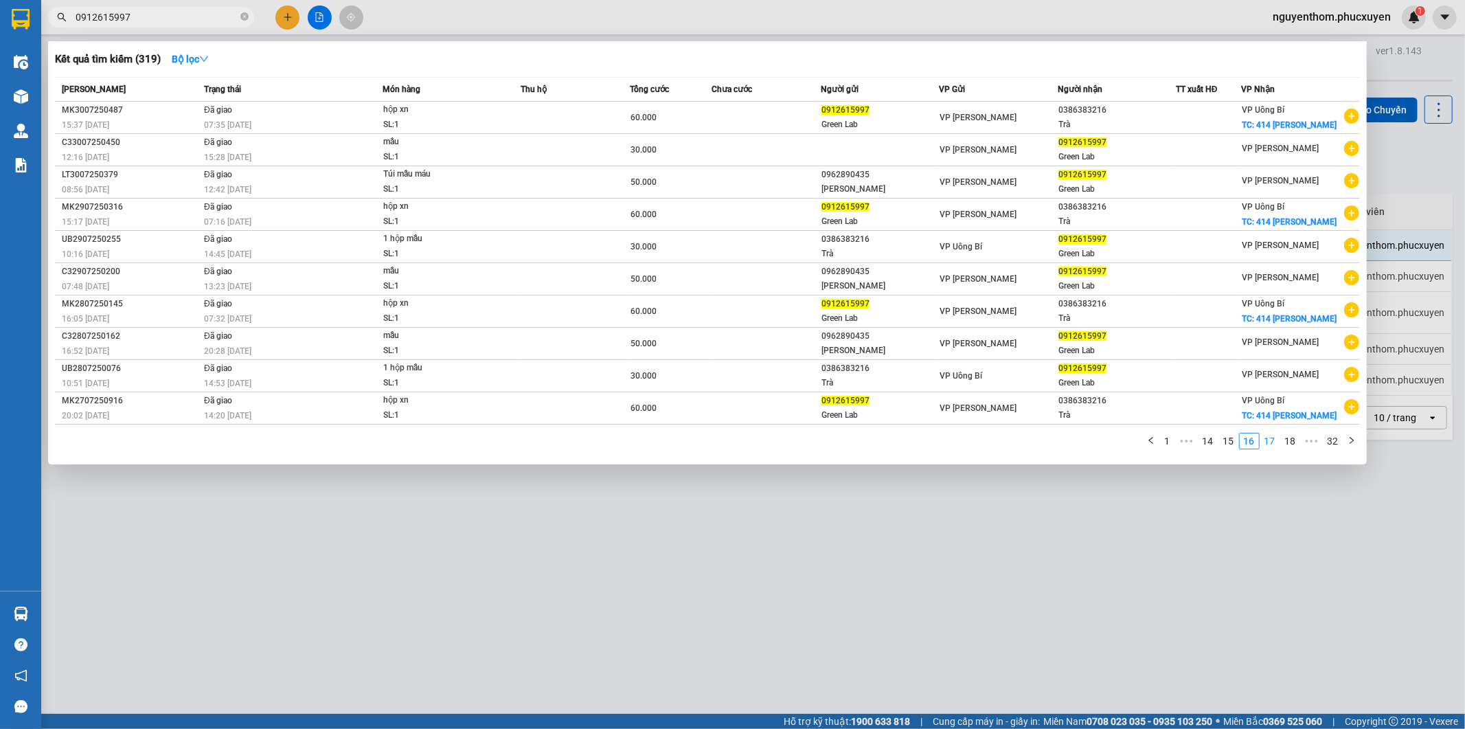
click at [1272, 440] on link "17" at bounding box center [1269, 440] width 19 height 15
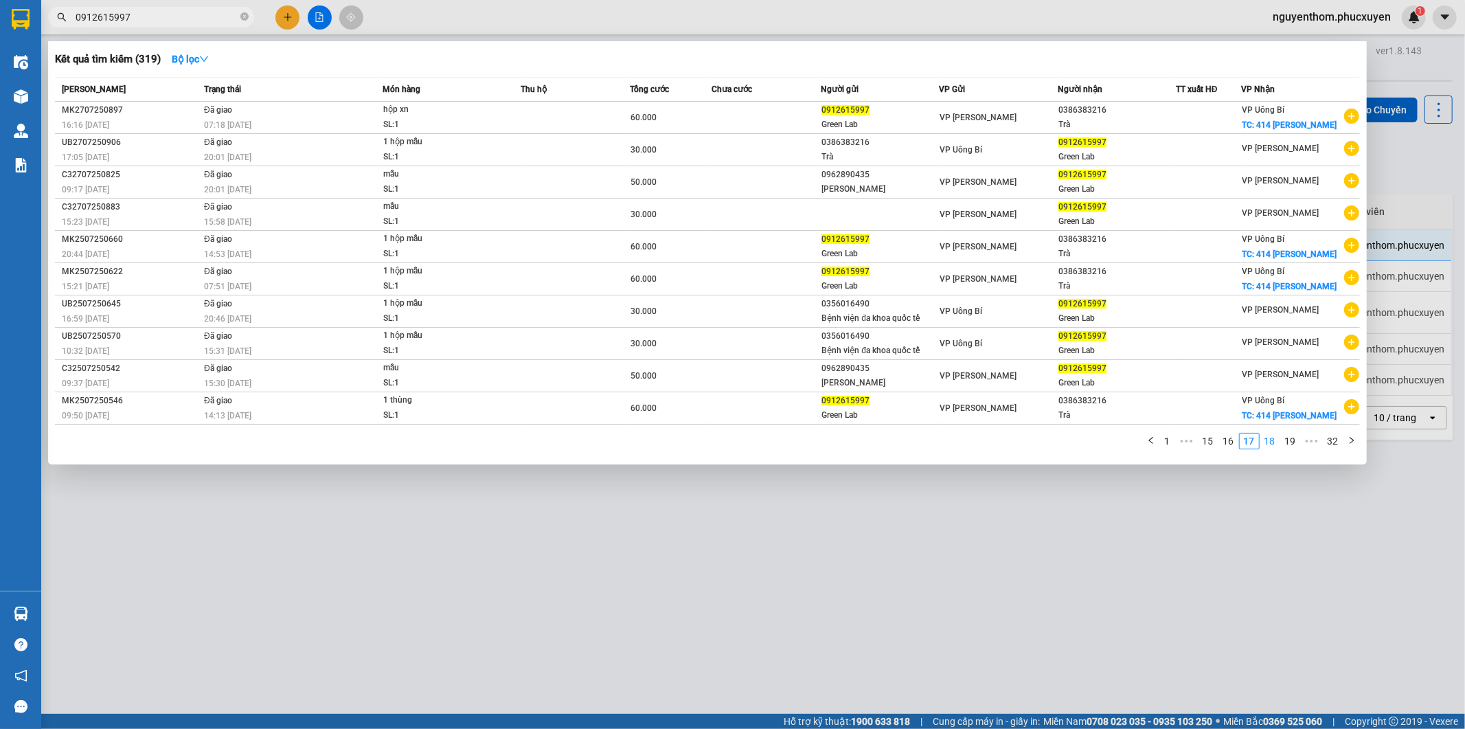
click at [1271, 440] on link "18" at bounding box center [1269, 440] width 19 height 15
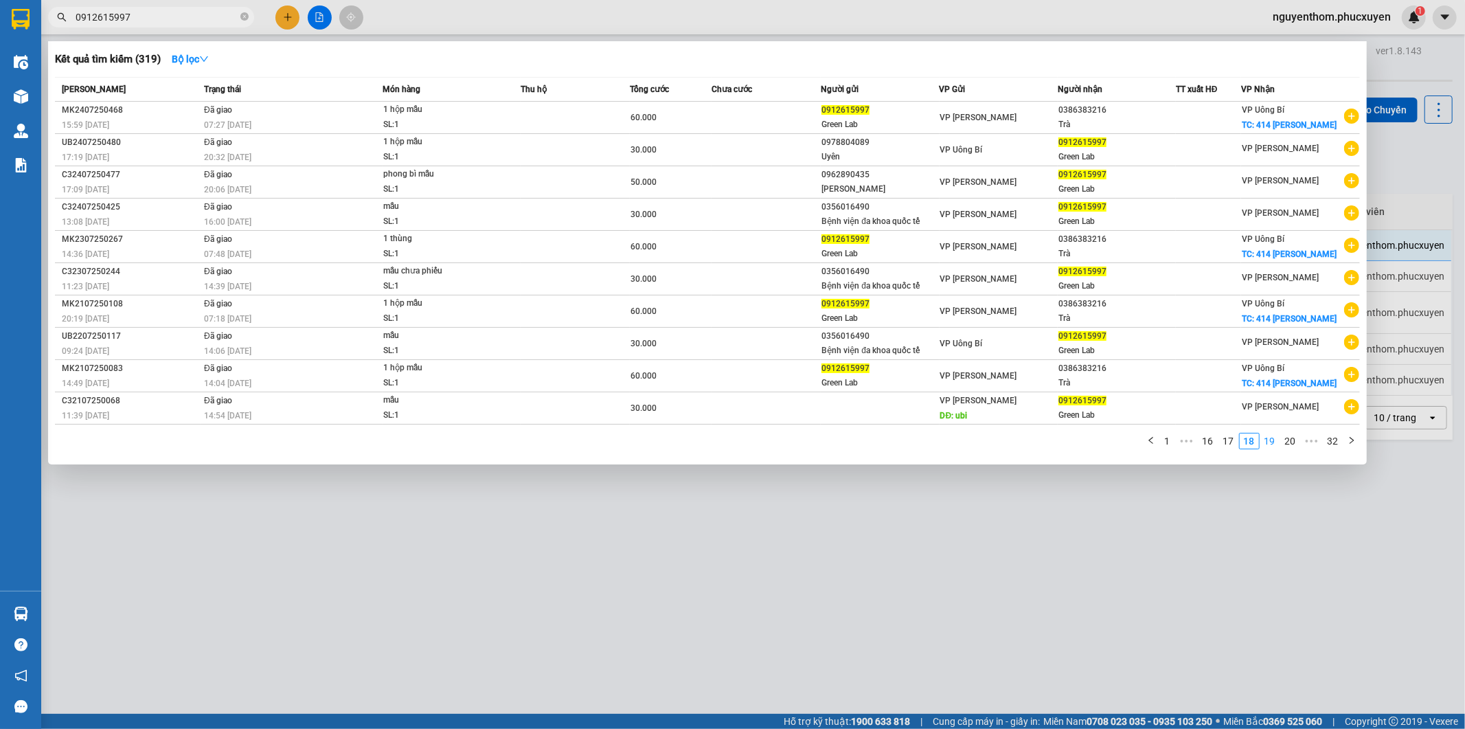
click at [1271, 440] on link "19" at bounding box center [1269, 440] width 19 height 15
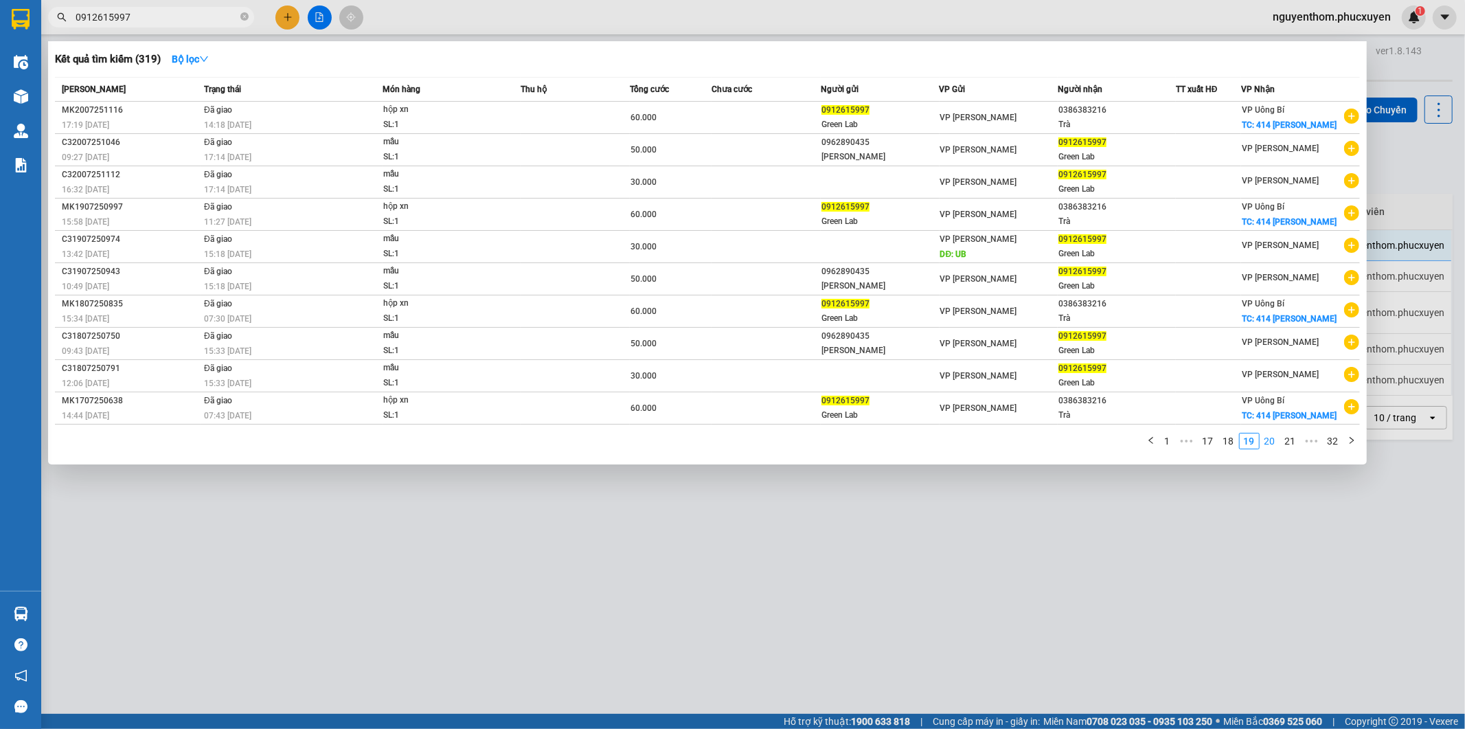
click at [1271, 440] on link "20" at bounding box center [1269, 440] width 19 height 15
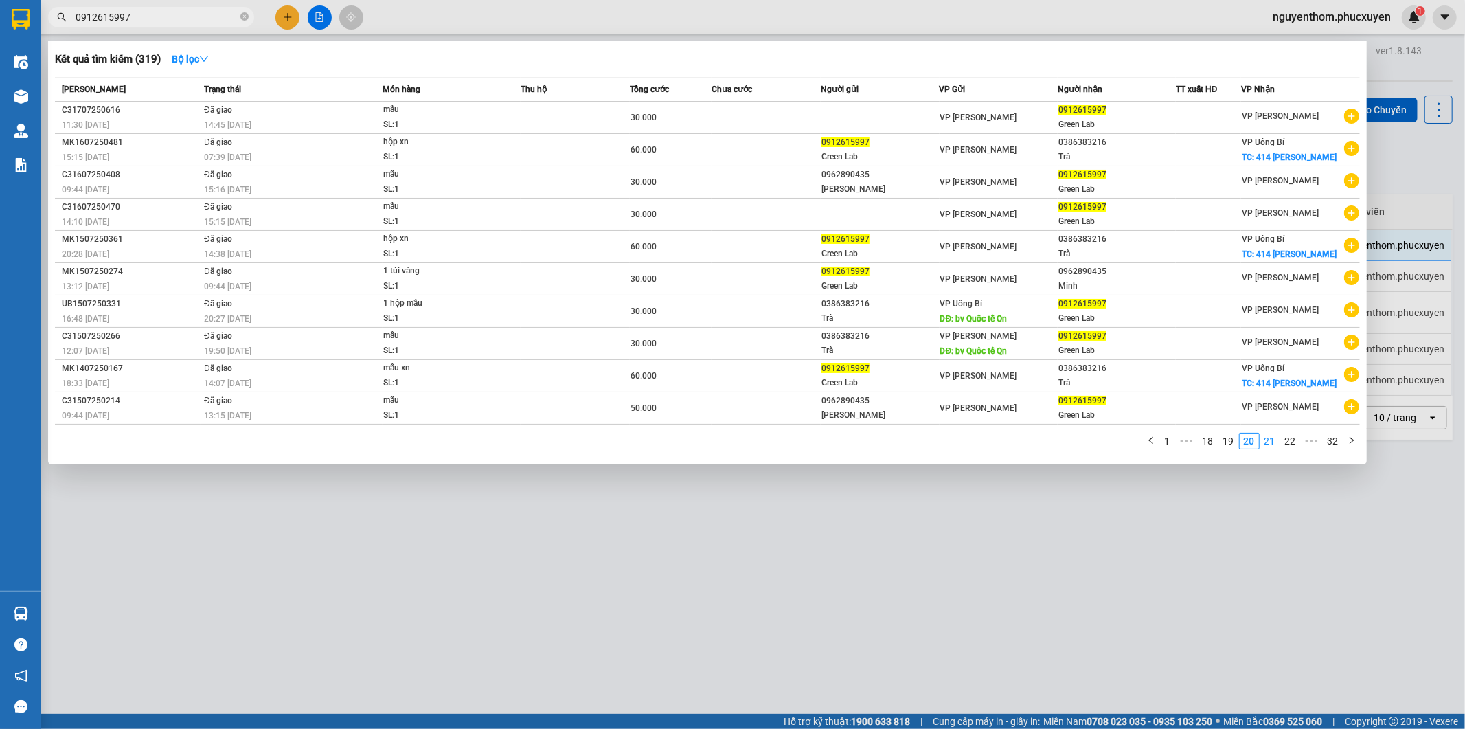
click at [1271, 440] on link "21" at bounding box center [1269, 440] width 19 height 15
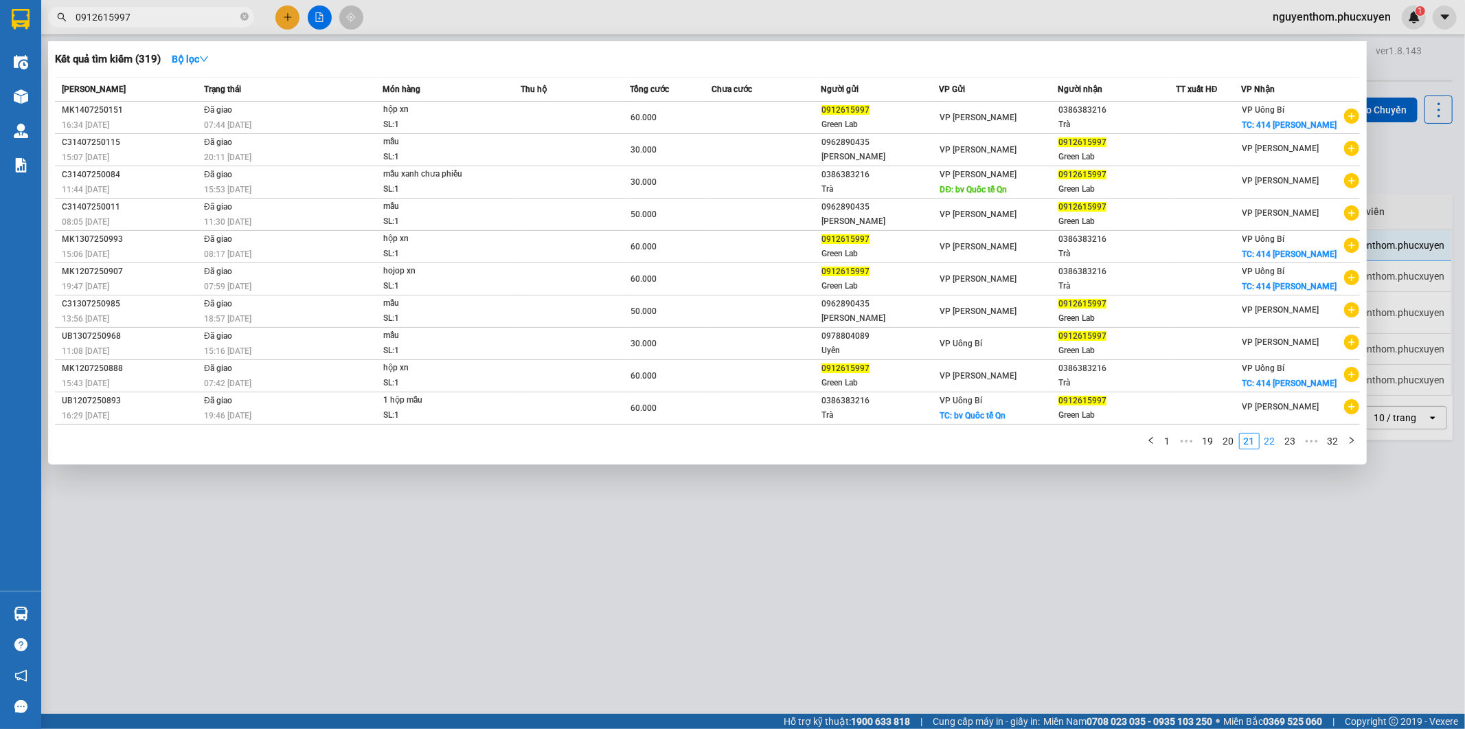
click at [1271, 440] on link "22" at bounding box center [1269, 440] width 19 height 15
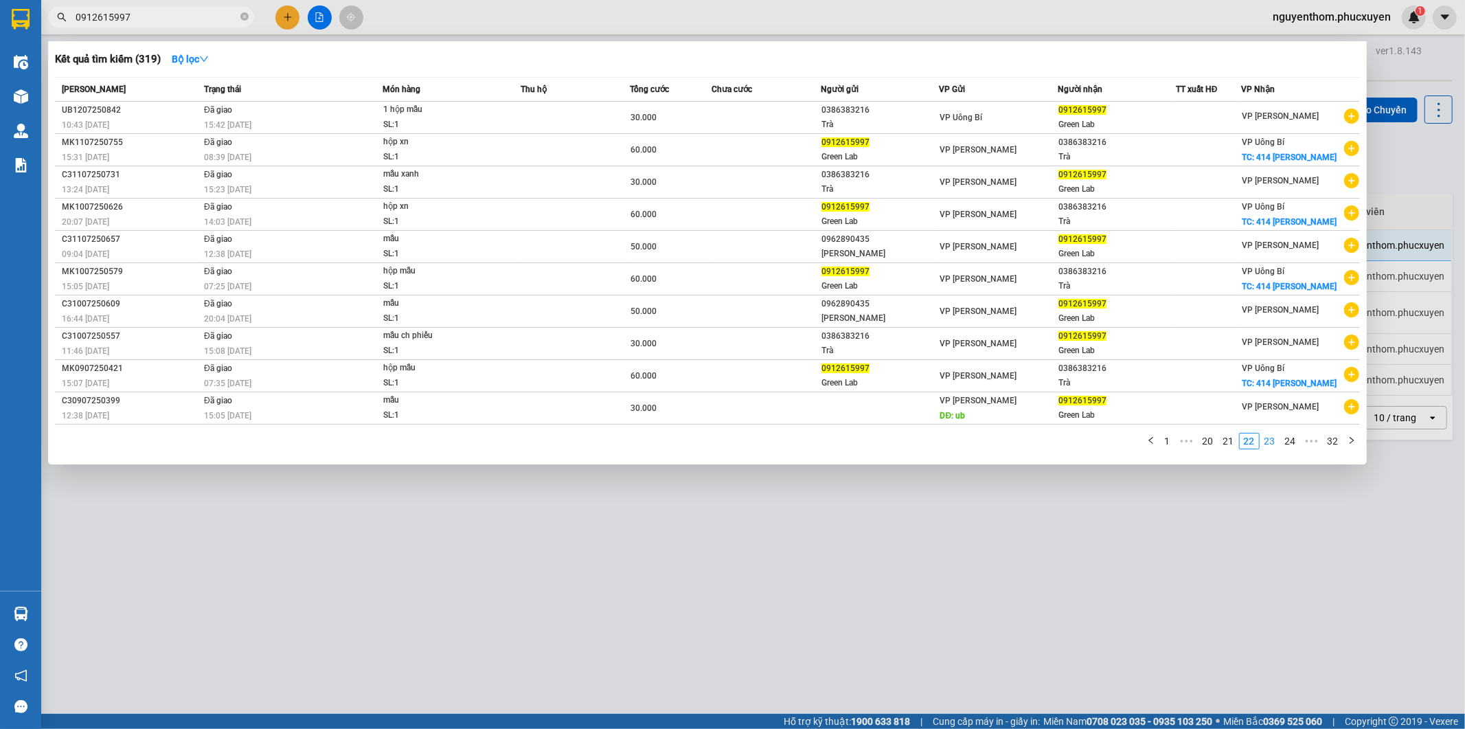
click at [1271, 440] on link "23" at bounding box center [1269, 440] width 19 height 15
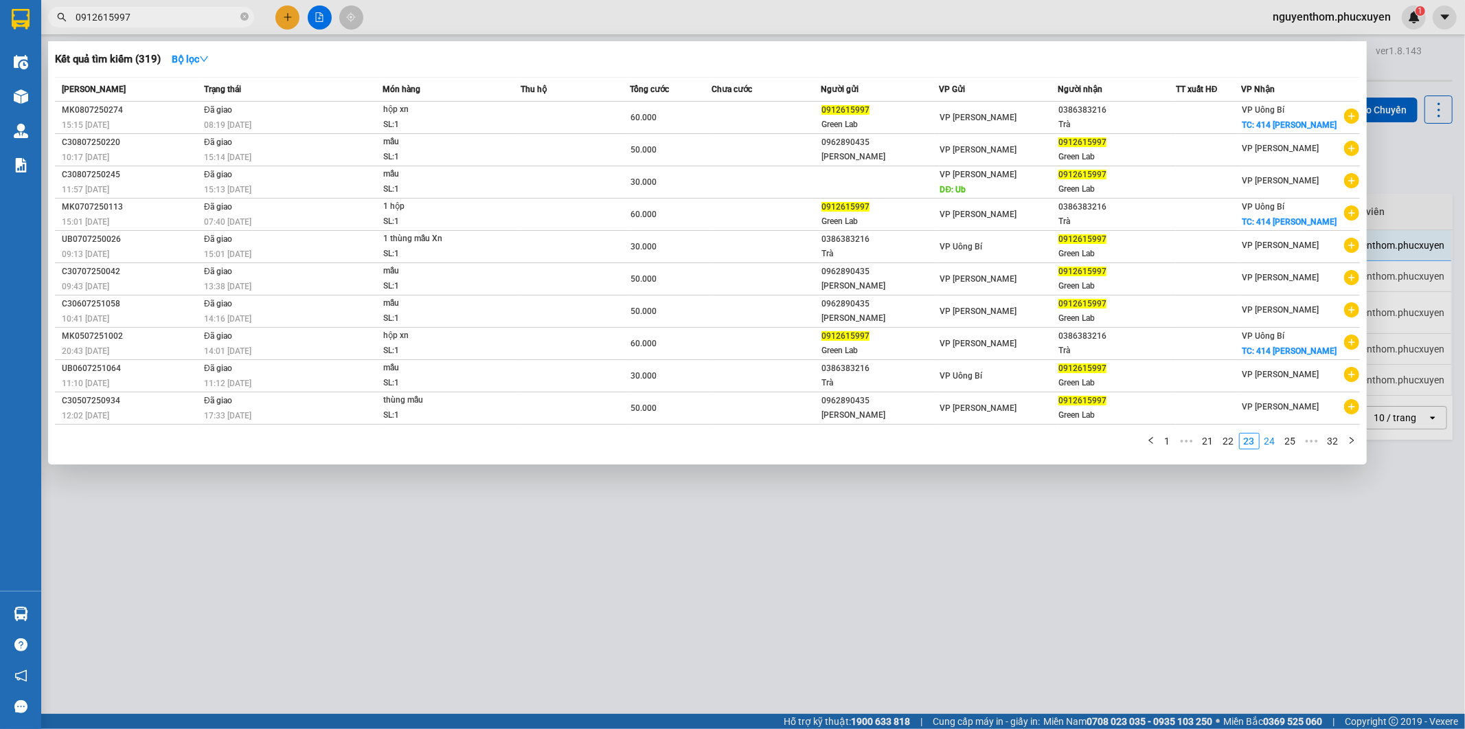
click at [1271, 440] on link "24" at bounding box center [1269, 440] width 19 height 15
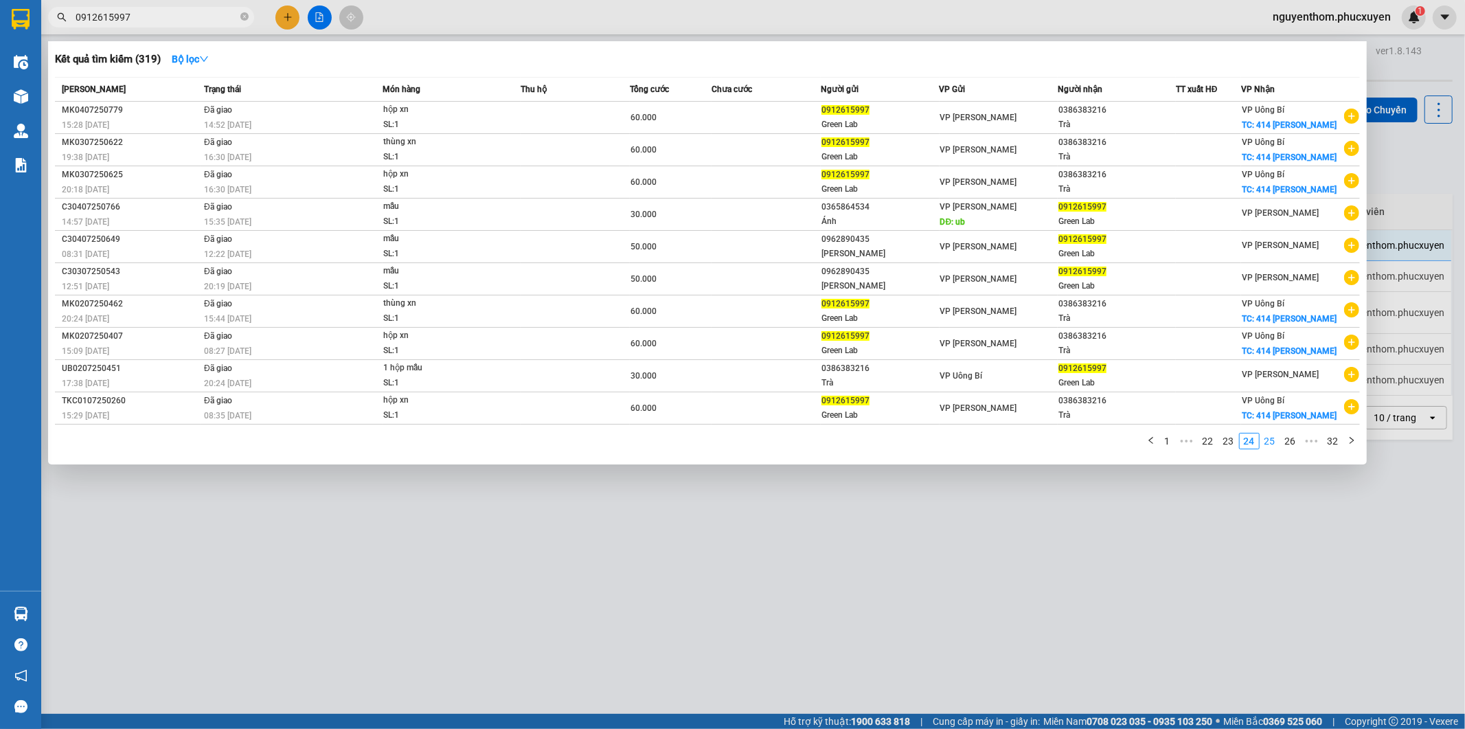
click at [1269, 444] on link "25" at bounding box center [1269, 440] width 19 height 15
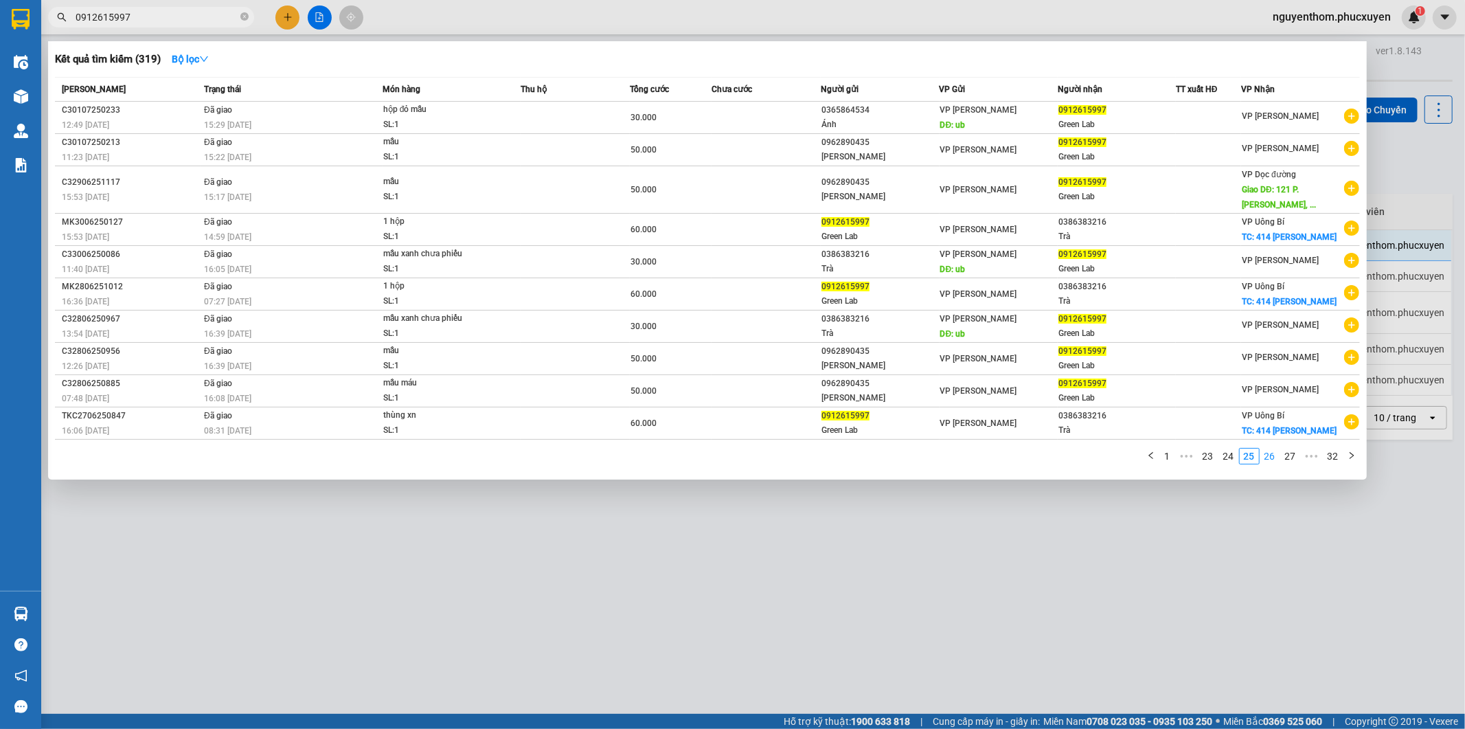
click at [1272, 459] on link "26" at bounding box center [1269, 455] width 19 height 15
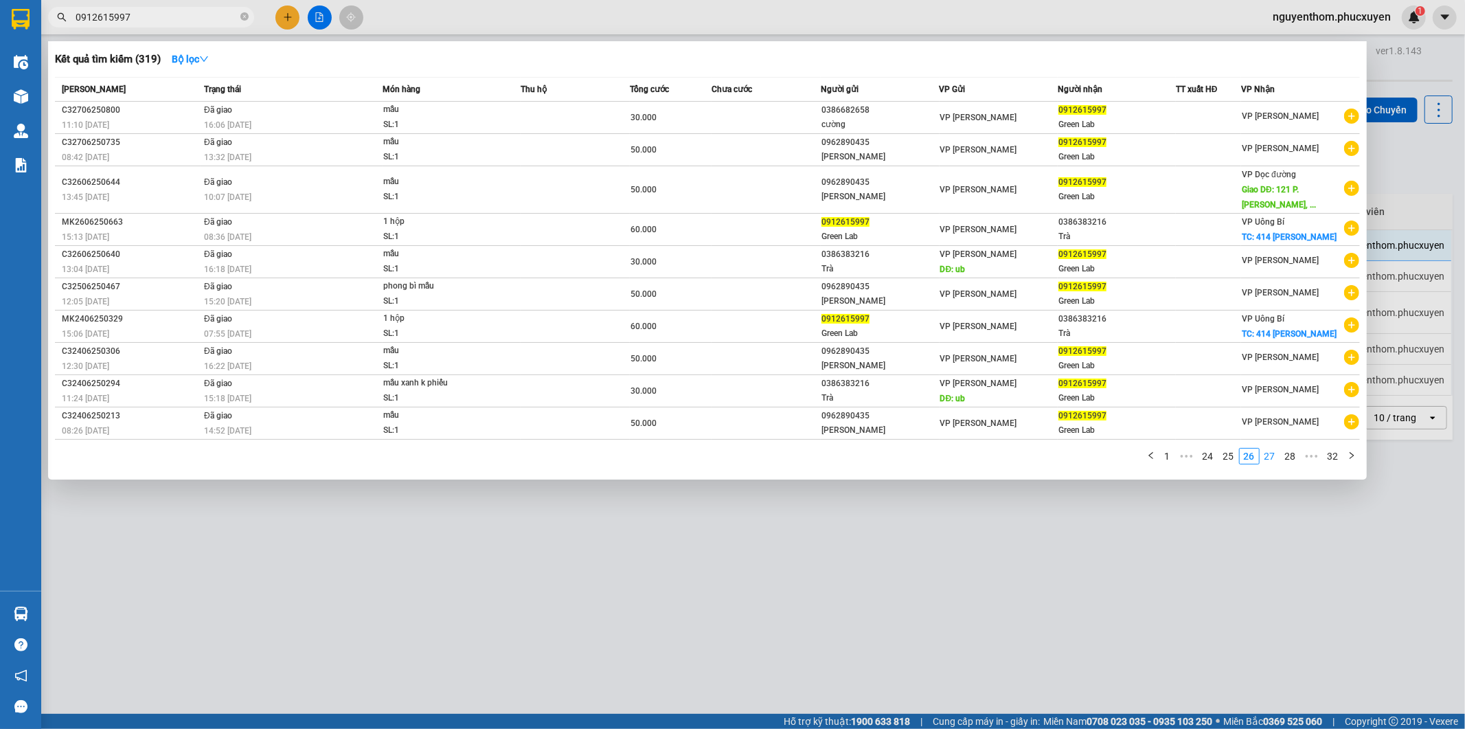
click at [1272, 459] on link "27" at bounding box center [1269, 455] width 19 height 15
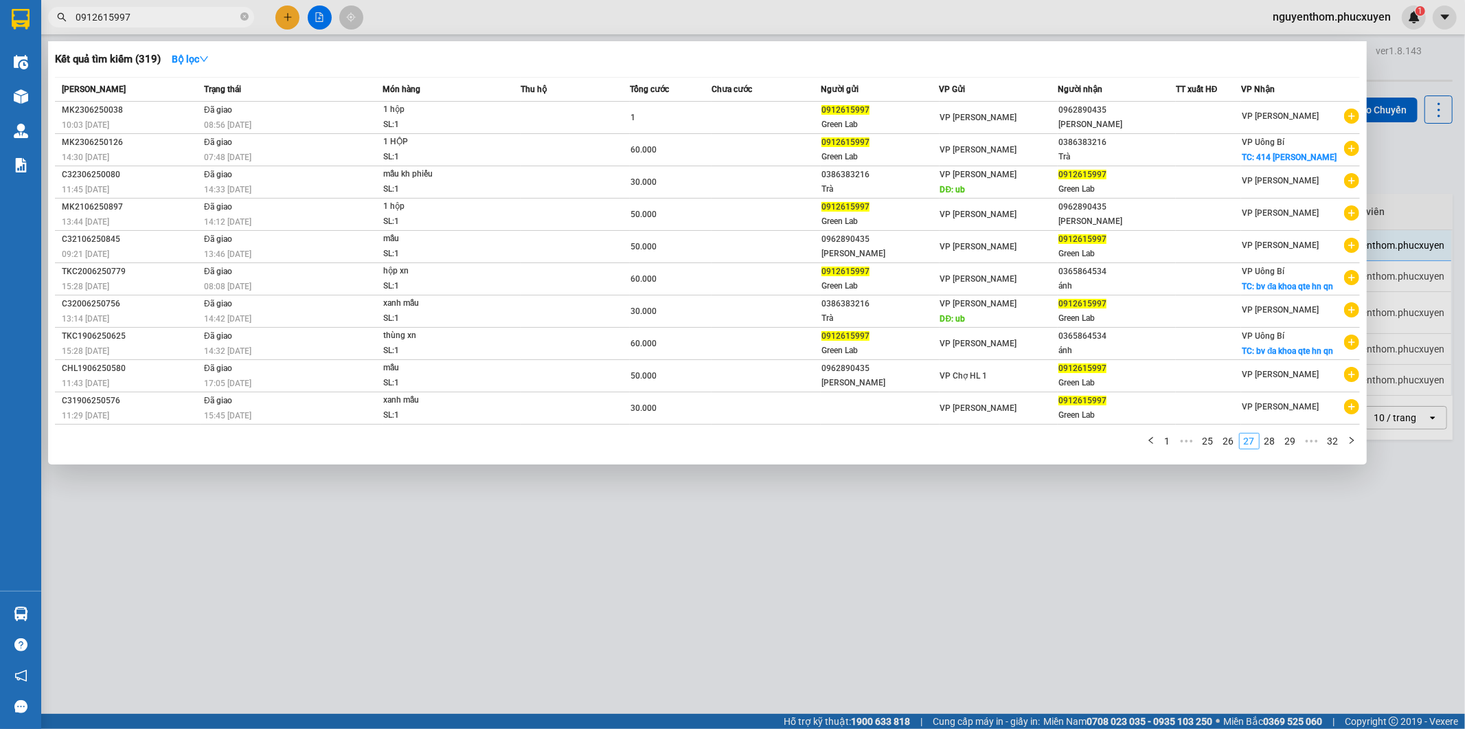
click at [1272, 457] on div "1 ••• 25 26 27 28 29 ••• 32" at bounding box center [707, 445] width 1305 height 25
click at [1272, 444] on link "28" at bounding box center [1269, 440] width 19 height 15
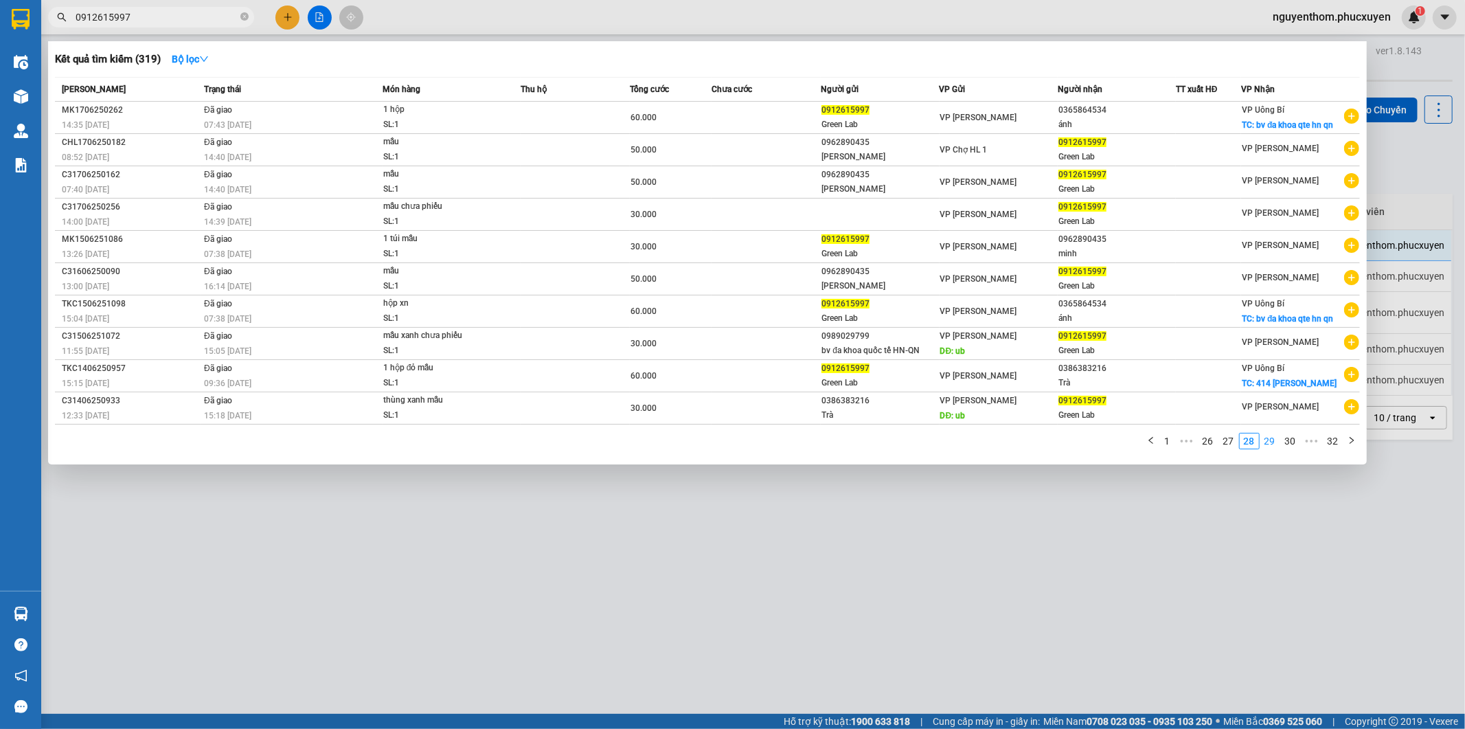
click at [1273, 444] on link "29" at bounding box center [1269, 440] width 19 height 15
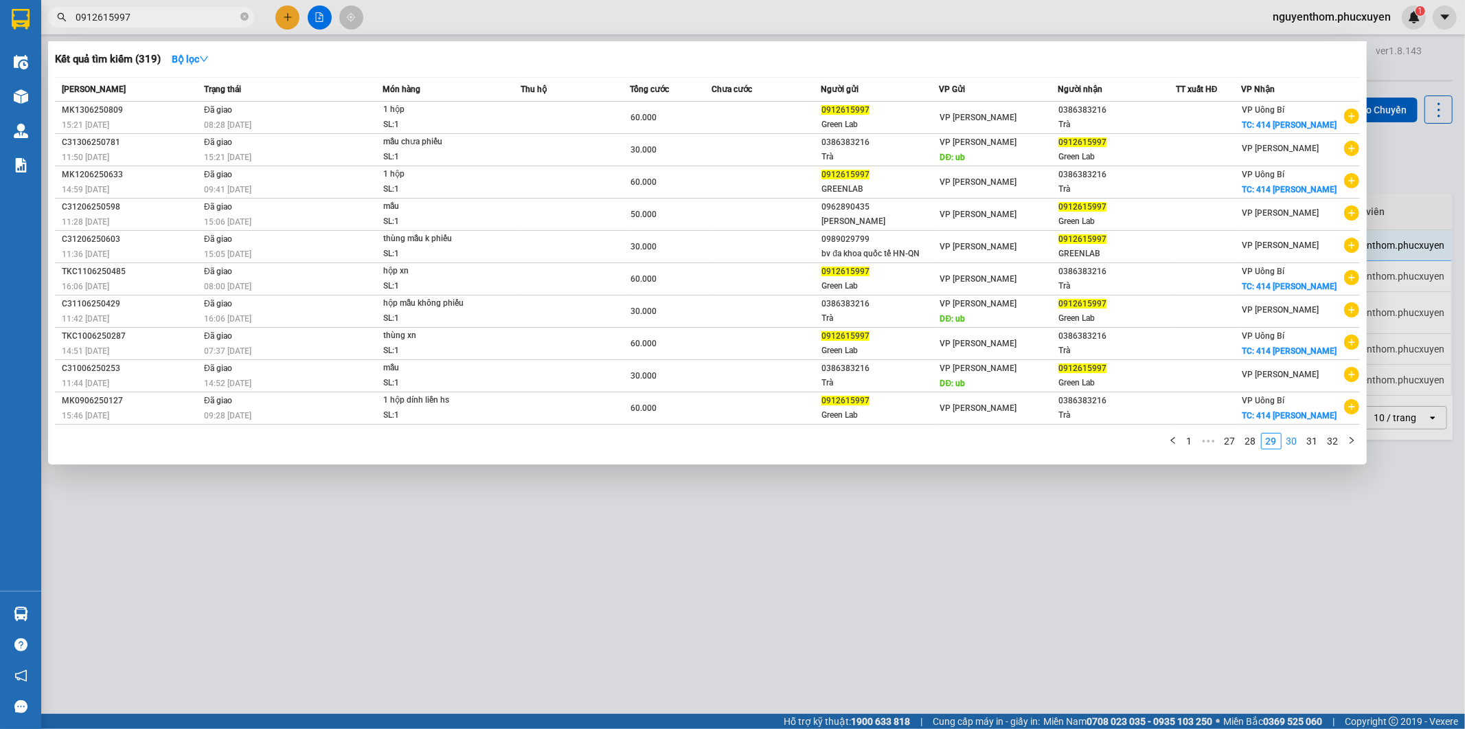
click at [1292, 442] on link "30" at bounding box center [1291, 440] width 19 height 15
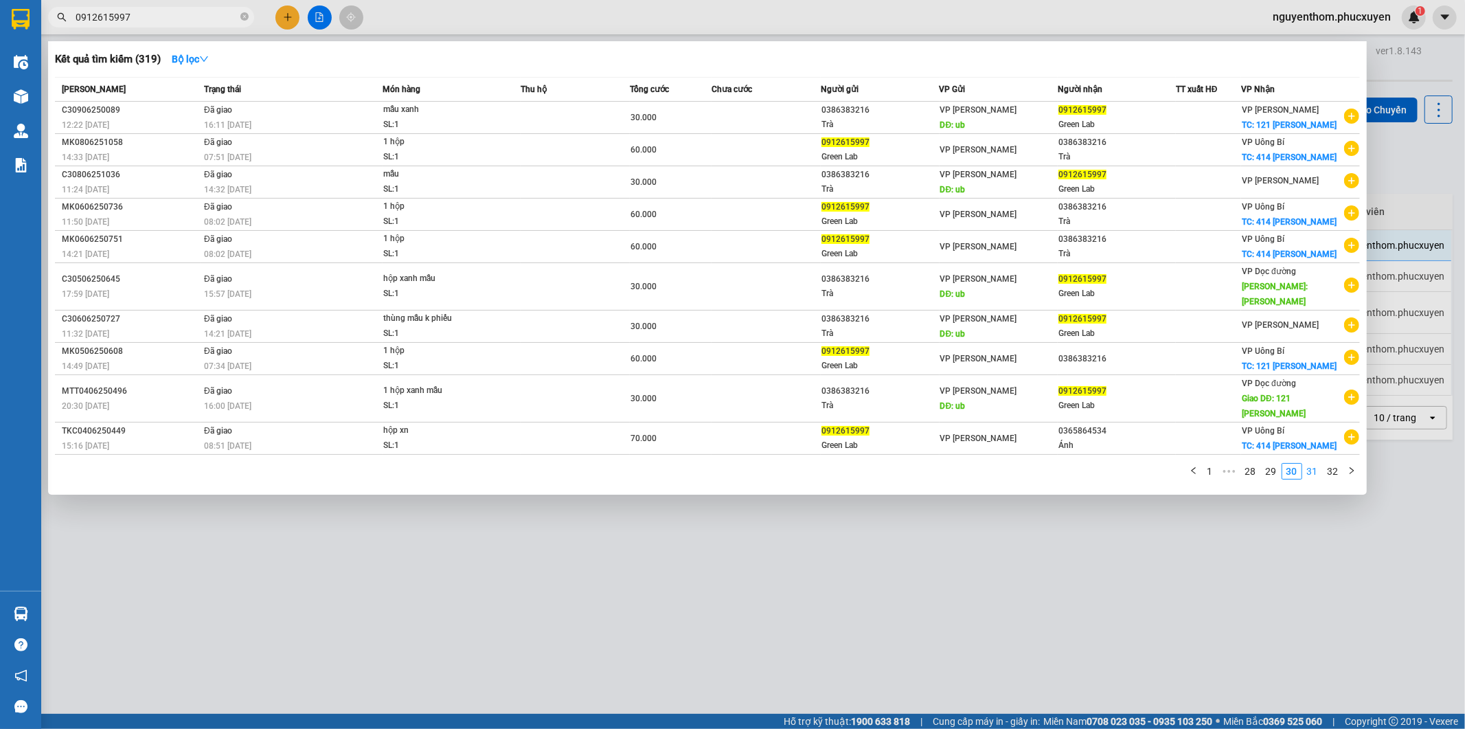
click at [1310, 464] on link "31" at bounding box center [1312, 471] width 19 height 15
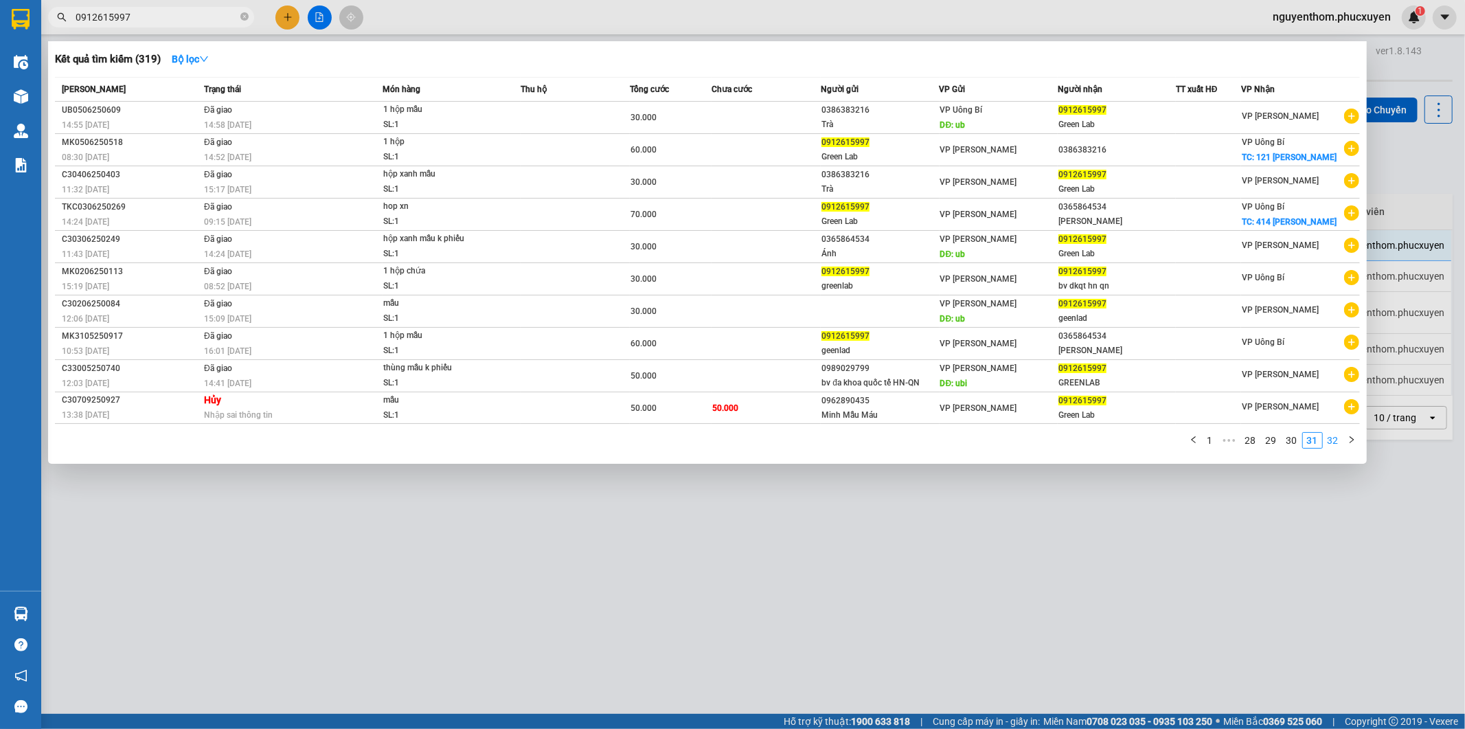
click at [1336, 441] on link "32" at bounding box center [1332, 440] width 19 height 15
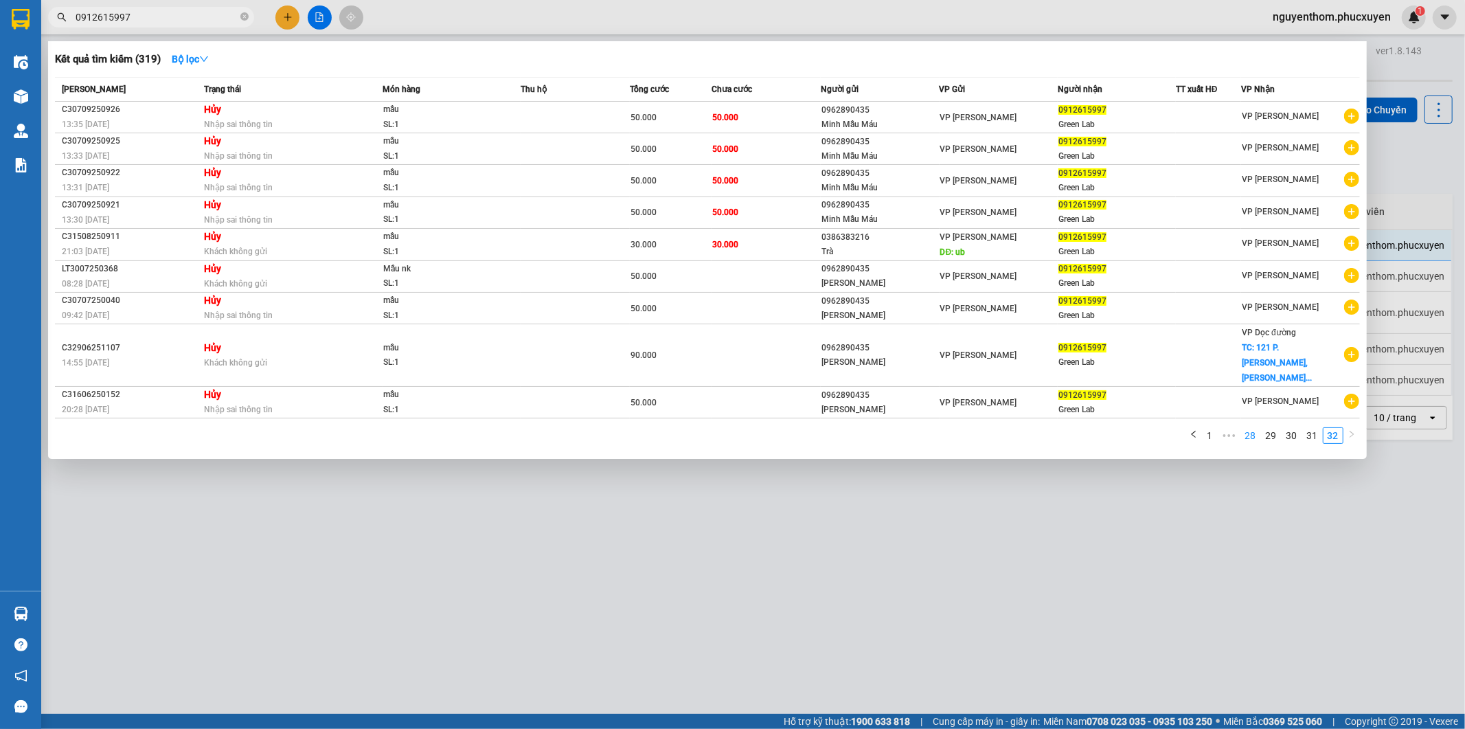
click at [1251, 428] on link "28" at bounding box center [1250, 435] width 19 height 15
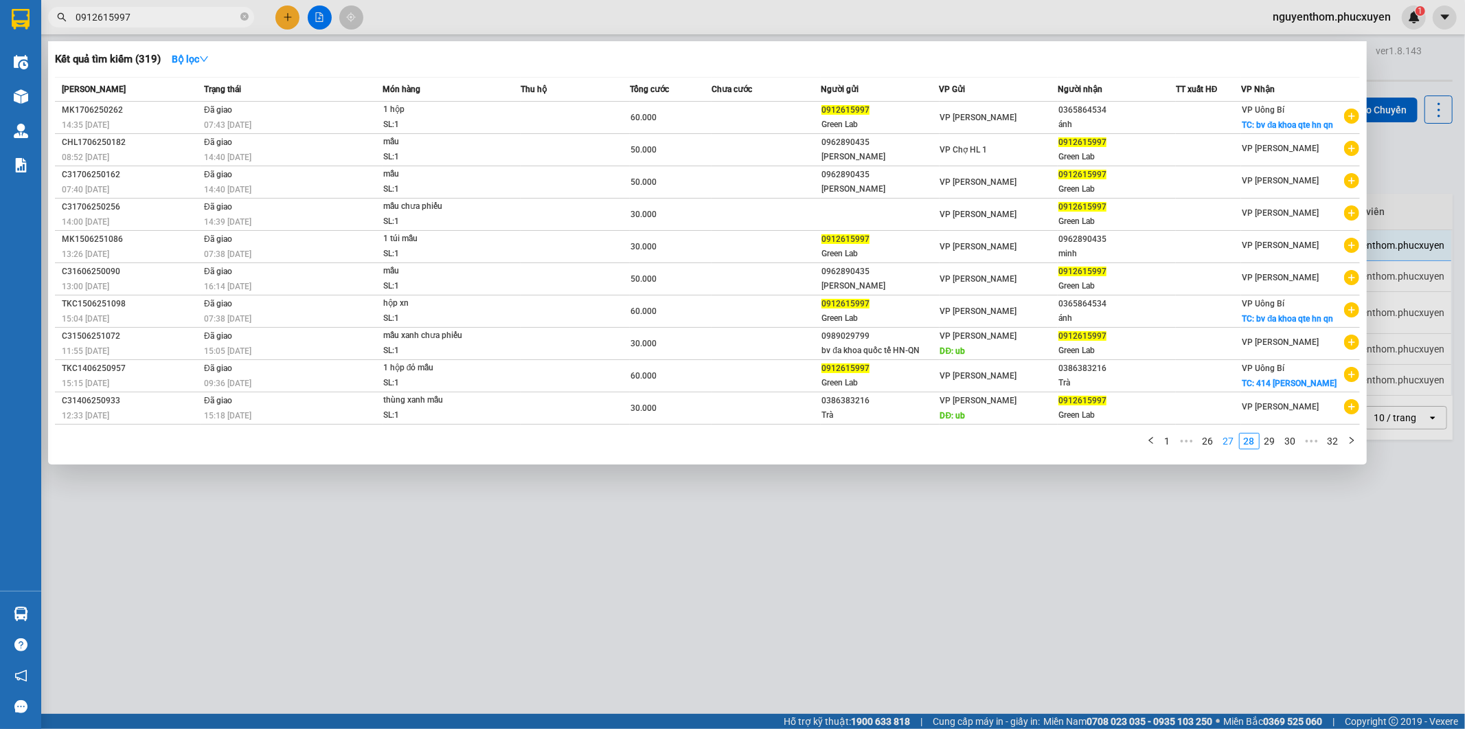
click at [1226, 443] on link "27" at bounding box center [1228, 440] width 19 height 15
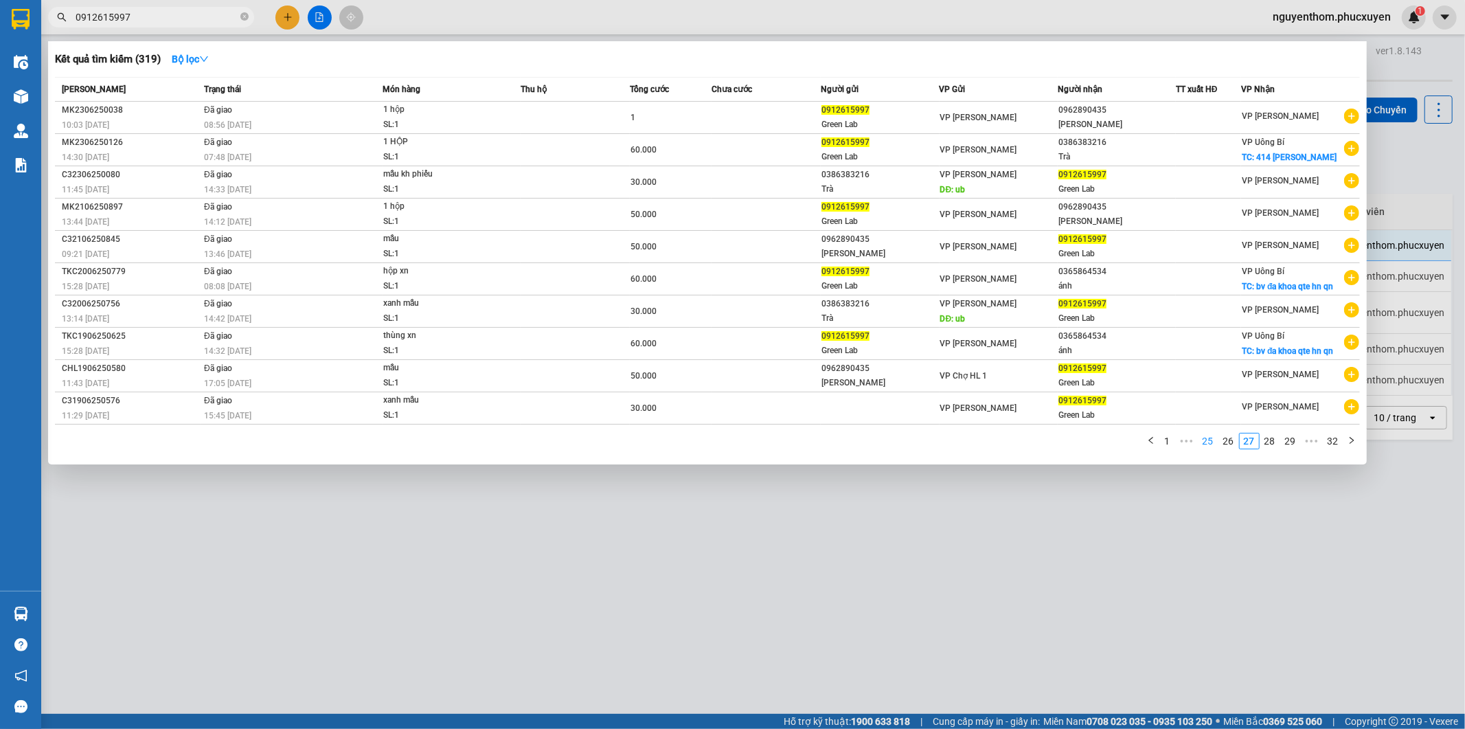
click at [1209, 445] on link "25" at bounding box center [1207, 440] width 19 height 15
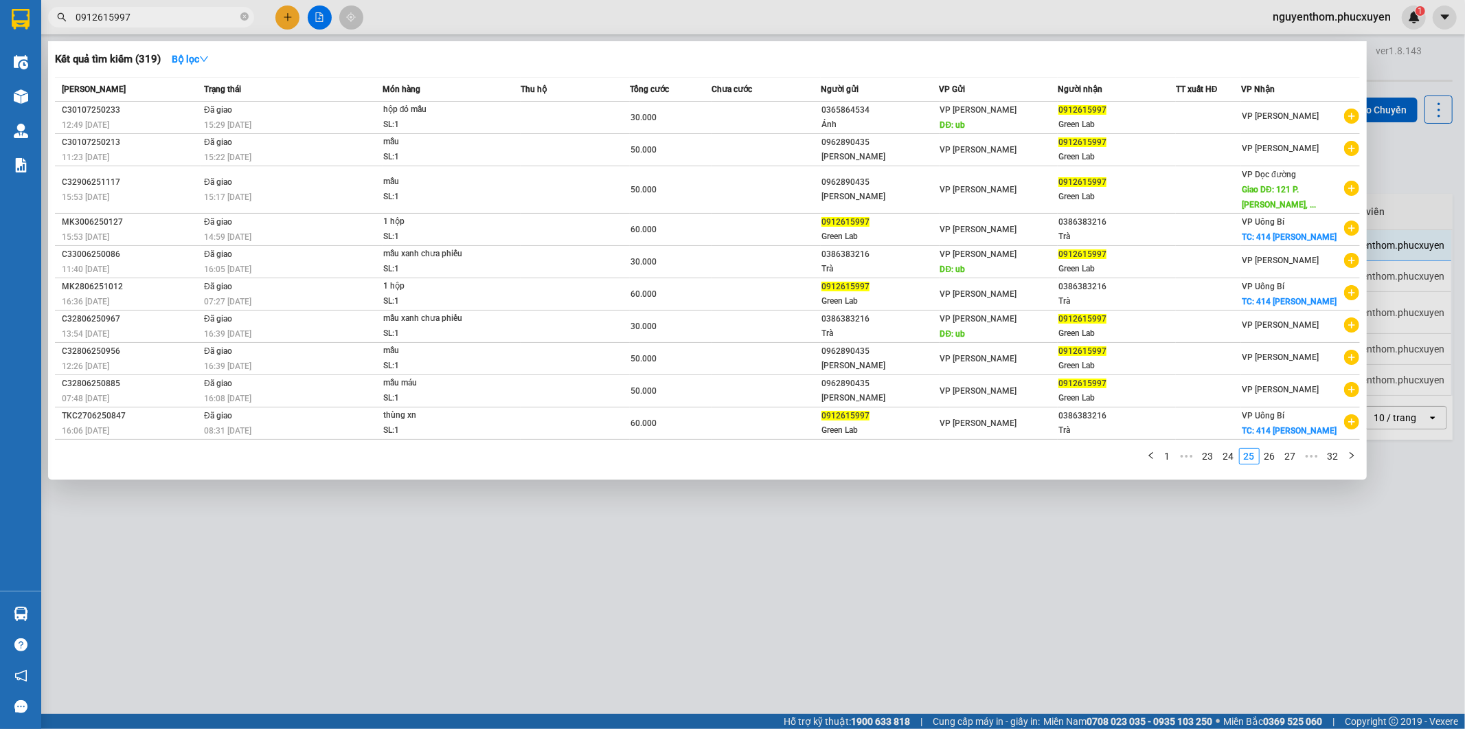
click at [506, 572] on div at bounding box center [732, 364] width 1465 height 729
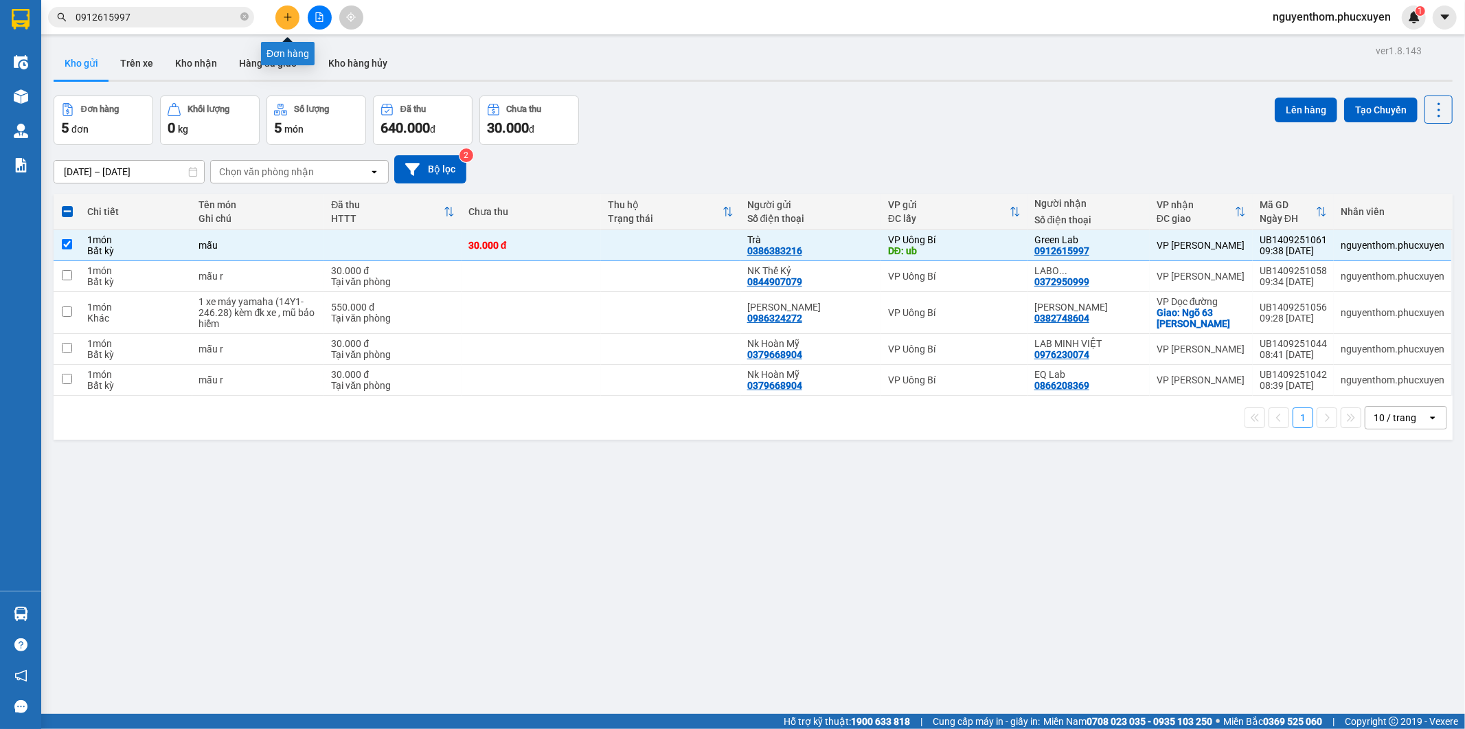
click at [280, 12] on button at bounding box center [287, 17] width 24 height 24
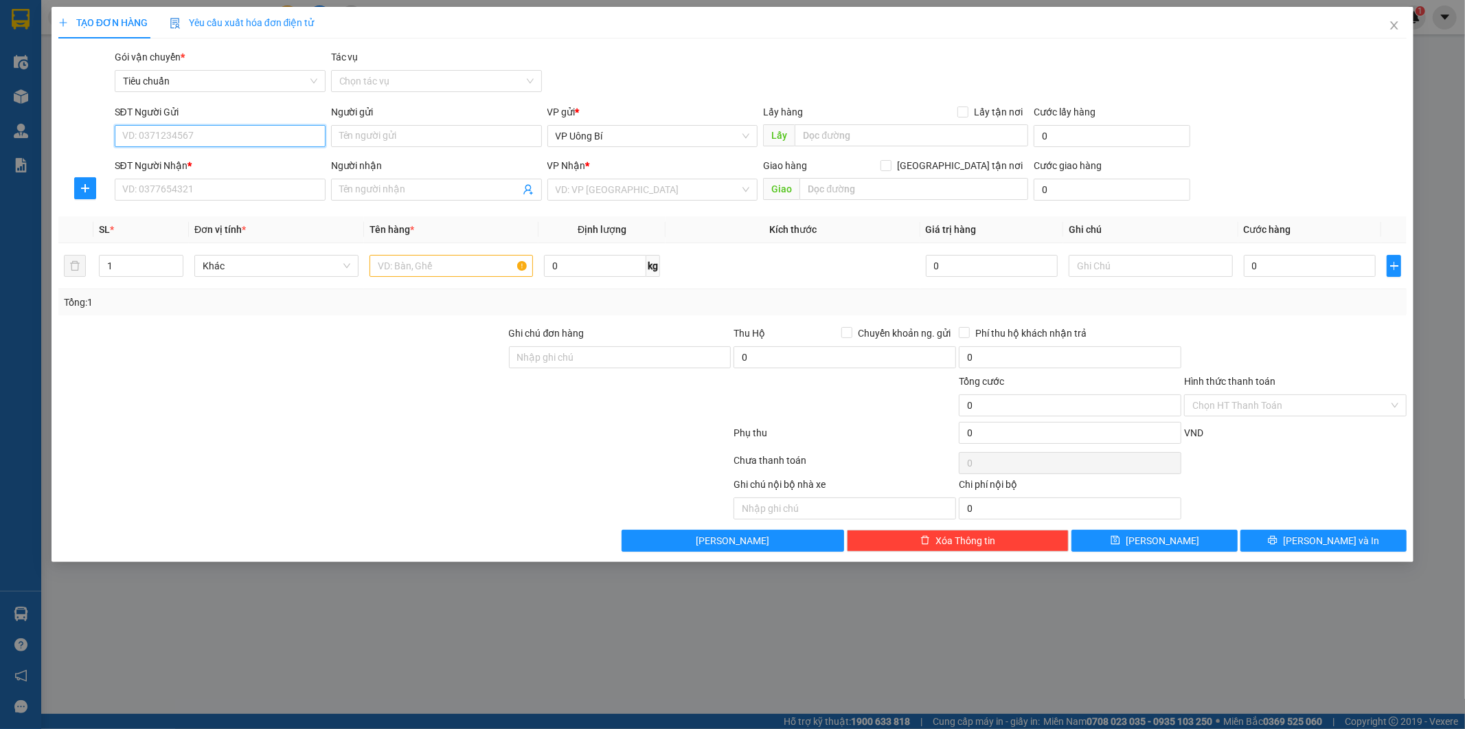
click at [275, 139] on input "SĐT Người Gửi" at bounding box center [220, 136] width 211 height 22
click at [223, 159] on div "0386383216 - Trà" at bounding box center [220, 163] width 194 height 15
type input "0386383216"
type input "Trà"
type input "ub"
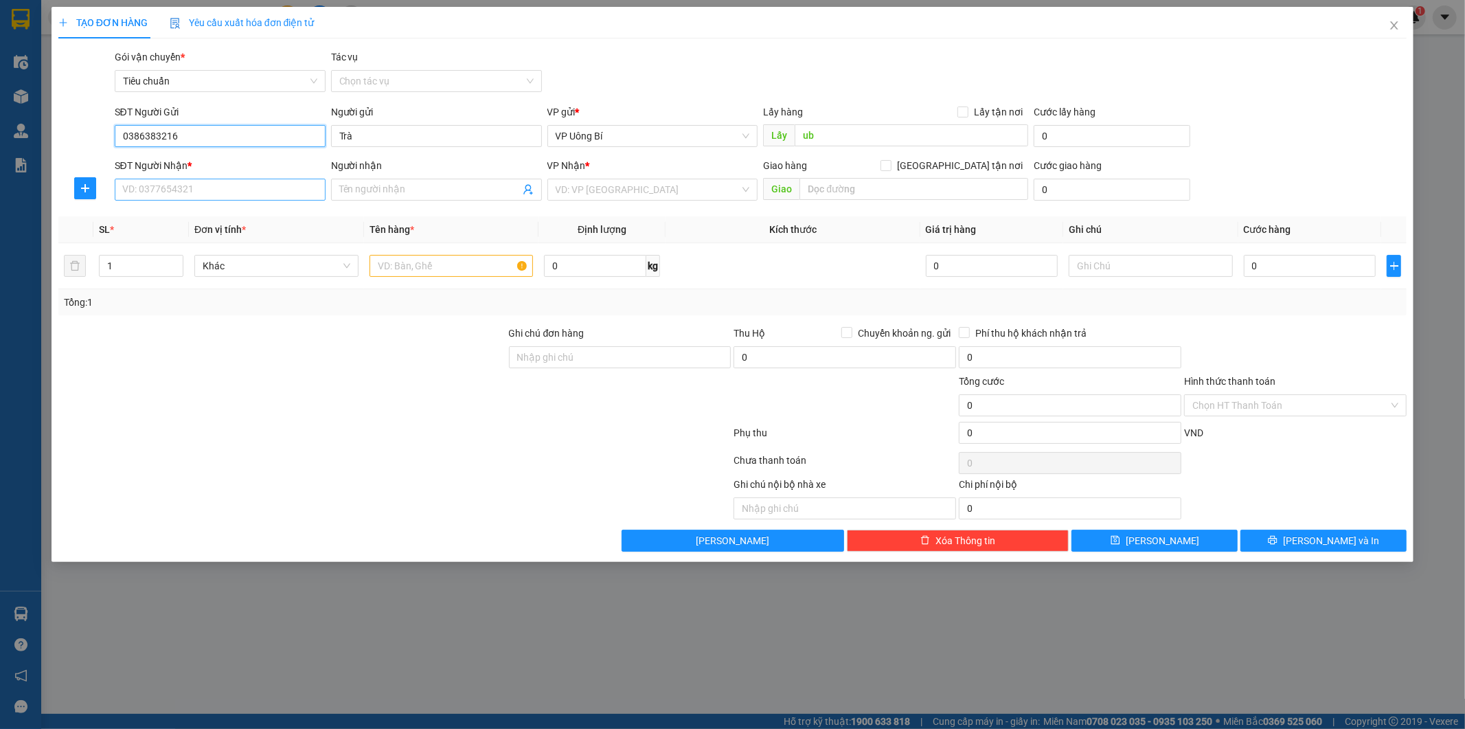
type input "0386383216"
click at [231, 191] on input "SĐT Người Nhận *" at bounding box center [220, 190] width 211 height 22
type input "0862003200"
click at [213, 215] on div "0862003200 - Phacogen" at bounding box center [220, 216] width 194 height 15
type input "Phacogen"
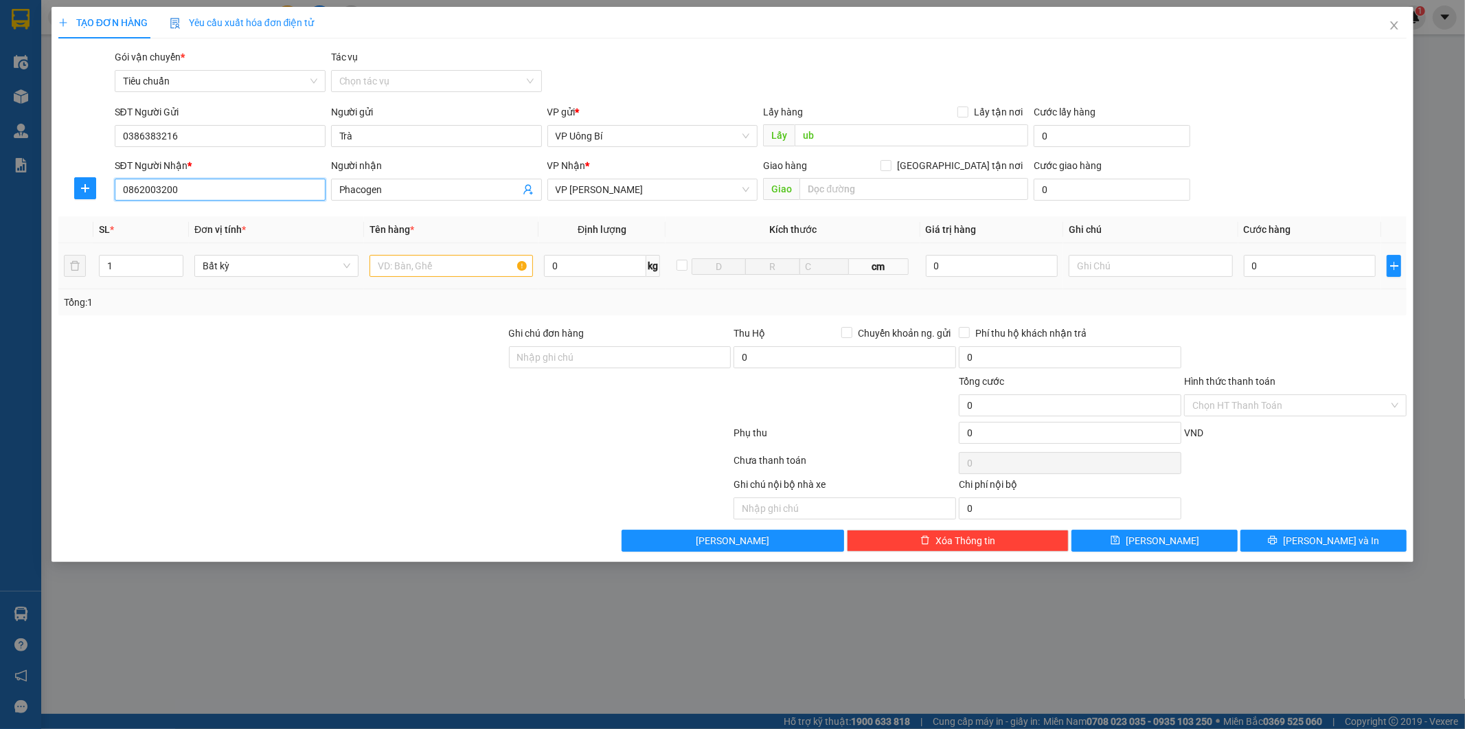
type input "0862003200"
click at [431, 263] on input "text" at bounding box center [451, 266] width 164 height 22
type input "mẫu xn"
click at [1306, 265] on input "0" at bounding box center [1310, 266] width 132 height 22
type input "3"
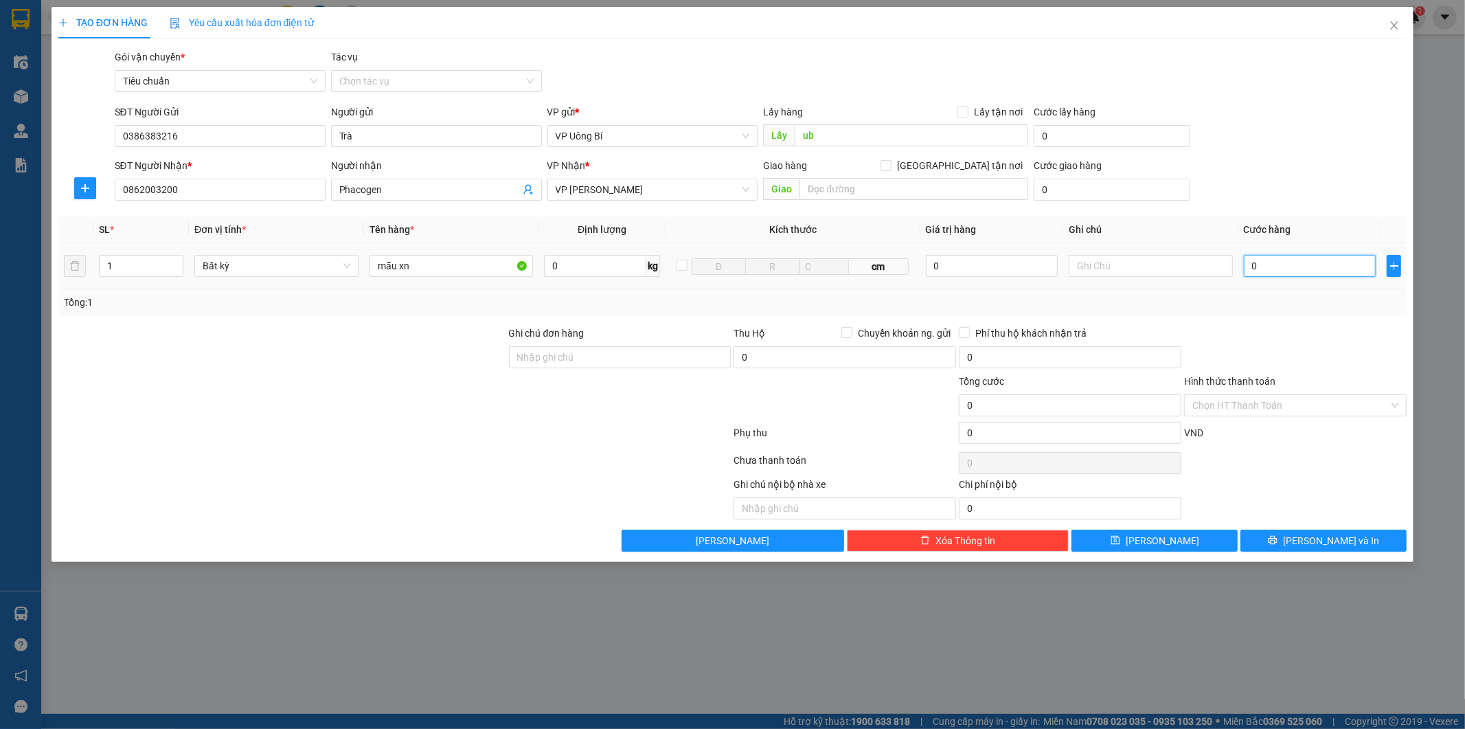
type input "3"
type input "30"
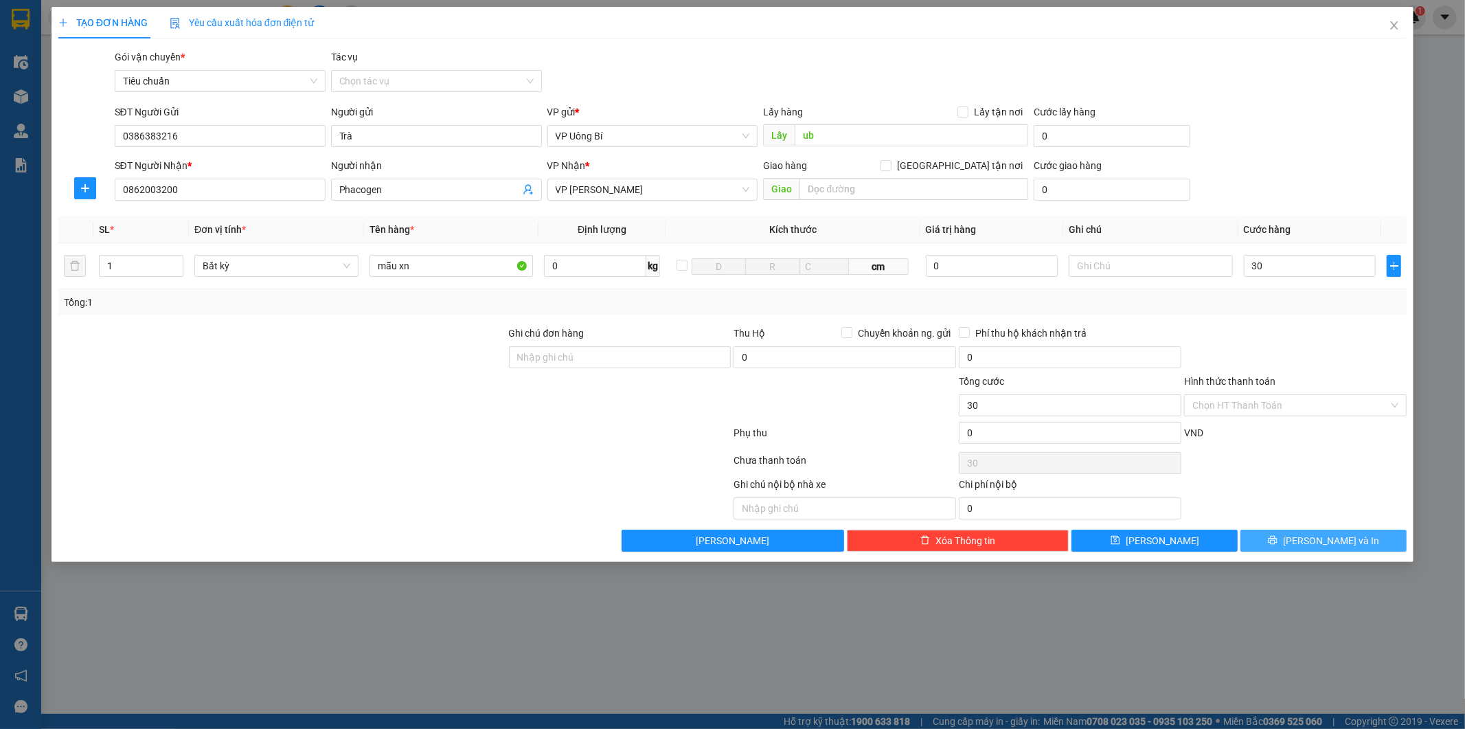
type input "30.000"
click at [1280, 539] on button "[PERSON_NAME] và In" at bounding box center [1323, 541] width 166 height 22
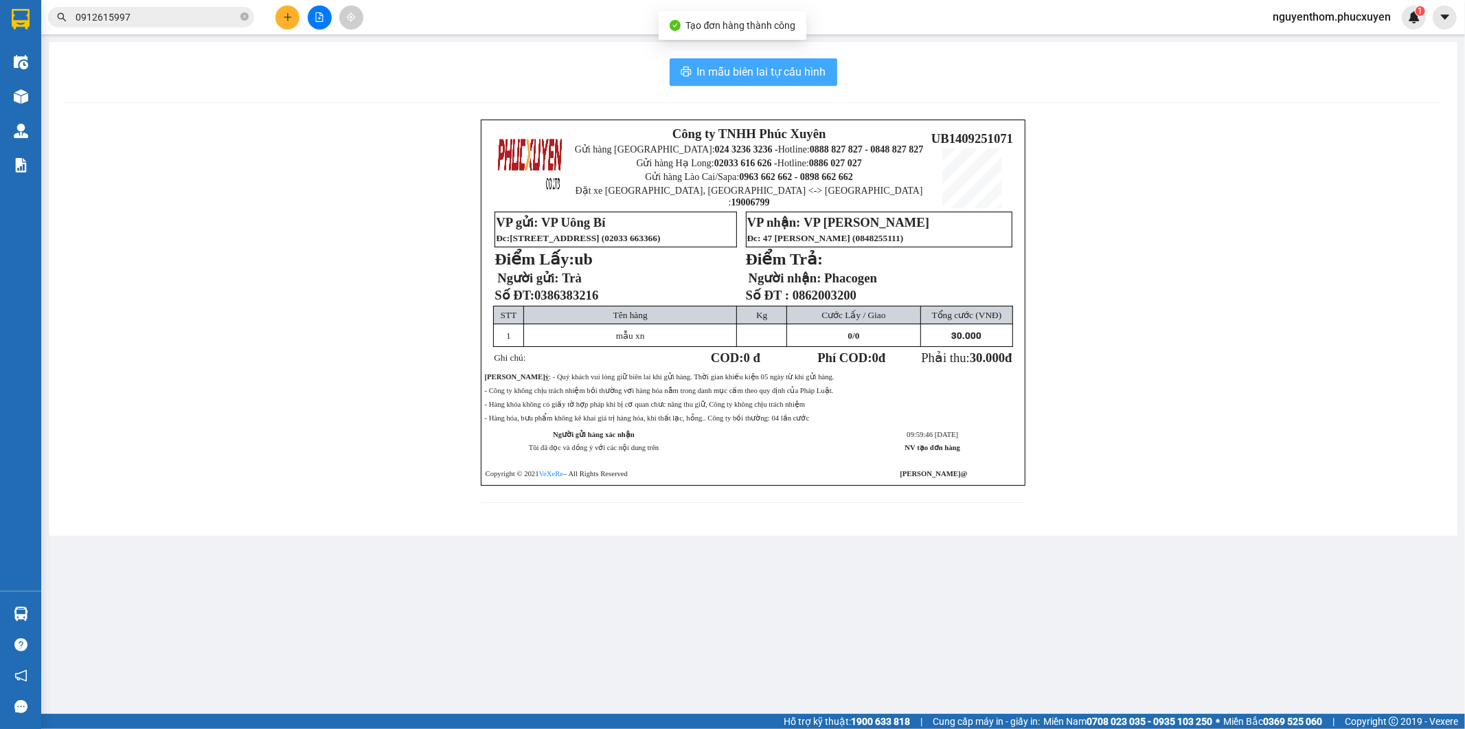
click at [756, 67] on span "In mẫu biên lai tự cấu hình" at bounding box center [761, 71] width 129 height 17
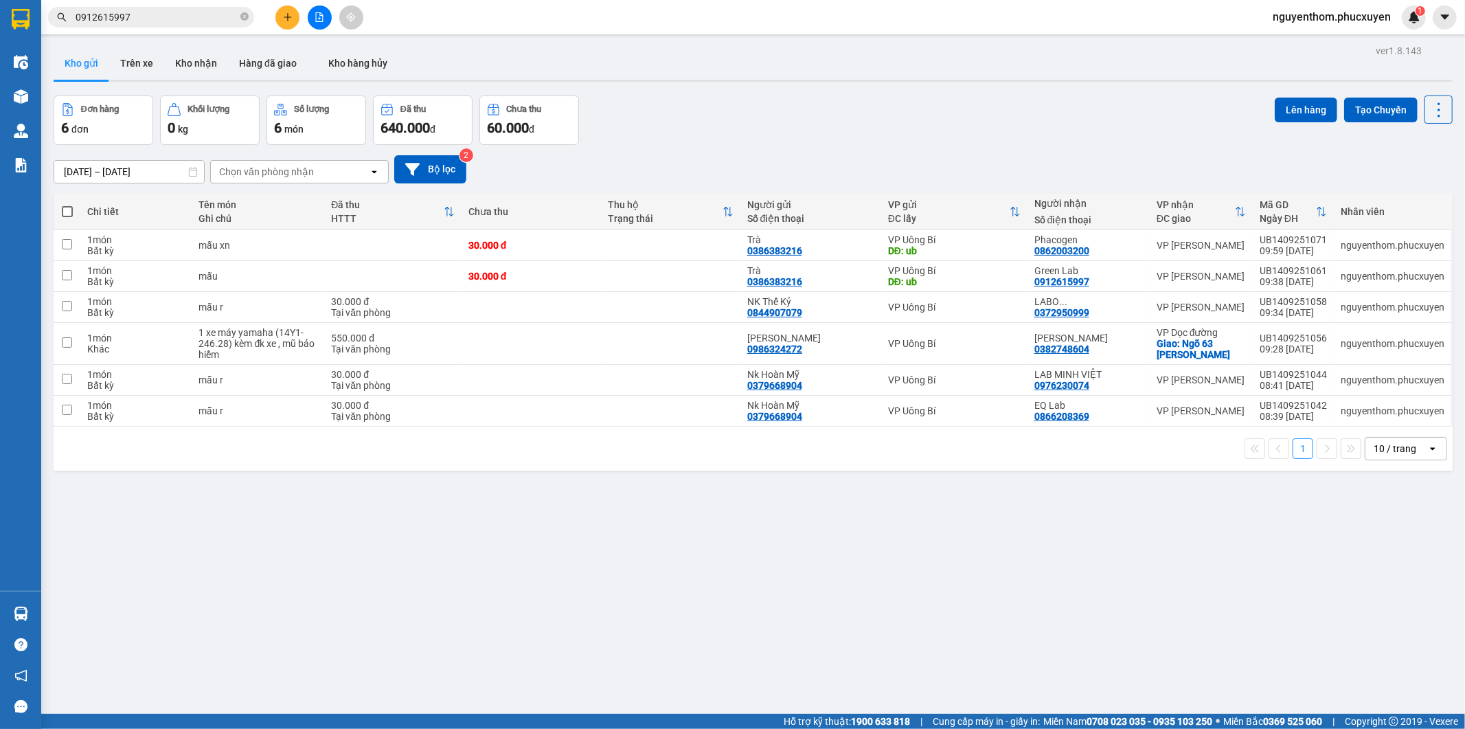
click at [692, 138] on div "Đơn hàng 6 đơn Khối lượng 0 kg Số lượng 6 món Đã thu 640.000 đ Chưa thu 60.000 …" at bounding box center [753, 119] width 1399 height 49
click at [243, 14] on icon "close-circle" at bounding box center [244, 16] width 8 height 8
click at [188, 15] on input "text" at bounding box center [157, 17] width 162 height 15
paste input "CL2208250886"
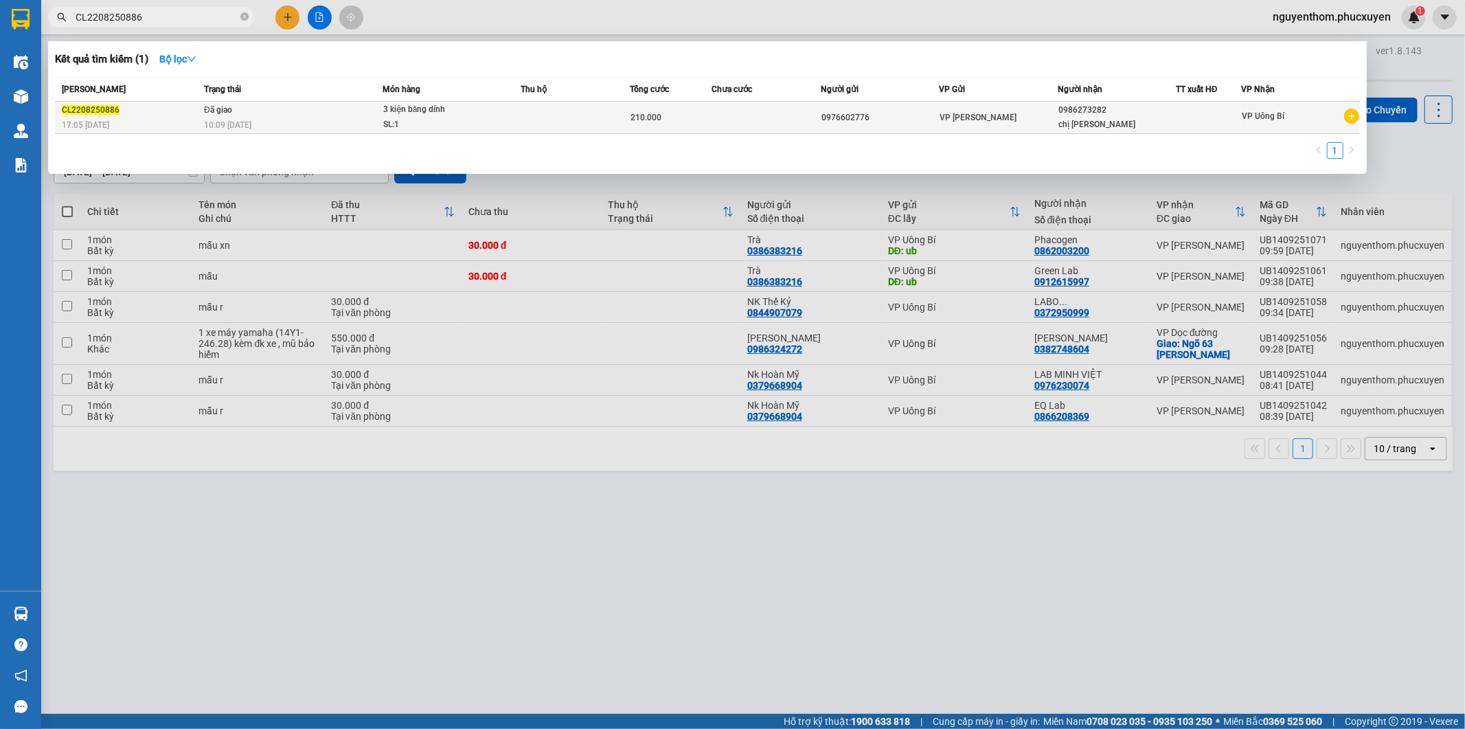
type input "CL2208250886"
click at [532, 108] on td at bounding box center [575, 118] width 109 height 32
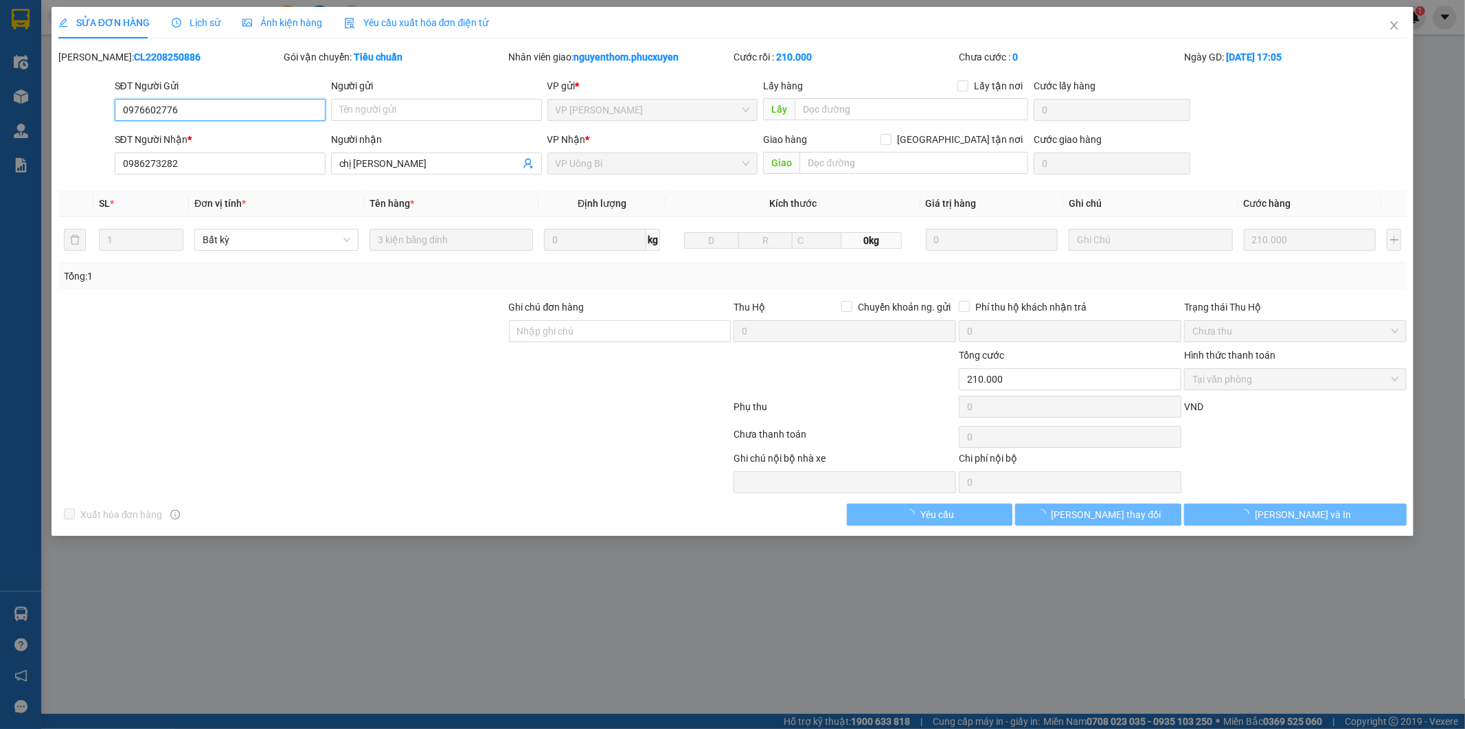
type input "0976602776"
type input "0986273282"
type input "chị Vân"
type input "210.000"
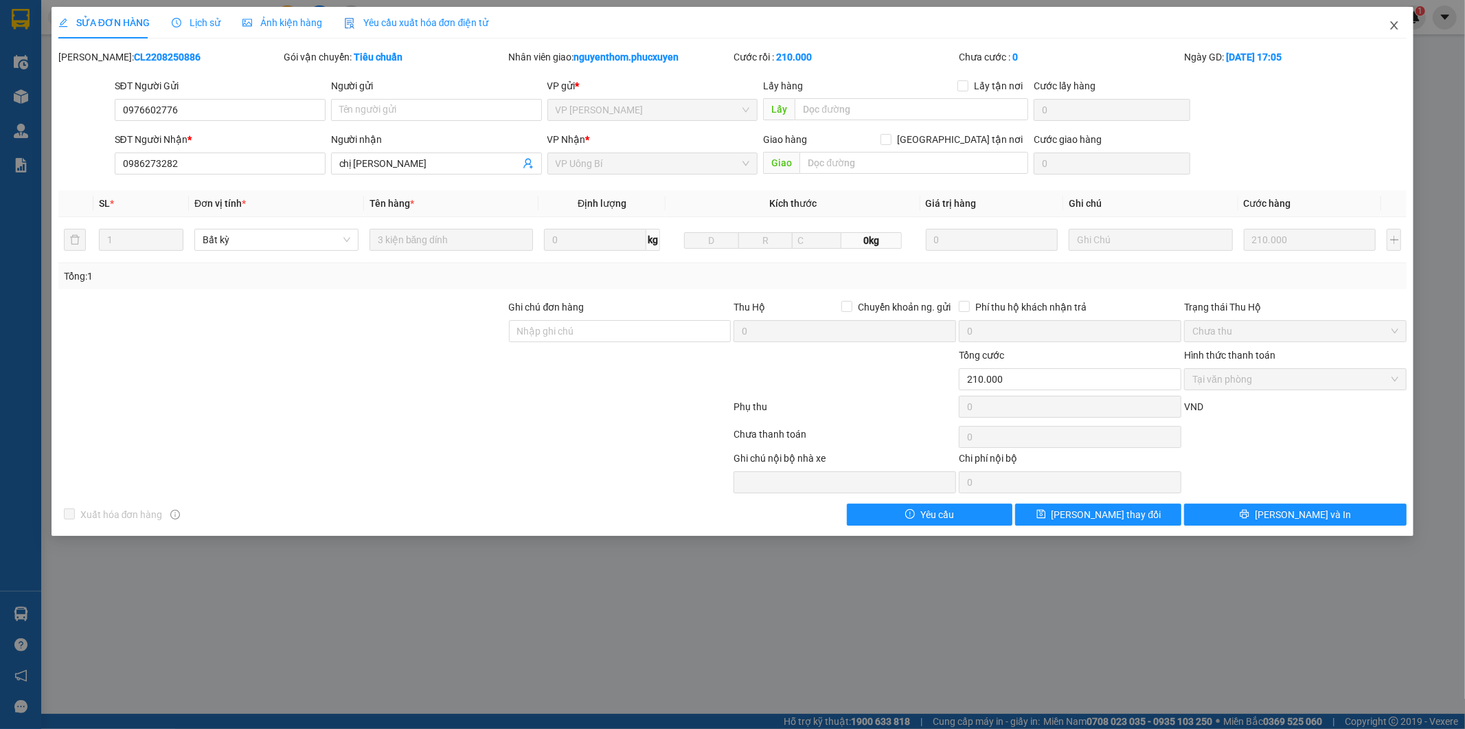
click at [1394, 19] on span "Close" at bounding box center [1394, 26] width 38 height 38
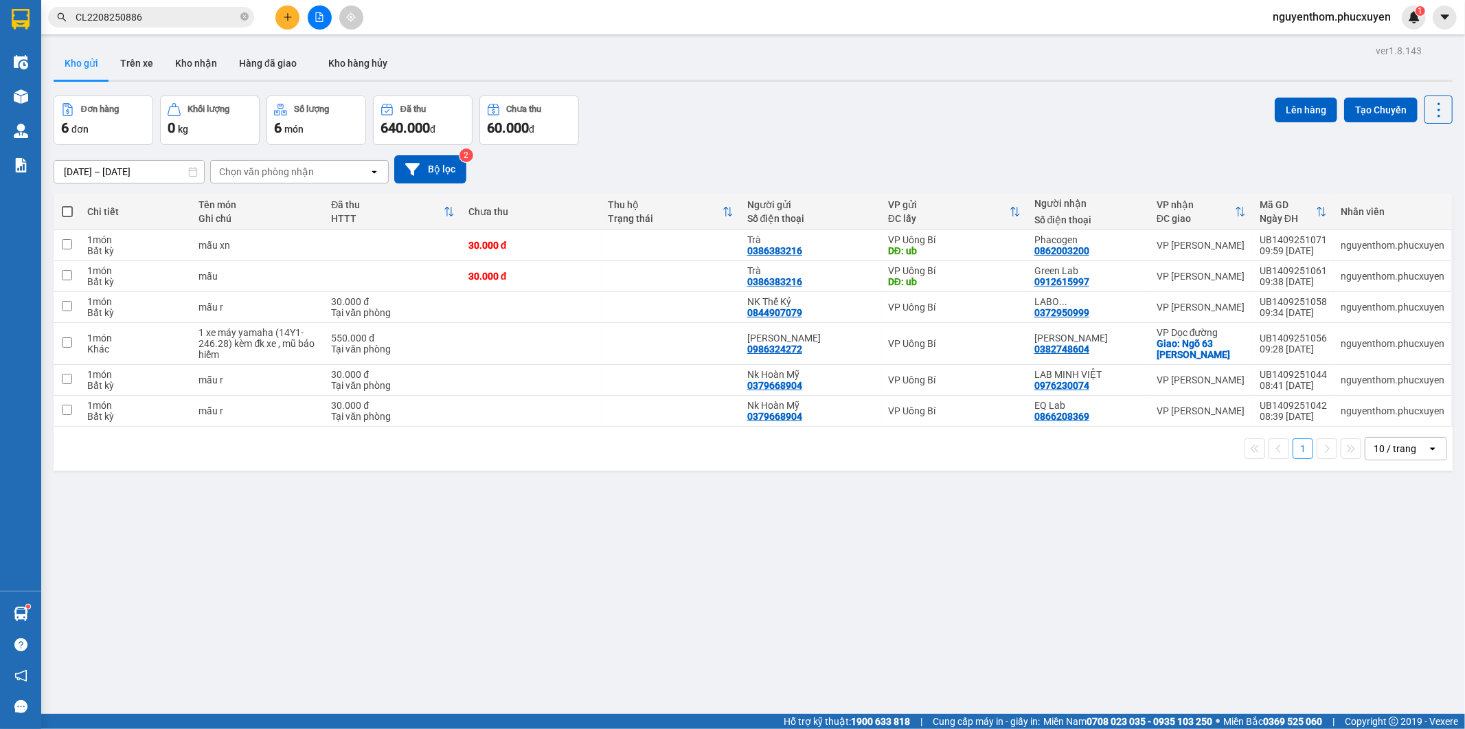
click at [292, 19] on icon "plus" at bounding box center [288, 17] width 10 height 10
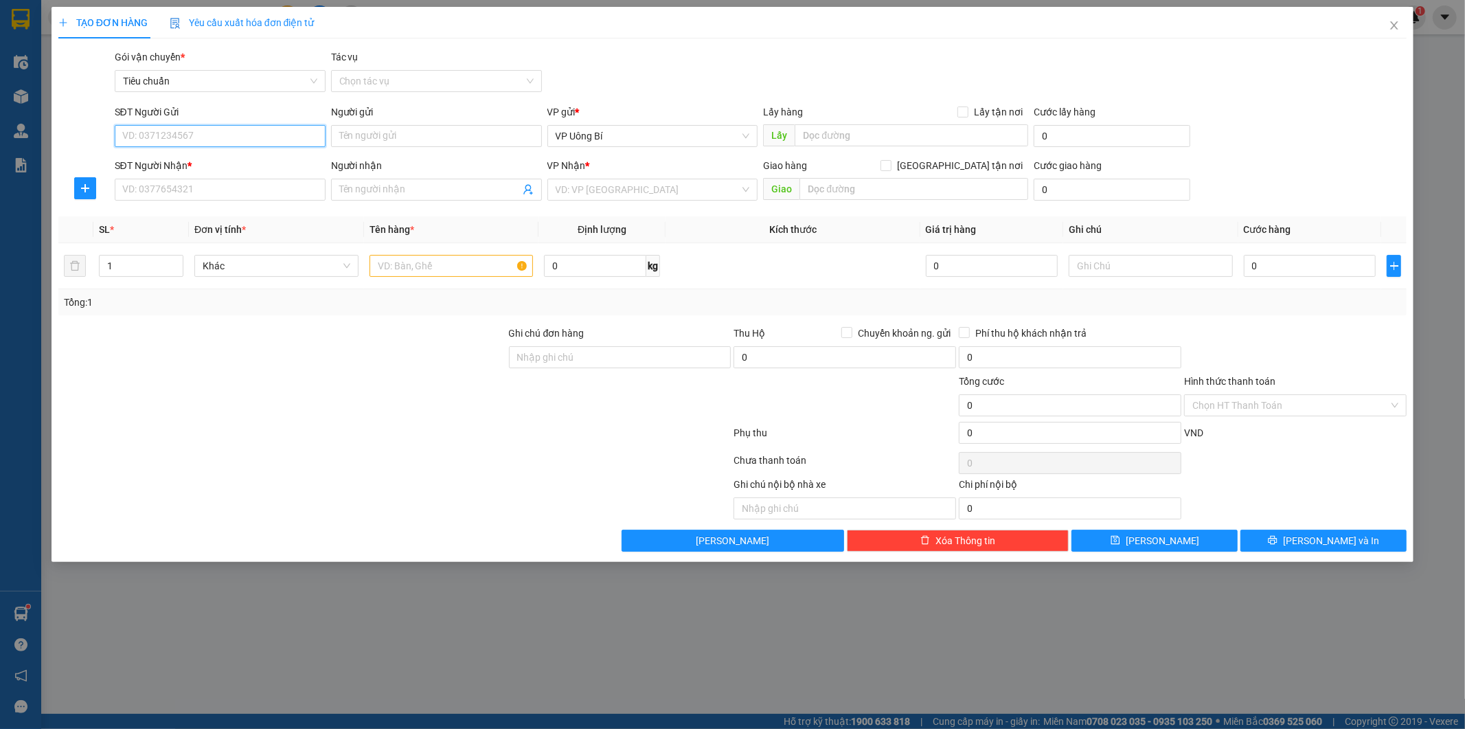
click at [290, 135] on input "SĐT Người Gửi" at bounding box center [220, 136] width 211 height 22
type input "0372762601"
click at [254, 161] on div "0372762601 - C Dung" at bounding box center [220, 163] width 194 height 15
type input "C Dung"
type input "0372762601"
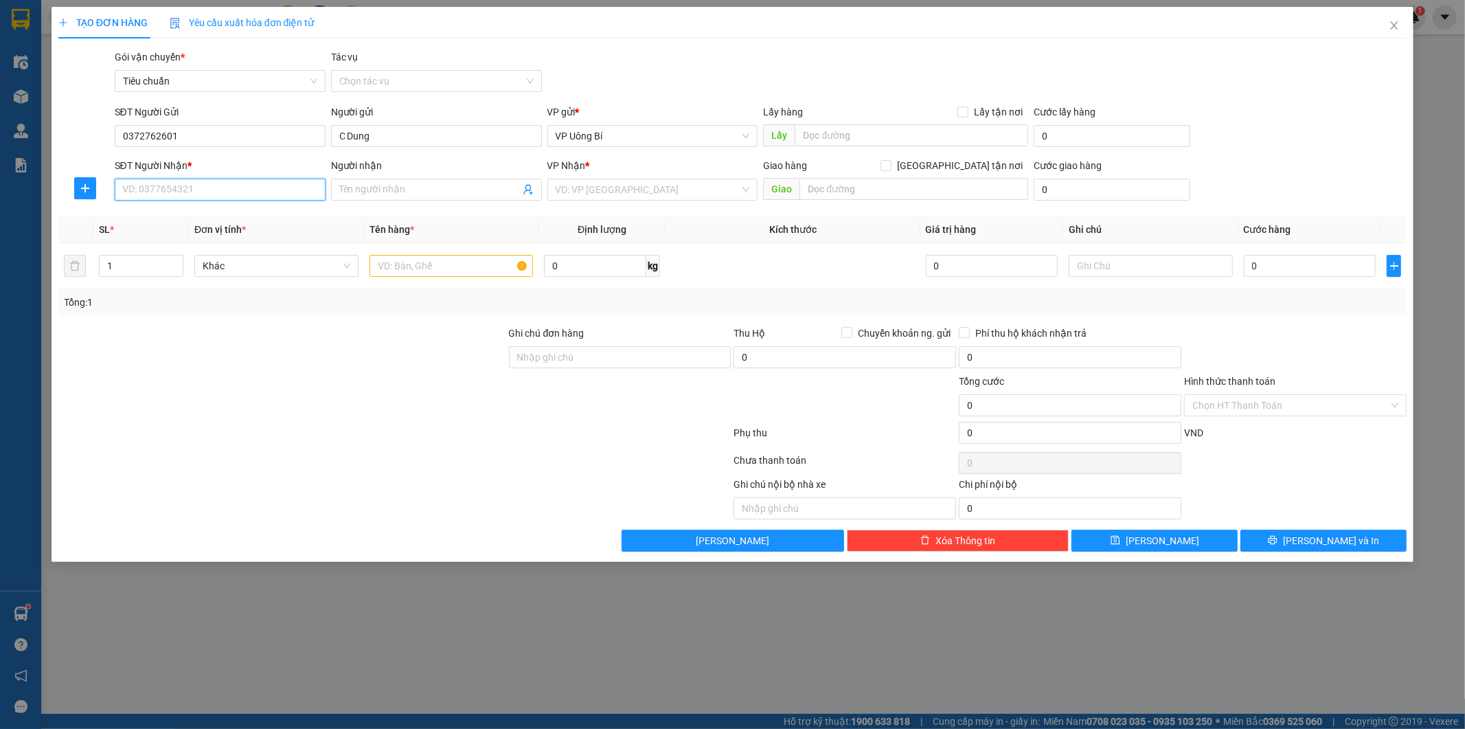
click at [253, 193] on input "SĐT Người Nhận *" at bounding box center [220, 190] width 211 height 22
click at [217, 212] on div "0981984118 - E Nga" at bounding box center [220, 216] width 194 height 15
type input "0981984118"
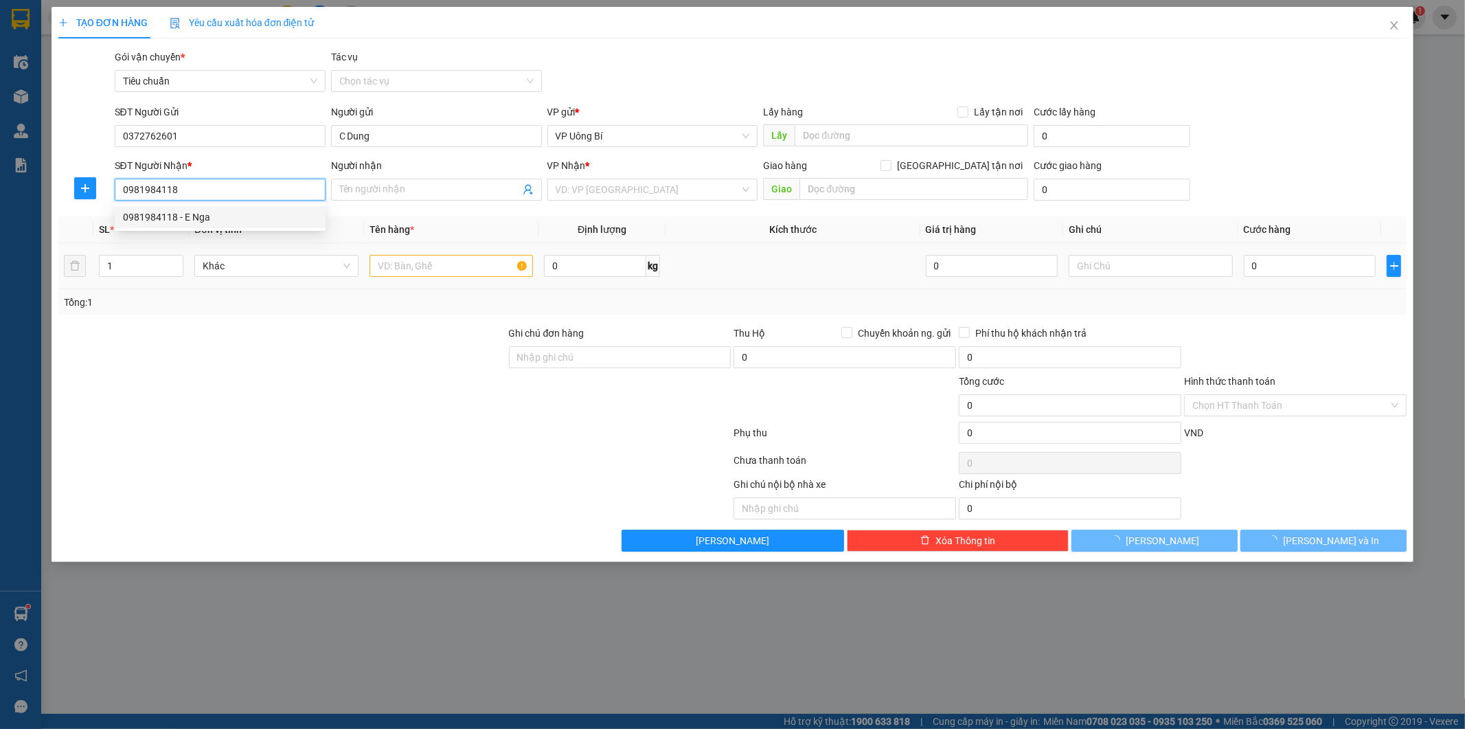
type input "E Nga"
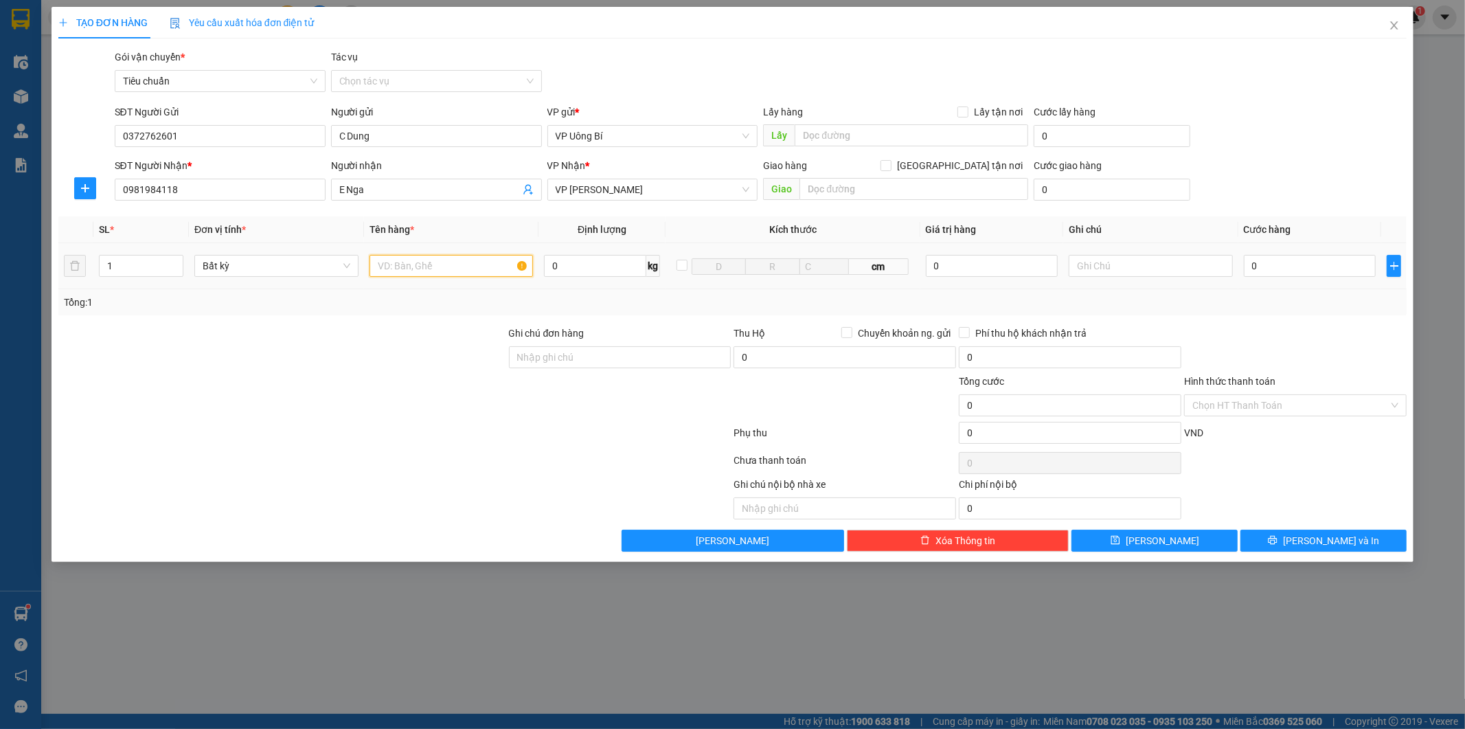
click at [444, 266] on input "text" at bounding box center [451, 266] width 164 height 22
type input "1catong đồ ăn"
click at [1321, 262] on input "0" at bounding box center [1310, 266] width 132 height 22
type input "4"
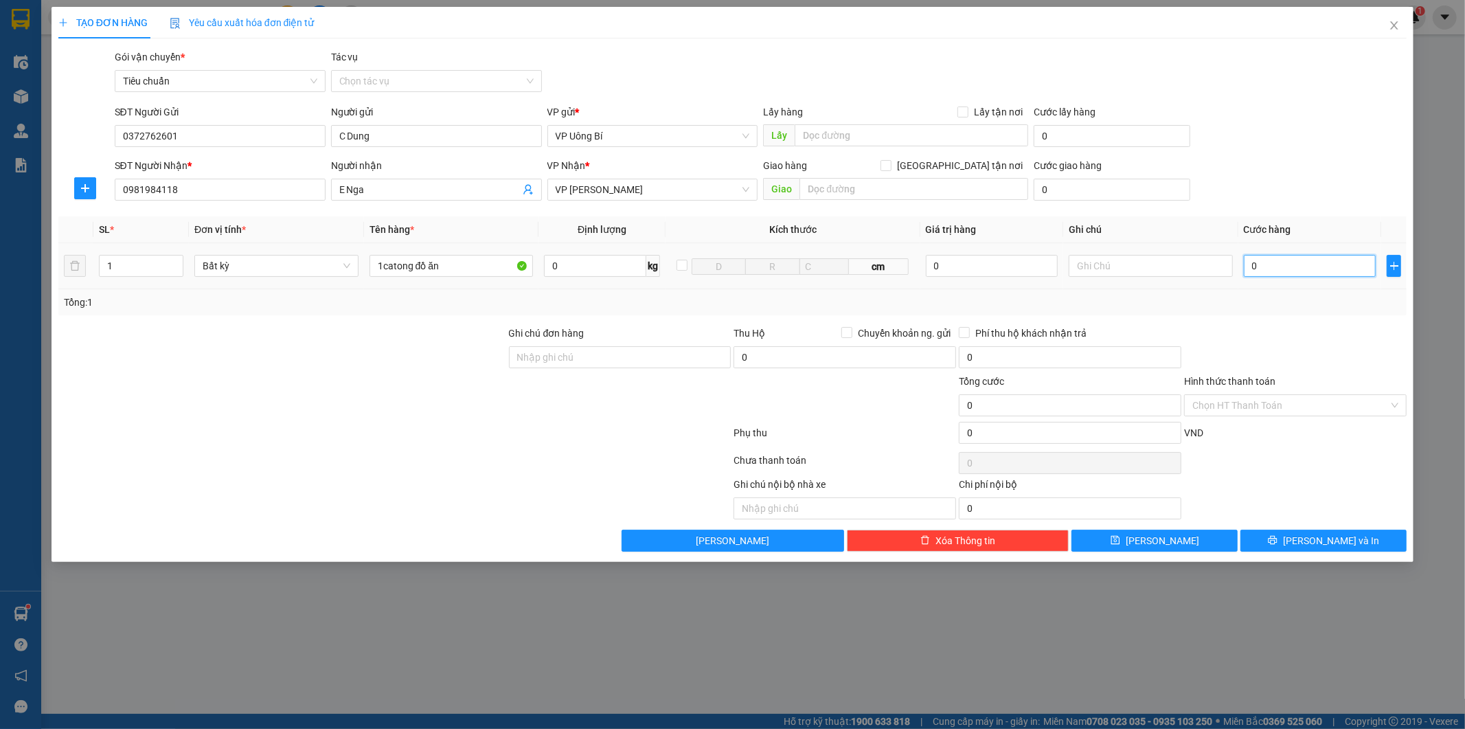
type input "4"
type input "40"
type input "40.000"
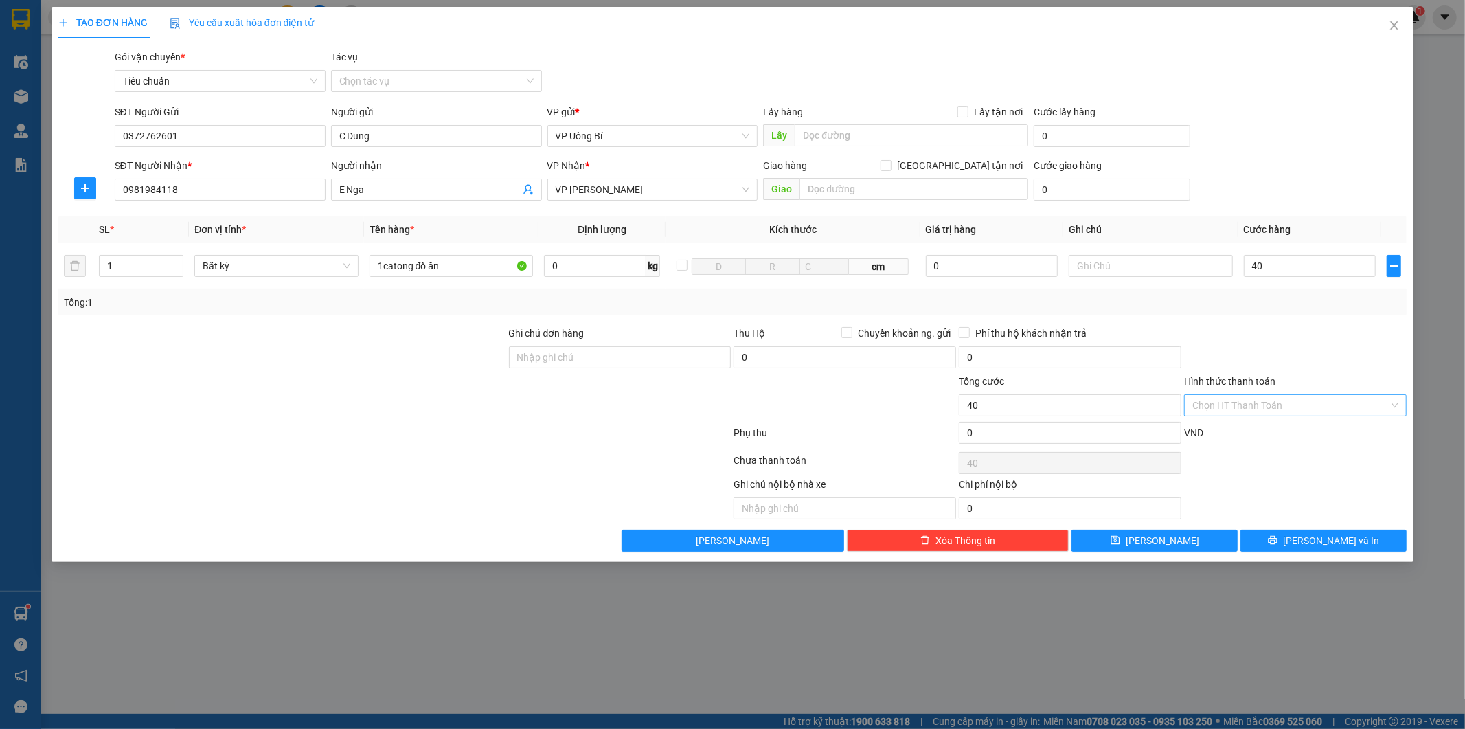
type input "40.000"
click at [1273, 407] on input "Hình thức thanh toán" at bounding box center [1290, 405] width 196 height 21
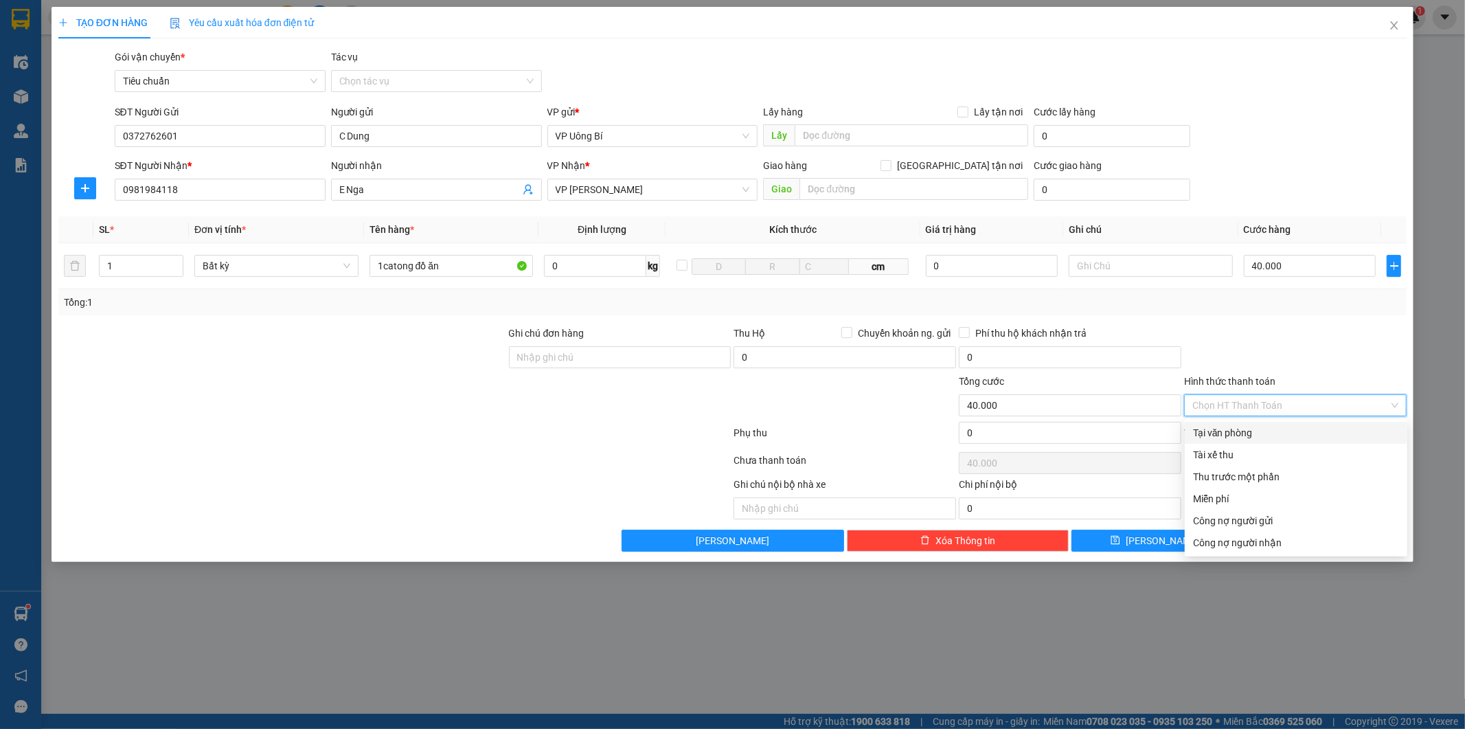
click at [1261, 435] on div "Tại văn phòng" at bounding box center [1296, 432] width 206 height 15
type input "0"
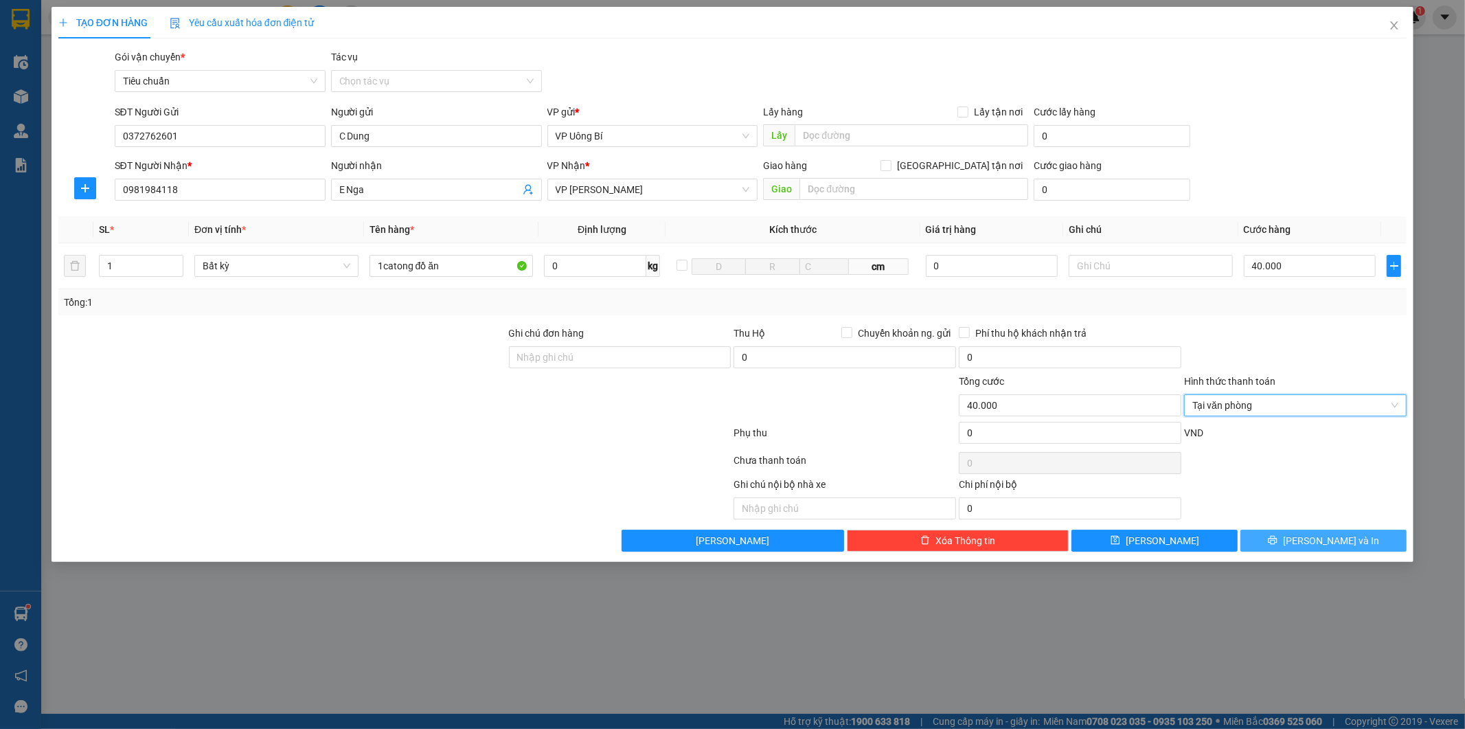
click at [1310, 538] on button "[PERSON_NAME] và In" at bounding box center [1323, 541] width 166 height 22
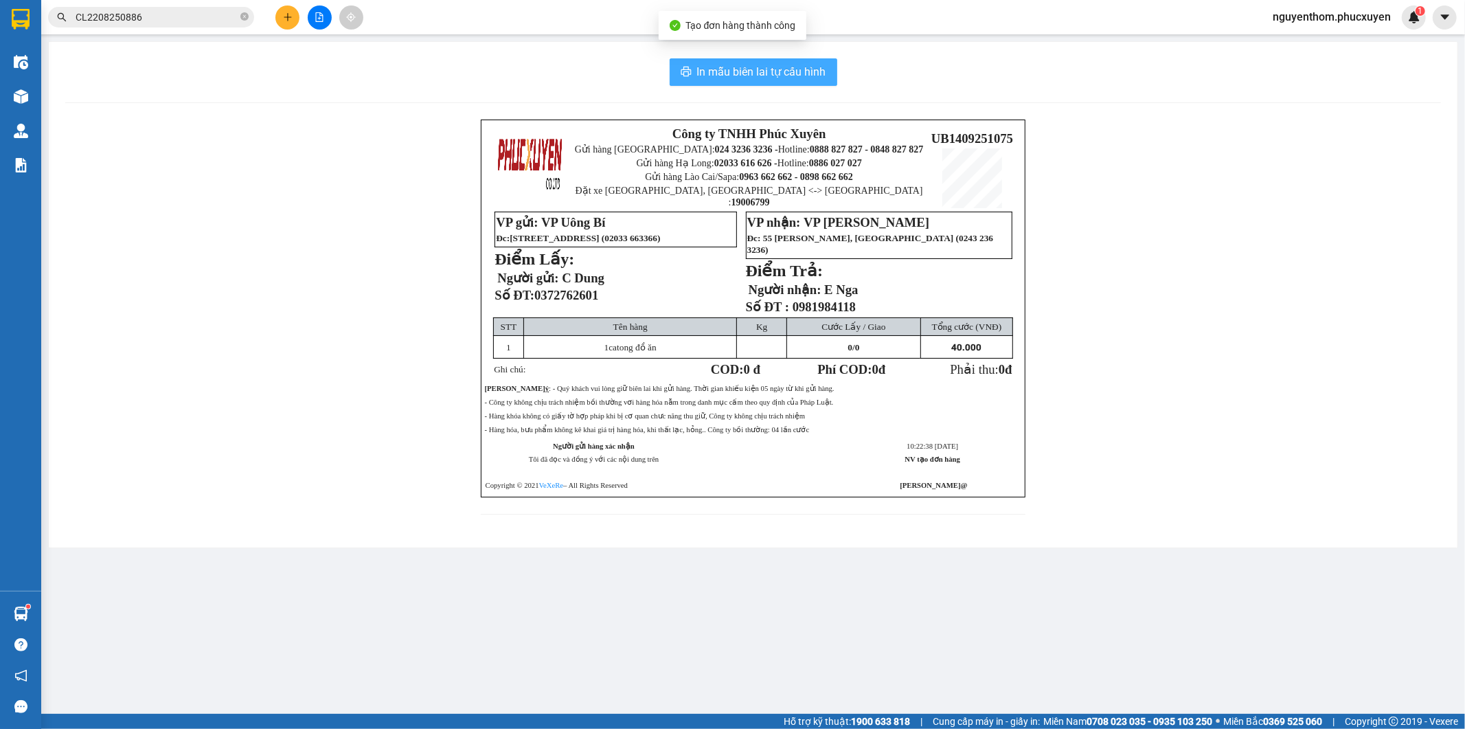
click at [764, 77] on span "In mẫu biên lai tự cấu hình" at bounding box center [761, 71] width 129 height 17
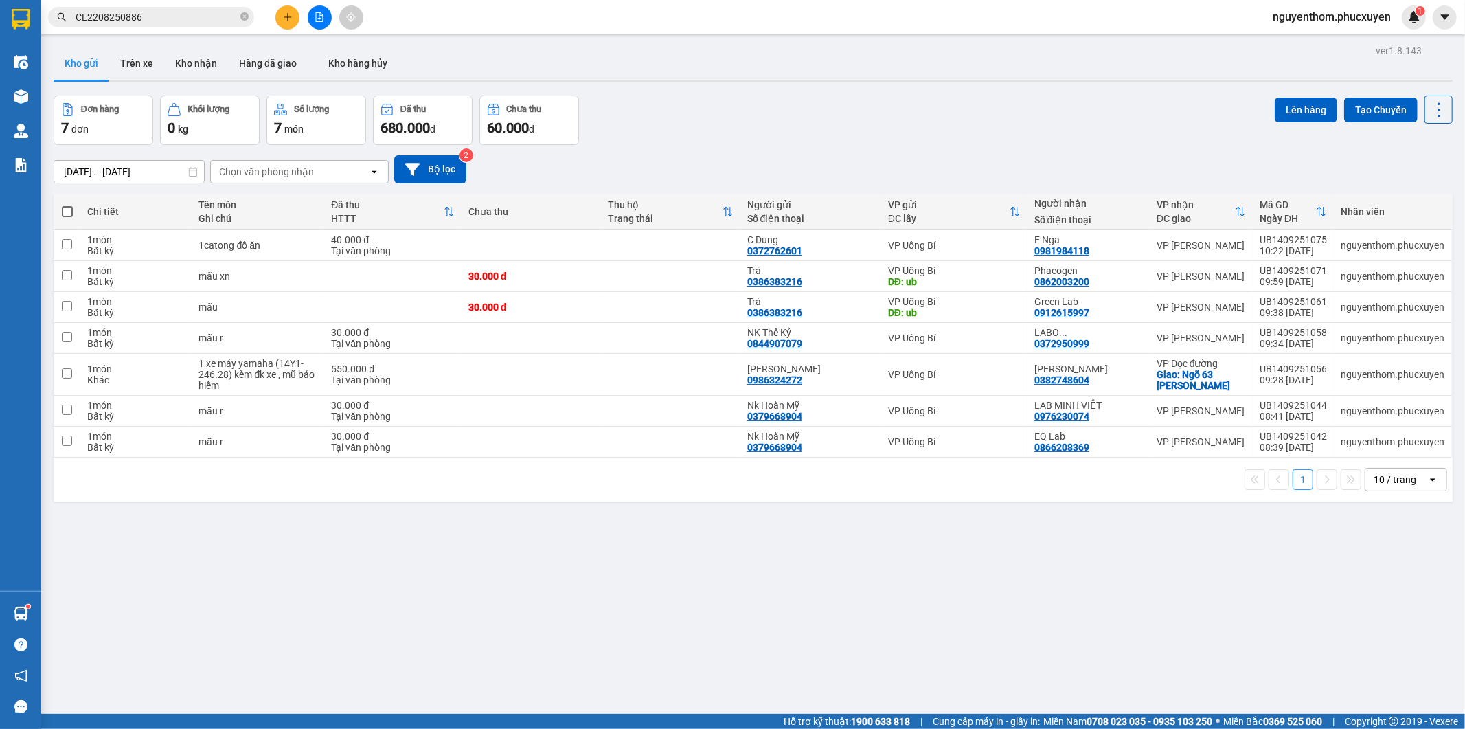
click at [277, 14] on button at bounding box center [287, 17] width 24 height 24
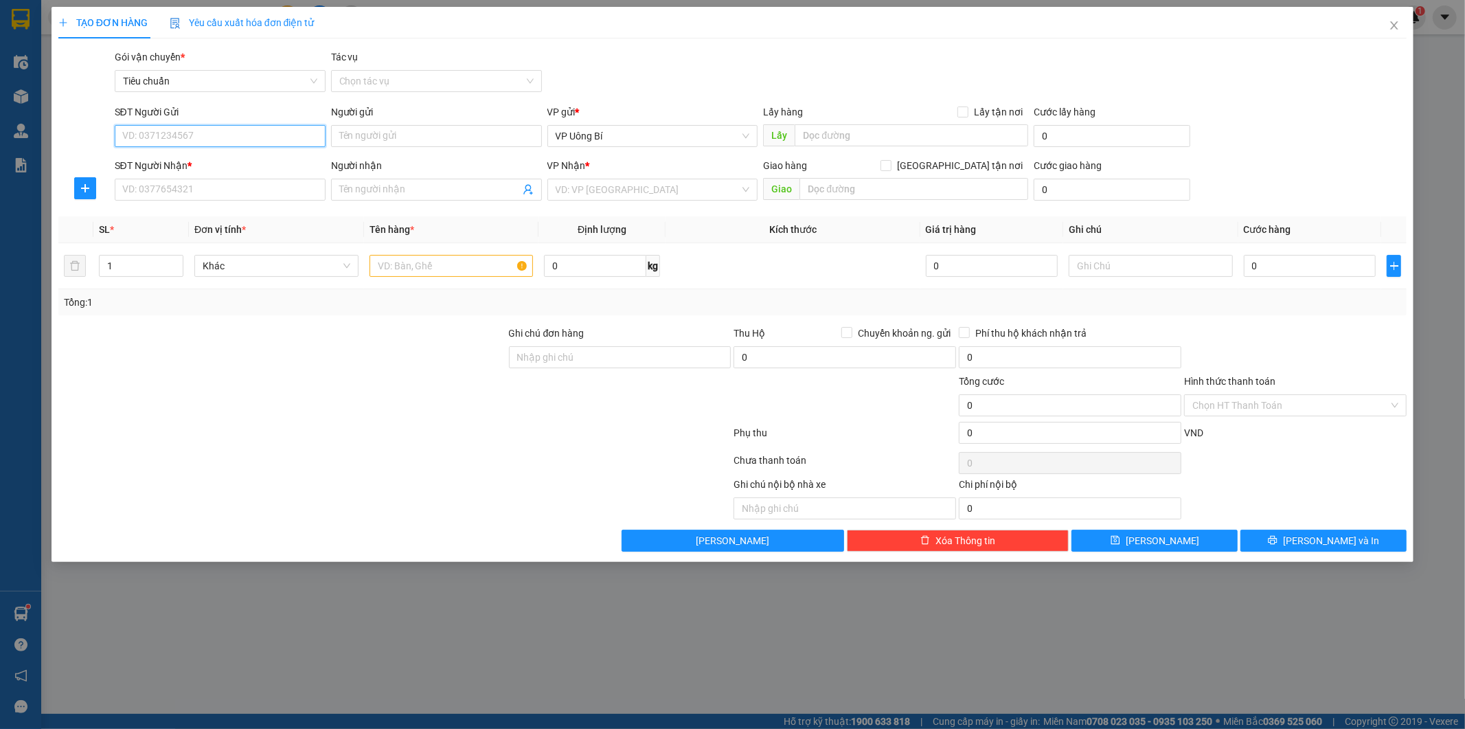
click at [271, 128] on input "SĐT Người Gửi" at bounding box center [220, 136] width 211 height 22
type input "0904567315"
click at [203, 168] on div "0904567315 - Chị Huệ" at bounding box center [220, 163] width 194 height 15
type input "Chị Huệ"
type input "0904567315"
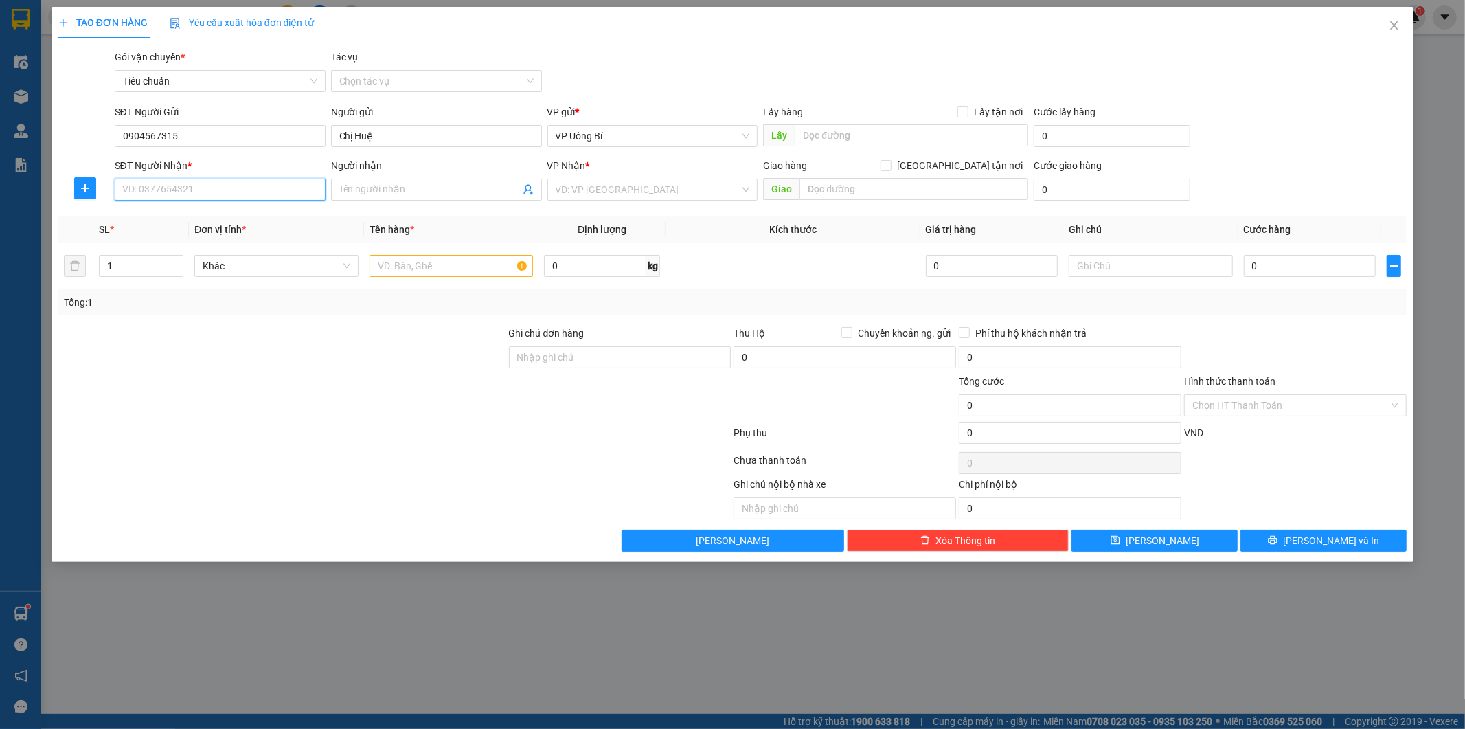
click at [210, 186] on input "SĐT Người Nhận *" at bounding box center [220, 190] width 211 height 22
click at [207, 216] on div "0775388902 - Anh Trung" at bounding box center [220, 216] width 194 height 15
type input "0775388902"
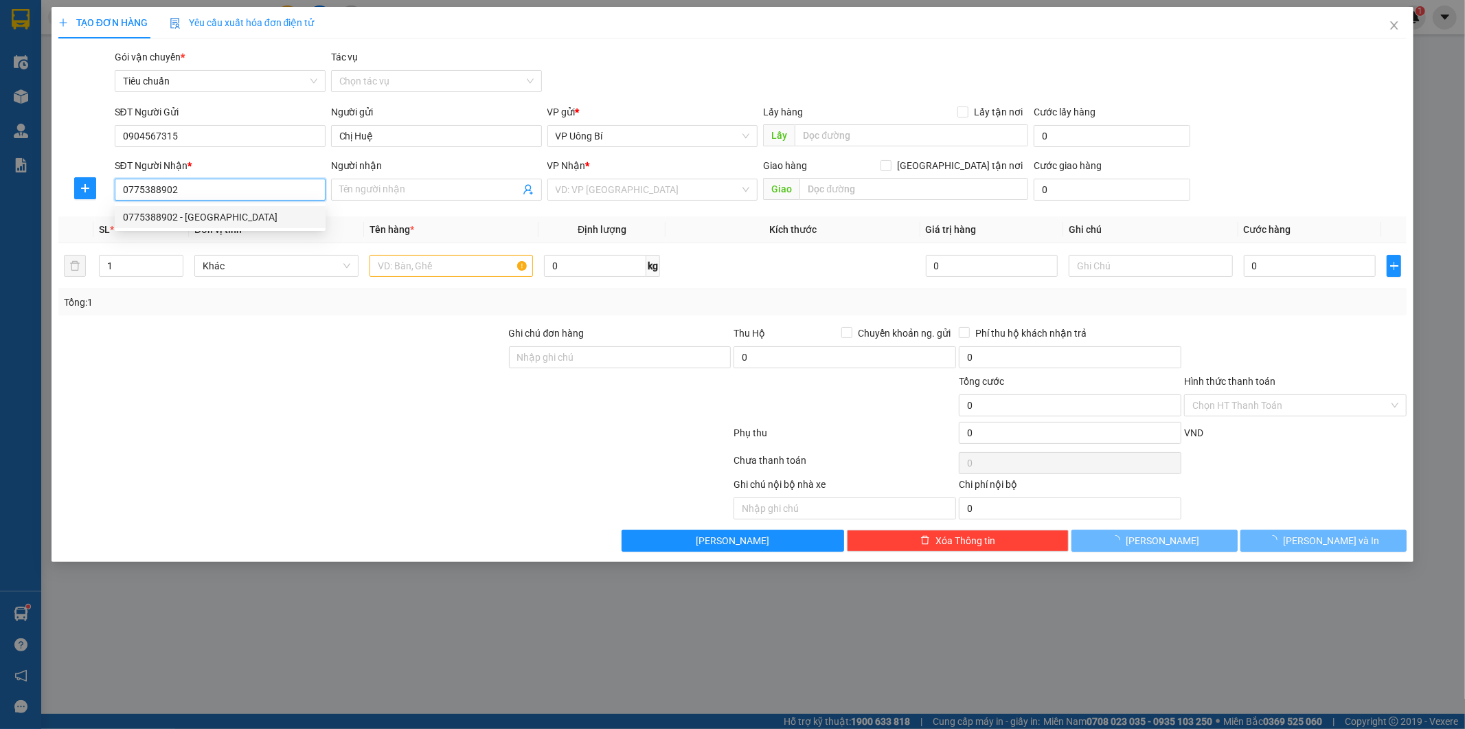
type input "[PERSON_NAME]"
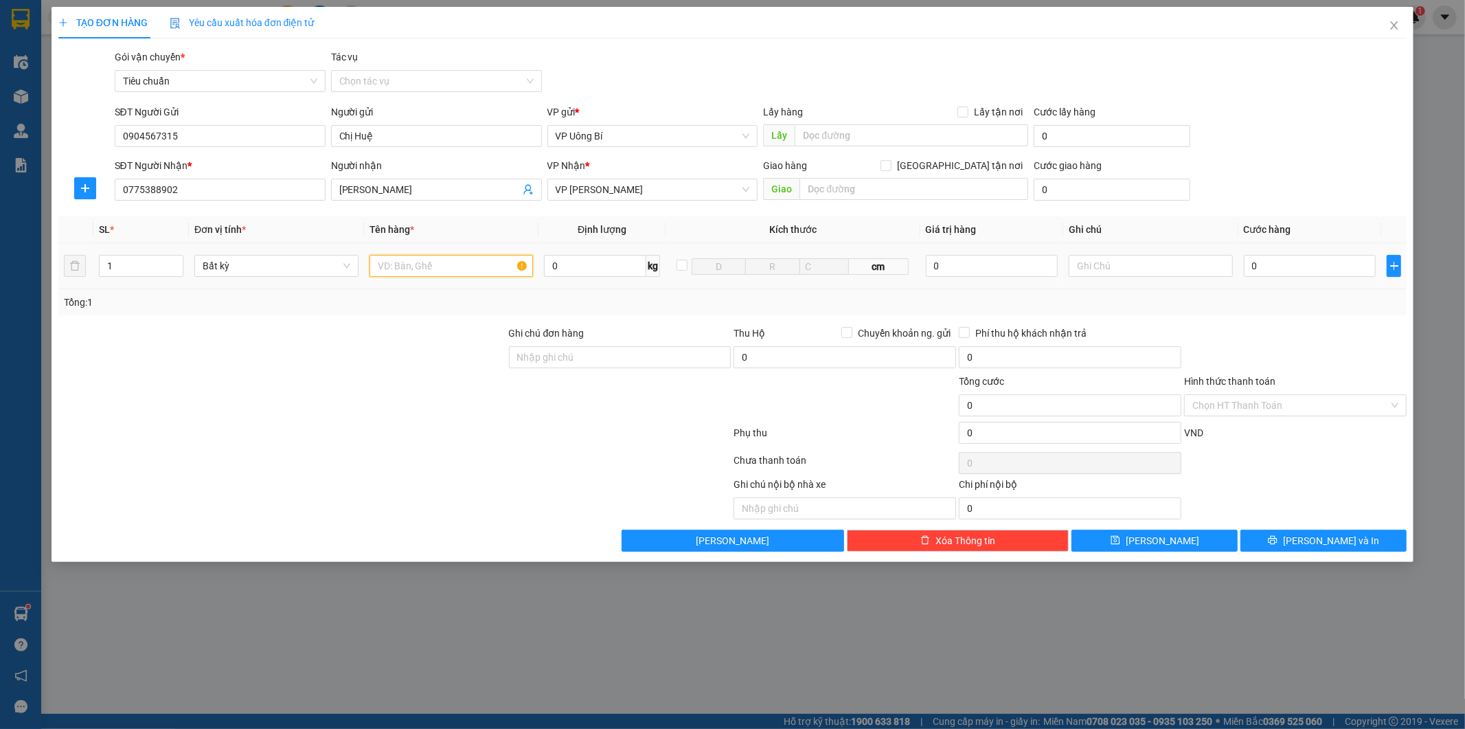
click at [471, 262] on input "text" at bounding box center [451, 266] width 164 height 22
type input "1 xốp đồ ăn"
click at [1328, 265] on input "0" at bounding box center [1310, 266] width 132 height 22
type input "4"
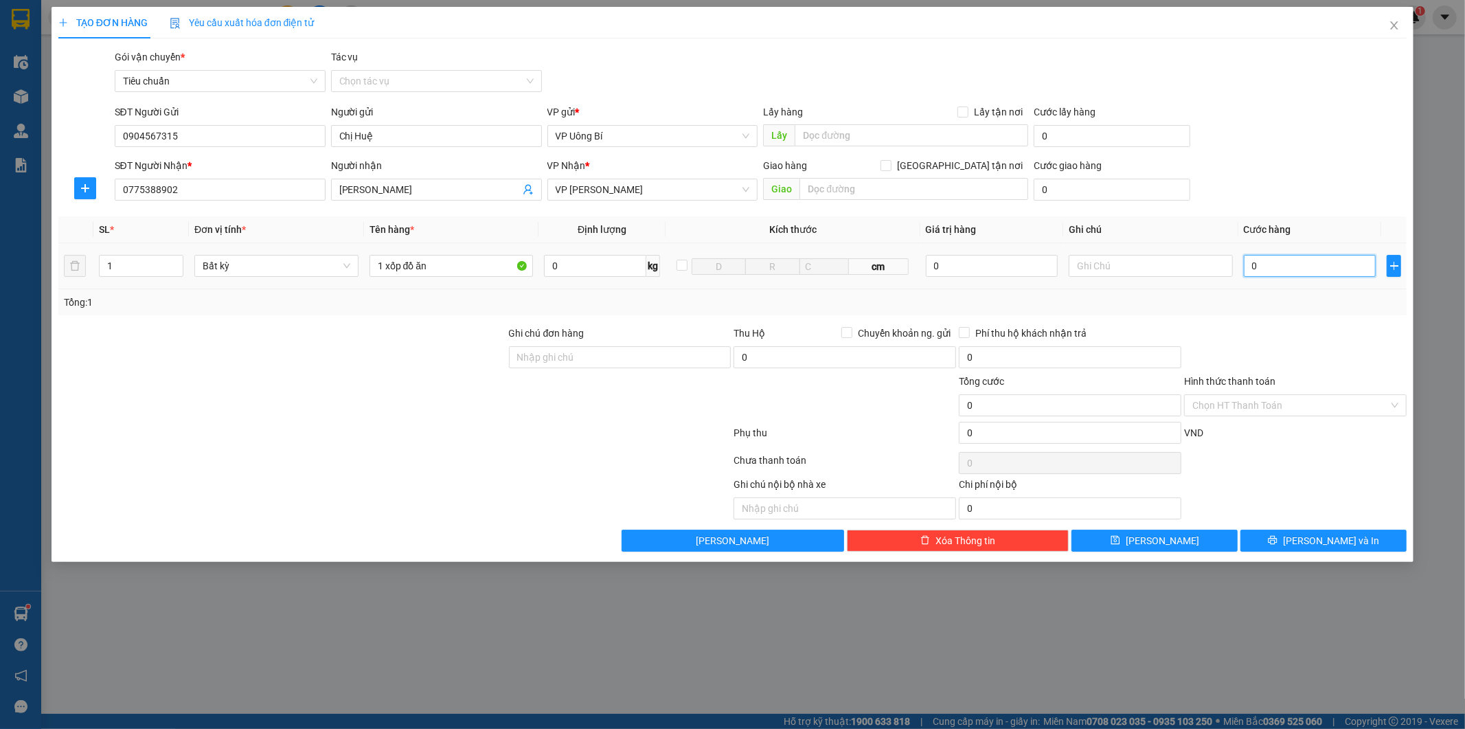
type input "4"
type input "40"
click at [1278, 405] on input "Hình thức thanh toán" at bounding box center [1290, 405] width 196 height 21
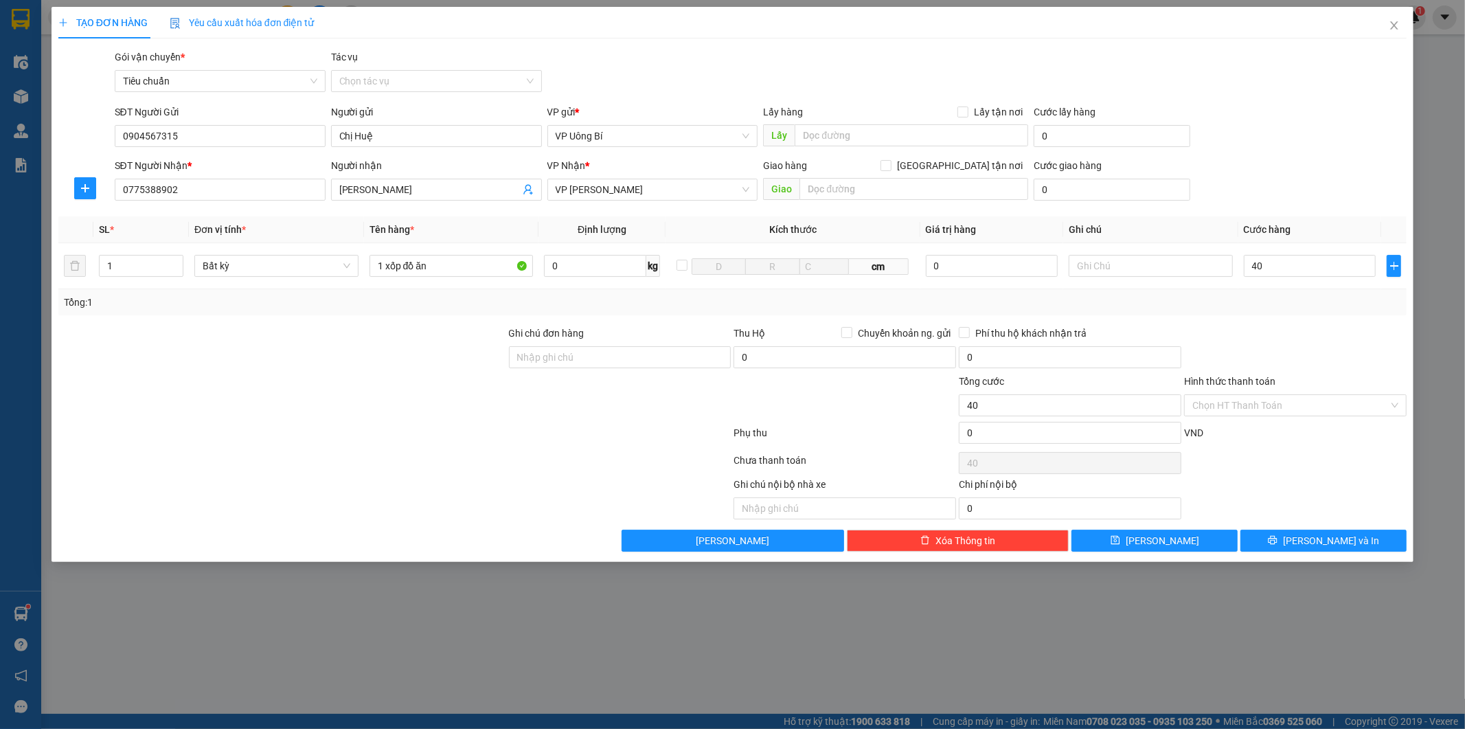
type input "40.000"
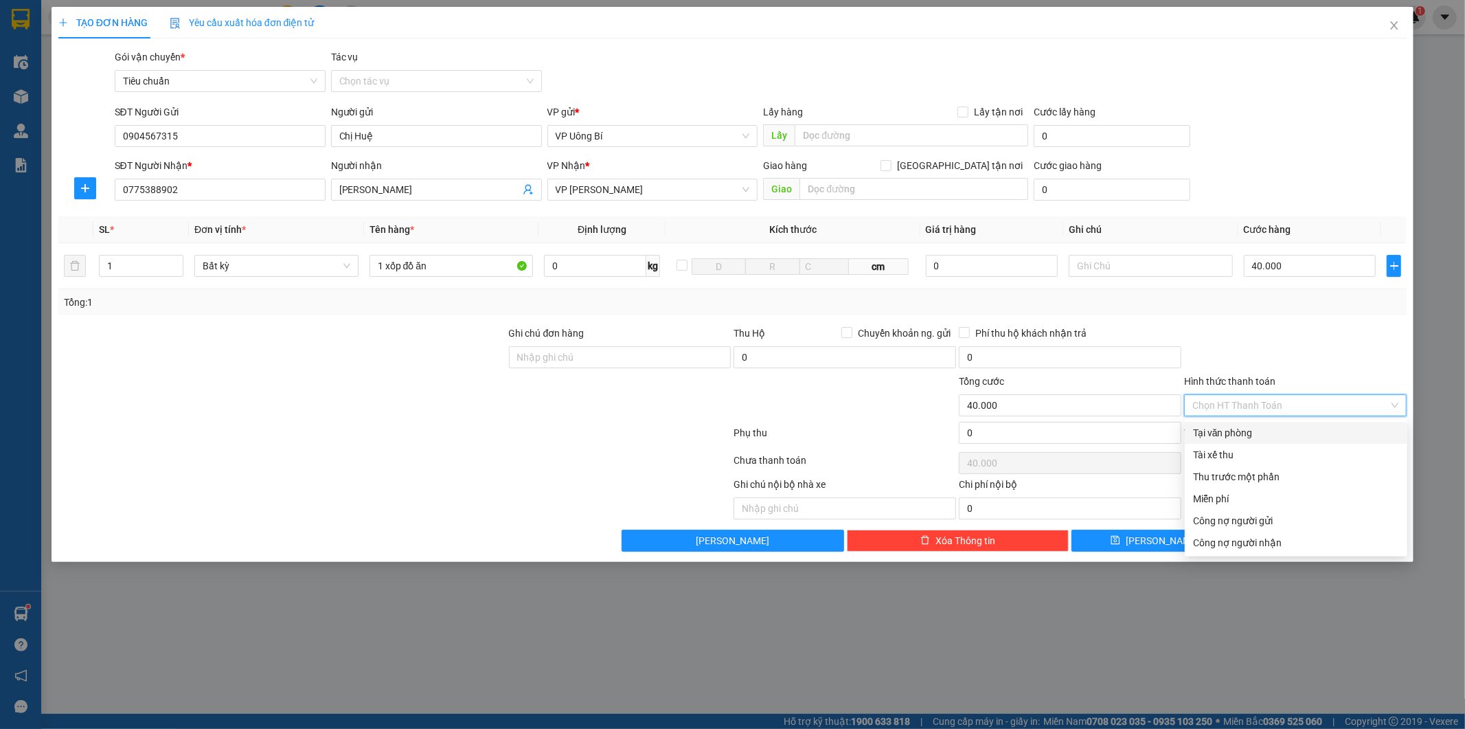
click at [1267, 428] on div "Tại văn phòng" at bounding box center [1296, 432] width 206 height 15
type input "0"
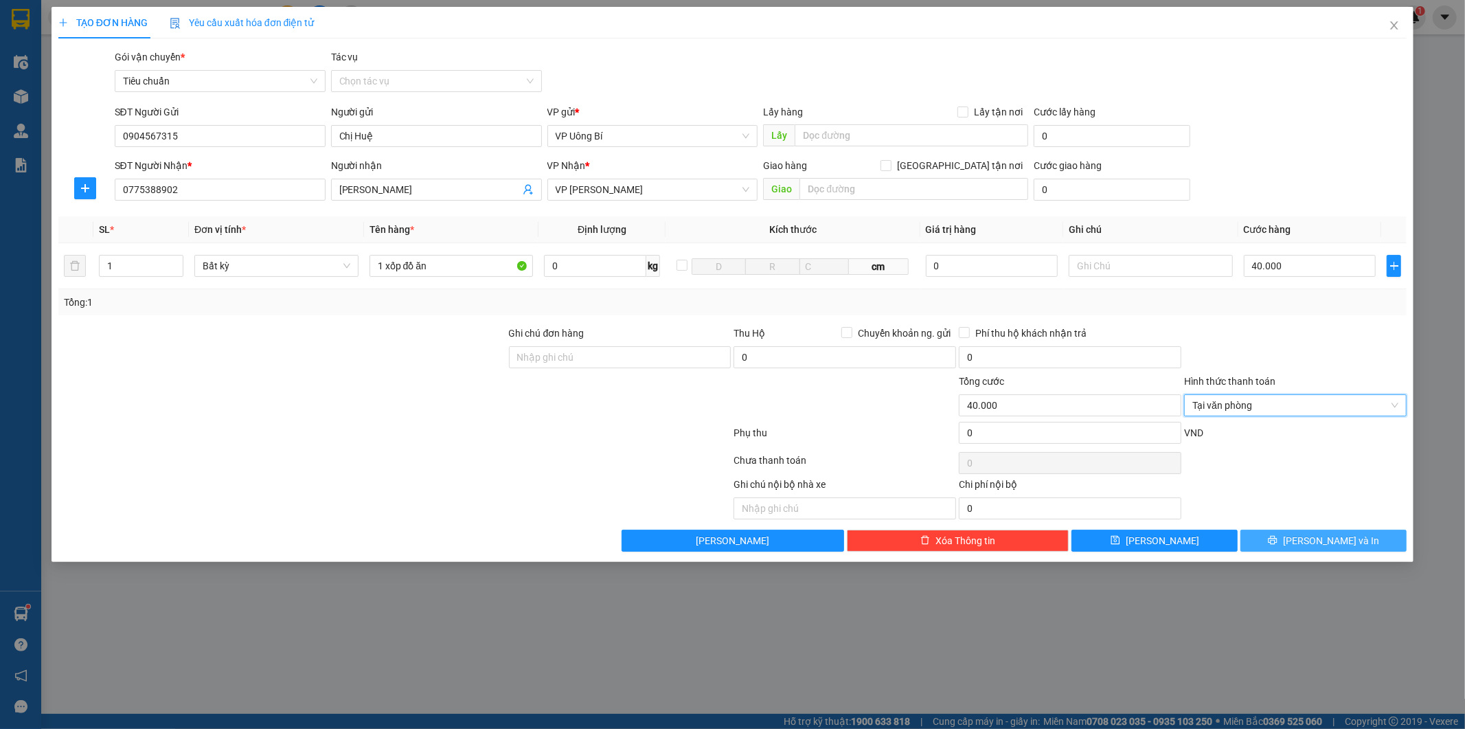
click at [1315, 539] on span "[PERSON_NAME] và In" at bounding box center [1331, 540] width 96 height 15
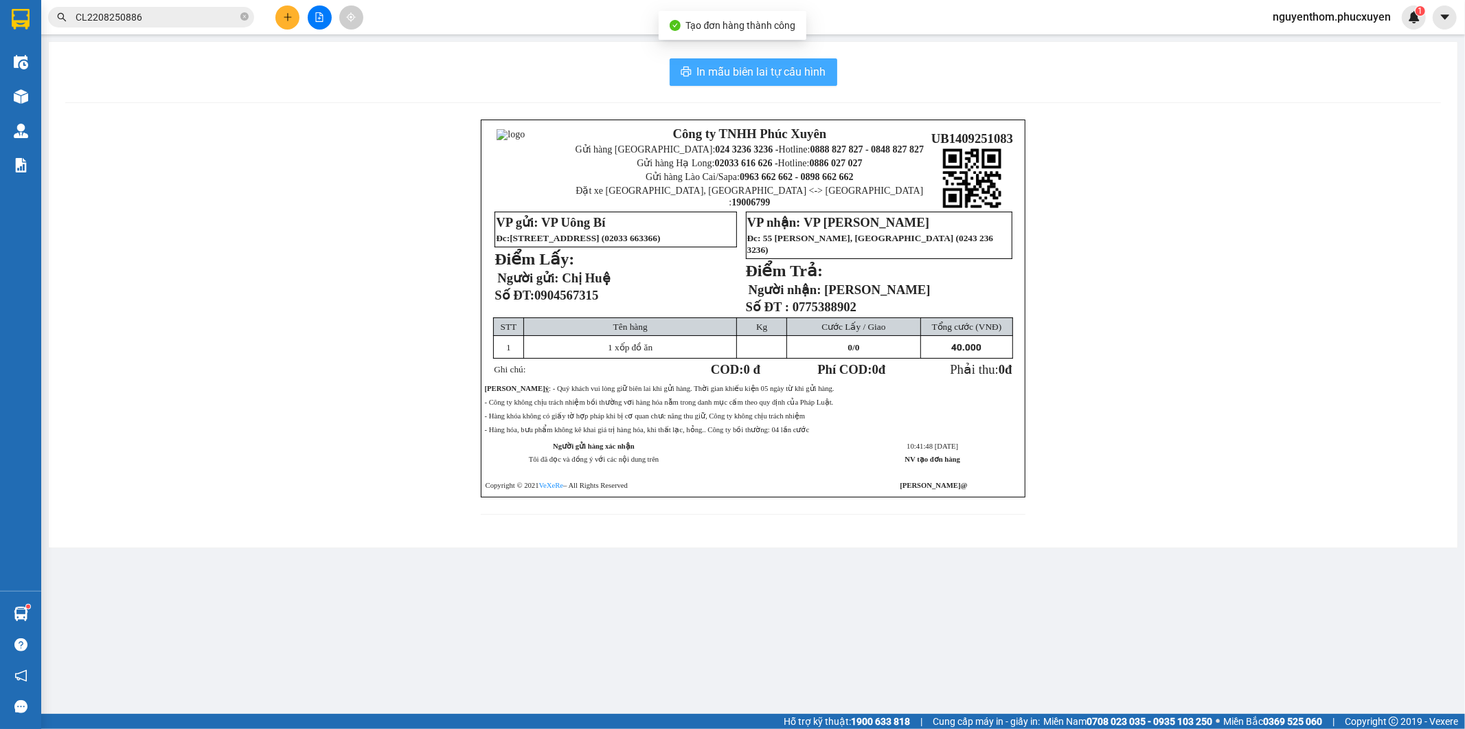
click at [720, 79] on span "In mẫu biên lai tự cấu hình" at bounding box center [761, 71] width 129 height 17
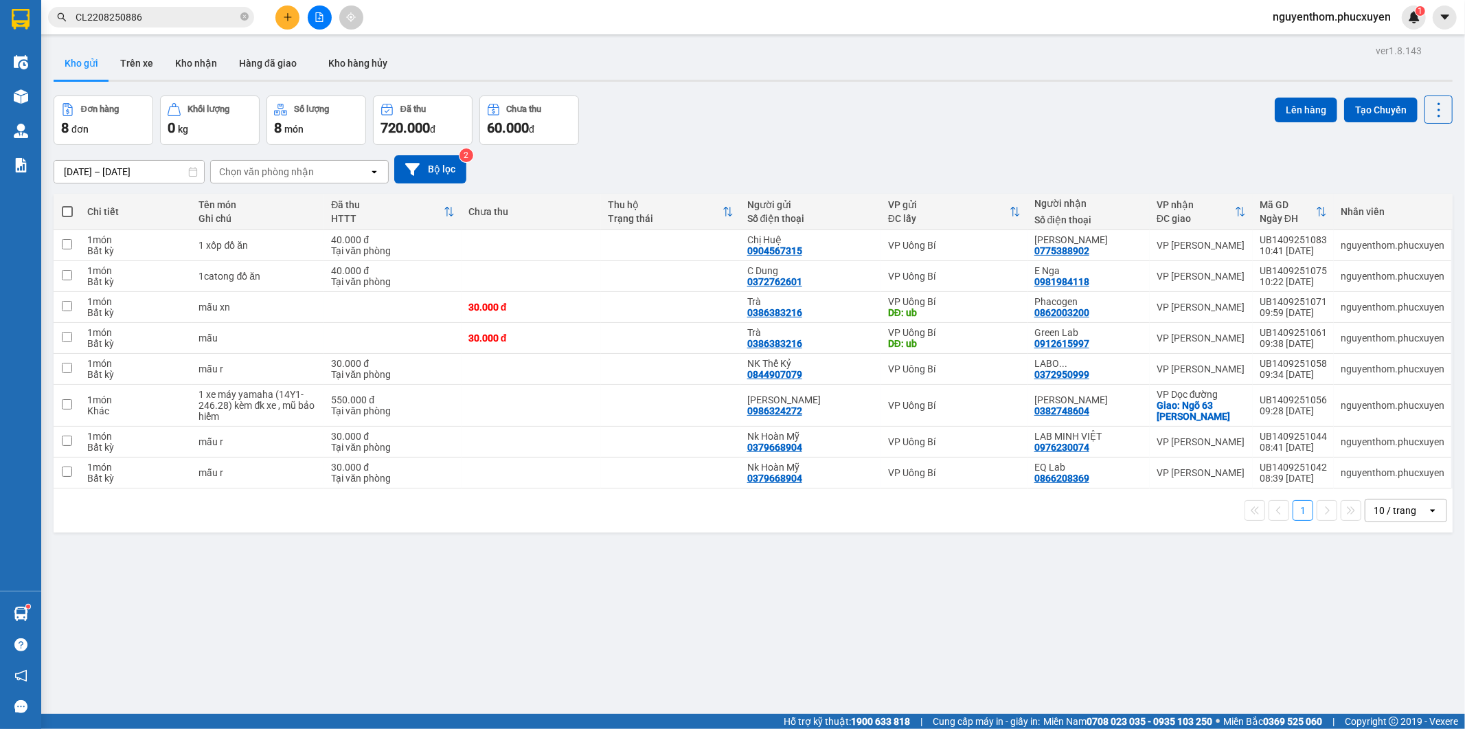
click at [292, 12] on icon "plus" at bounding box center [288, 17] width 10 height 10
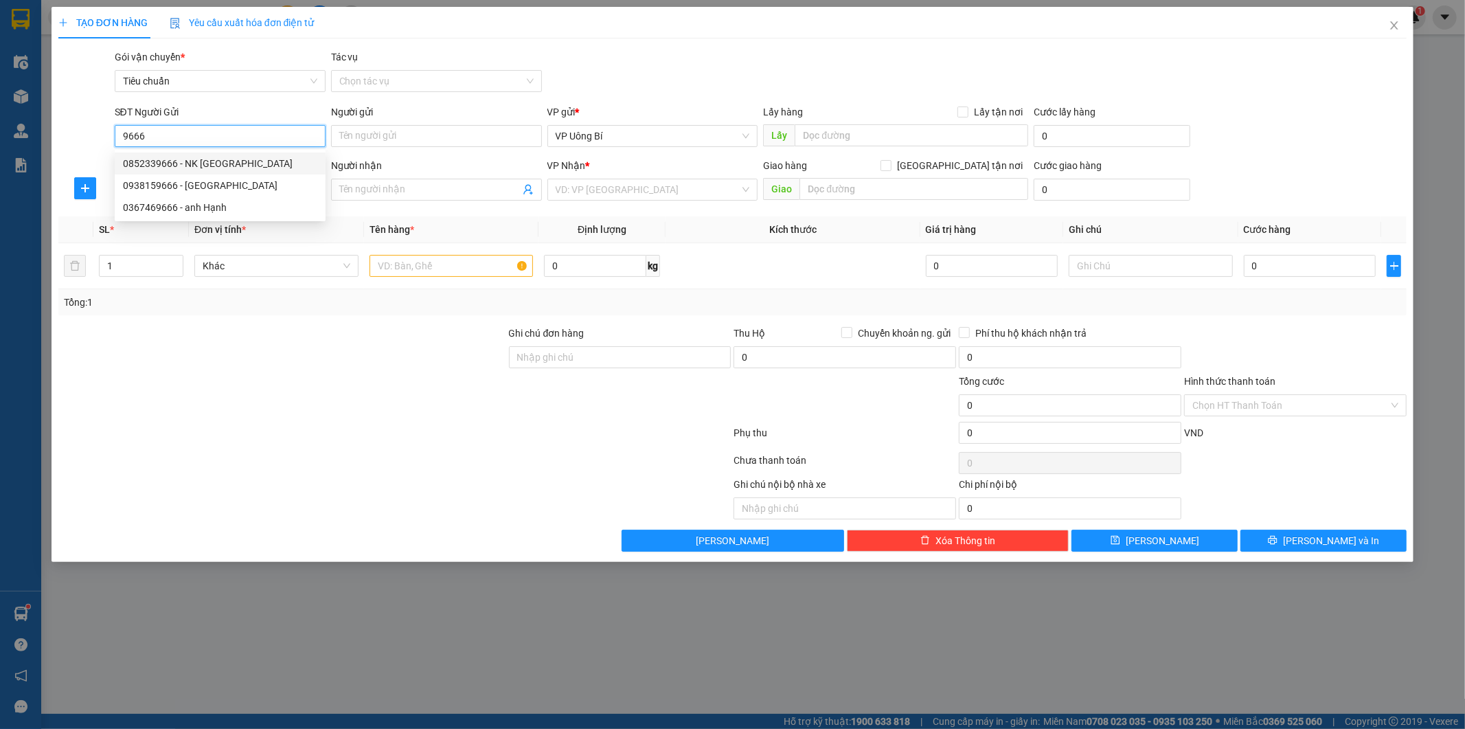
click at [205, 161] on div "0852339666 - NK Việt Úc" at bounding box center [220, 163] width 194 height 15
type input "0852339666"
type input "NK Việt Úc"
type input "0852339666"
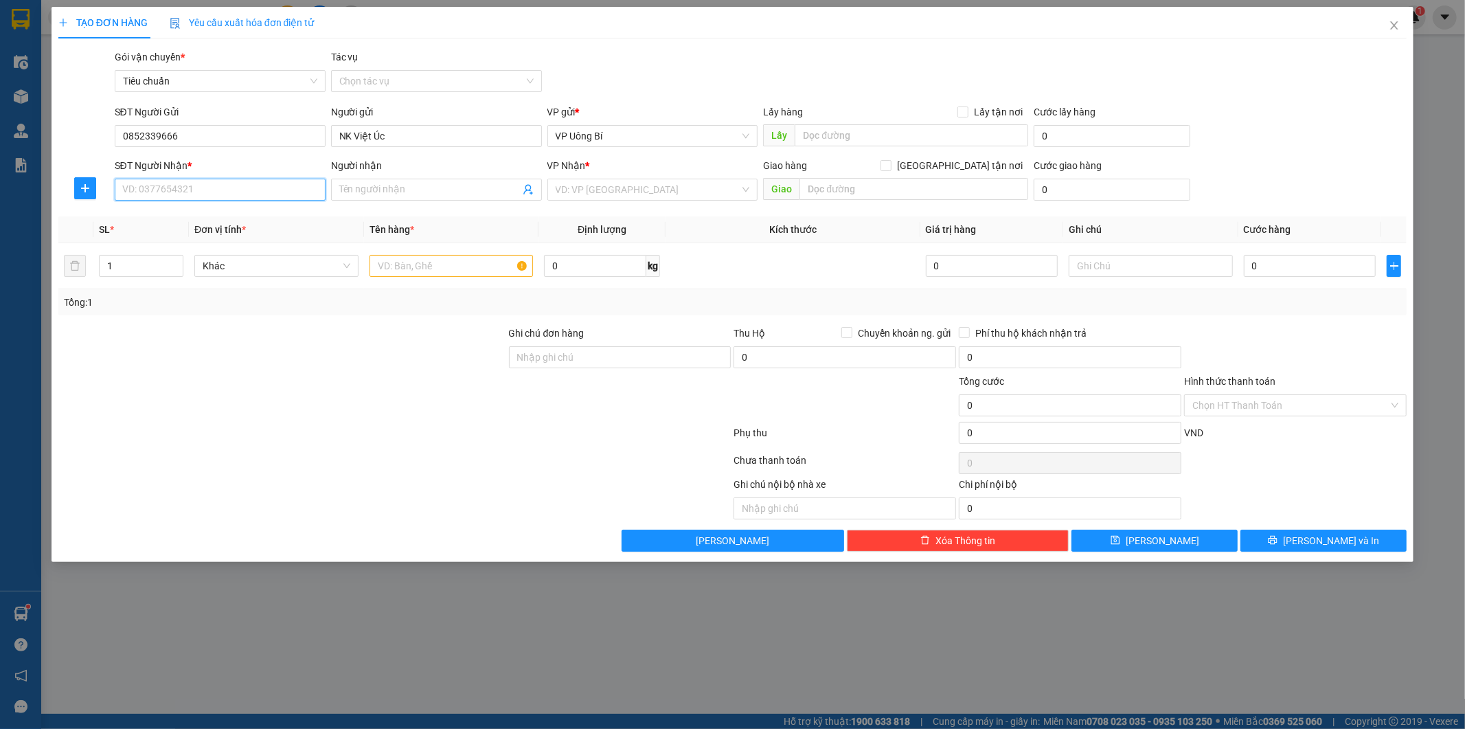
click at [249, 189] on input "SĐT Người Nhận *" at bounding box center [220, 190] width 211 height 22
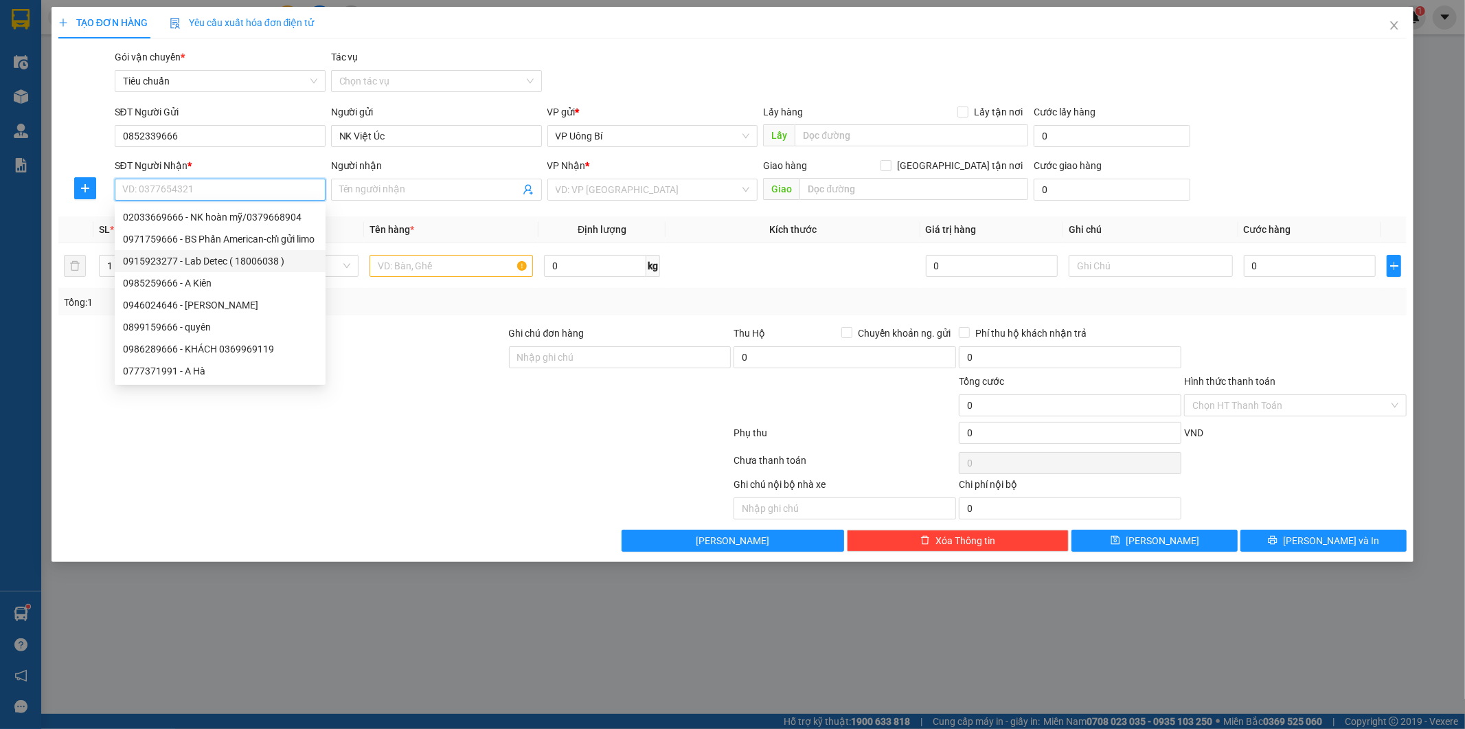
click at [229, 258] on div "0915923277 - Lab Detec ( 18006038 )" at bounding box center [220, 260] width 194 height 15
type input "0915923277"
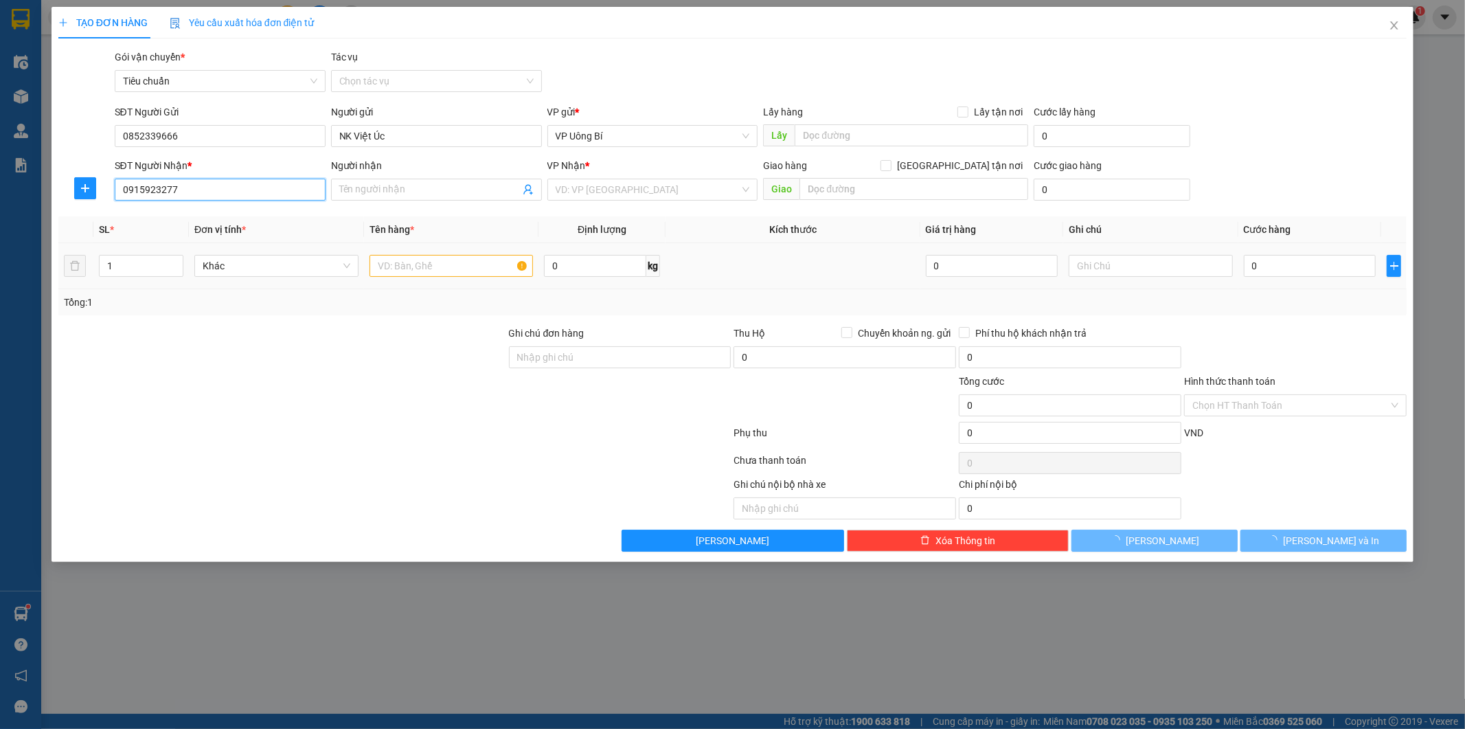
type input "Lab Detec ( 18006038 )"
click at [442, 268] on input "text" at bounding box center [451, 266] width 164 height 22
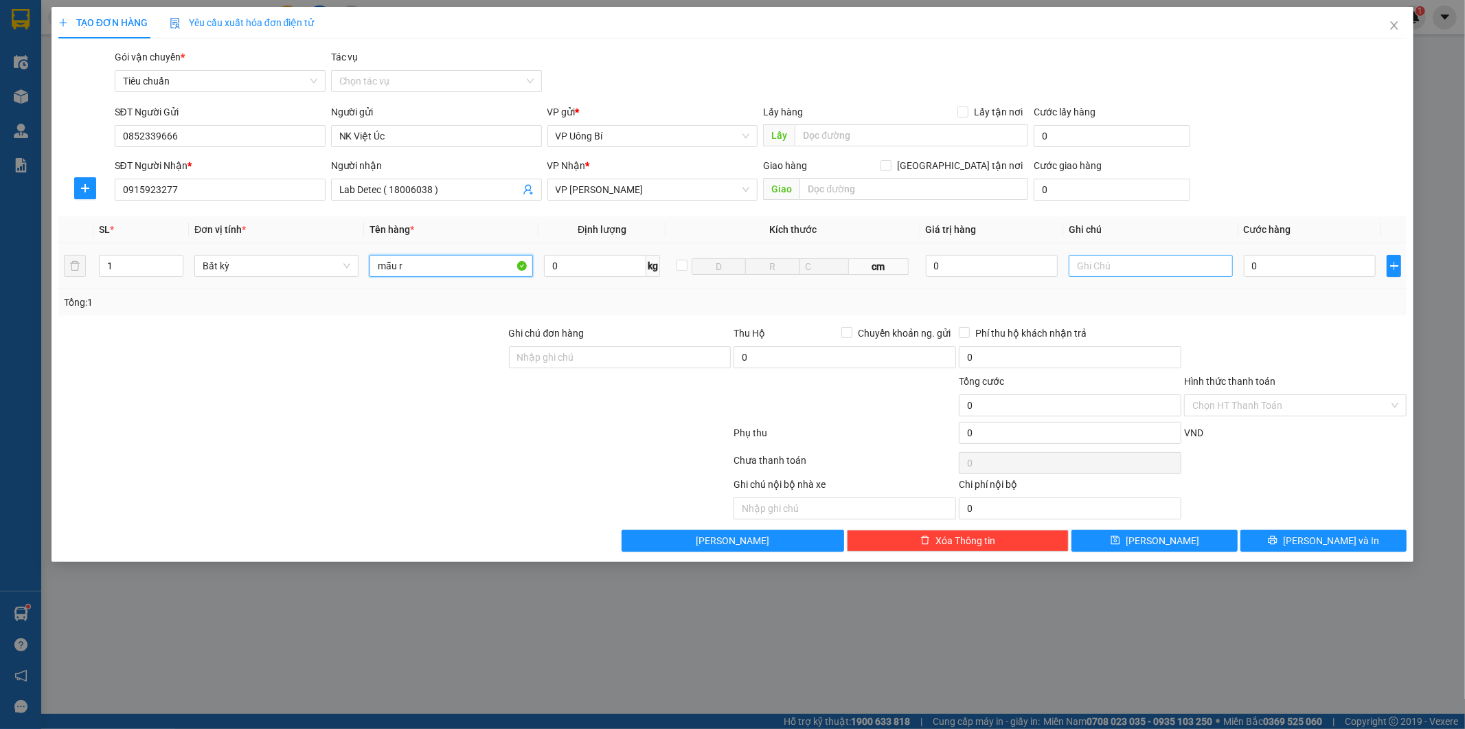
type input "mẫu r"
click at [1155, 268] on input "text" at bounding box center [1151, 266] width 164 height 22
type input "hàng cần gấp, gửi nhanh nhất cho ng nhận"
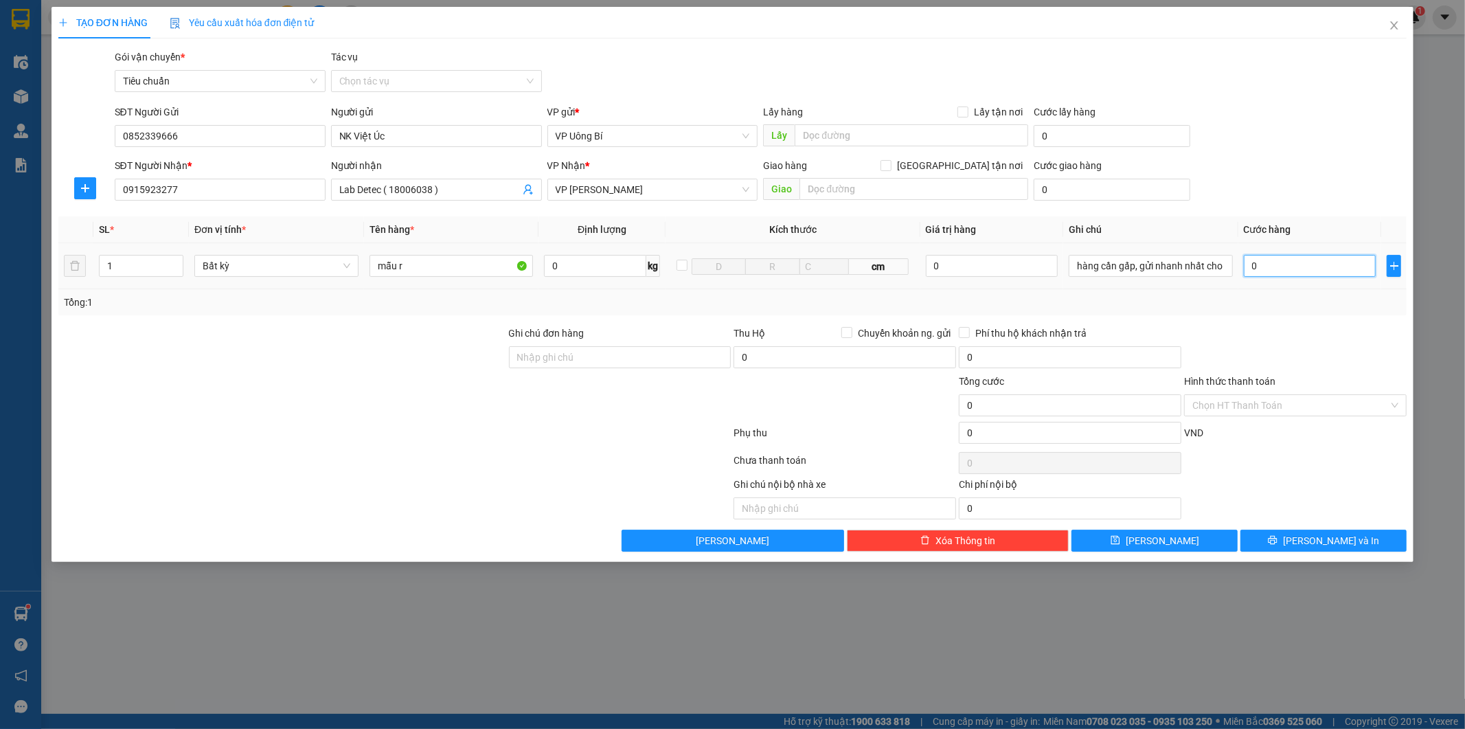
click at [1297, 269] on input "0" at bounding box center [1310, 266] width 132 height 22
type input "3"
type input "30"
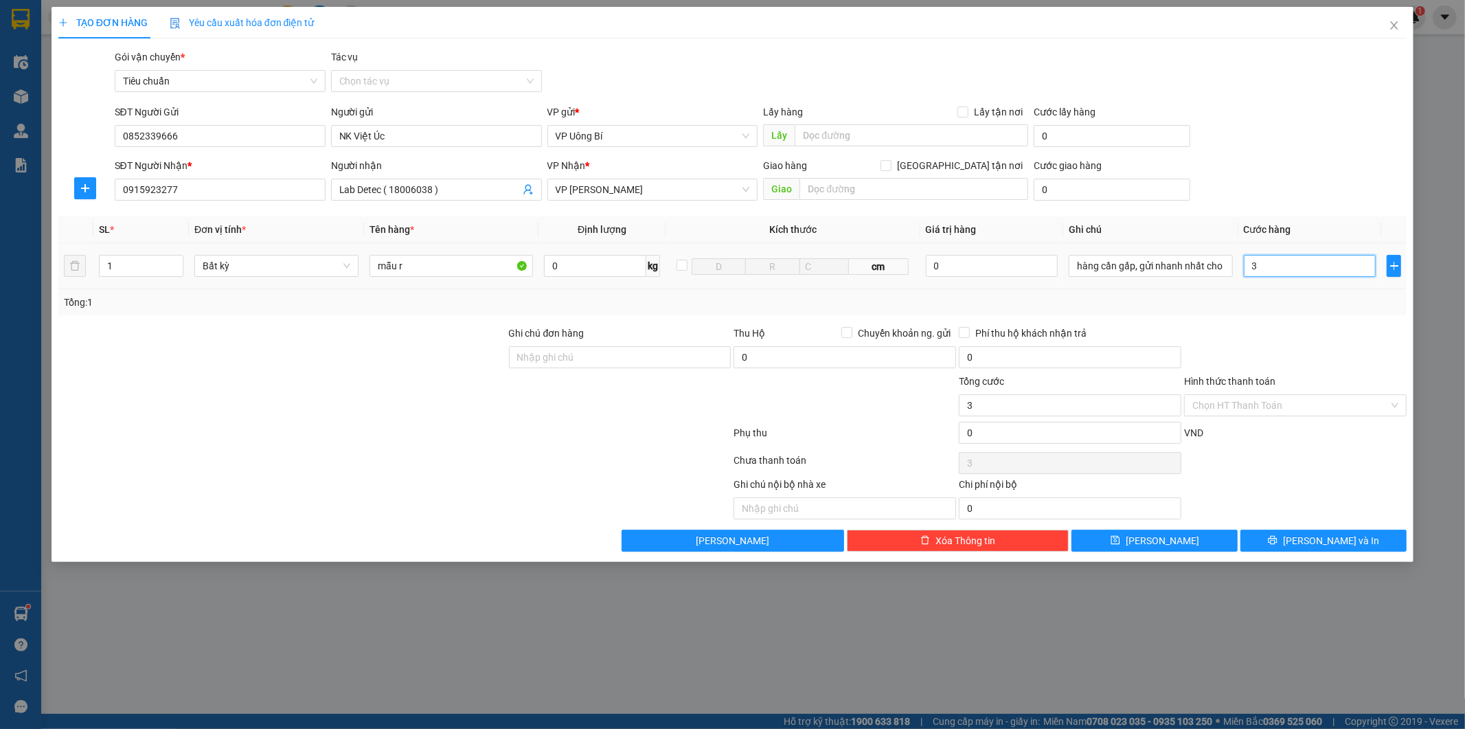
type input "30"
type input "30.000"
click at [1289, 398] on input "Hình thức thanh toán" at bounding box center [1290, 405] width 196 height 21
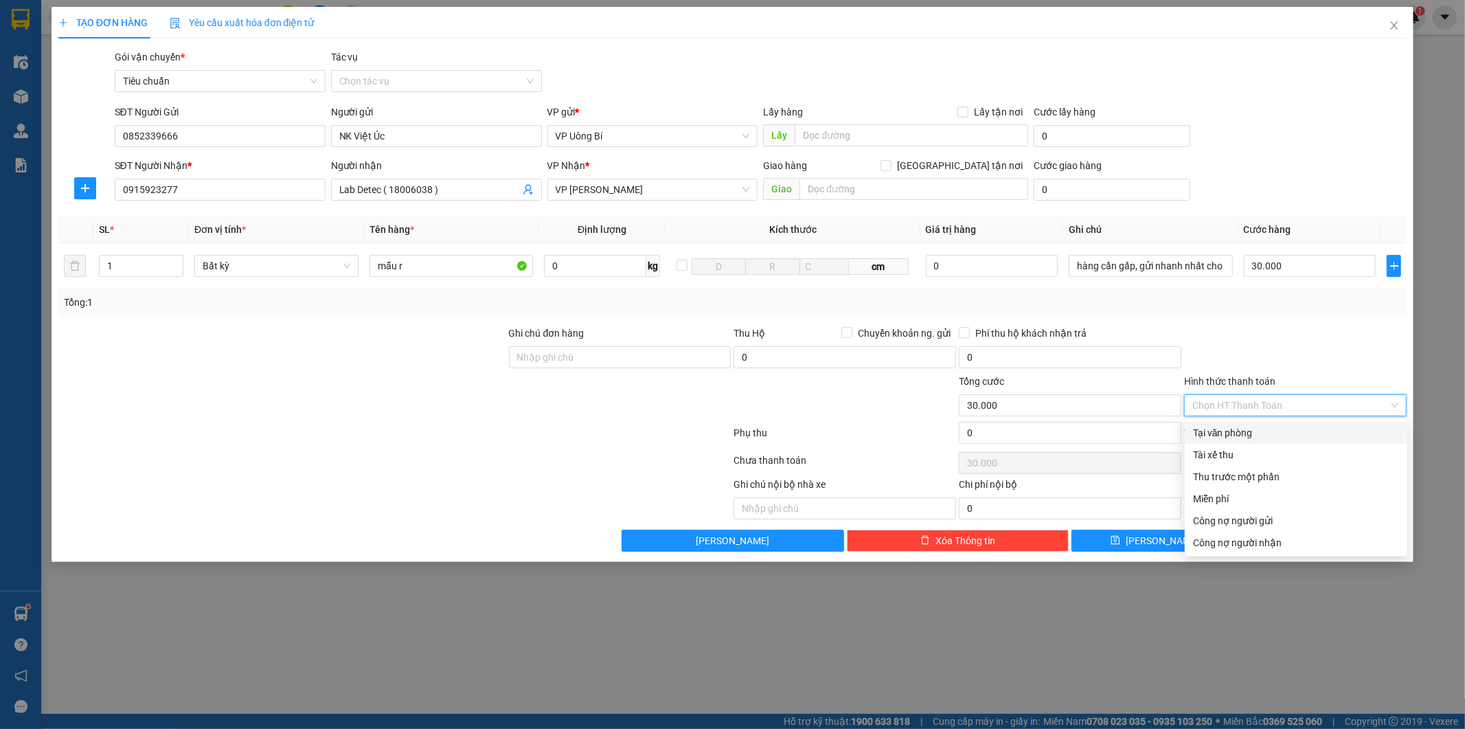
click at [1293, 435] on div "Tại văn phòng" at bounding box center [1296, 432] width 206 height 15
type input "0"
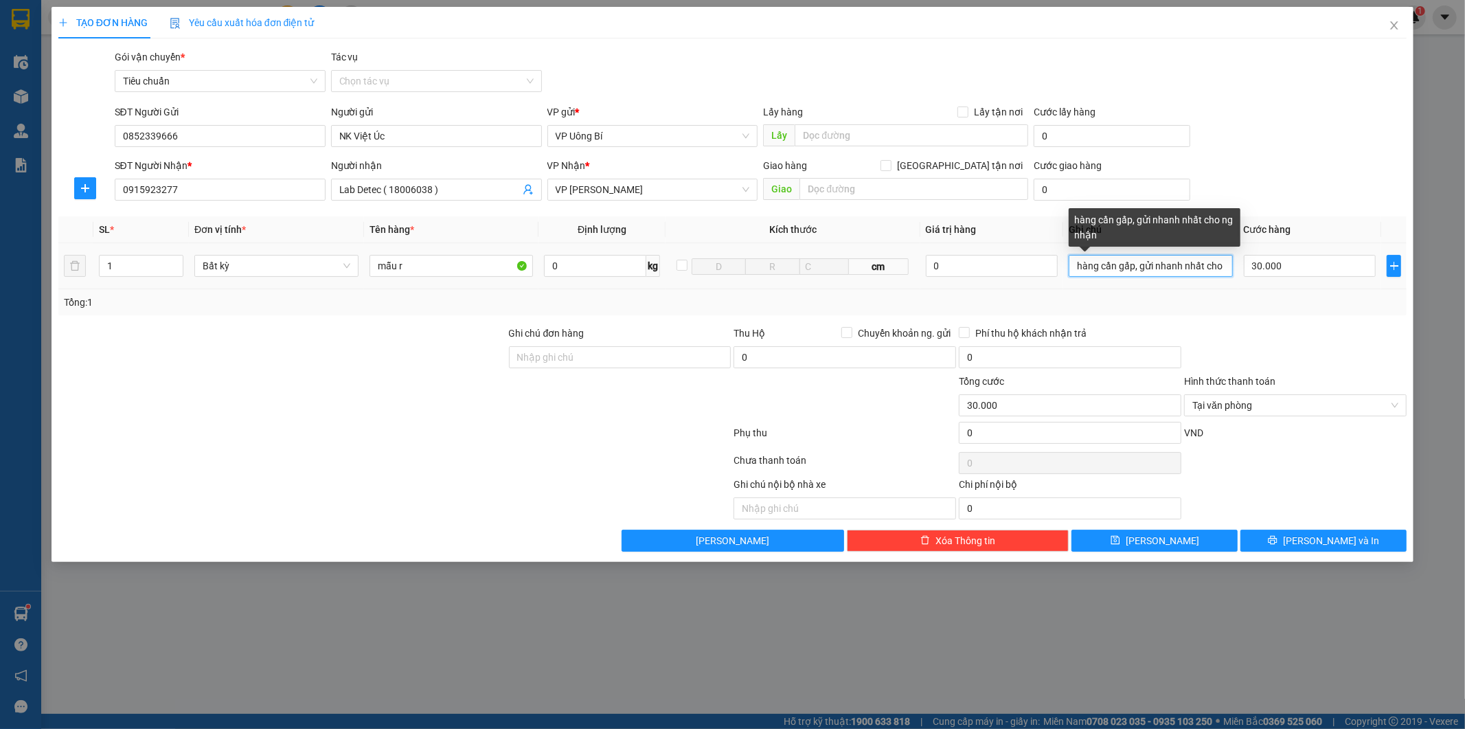
scroll to position [0, 12]
drag, startPoint x: 1221, startPoint y: 264, endPoint x: 1128, endPoint y: 272, distance: 93.7
click at [1128, 272] on input "hàng cần gấp, gửi nhanh nhất cho ng nhận" at bounding box center [1151, 266] width 164 height 22
drag, startPoint x: 1183, startPoint y: 266, endPoint x: 1133, endPoint y: 269, distance: 49.5
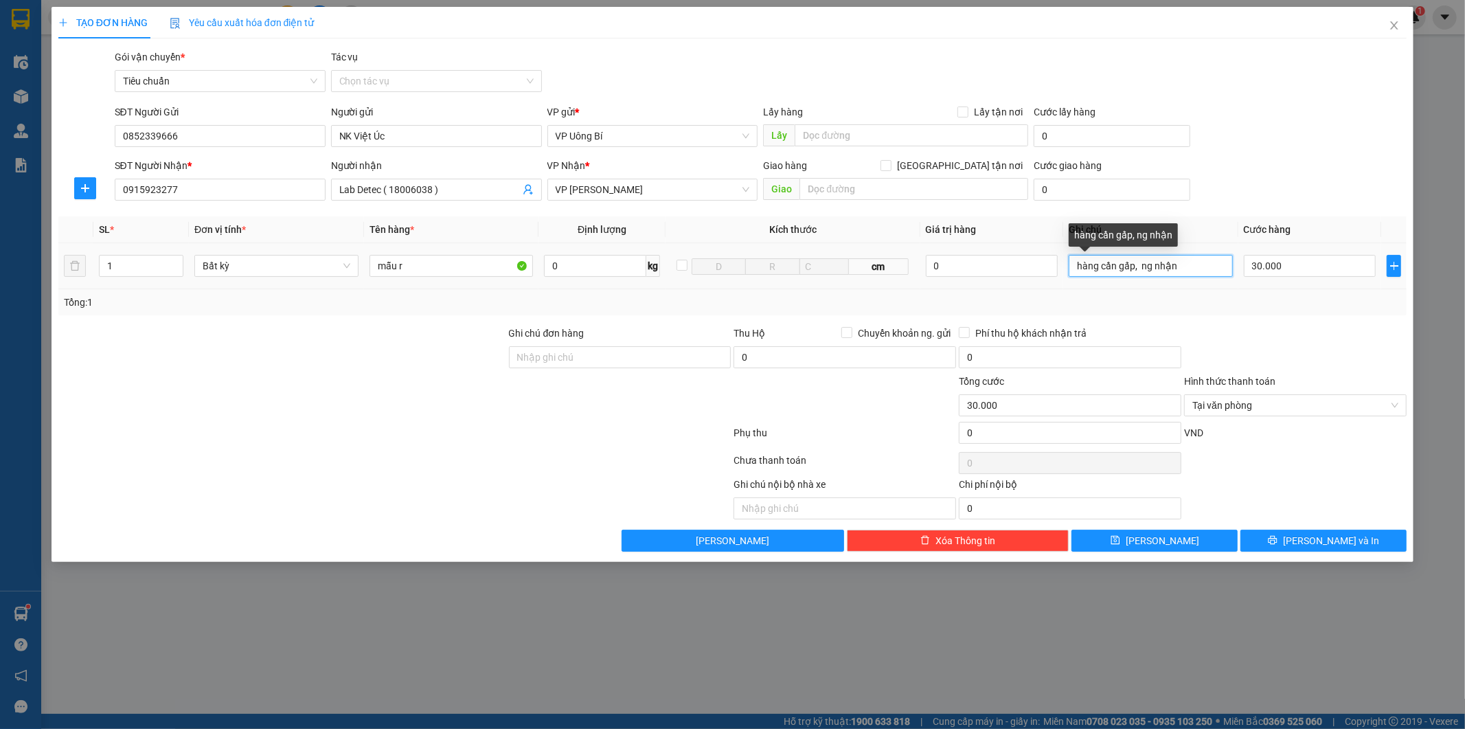
click at [1133, 269] on input "hàng cần gấp, ng nhận" at bounding box center [1151, 266] width 164 height 22
type input "hàng cần gấp"
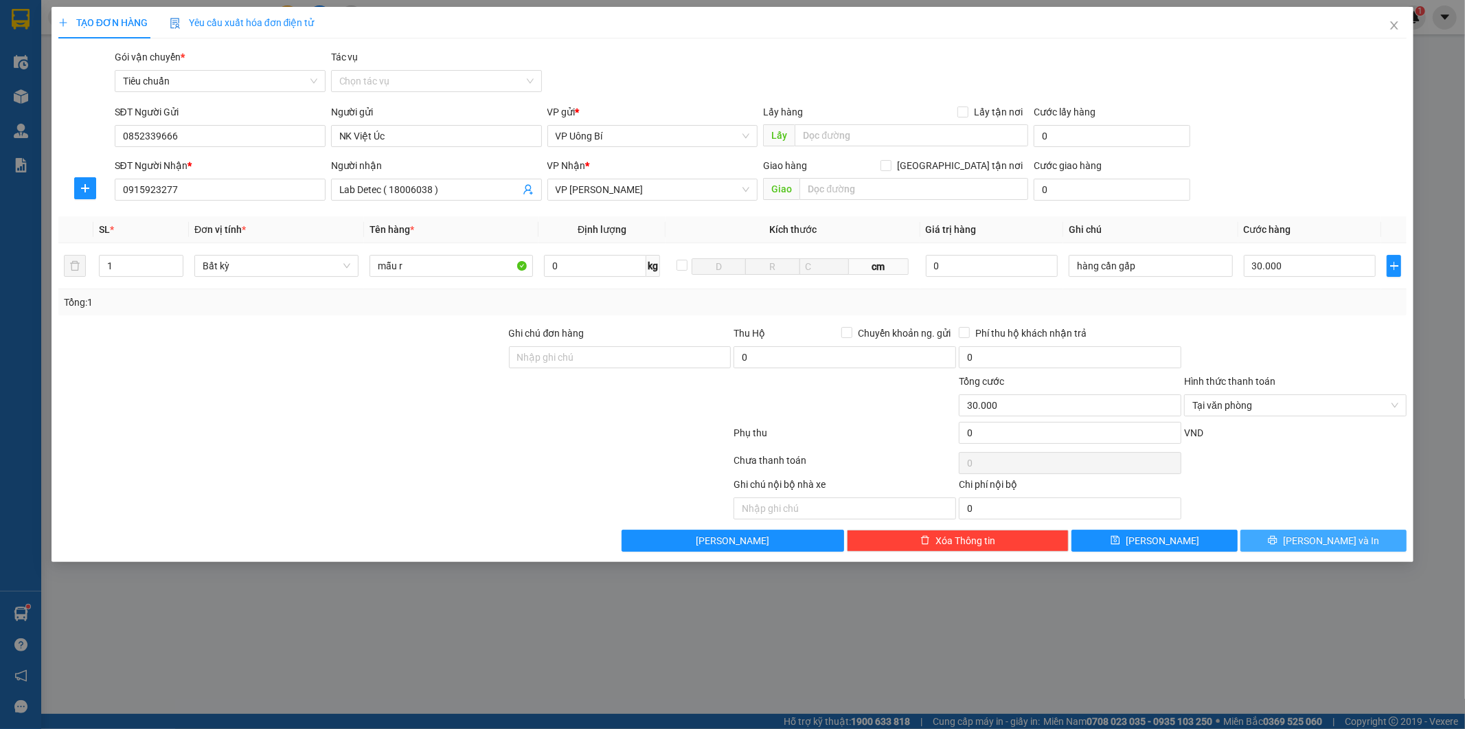
click at [1293, 536] on button "[PERSON_NAME] và In" at bounding box center [1323, 541] width 166 height 22
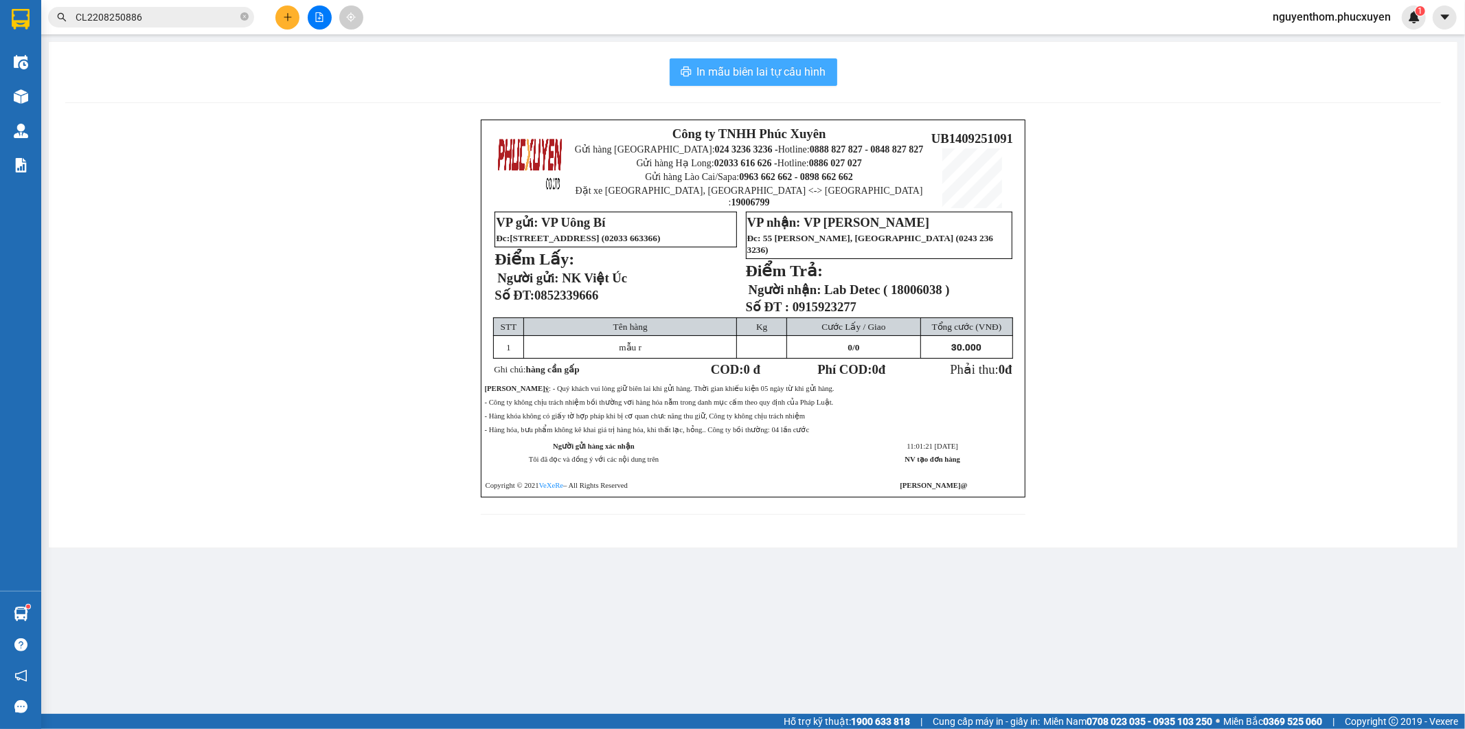
click at [767, 76] on span "In mẫu biên lai tự cấu hình" at bounding box center [761, 71] width 129 height 17
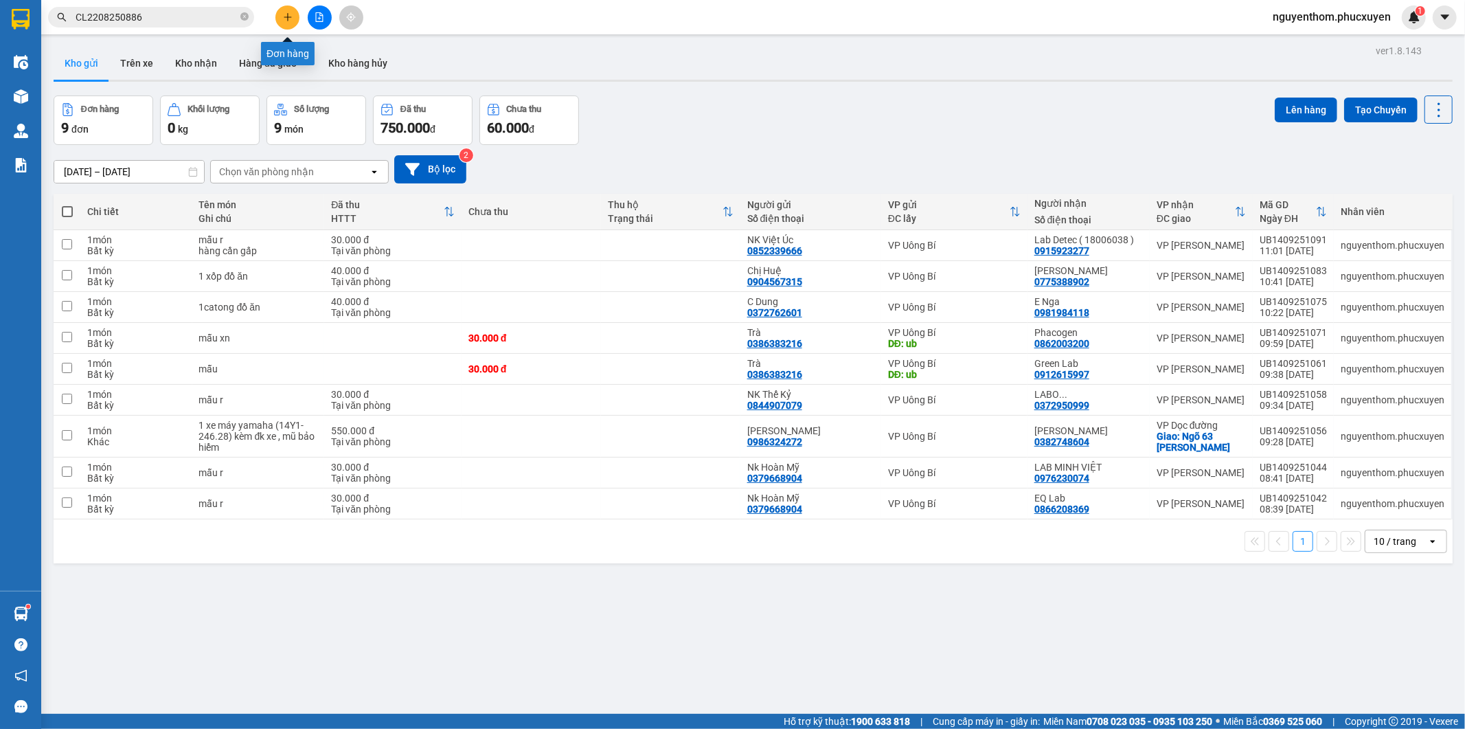
click at [286, 11] on button at bounding box center [287, 17] width 24 height 24
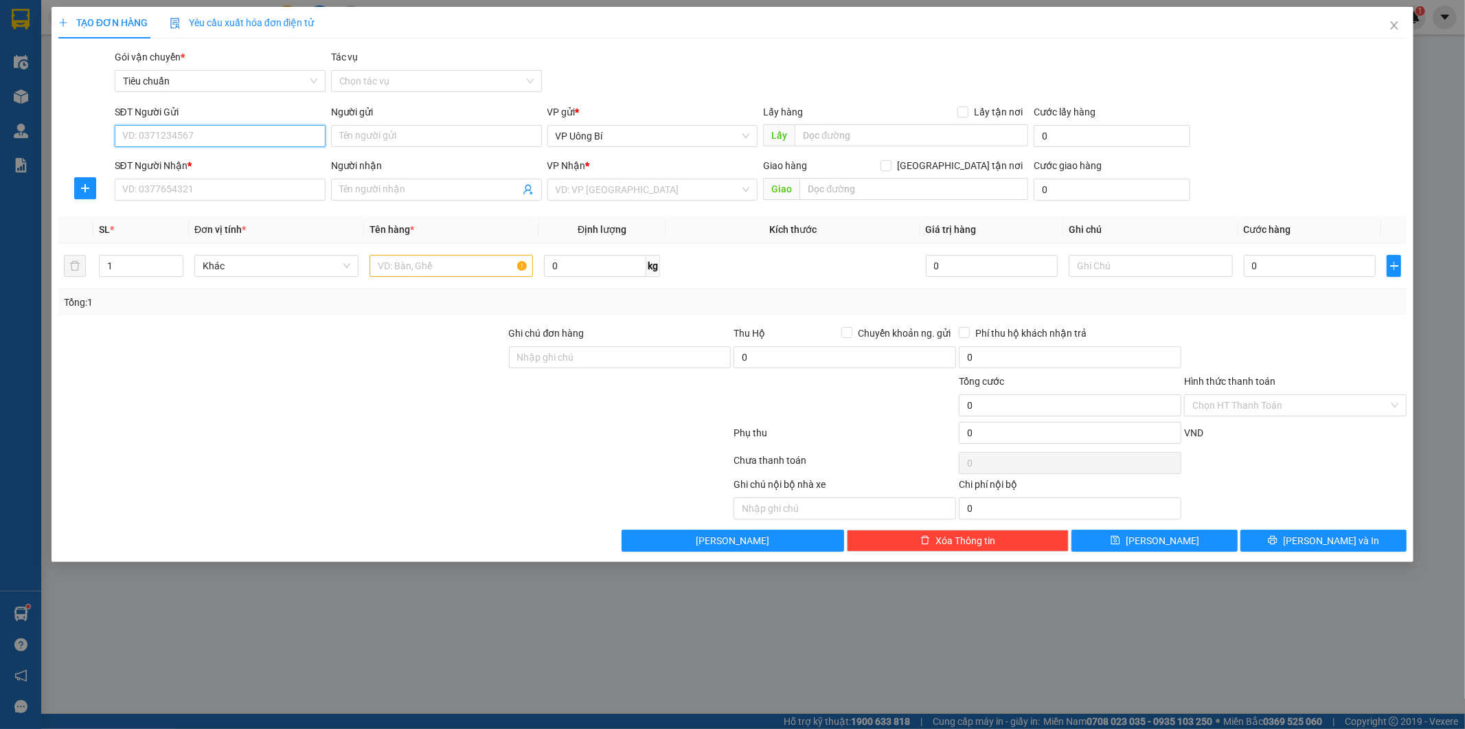
click at [297, 129] on input "SĐT Người Gửi" at bounding box center [220, 136] width 211 height 22
click at [214, 156] on div "0979923638 - bsi Lực/0852339666" at bounding box center [220, 163] width 194 height 15
type input "0979923638"
type input "bsi Lực/0852339666"
type input "0979923638"
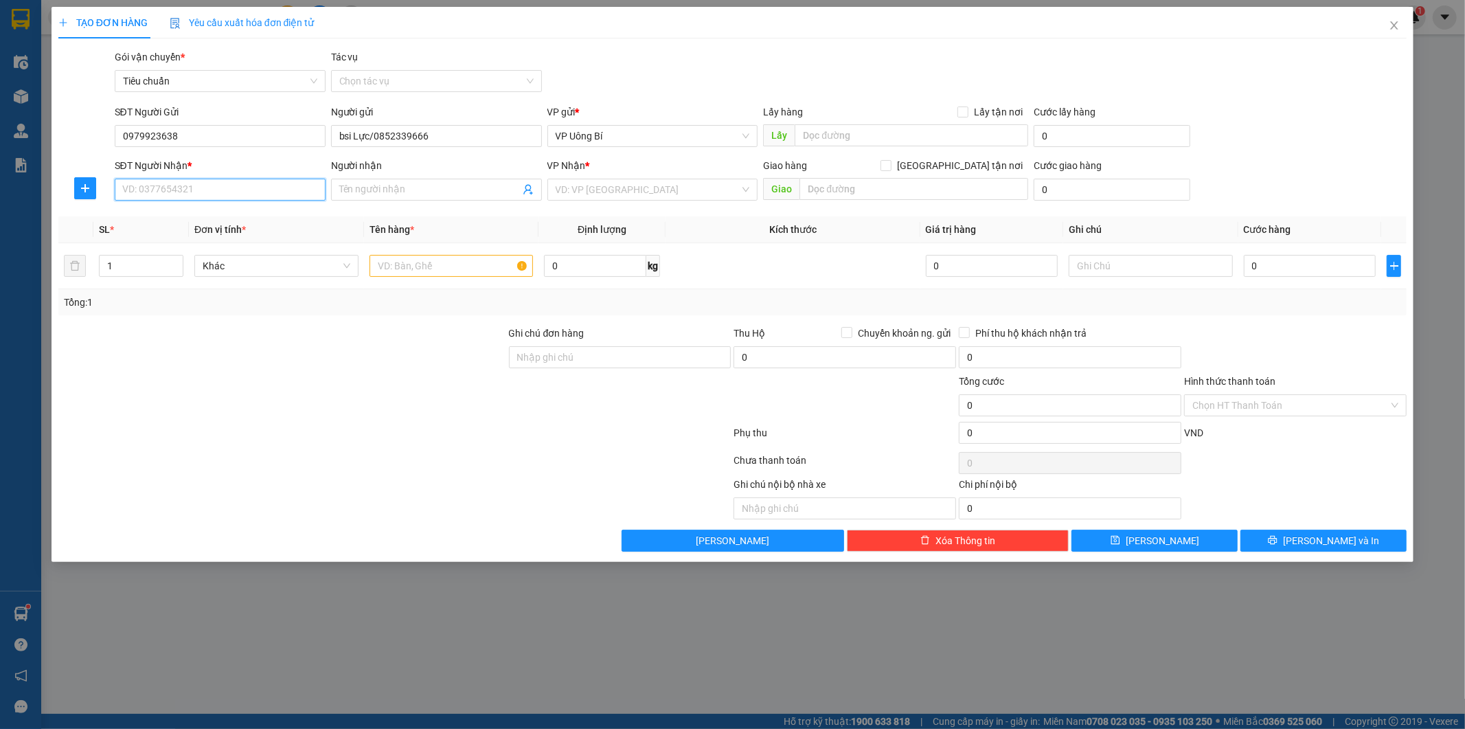
click at [220, 190] on input "SĐT Người Nhận *" at bounding box center [220, 190] width 211 height 22
click at [225, 234] on div "0971681989 - Lab Sun Dental/0936411005" at bounding box center [220, 238] width 194 height 15
type input "0971681989"
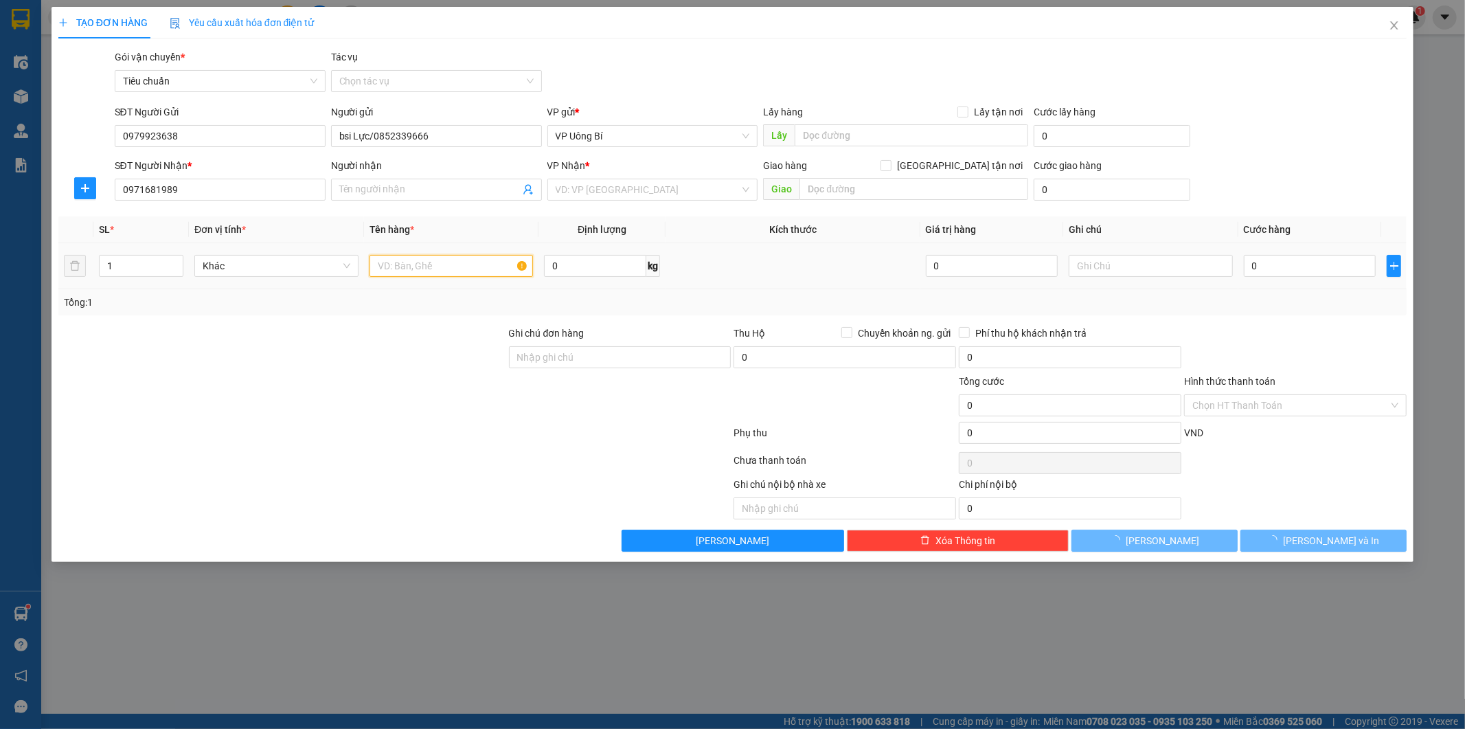
click at [444, 260] on input "text" at bounding box center [451, 266] width 164 height 22
type input "Lab Sun Dental/0936411005"
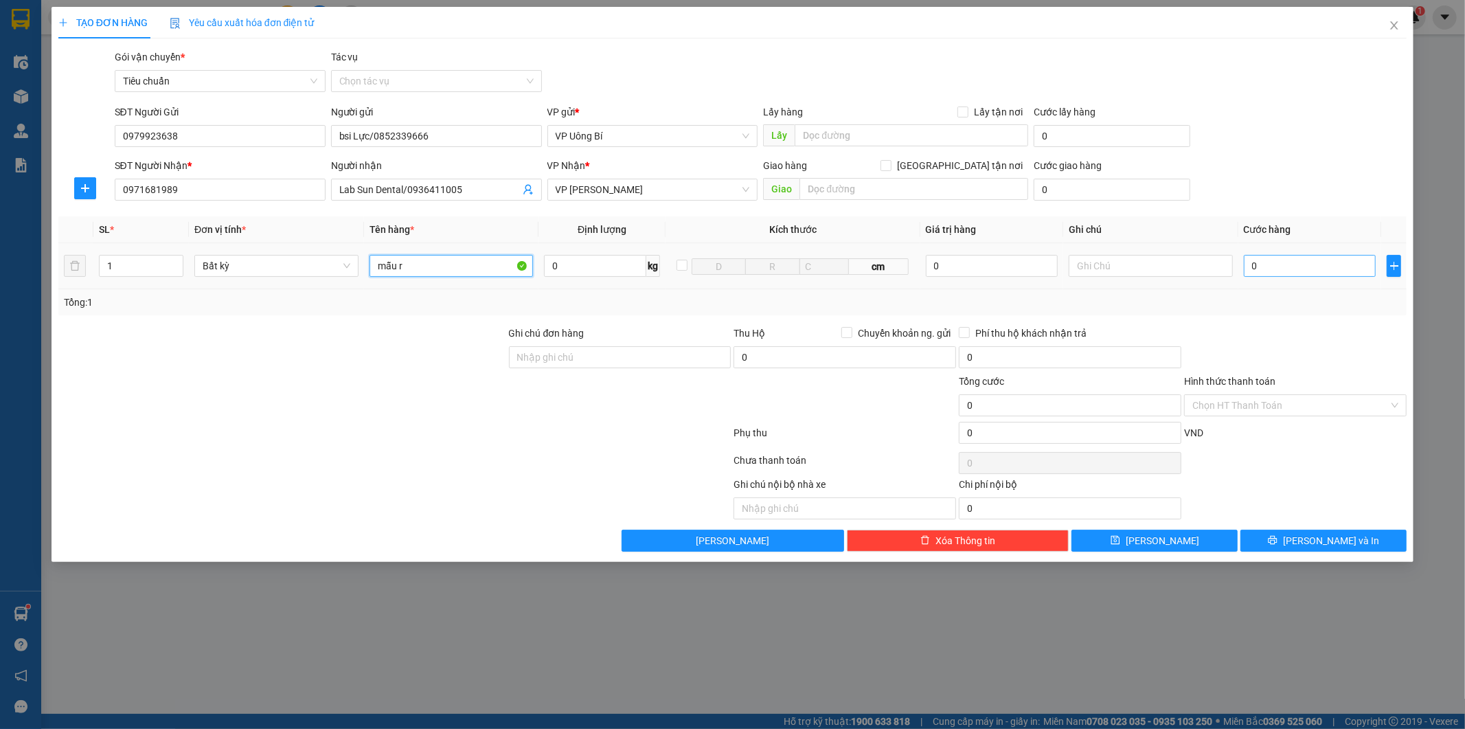
type input "mẫu r"
click at [1292, 268] on input "0" at bounding box center [1310, 266] width 132 height 22
type input "3"
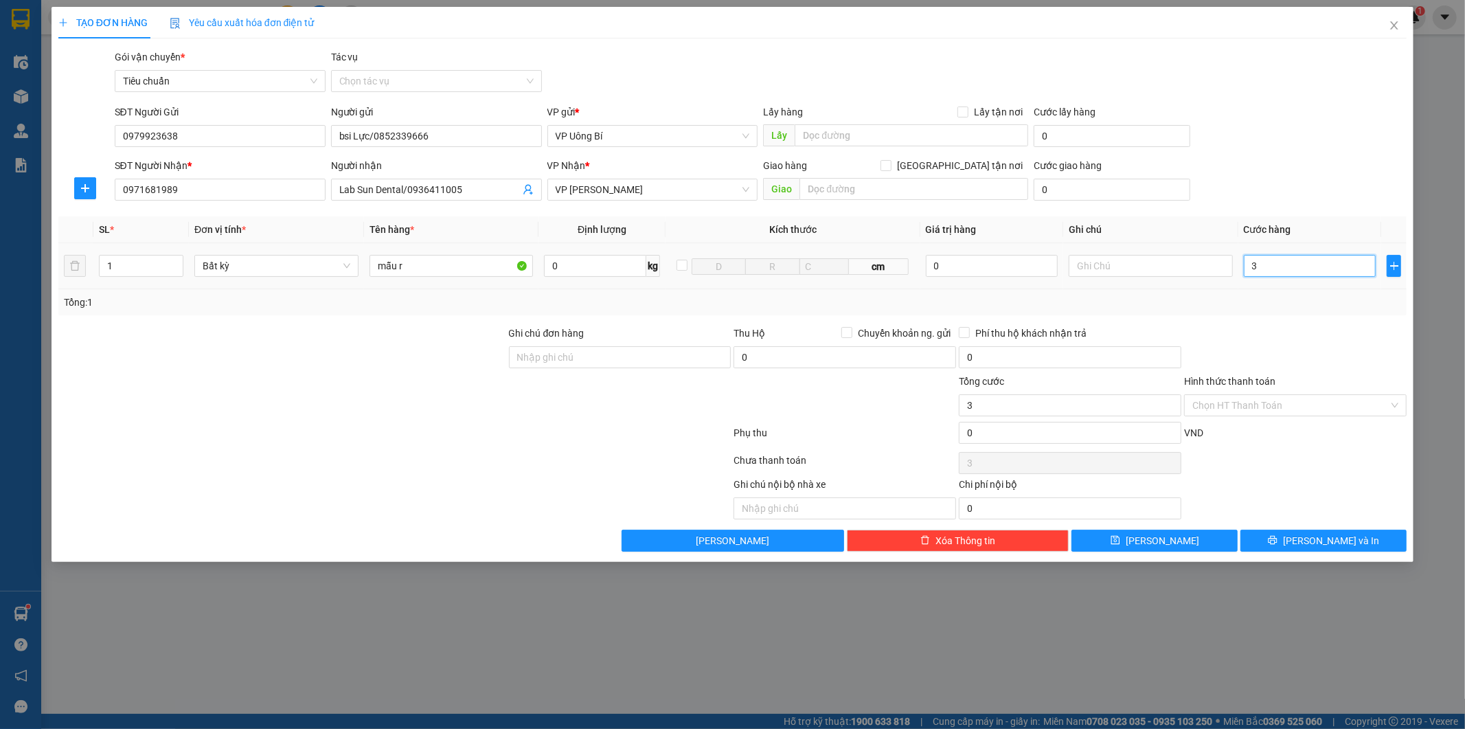
type input "30"
type input "30.000"
click at [1286, 402] on input "Hình thức thanh toán" at bounding box center [1290, 405] width 196 height 21
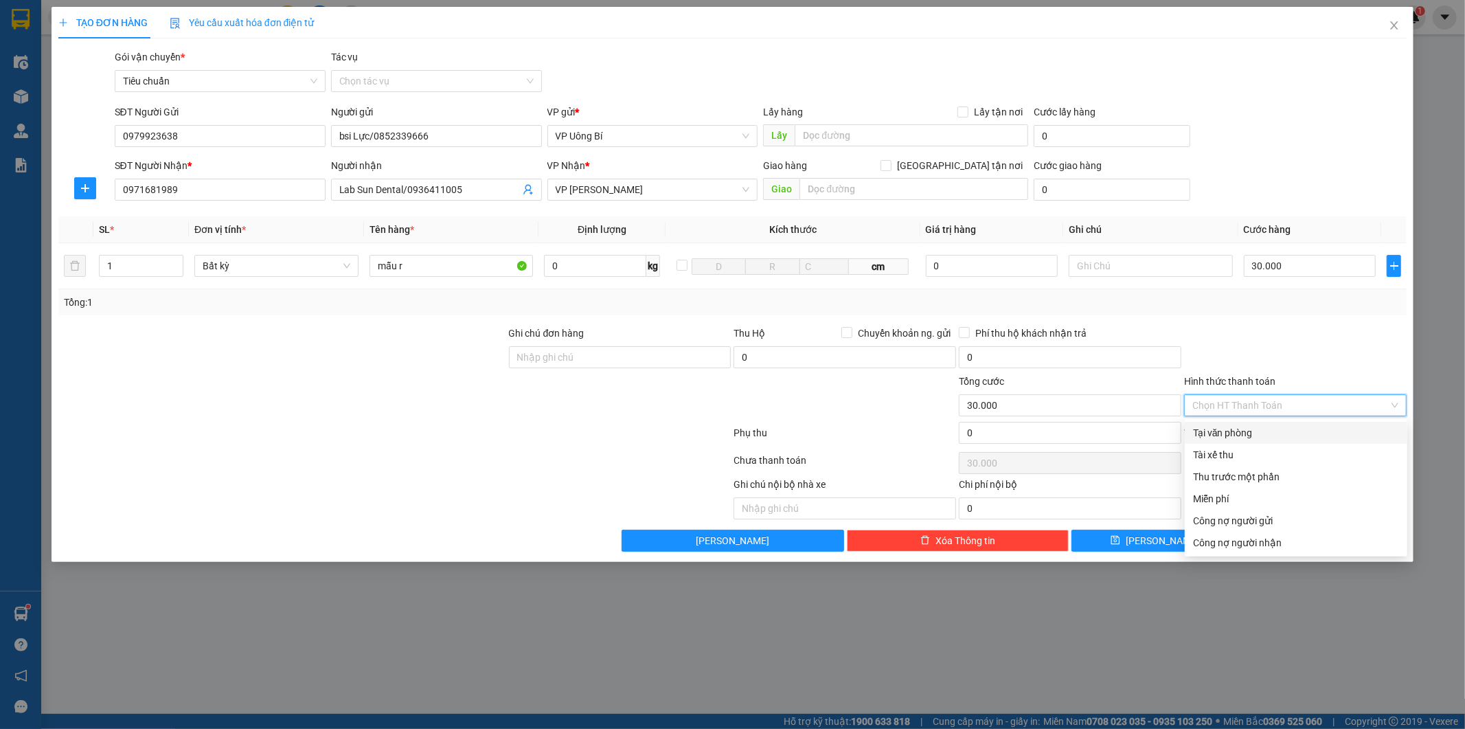
click at [1269, 435] on div "Tại văn phòng" at bounding box center [1296, 432] width 206 height 15
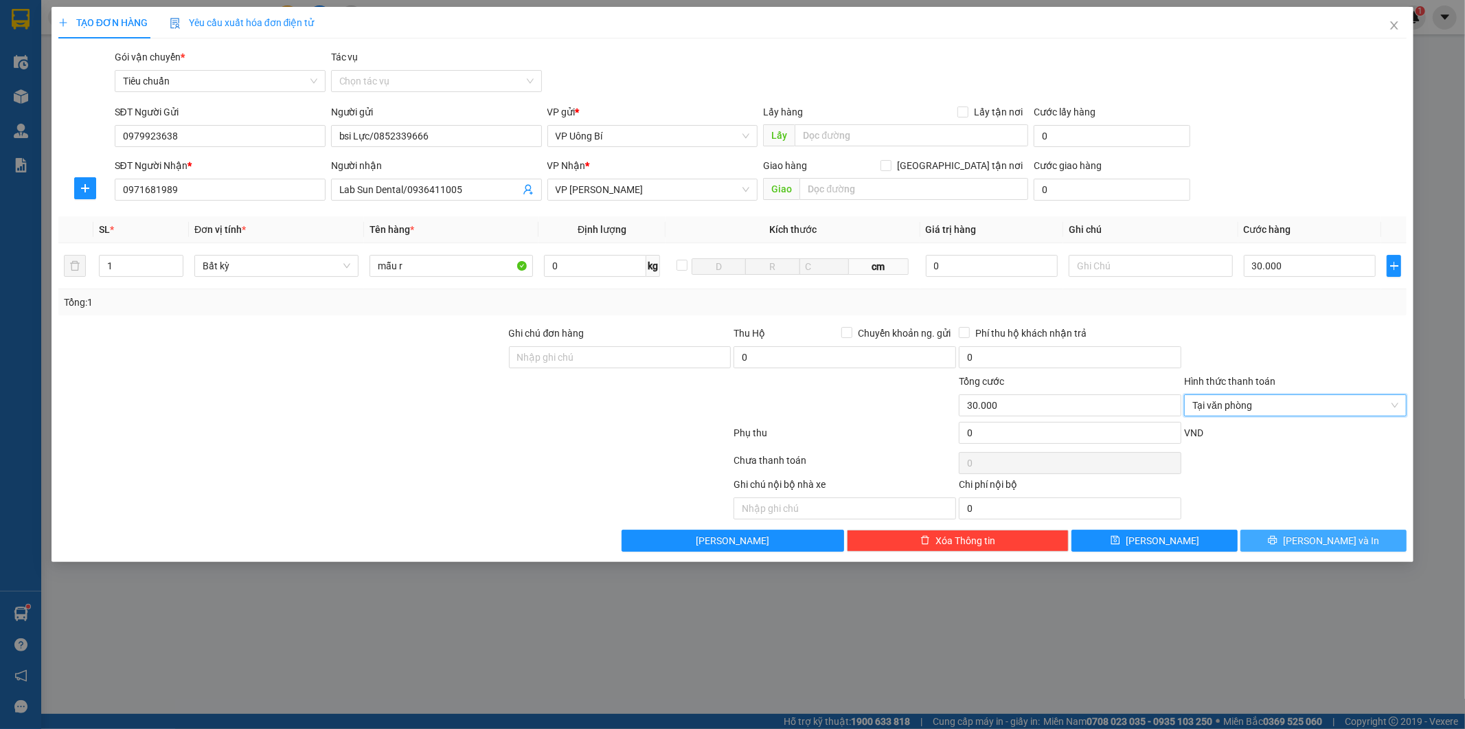
click at [1310, 538] on button "[PERSON_NAME] và In" at bounding box center [1323, 541] width 166 height 22
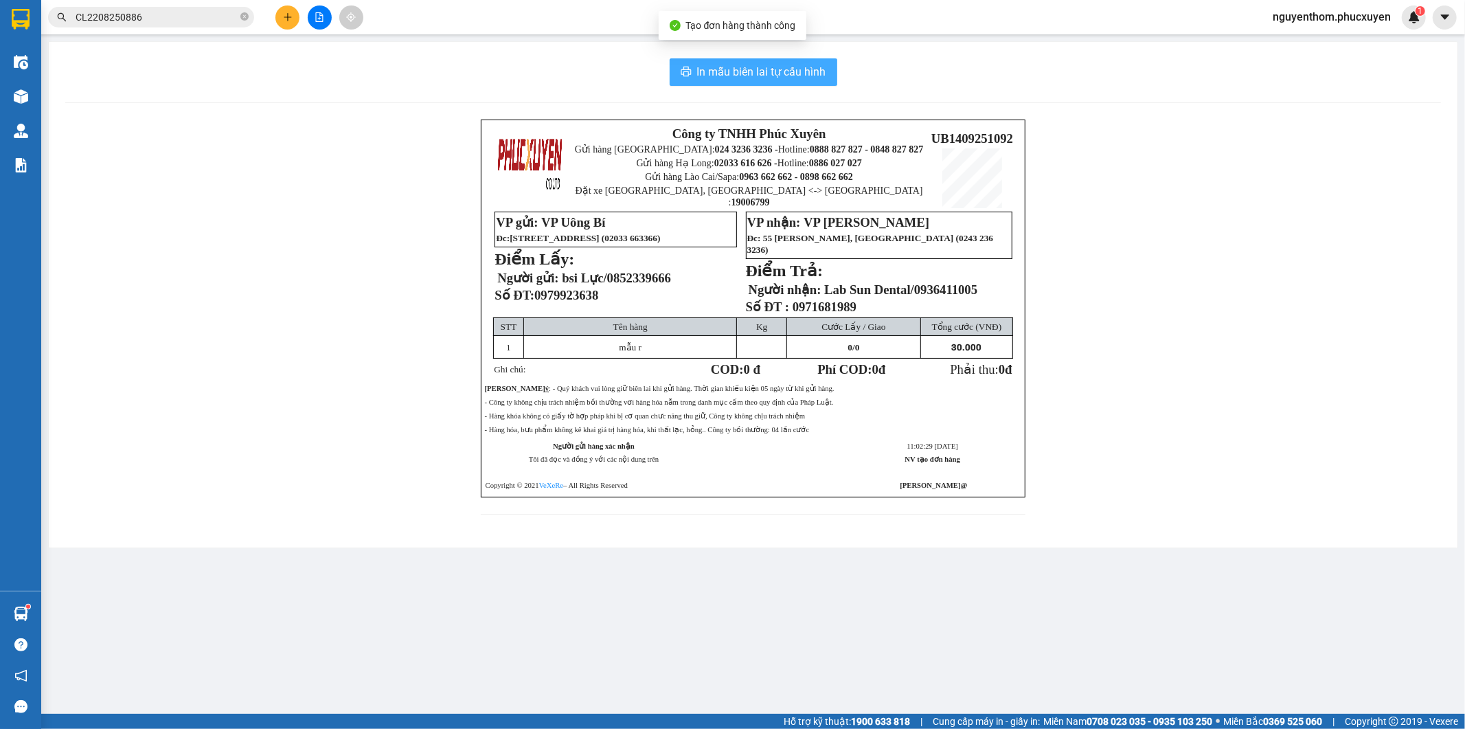
click at [752, 69] on span "In mẫu biên lai tự cấu hình" at bounding box center [761, 71] width 129 height 17
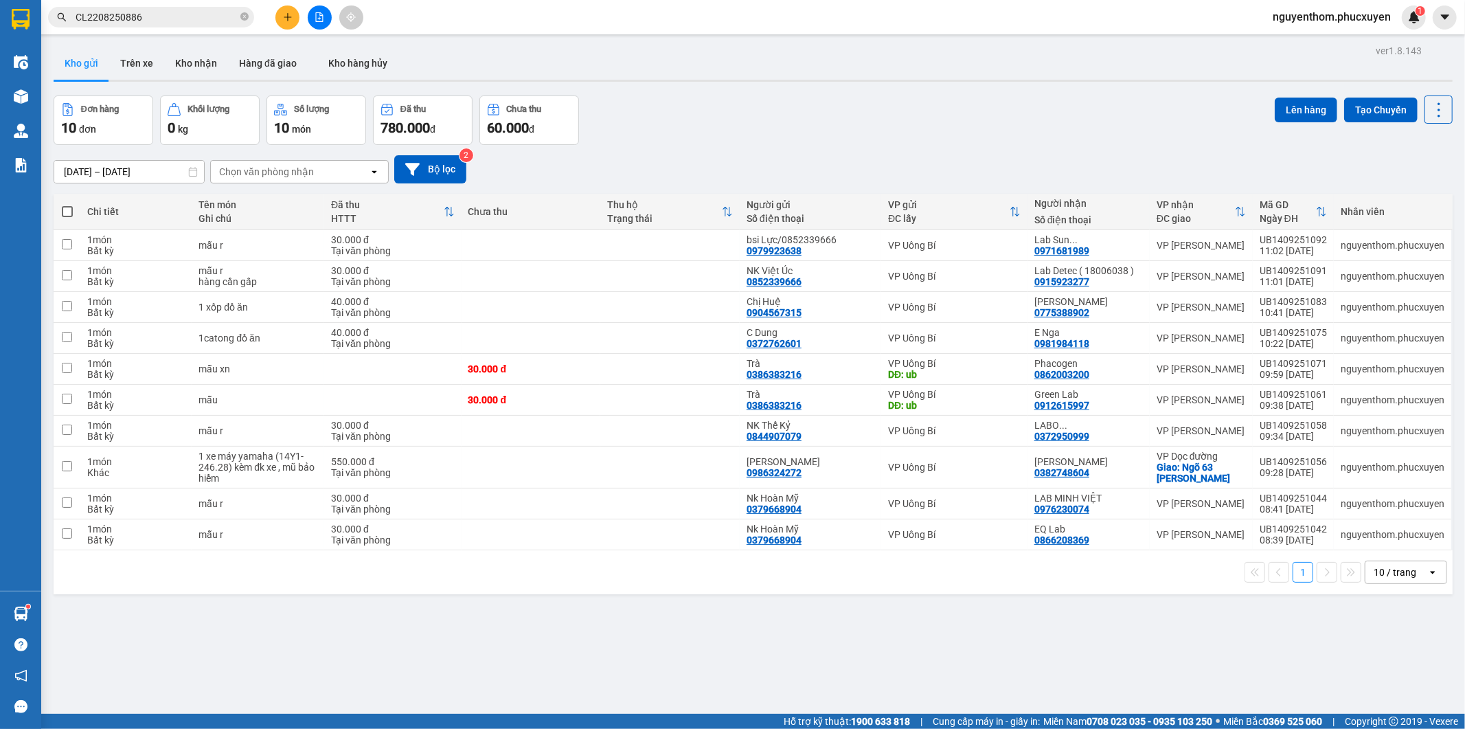
click at [241, 15] on icon "close-circle" at bounding box center [244, 16] width 8 height 8
click at [244, 16] on span at bounding box center [244, 17] width 8 height 15
click at [201, 17] on input "text" at bounding box center [157, 17] width 162 height 15
click at [188, 23] on input "text" at bounding box center [157, 17] width 162 height 15
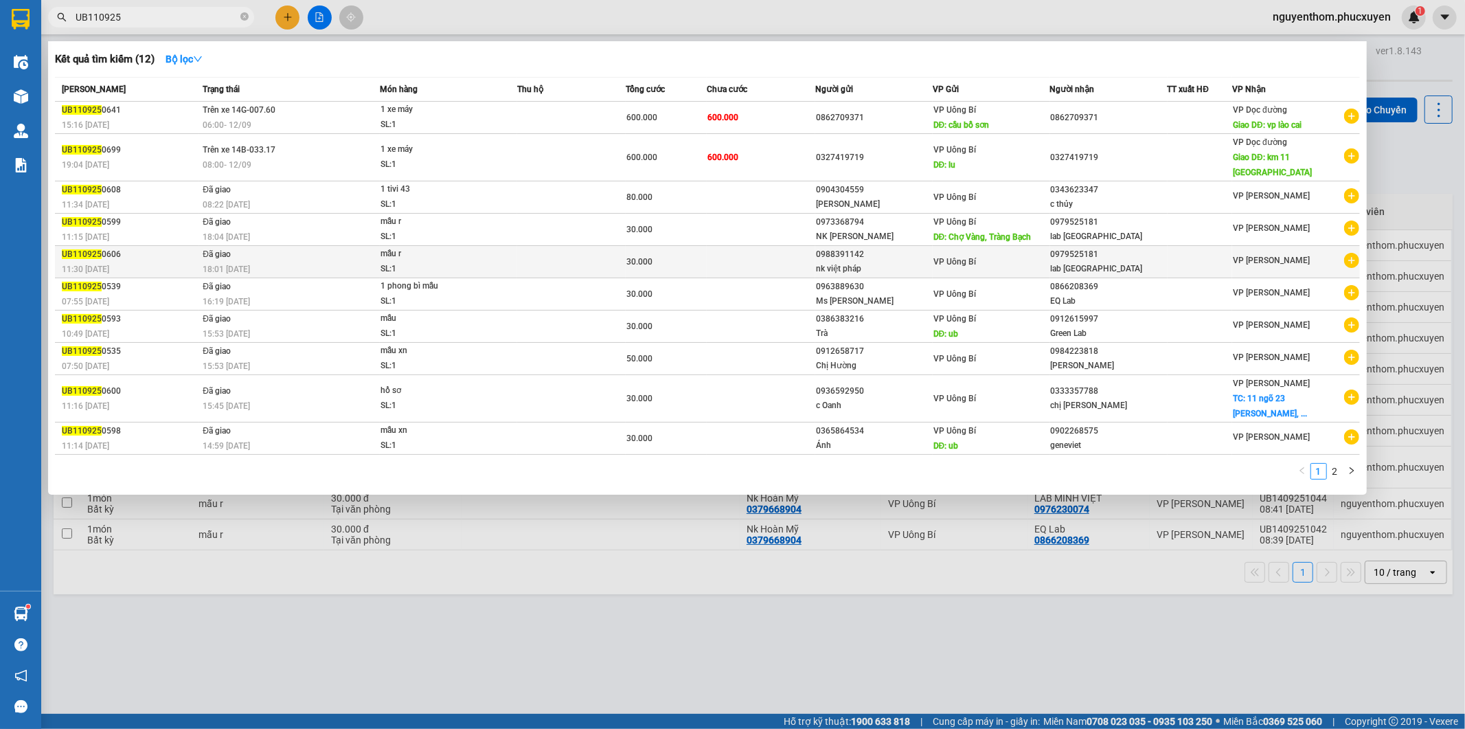
type input "UB110925"
drag, startPoint x: 119, startPoint y: 239, endPoint x: 62, endPoint y: 239, distance: 56.3
click at [62, 247] on div "UB110925 0606" at bounding box center [130, 254] width 137 height 14
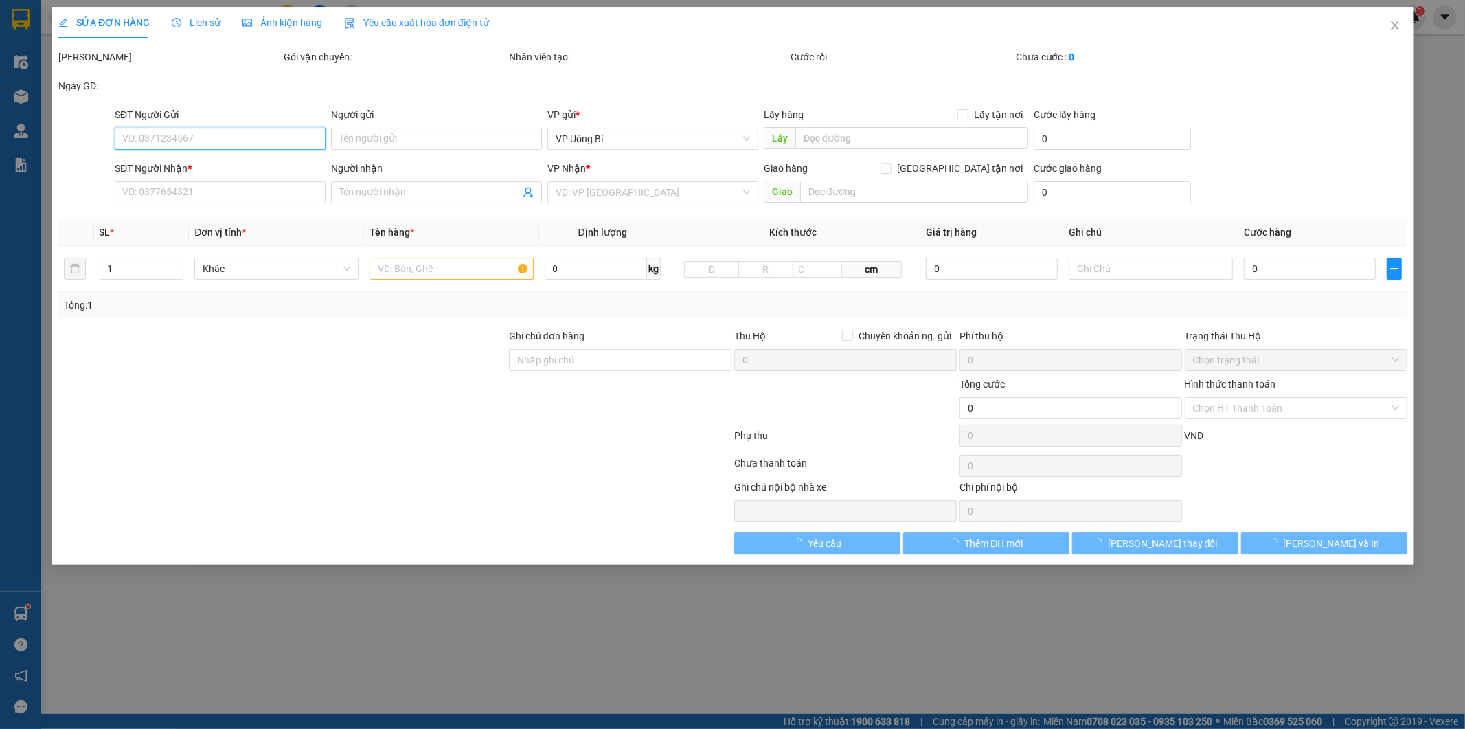
type input "0988391142"
type input "nk việt pháp"
type input "0979525181"
type input "lab [GEOGRAPHIC_DATA]"
type input "30.000"
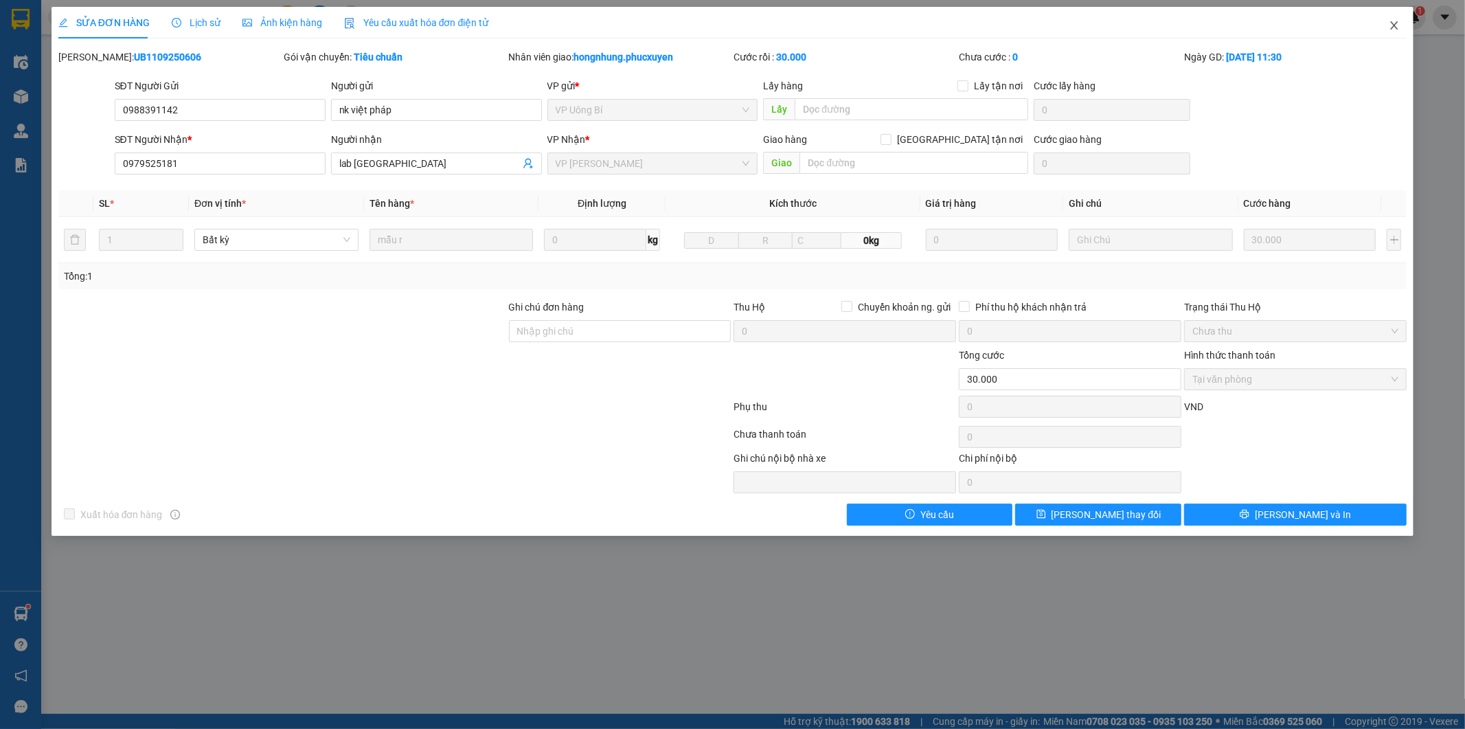
click at [1392, 23] on icon "close" at bounding box center [1394, 25] width 11 height 11
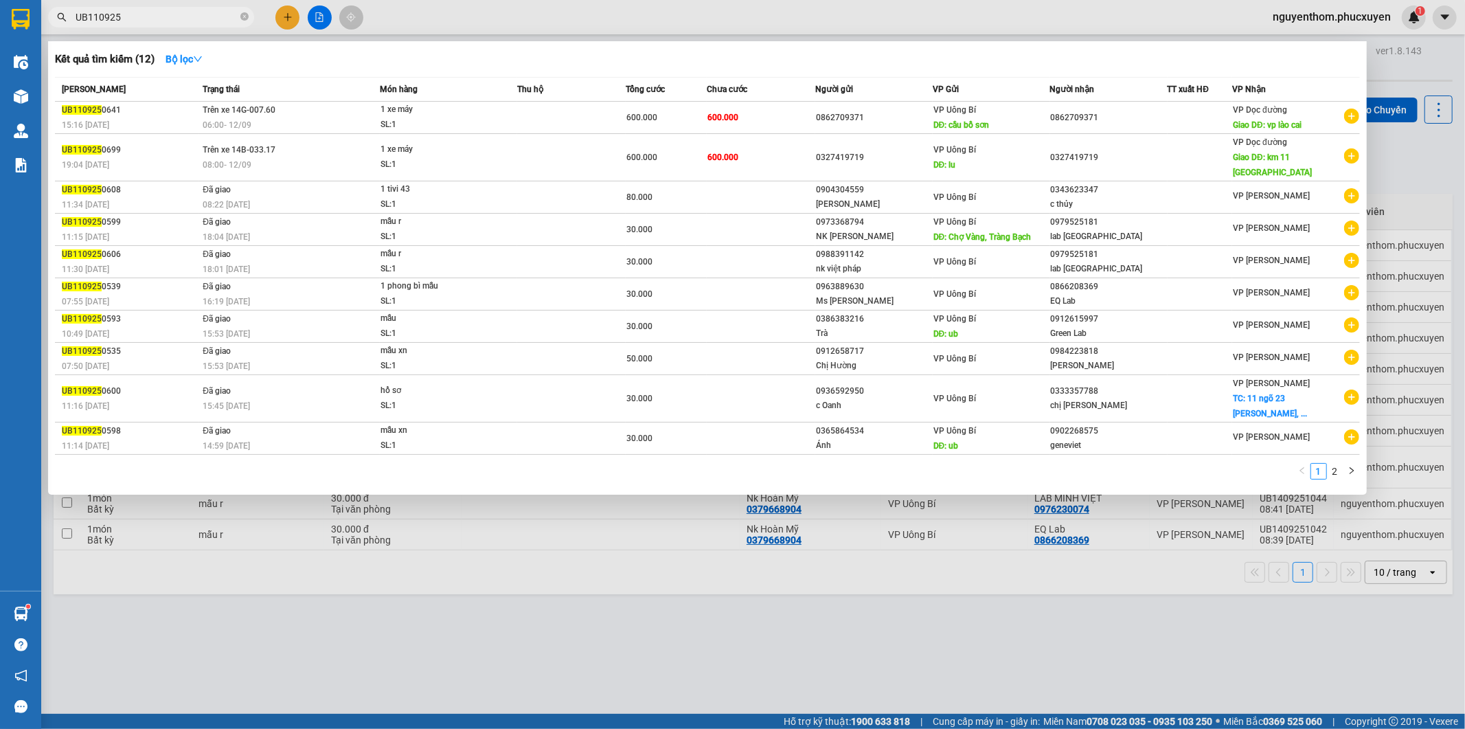
click at [179, 15] on input "UB110925" at bounding box center [157, 17] width 162 height 15
click at [97, 15] on input "UB110925" at bounding box center [157, 17] width 162 height 15
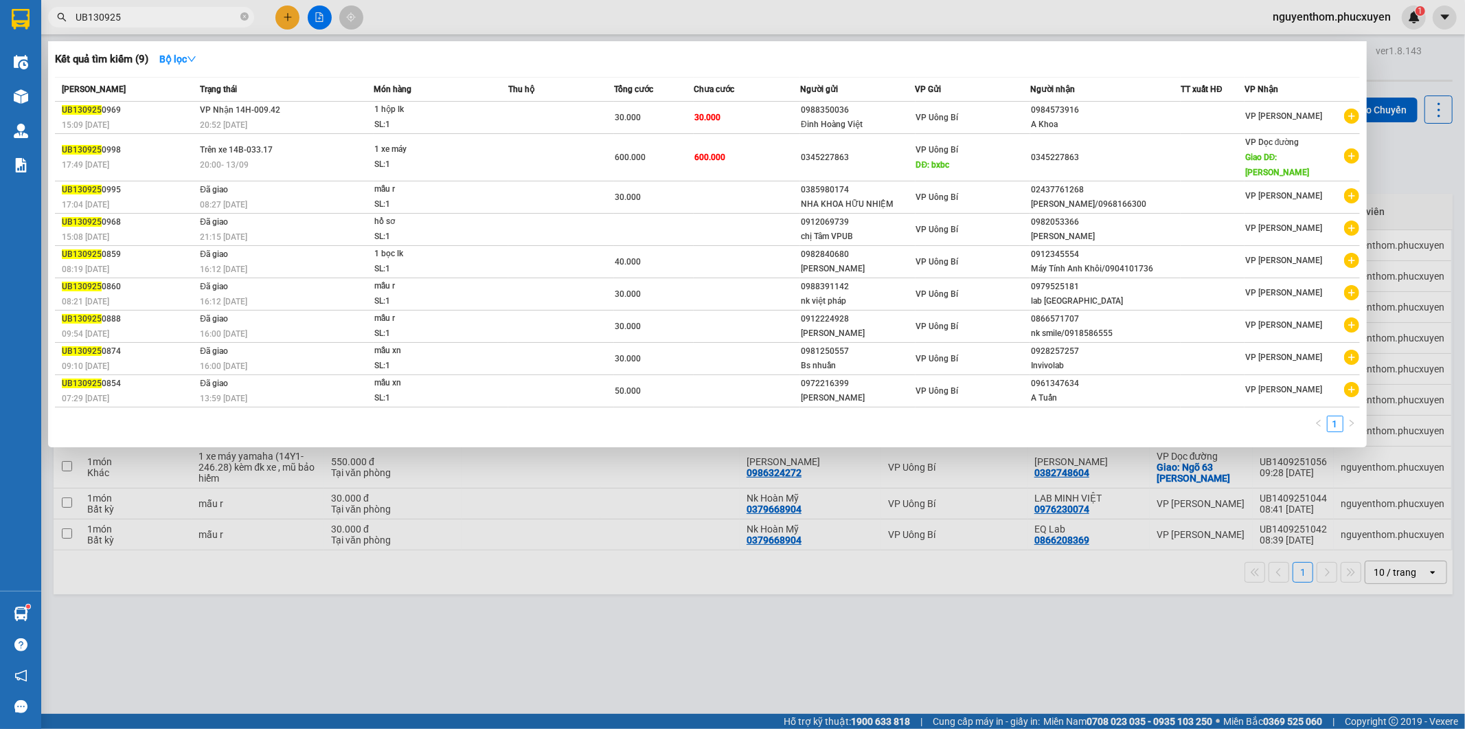
type input "UB130925"
click at [1108, 23] on div at bounding box center [732, 364] width 1465 height 729
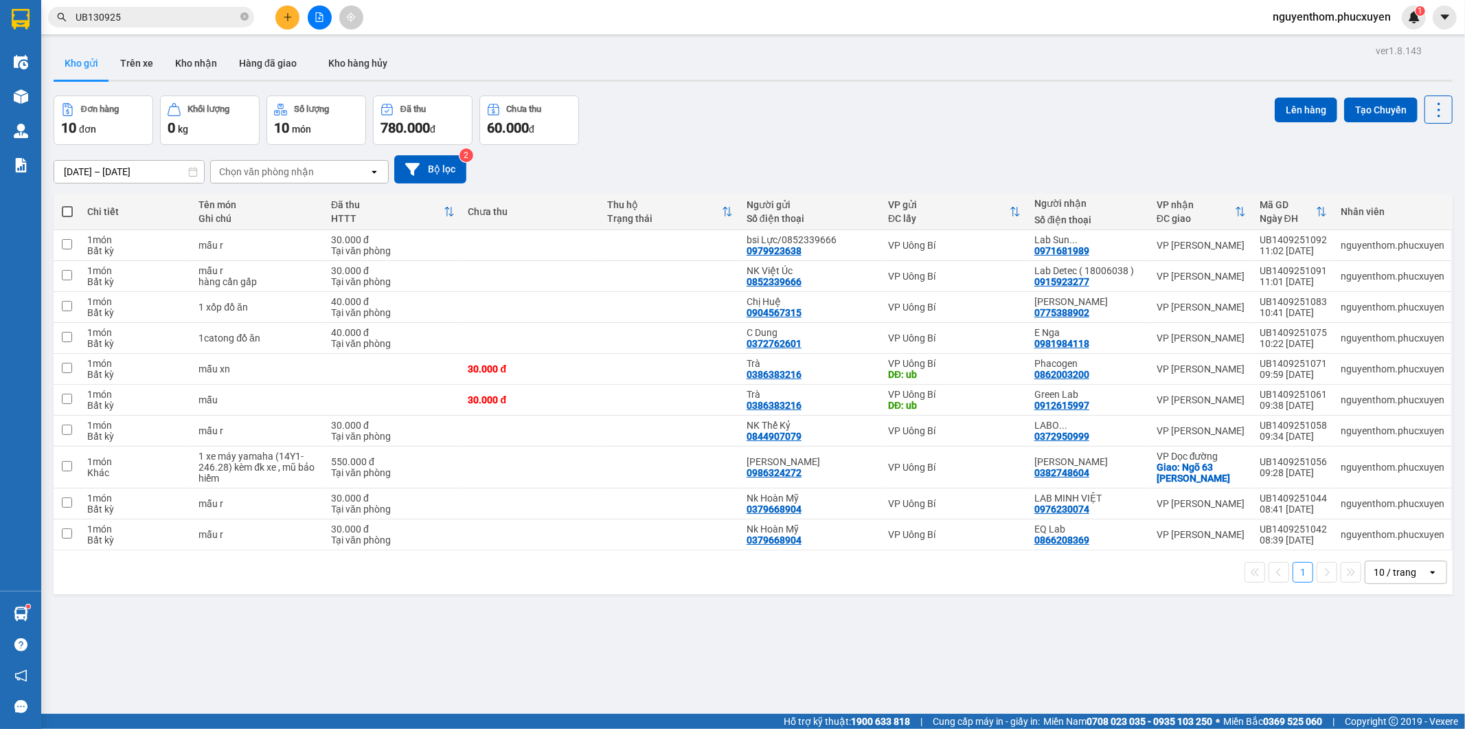
click at [65, 209] on span at bounding box center [67, 211] width 11 height 11
click at [67, 205] on input "checkbox" at bounding box center [67, 205] width 0 height 0
checkbox input "true"
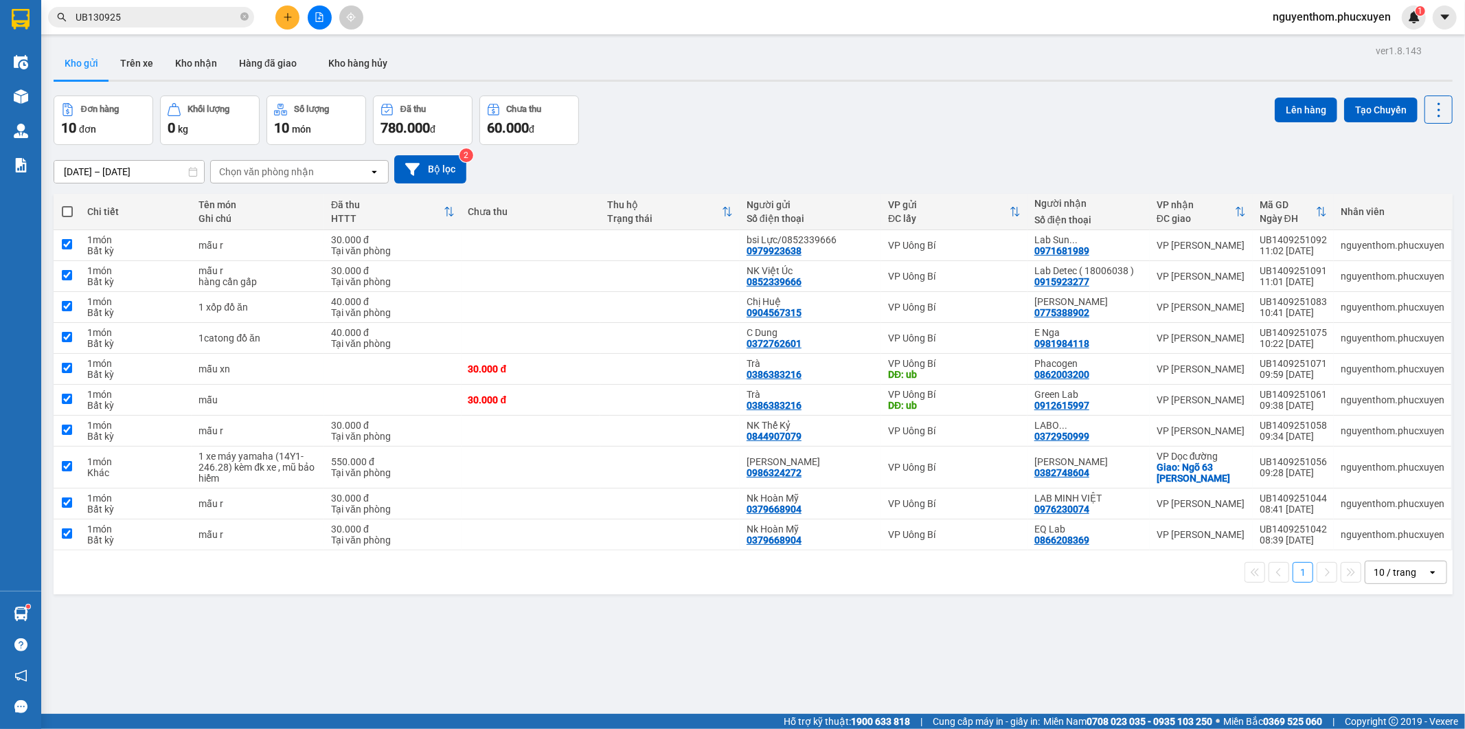
checkbox input "true"
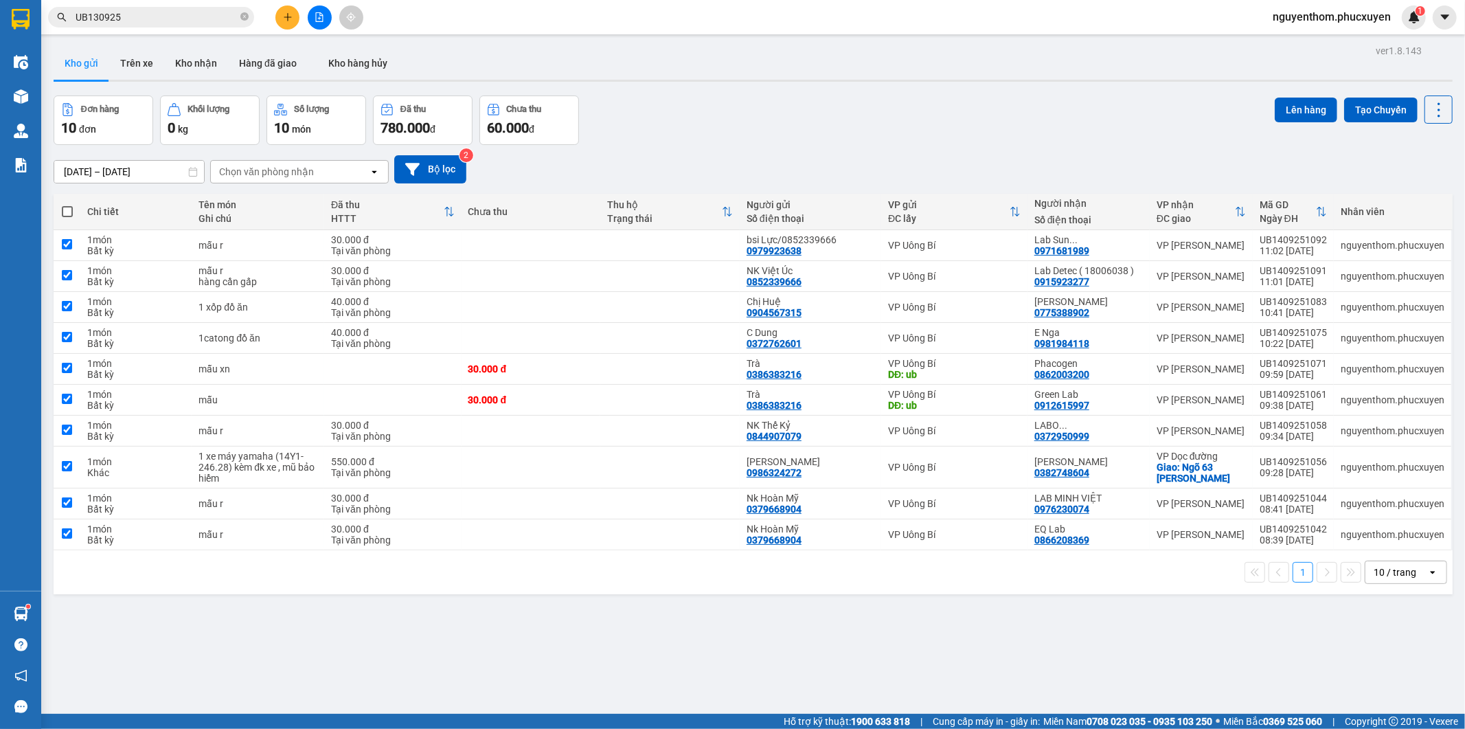
checkbox input "true"
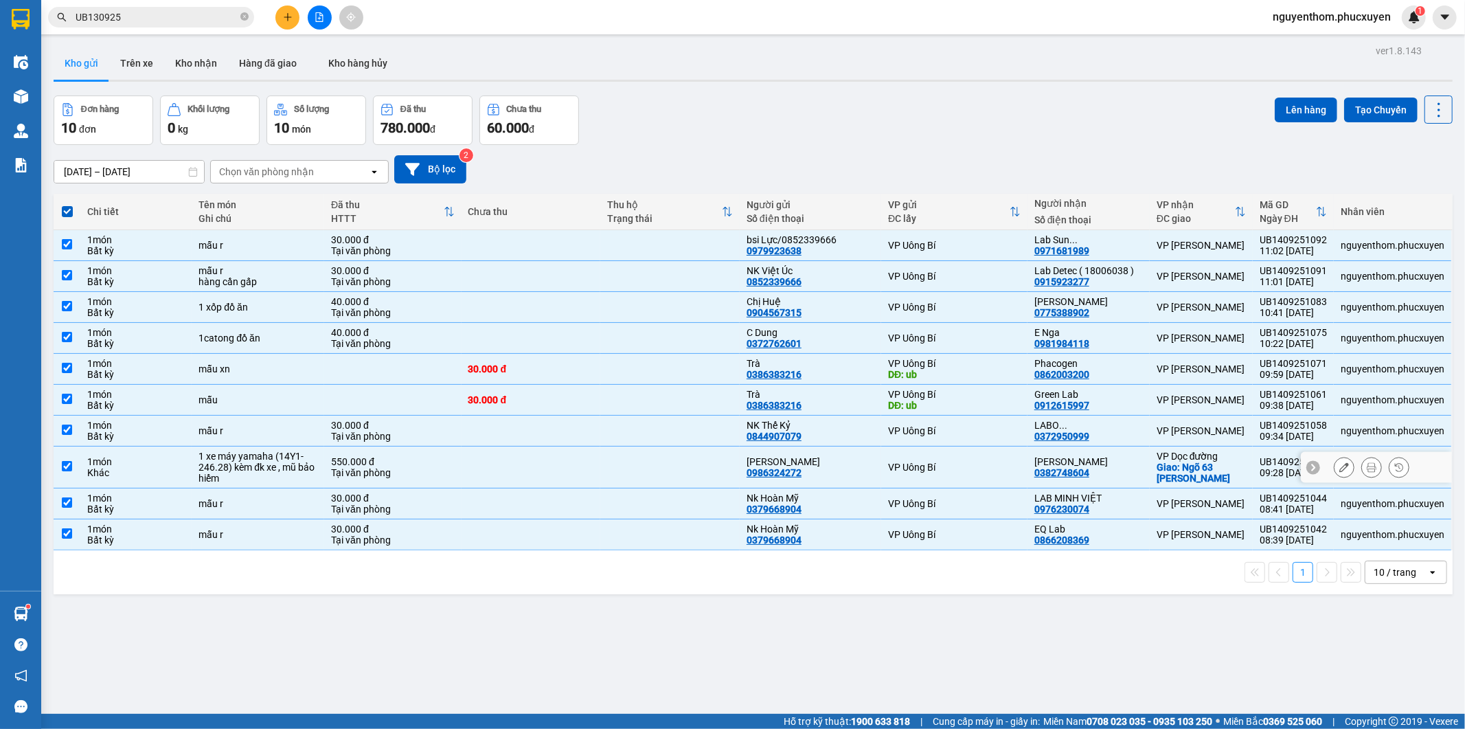
click at [391, 467] on div "550.000 đ" at bounding box center [392, 461] width 123 height 11
checkbox input "false"
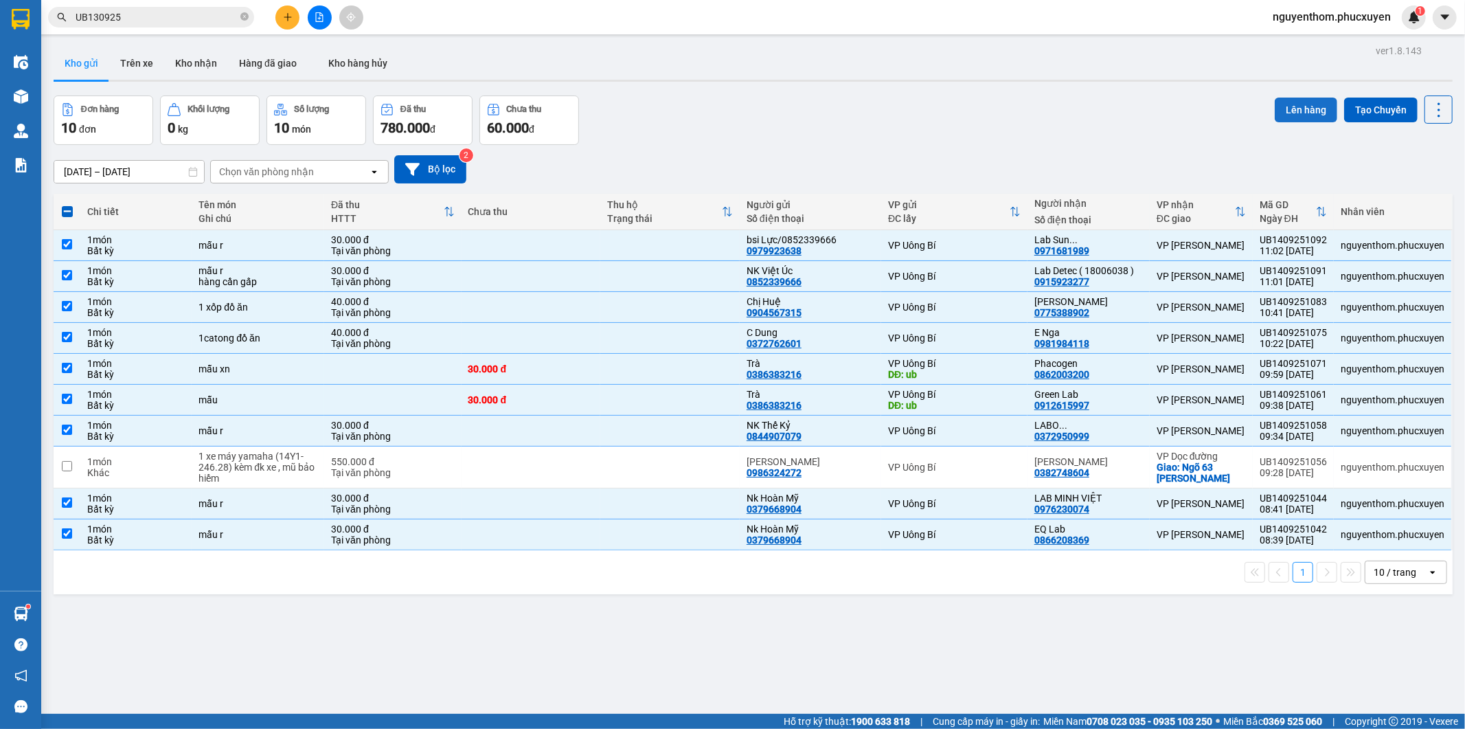
click at [1290, 104] on button "Lên hàng" at bounding box center [1306, 110] width 62 height 25
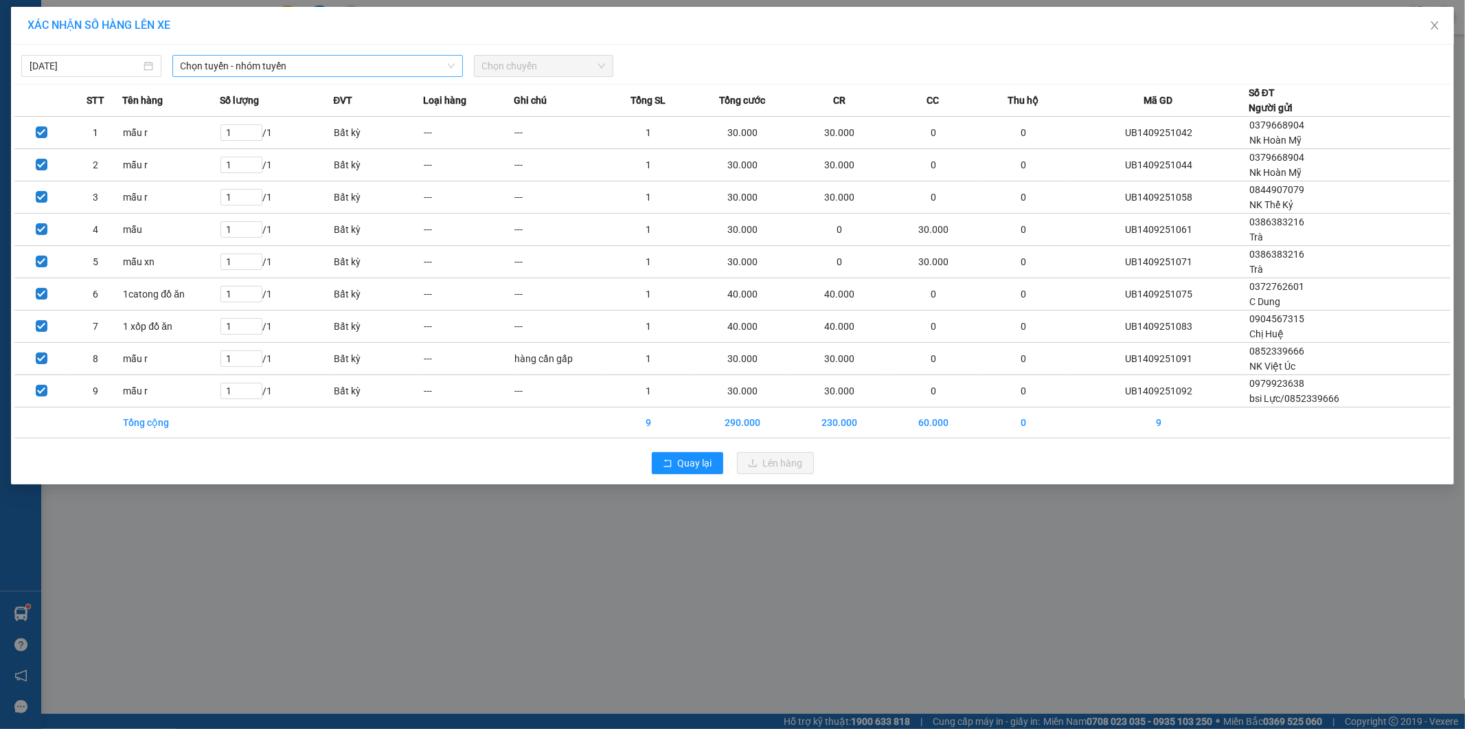
click at [314, 65] on span "Chọn tuyến - nhóm tuyến" at bounding box center [318, 66] width 274 height 21
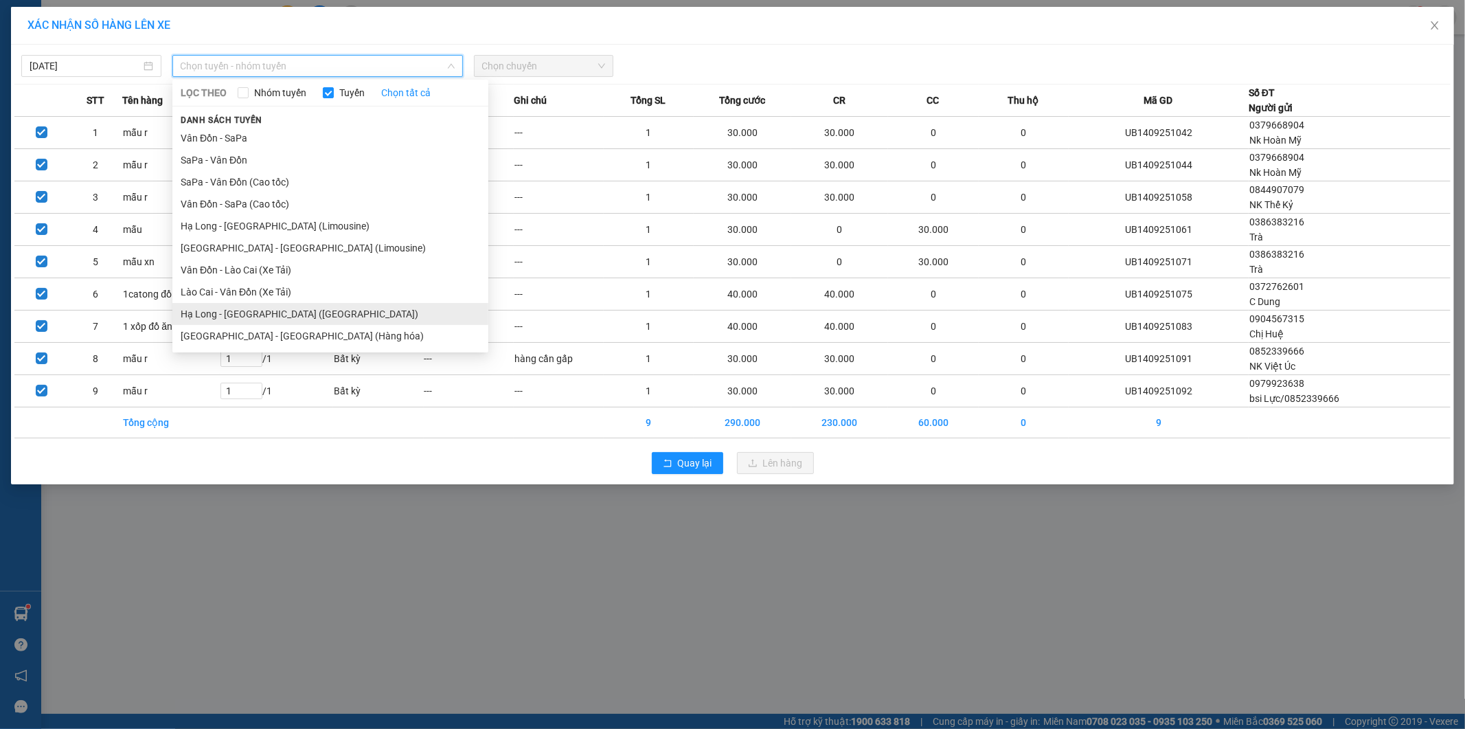
click at [298, 317] on li "Hạ Long - [GEOGRAPHIC_DATA] ([GEOGRAPHIC_DATA])" at bounding box center [330, 314] width 316 height 22
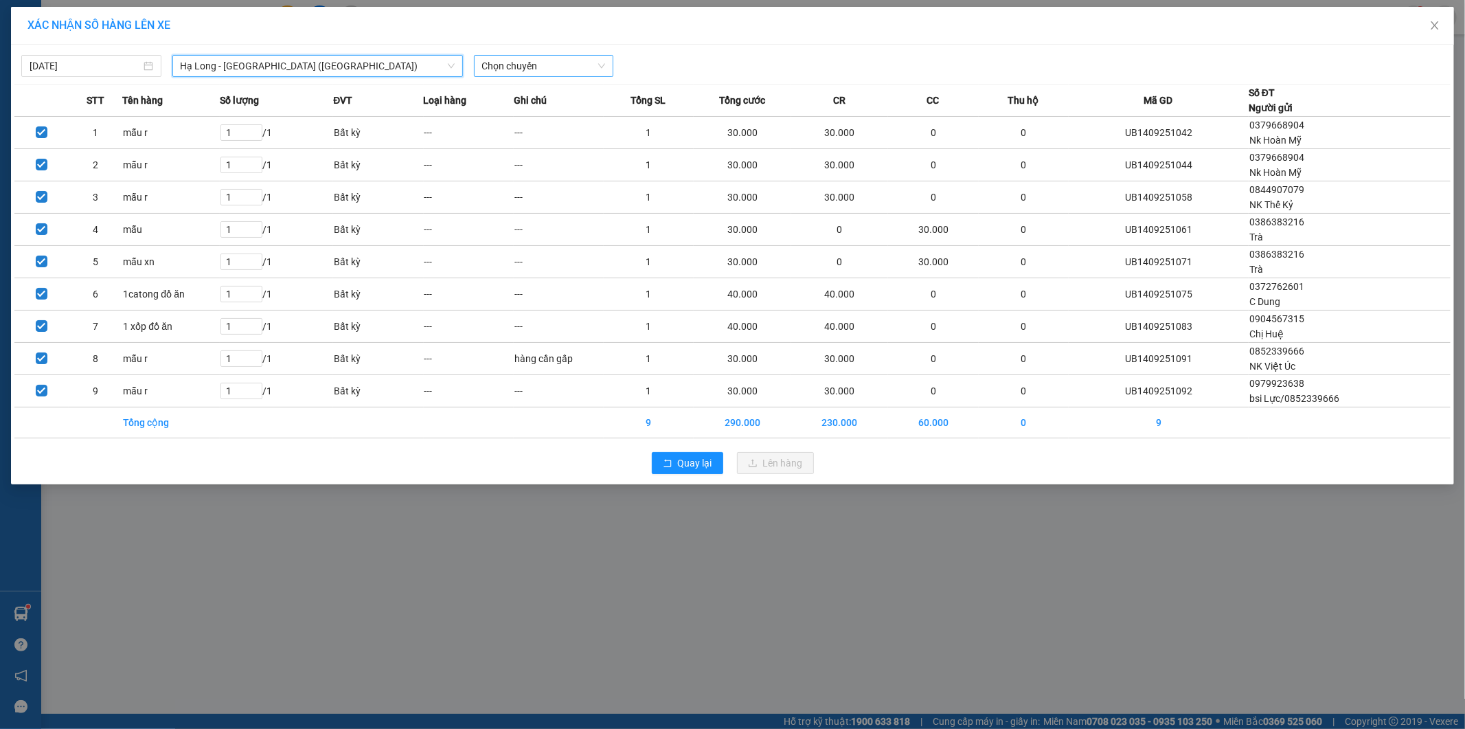
click at [565, 65] on span "Chọn chuyến" at bounding box center [544, 66] width 124 height 21
click at [565, 113] on div "10:00 - 14H-009.60" at bounding box center [535, 115] width 107 height 15
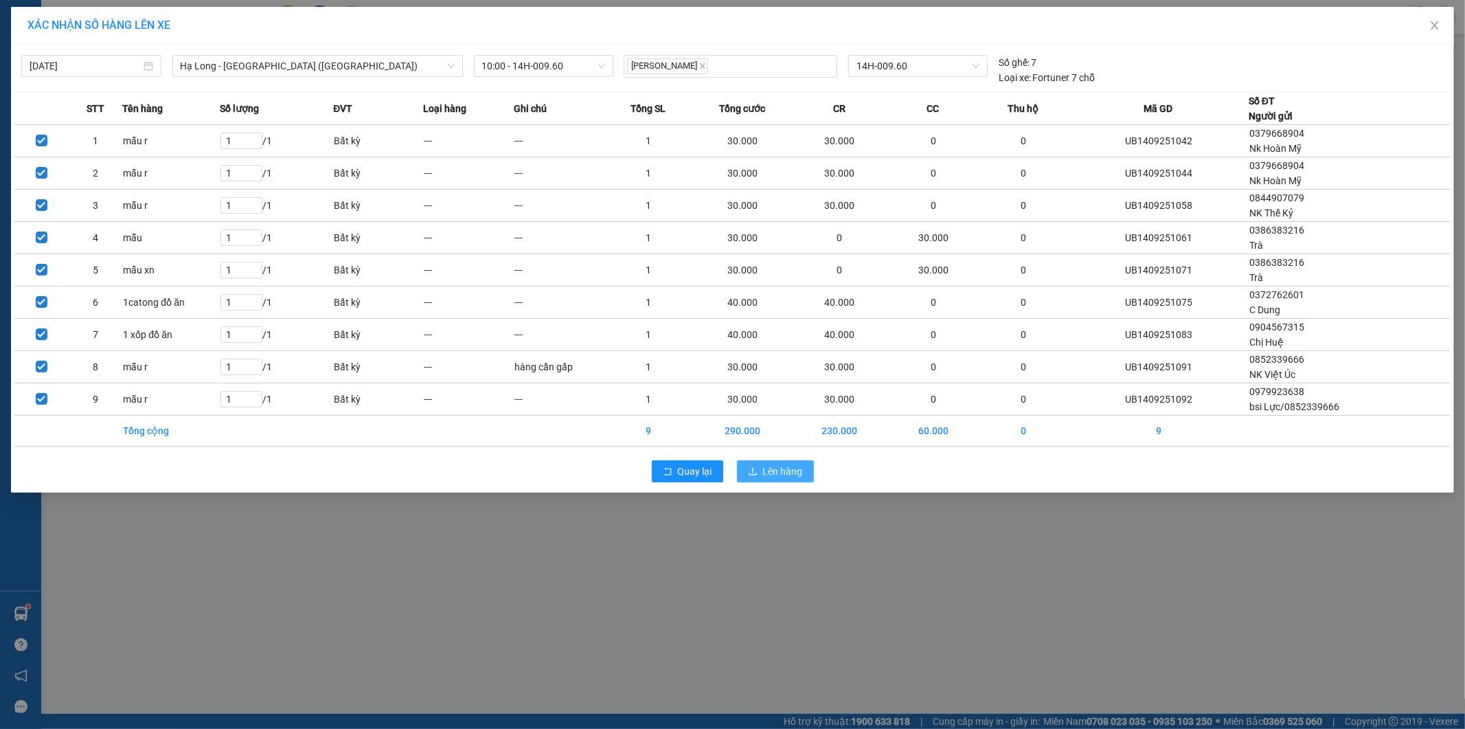
click at [778, 466] on span "Lên hàng" at bounding box center [783, 471] width 40 height 15
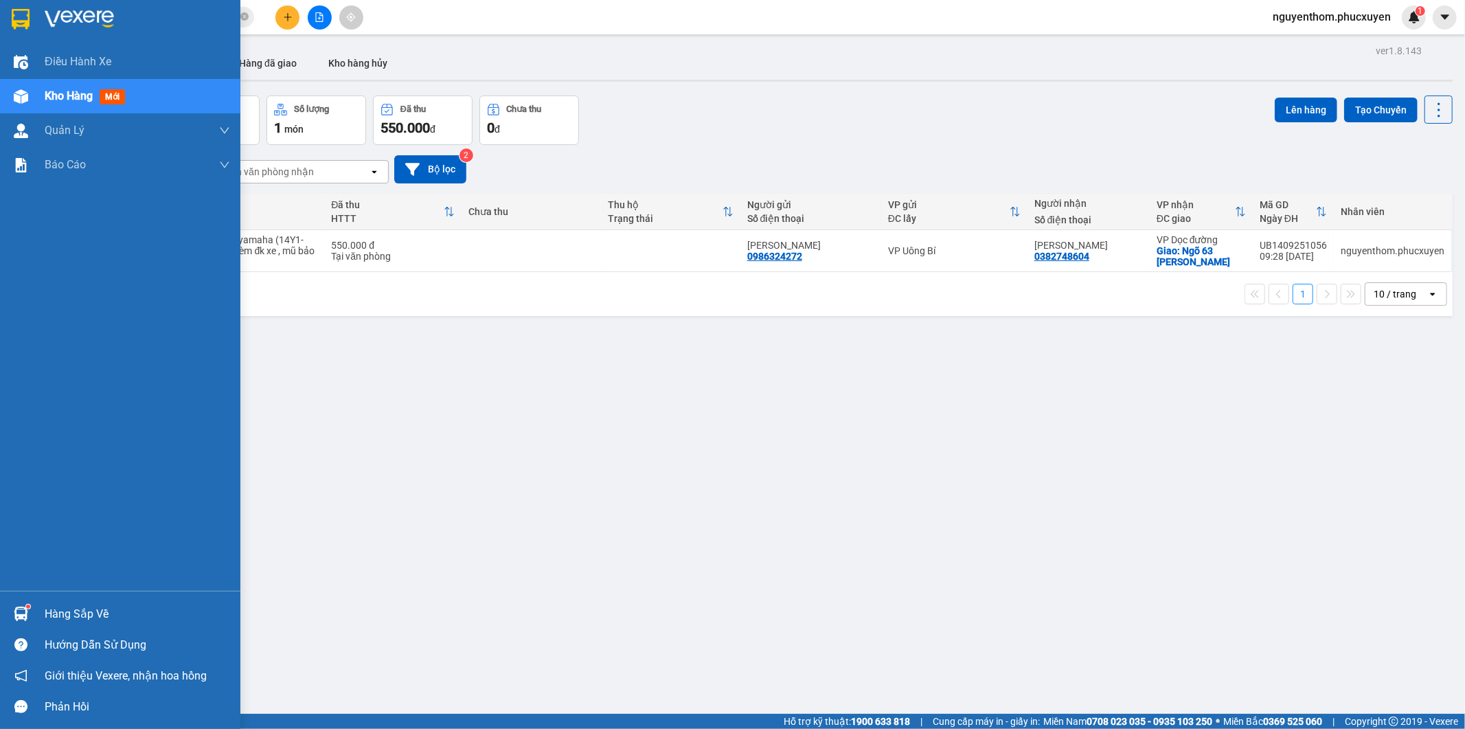
click at [19, 607] on img at bounding box center [21, 613] width 14 height 14
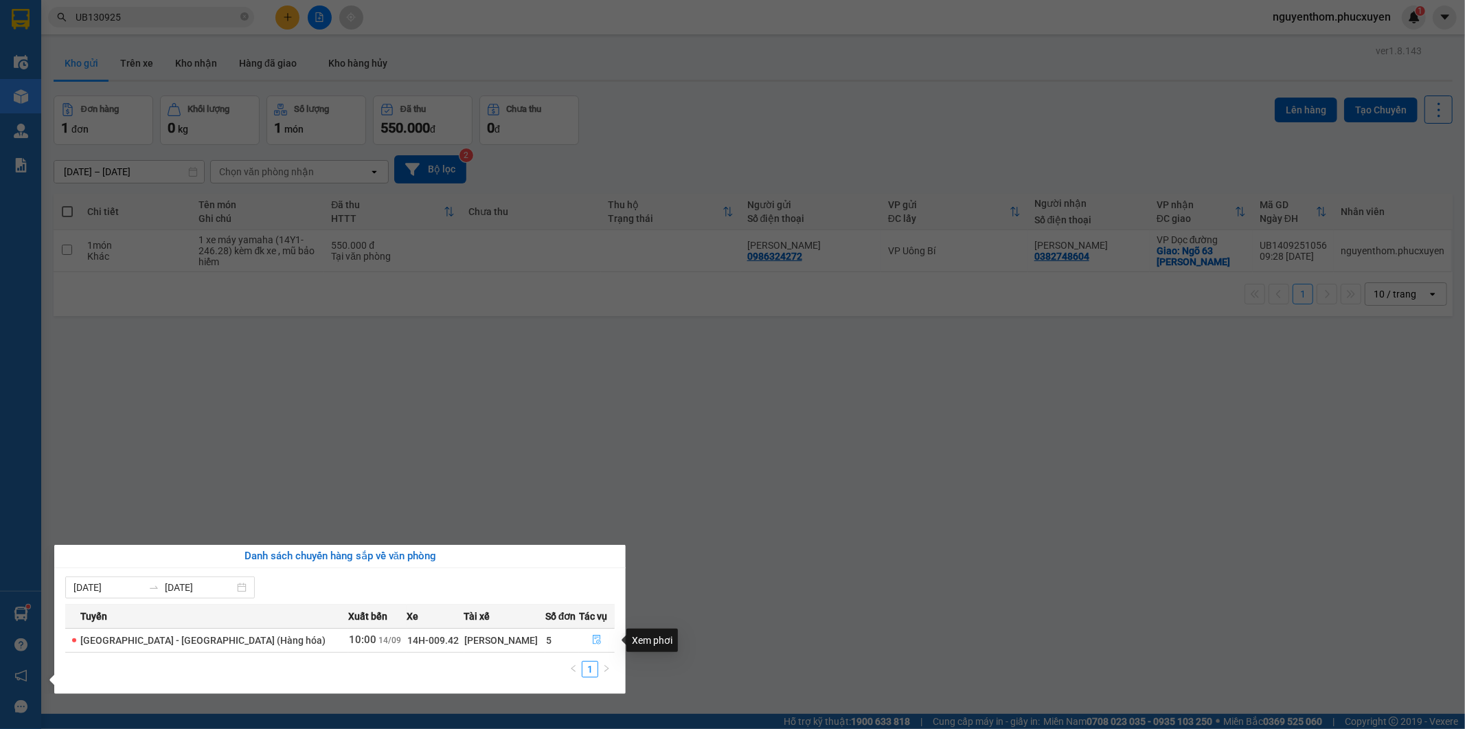
click at [592, 641] on icon "file-done" at bounding box center [597, 640] width 10 height 10
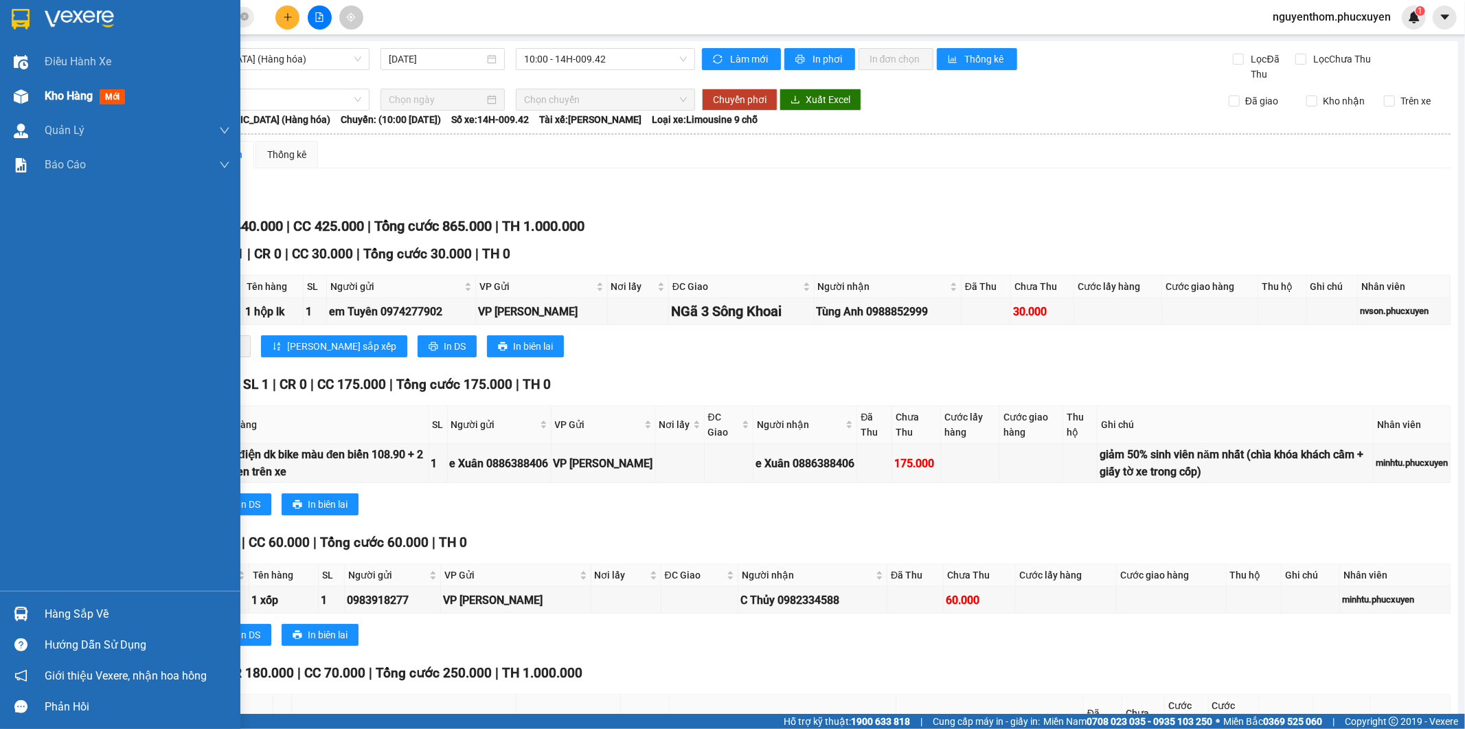
click at [60, 93] on span "Kho hàng" at bounding box center [69, 95] width 48 height 13
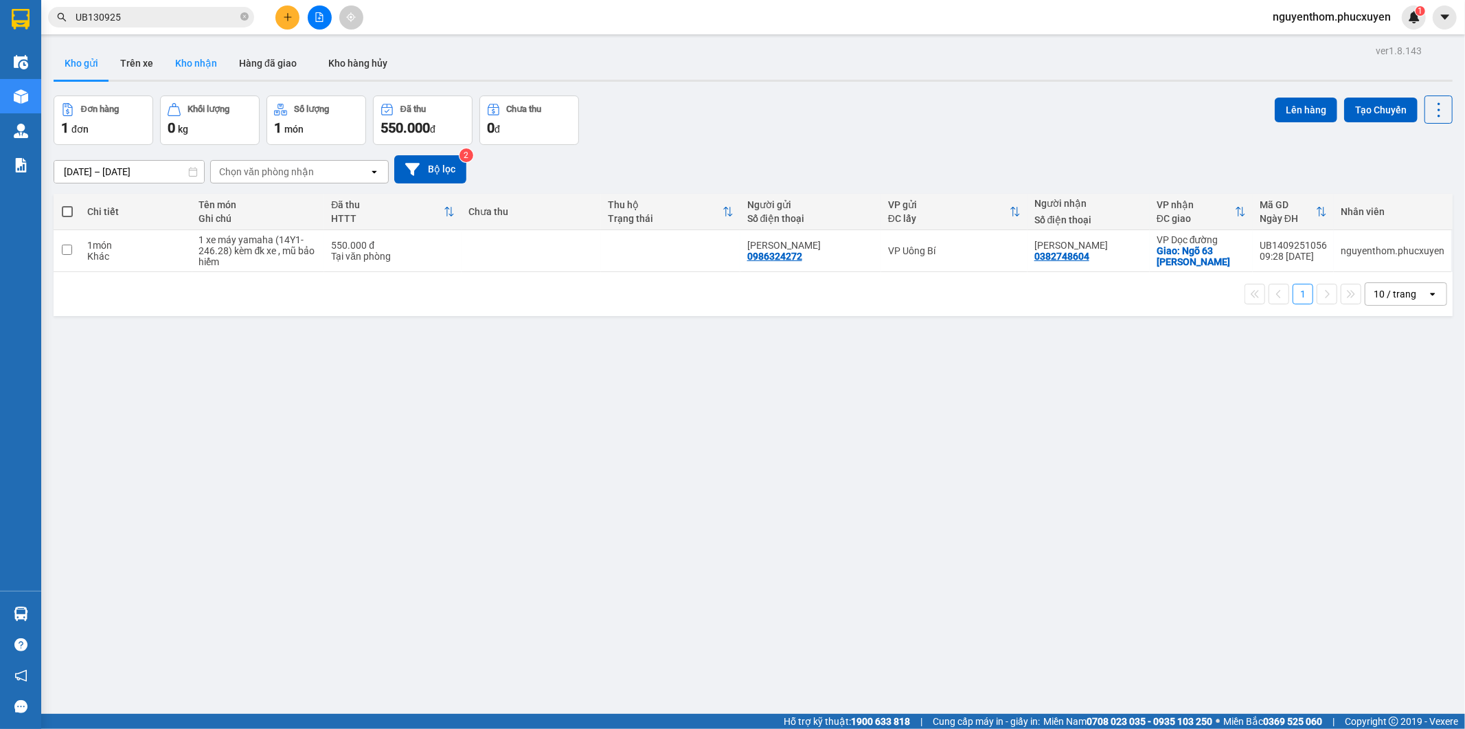
click at [194, 64] on button "Kho nhận" at bounding box center [196, 63] width 64 height 33
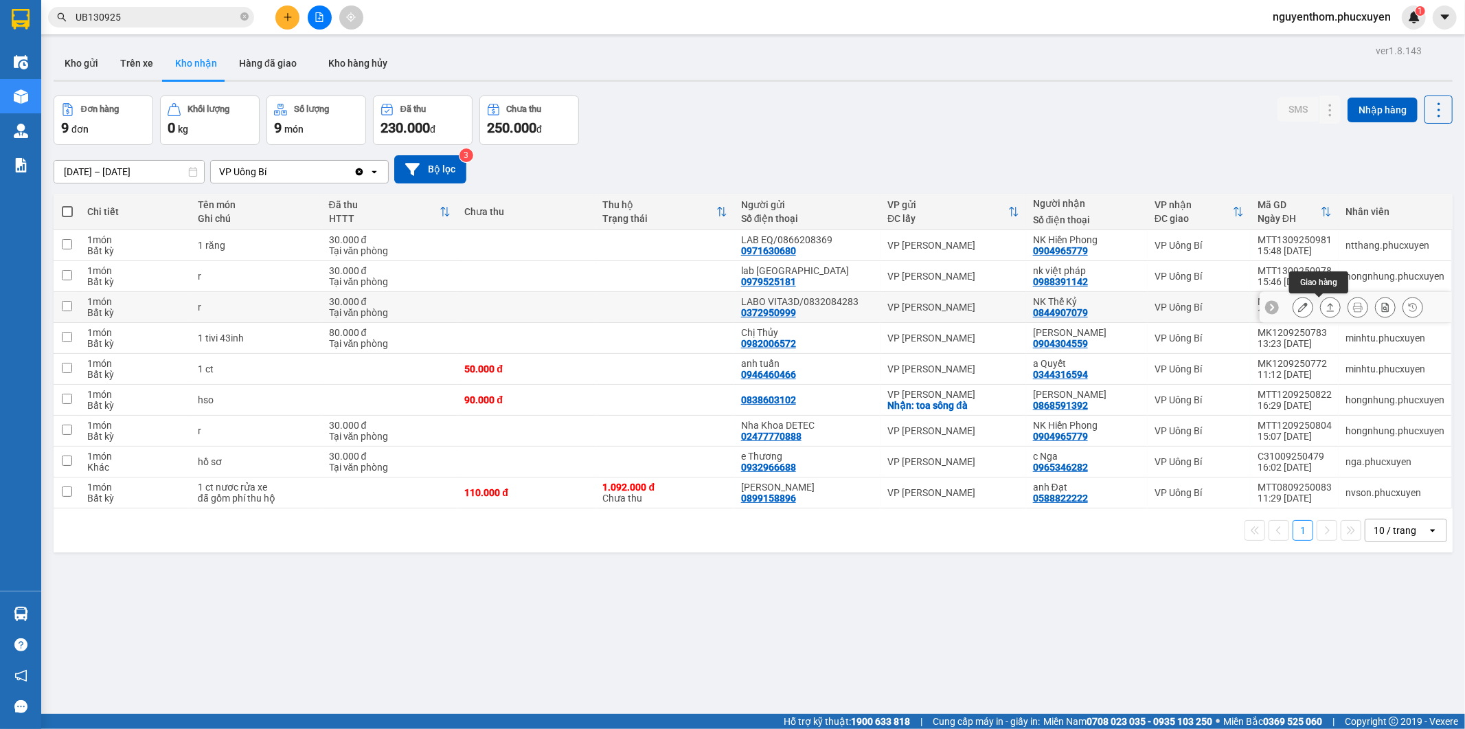
click at [1326, 309] on icon at bounding box center [1331, 307] width 10 height 10
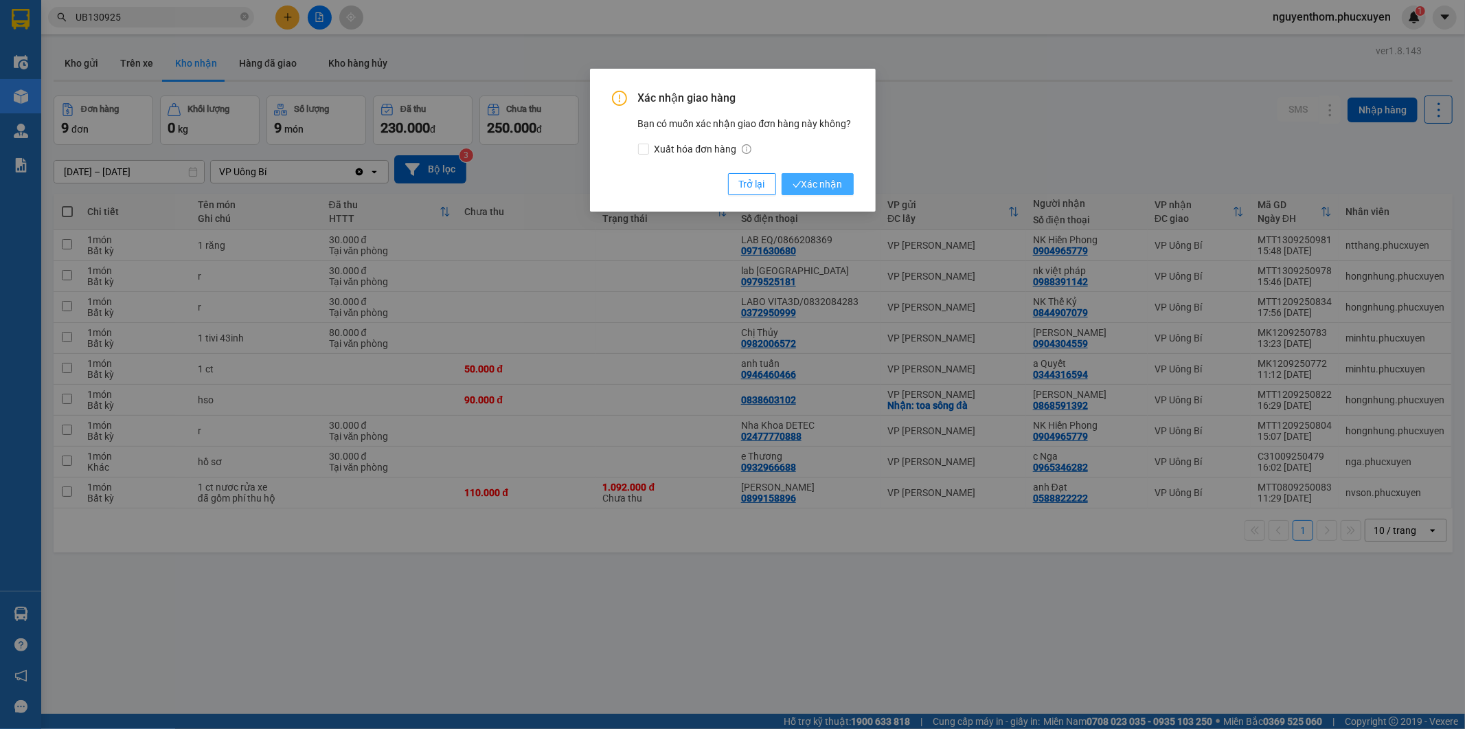
click at [823, 175] on button "Xác nhận" at bounding box center [818, 184] width 72 height 22
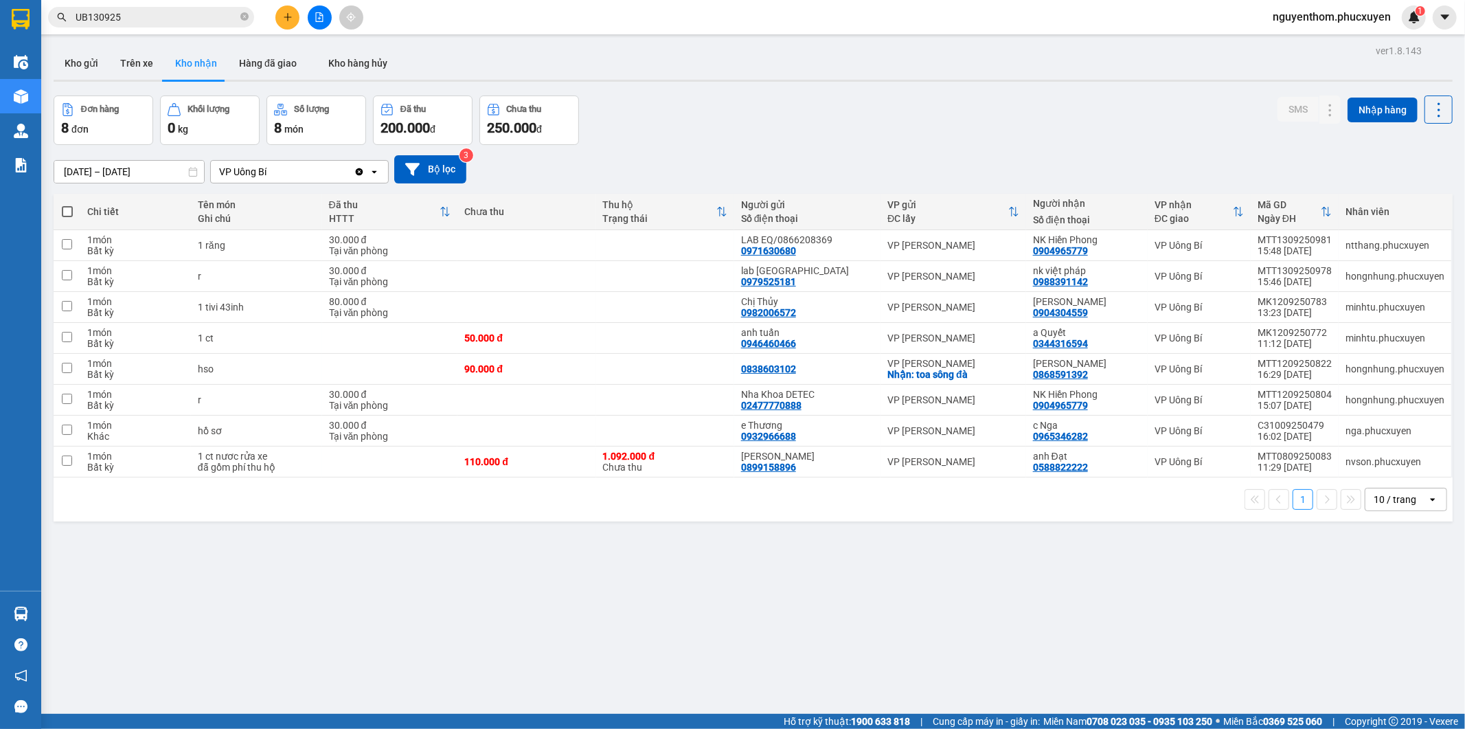
click at [891, 106] on div "Đơn hàng 8 đơn Khối lượng 0 kg Số lượng 8 món Đã thu 200.000 đ Chưa thu 250.000…" at bounding box center [753, 119] width 1399 height 49
